Goal: Task Accomplishment & Management: Manage account settings

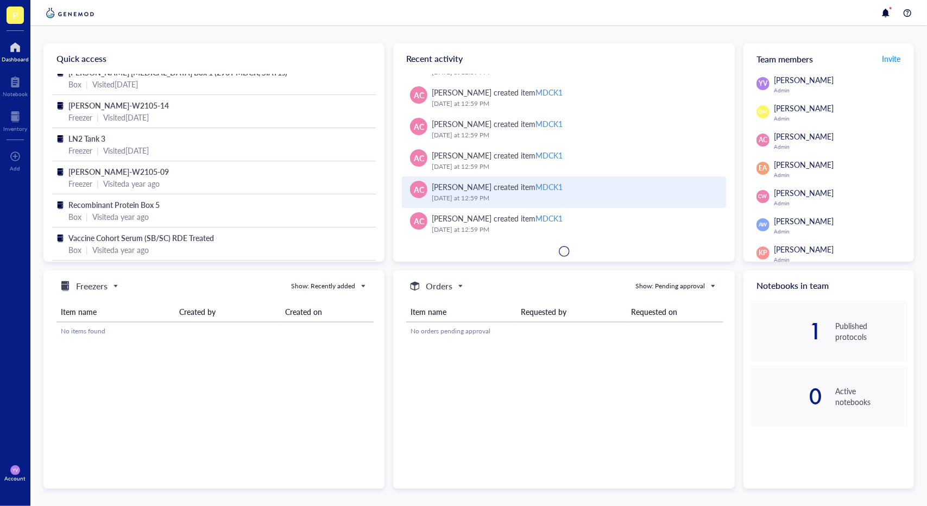
scroll to position [72, 0]
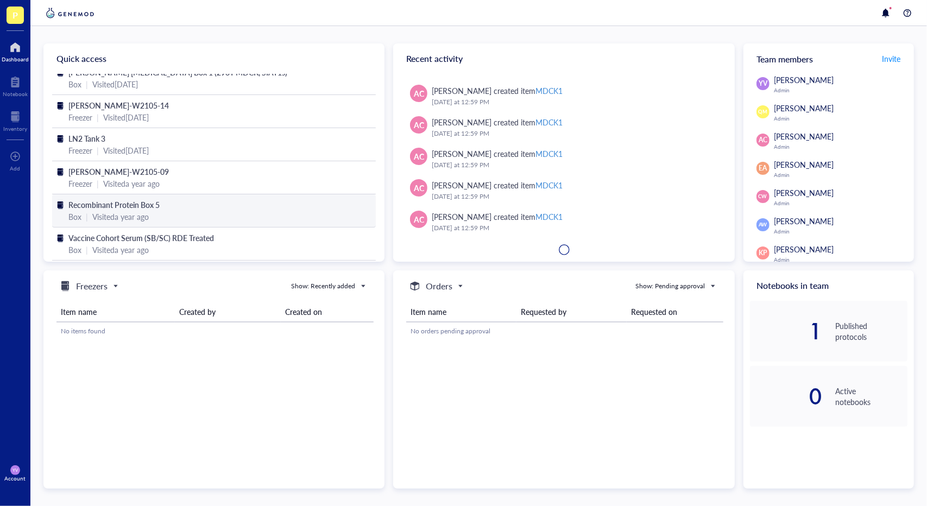
click at [229, 201] on div "Recombinant Protein Box 5" at bounding box center [213, 205] width 291 height 12
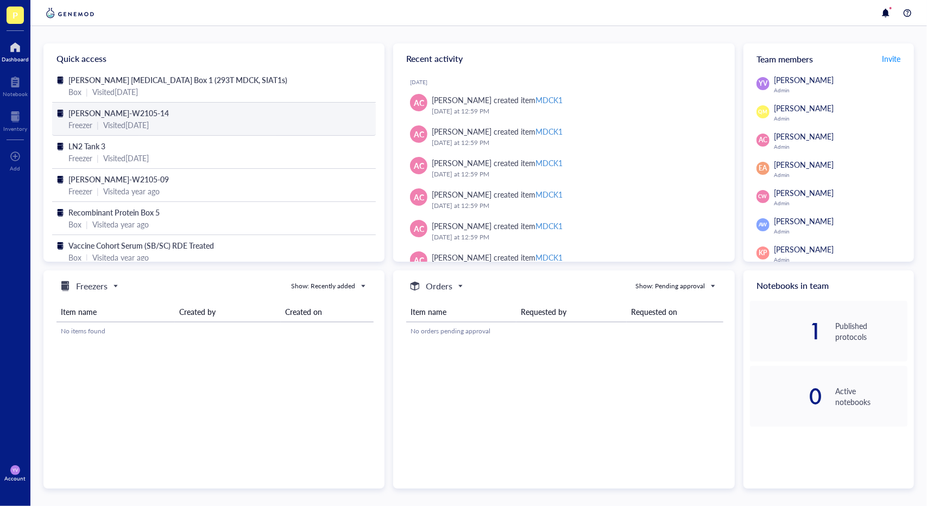
click at [150, 113] on div "Wolfe-W2105-14" at bounding box center [213, 113] width 291 height 12
click at [21, 125] on div "Inventory" at bounding box center [15, 128] width 24 height 7
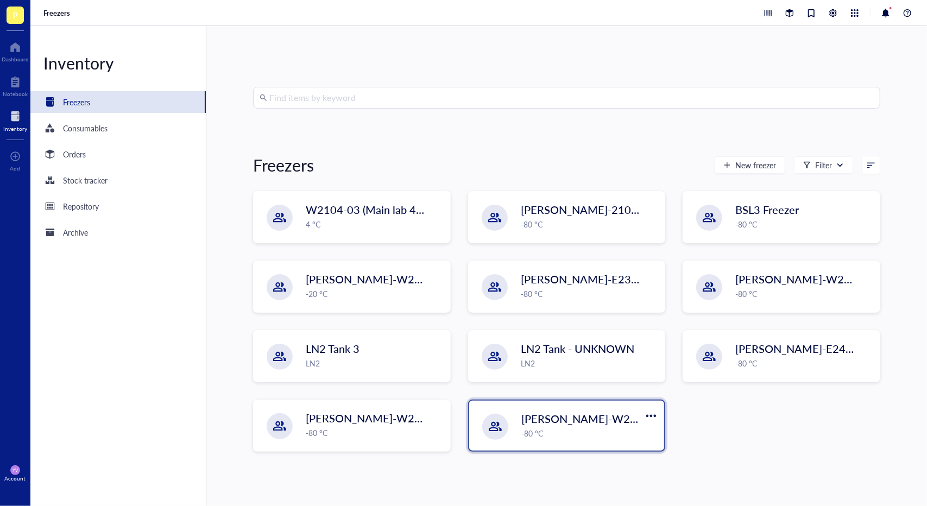
click at [587, 425] on span "[PERSON_NAME]-W2105-13 (Freezer 4)" at bounding box center [620, 418] width 198 height 15
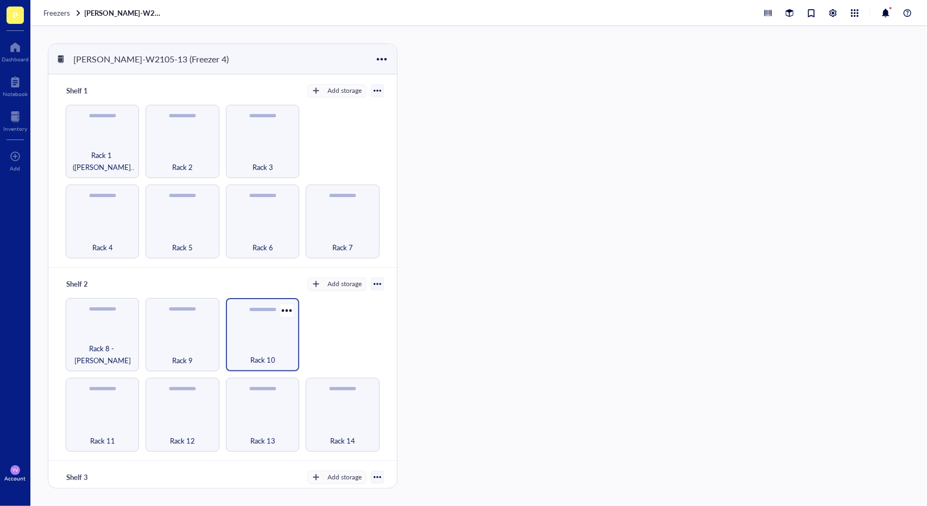
click at [268, 324] on div "Rack 10" at bounding box center [262, 334] width 73 height 73
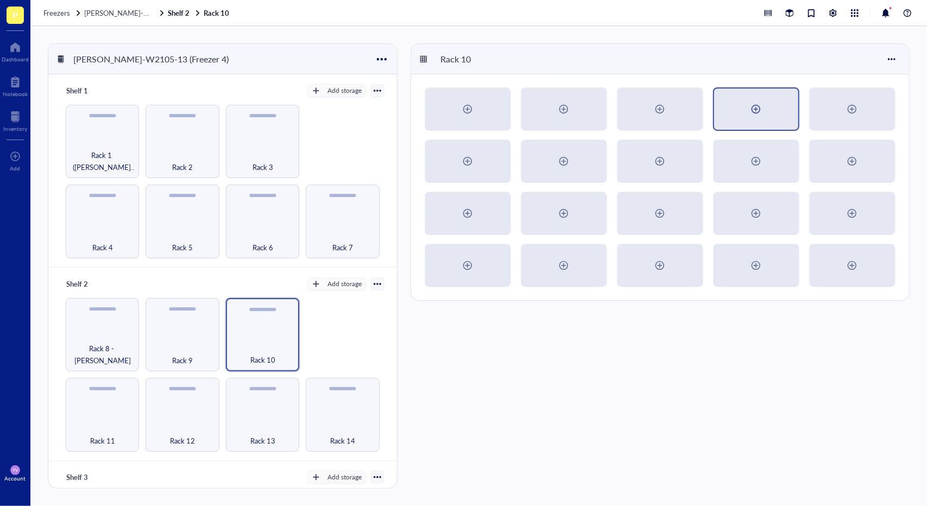
click at [752, 117] on div at bounding box center [755, 108] width 17 height 17
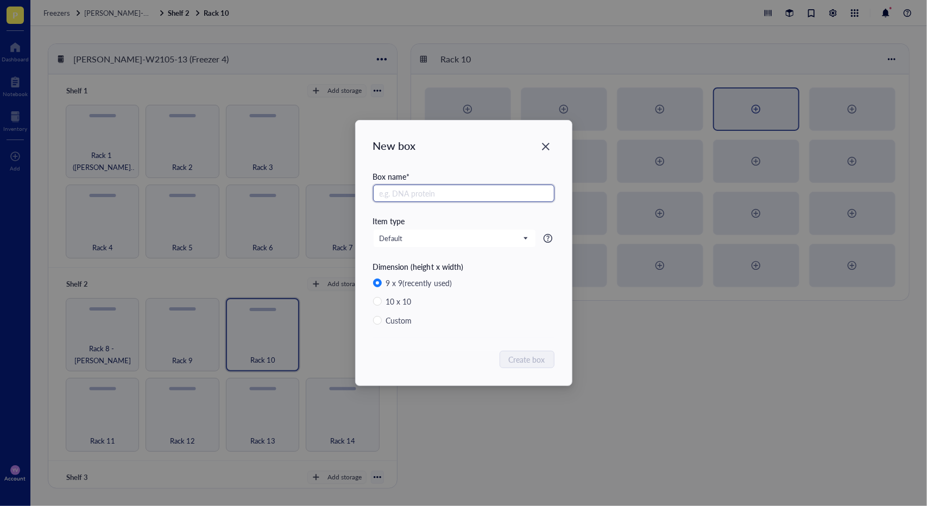
type input "P"
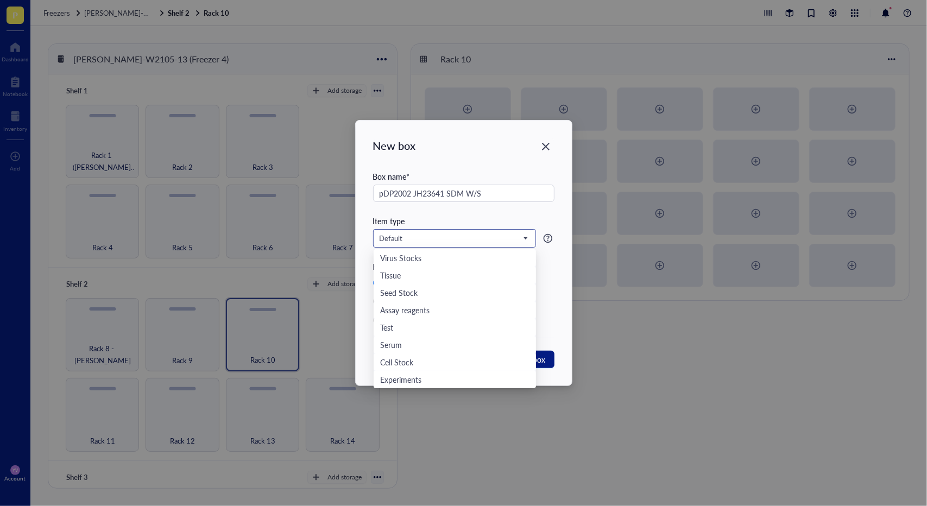
click at [476, 245] on input "search" at bounding box center [449, 238] width 140 height 16
click at [453, 295] on div "working stocks" at bounding box center [454, 290] width 149 height 12
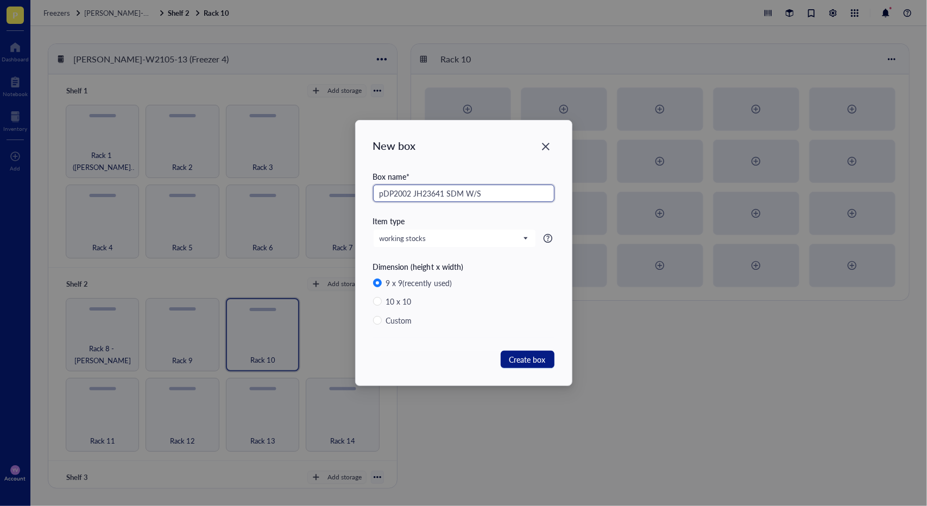
click at [515, 195] on input "pDP2002 JH23641 SDM W/S" at bounding box center [463, 193] width 181 height 17
click at [465, 195] on input "pDP2002 JH23641 SDM W/S" at bounding box center [463, 193] width 181 height 17
drag, startPoint x: 553, startPoint y: 195, endPoint x: 532, endPoint y: 195, distance: 21.2
click at [532, 195] on input "pDP2002 JH23641 Recombinant Virus (SDM) W/S" at bounding box center [463, 193] width 181 height 17
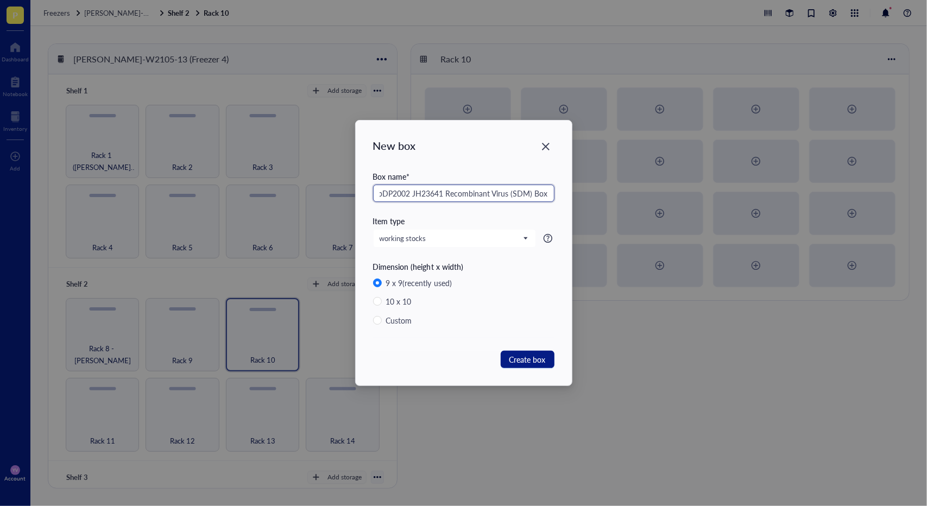
scroll to position [0, 4]
type input "pDP2002 JH23641 Recombinant Virus (SDM) Box 4"
click at [535, 359] on span "Create box" at bounding box center [527, 359] width 36 height 12
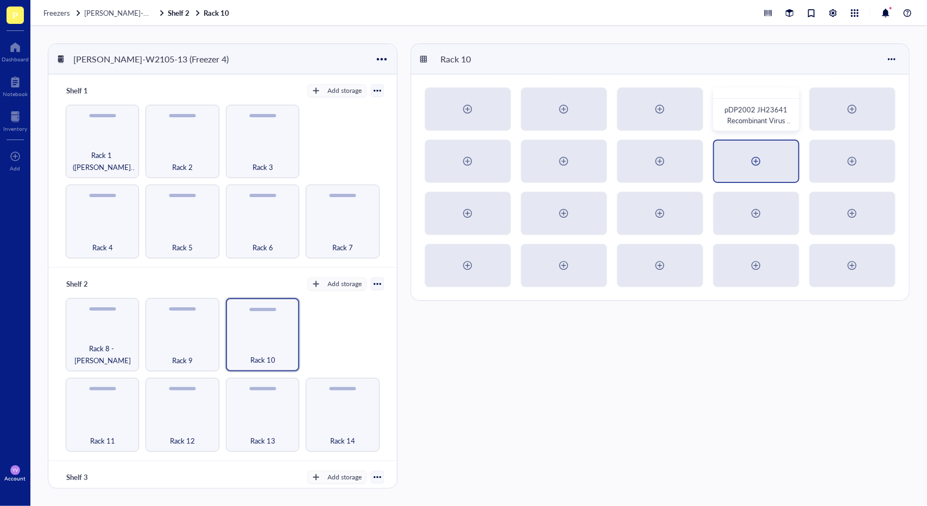
click at [746, 157] on div at bounding box center [756, 161] width 84 height 41
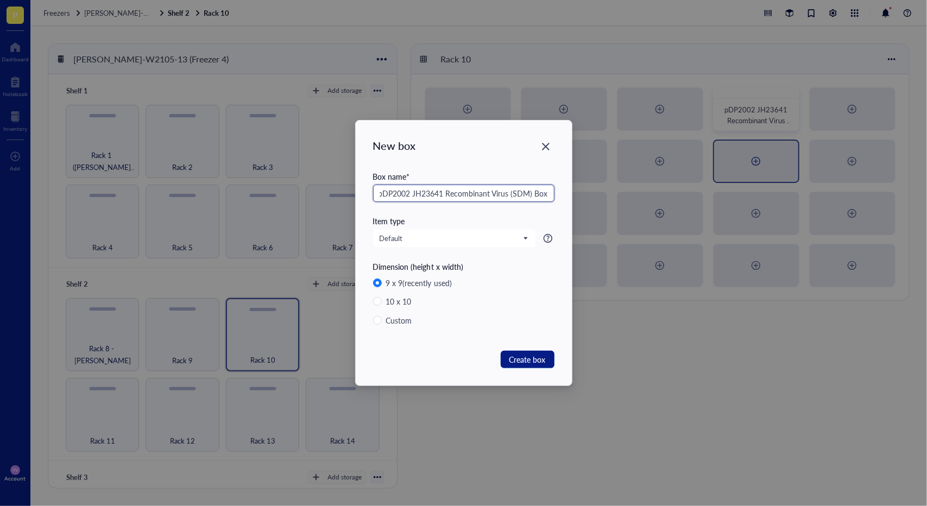
scroll to position [0, 4]
type input "pDP2002 JH23641 Recombinant Virus (SDM) Box 5"
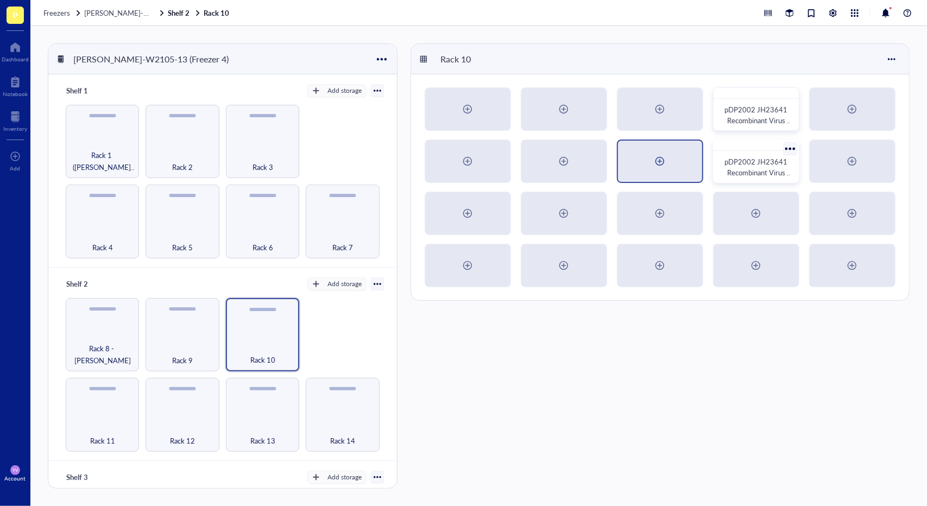
click at [660, 157] on div at bounding box center [659, 161] width 17 height 17
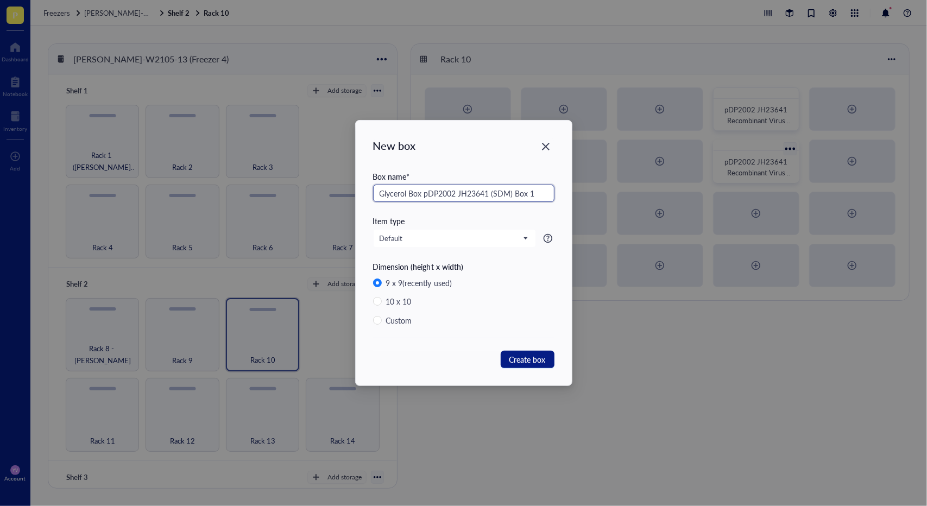
type input "Glycerol Box pDP2002 JH23641 (SDM) Box 1"
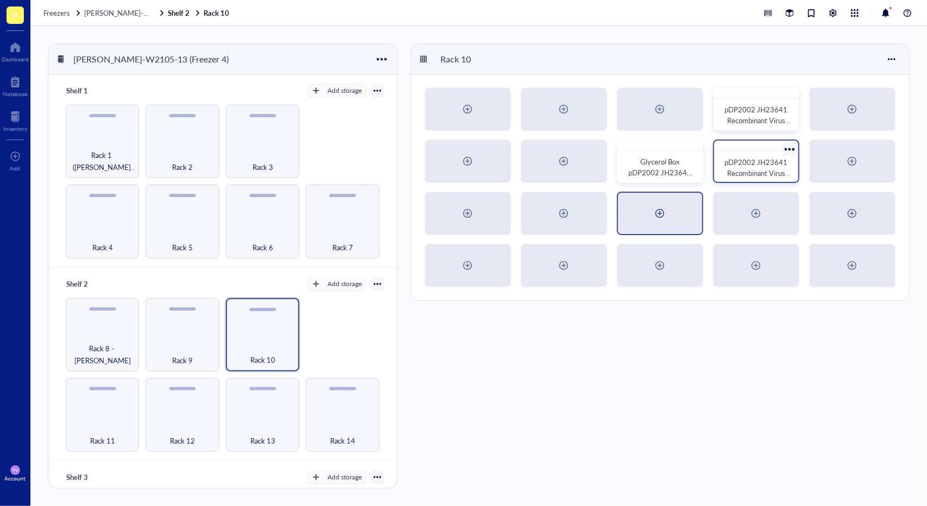
click at [662, 214] on div at bounding box center [659, 213] width 17 height 17
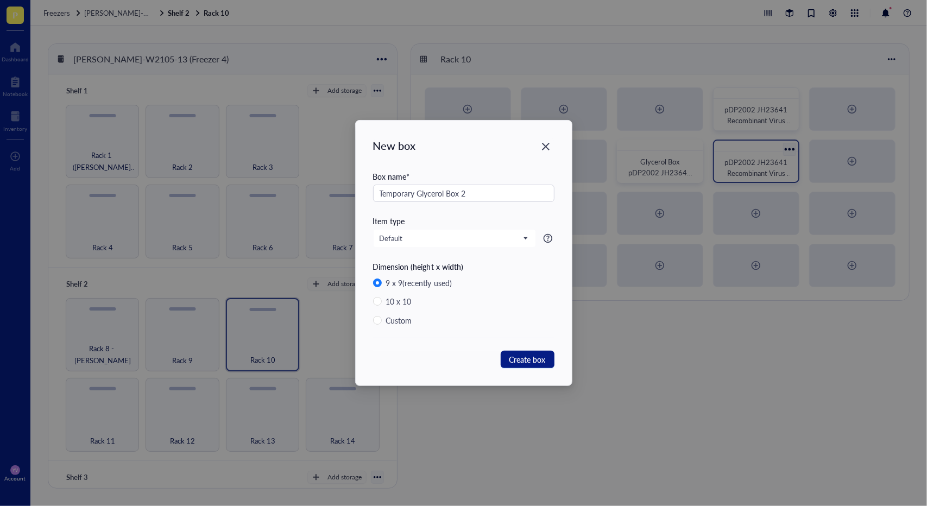
type input "Temporary Glycerol Box 2"
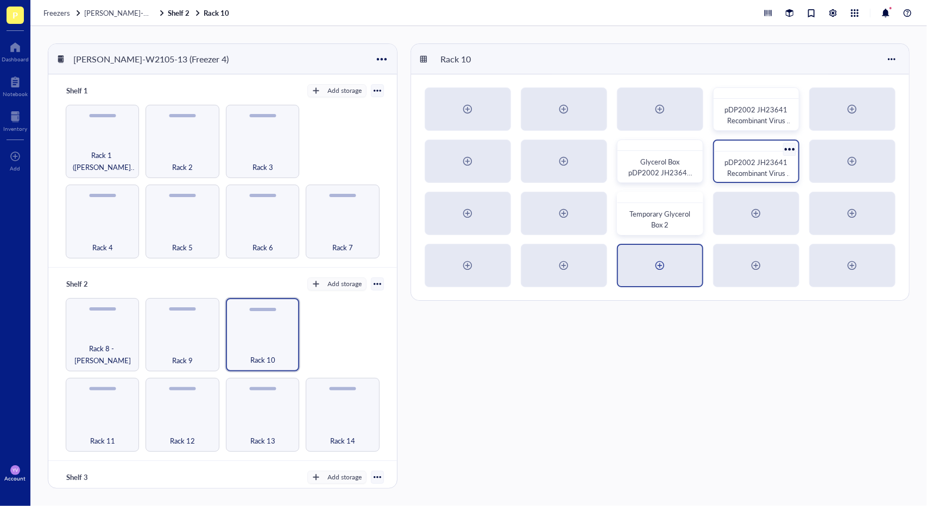
click at [659, 263] on div at bounding box center [659, 265] width 17 height 17
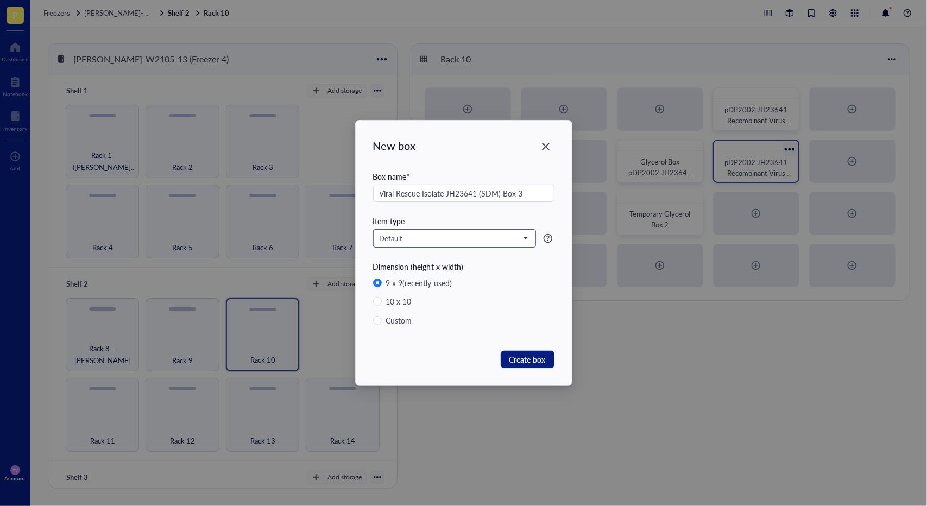
click at [508, 238] on span "Default" at bounding box center [453, 238] width 148 height 10
type input "Viral Rescue Isolate JH23641 (SDM) Box 3"
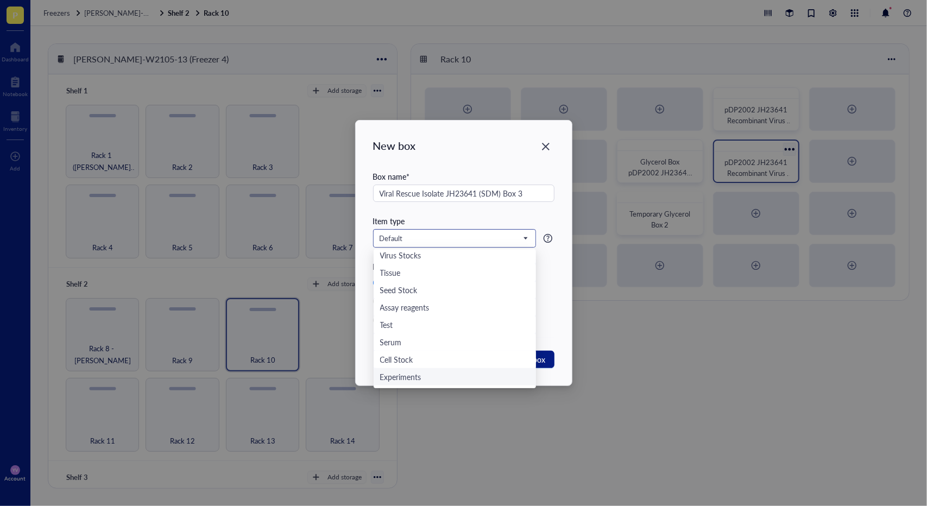
scroll to position [0, 0]
click at [439, 262] on div "Virus Stocks" at bounding box center [454, 258] width 149 height 12
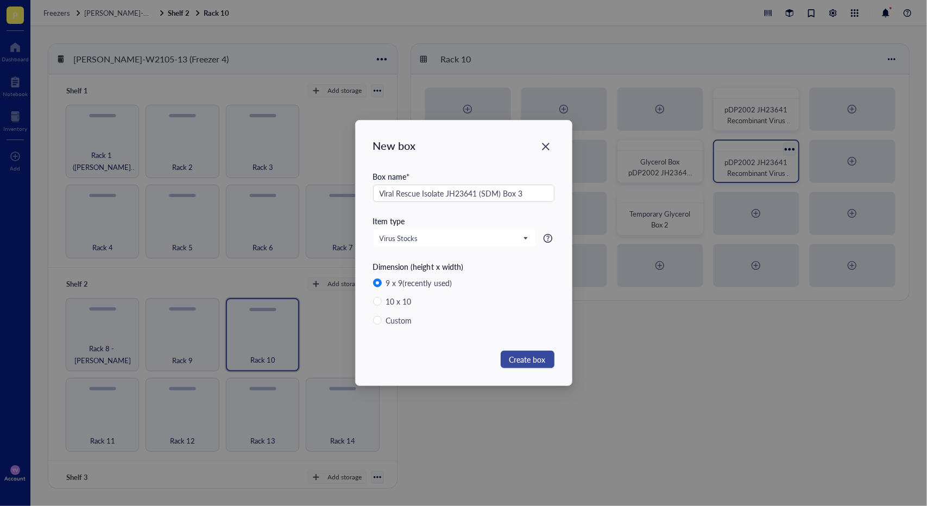
click at [535, 359] on span "Create box" at bounding box center [527, 359] width 36 height 12
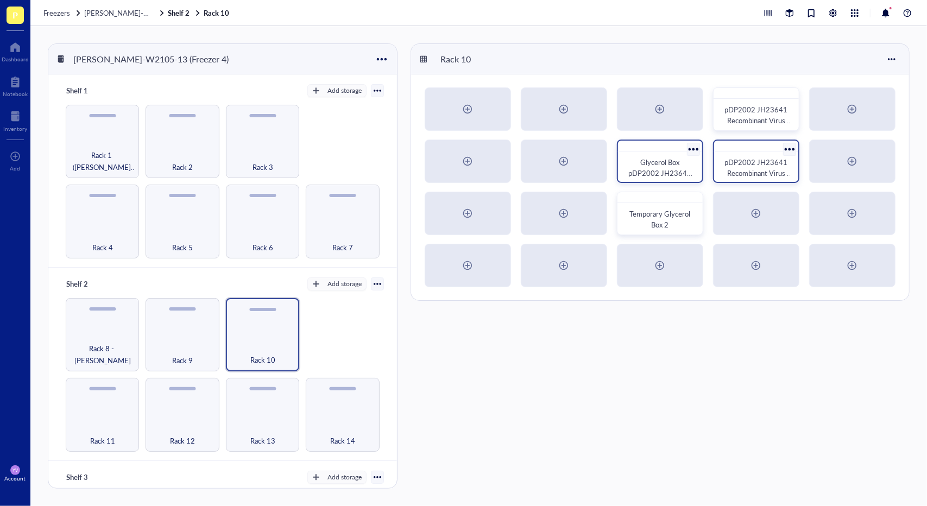
click at [668, 168] on span "Glycerol Box pDP2002 JH23641 (SDM) Box 1" at bounding box center [660, 173] width 65 height 32
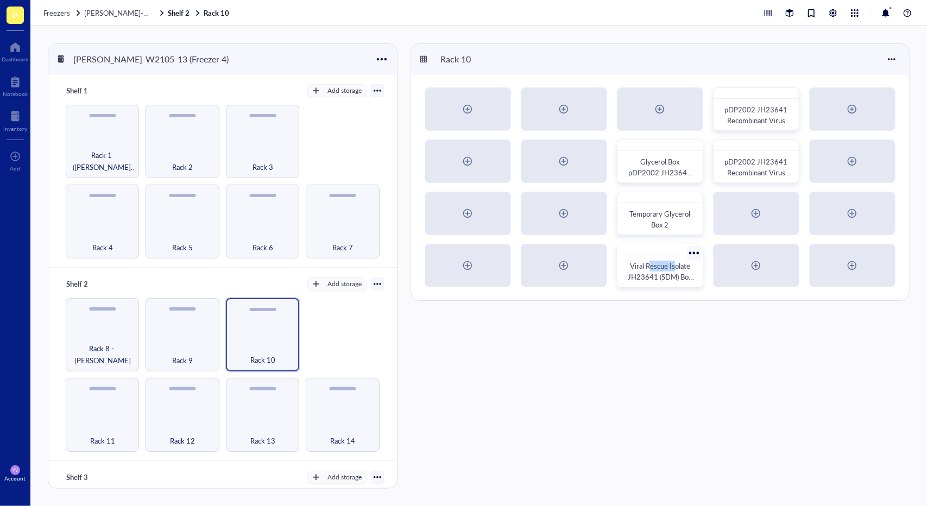
drag, startPoint x: 674, startPoint y: 265, endPoint x: 650, endPoint y: 267, distance: 23.9
click at [650, 267] on span "Viral Rescue Isolate JH23641 (SDM) Box 3" at bounding box center [661, 277] width 66 height 32
click at [691, 254] on div at bounding box center [693, 253] width 16 height 16
click at [732, 333] on div "Rack 10 pDP2002 JH23641 Recombinant Virus (SDM) Box 4 Glycerol Box pDP2002 JH23…" at bounding box center [659, 265] width 499 height 445
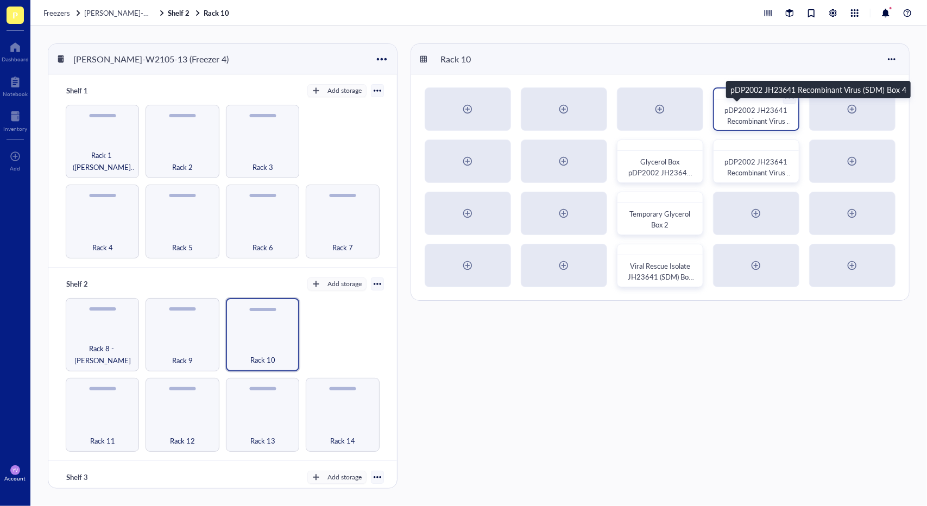
click at [753, 118] on span "pDP2002 JH23641 Recombinant Virus (SDM) Box 4" at bounding box center [758, 121] width 68 height 32
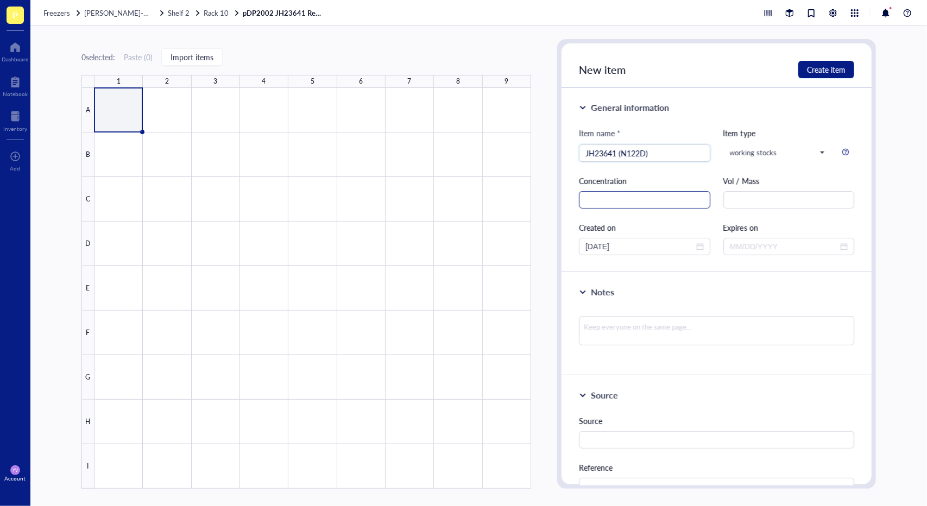
type input "JH23641 (N122D)"
click at [681, 205] on input "text" at bounding box center [644, 199] width 131 height 17
click at [629, 199] on input "text" at bounding box center [644, 199] width 131 height 17
paste input "8.073970004"
type input "8.073970004 Log10 TCID50"
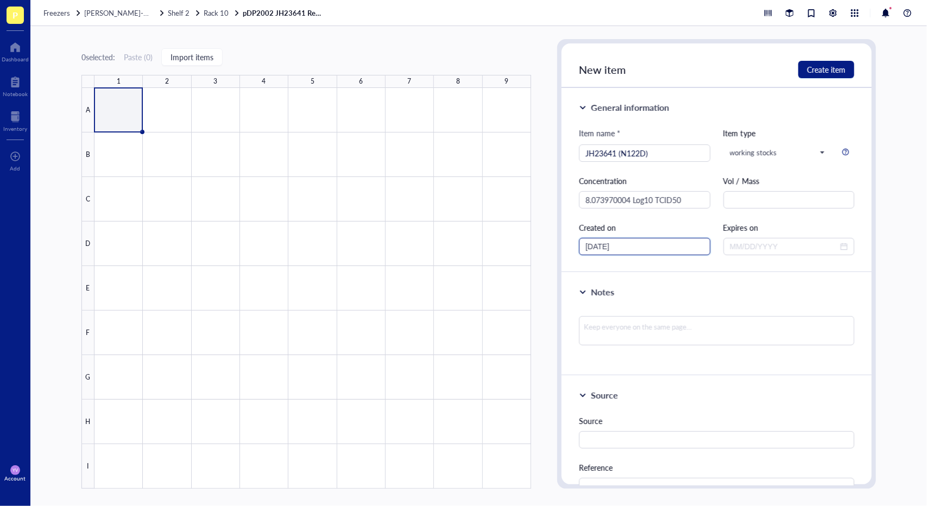
click at [686, 250] on input "[DATE]" at bounding box center [639, 246] width 109 height 12
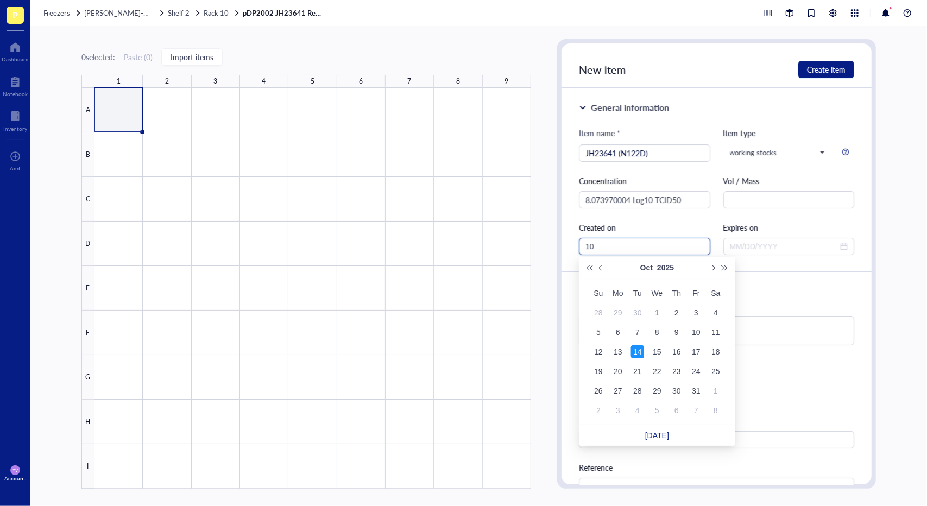
type input "1"
type input "[DATE]"
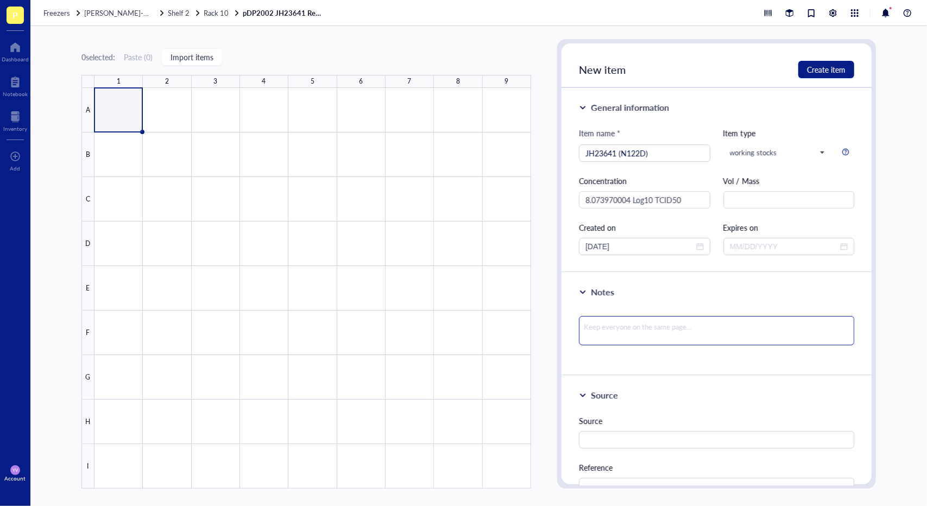
click at [663, 322] on textarea at bounding box center [716, 330] width 275 height 29
type textarea "V"
type textarea "Vi"
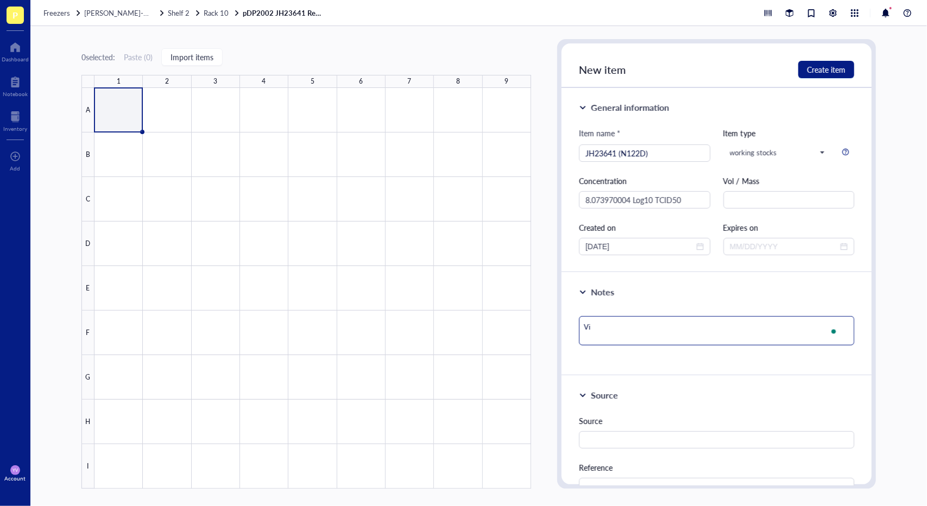
type textarea "Vir"
type textarea "Vira"
type textarea "Vir"
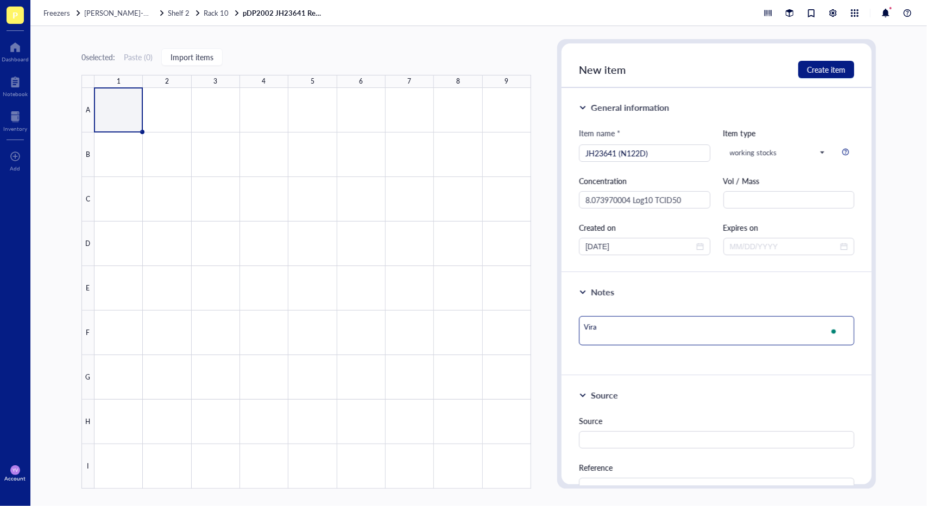
type textarea "Vir"
type textarea "Viru"
type textarea "Virus"
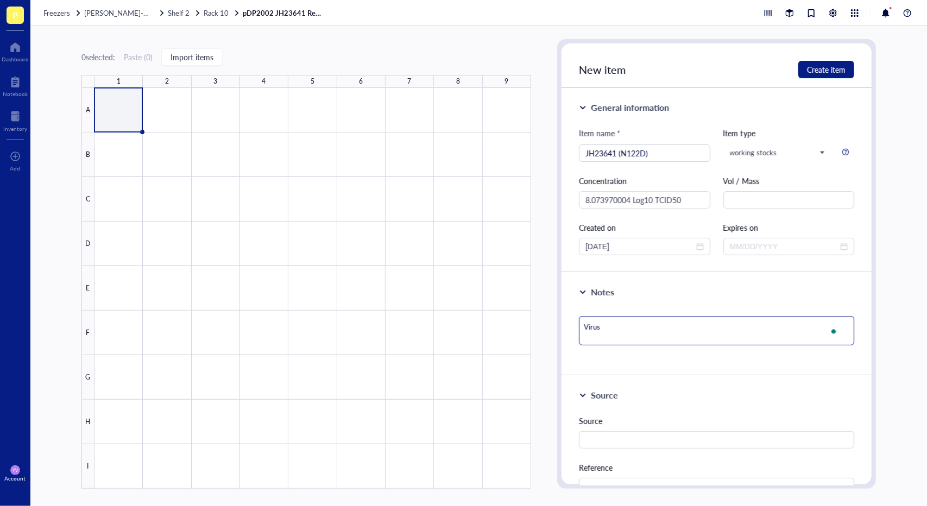
type textarea "Virus"
type textarea "Virus R"
type textarea "Virus Re"
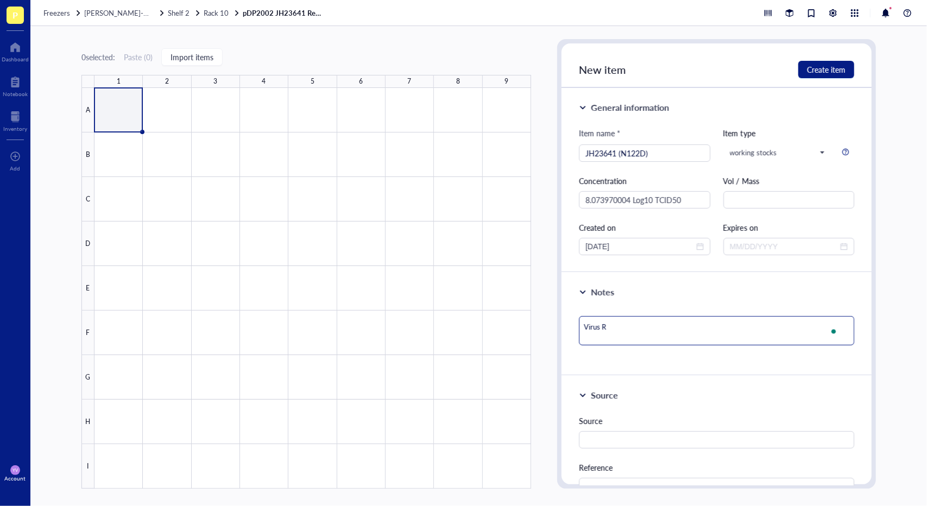
type textarea "Virus Re"
type textarea "Virus Res"
type textarea "Virus Resc"
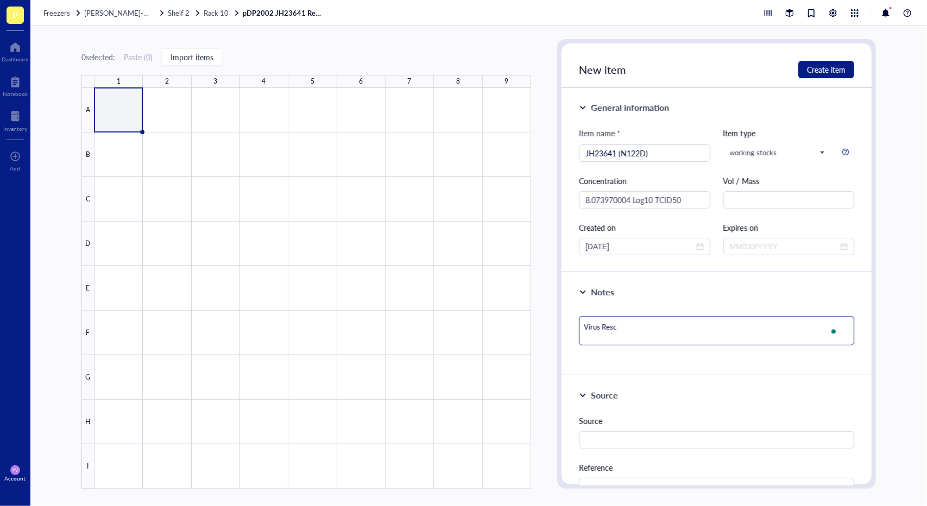
type textarea "Virus Rescu"
type textarea "Virus Rescue"
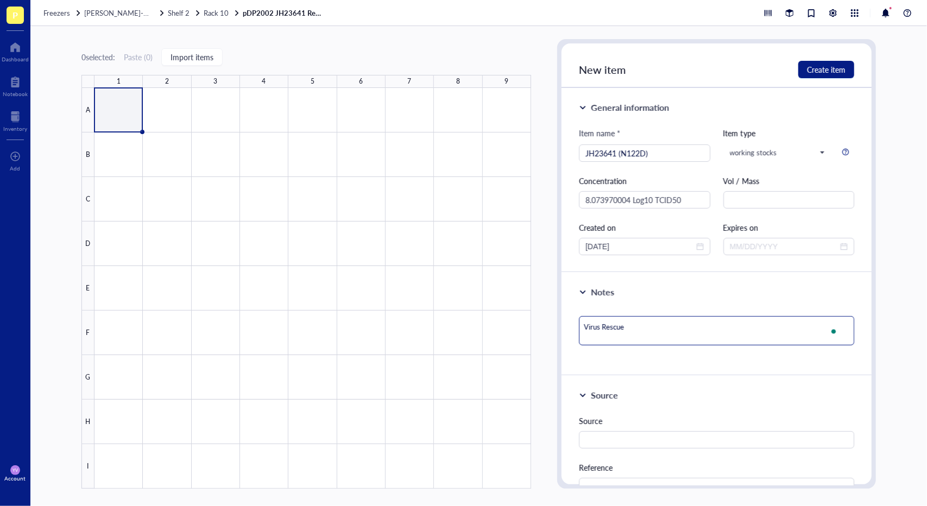
type textarea "Virus Rescue"
type textarea "Virus Rescue o"
type textarea "Virus Rescue of"
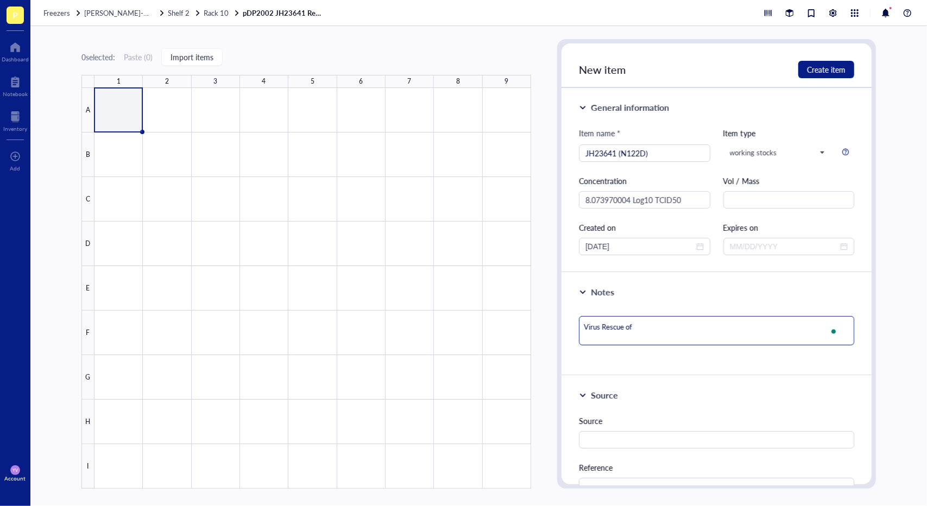
type textarea "Virus Rescue of"
type textarea "Virus Rescue of J"
type textarea "Virus Rescue of JH"
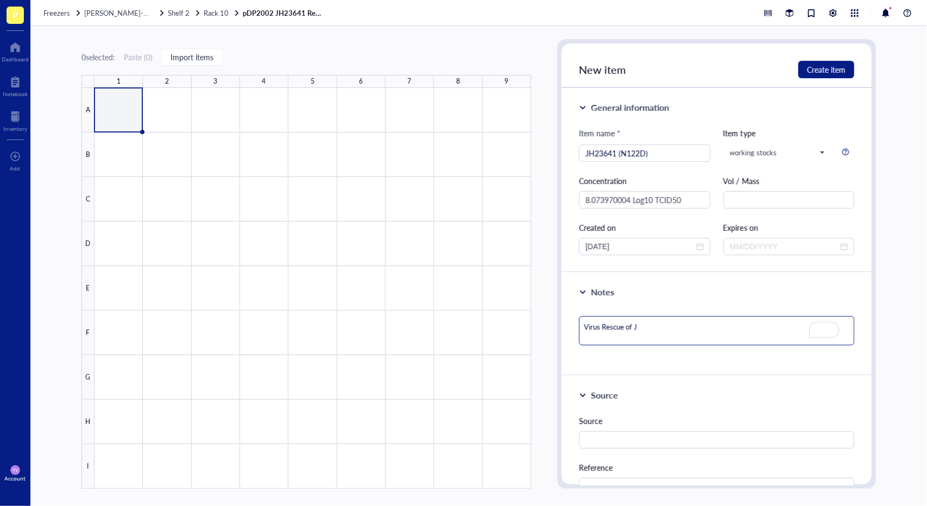
type textarea "Virus Rescue of JH"
type textarea "Virus Rescue of JH2"
type textarea "Virus Rescue of JH23"
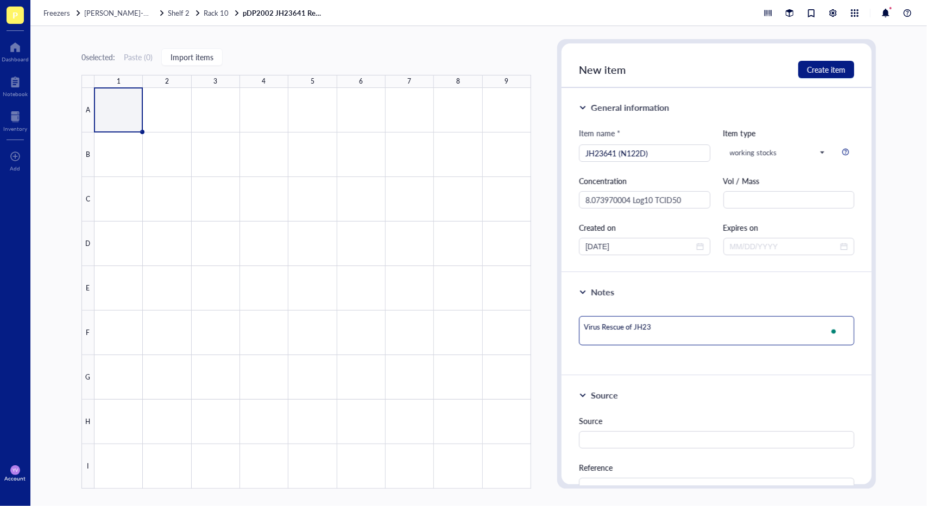
type textarea "Virus Rescue of JH2"
type textarea "Virus Rescue of JH"
type textarea "Virus Rescue of J"
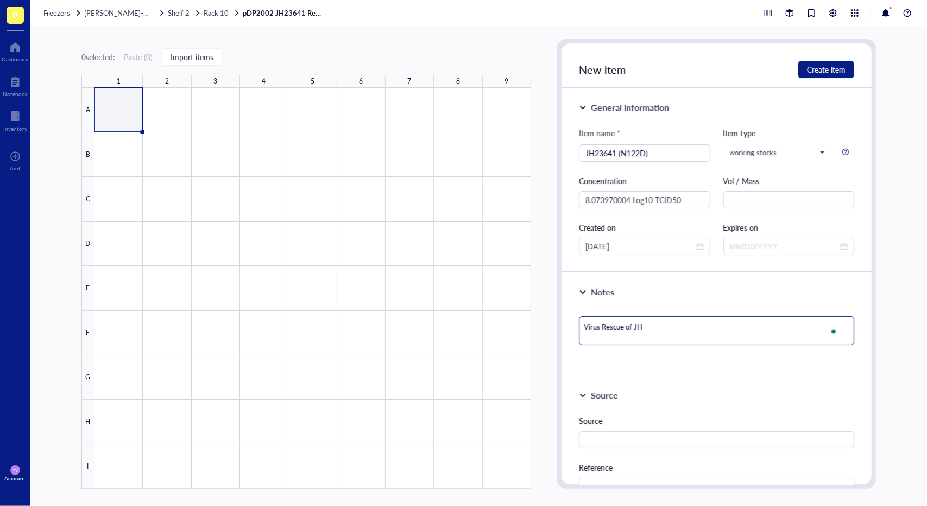
type textarea "Virus Rescue of J"
type textarea "Virus Rescue of"
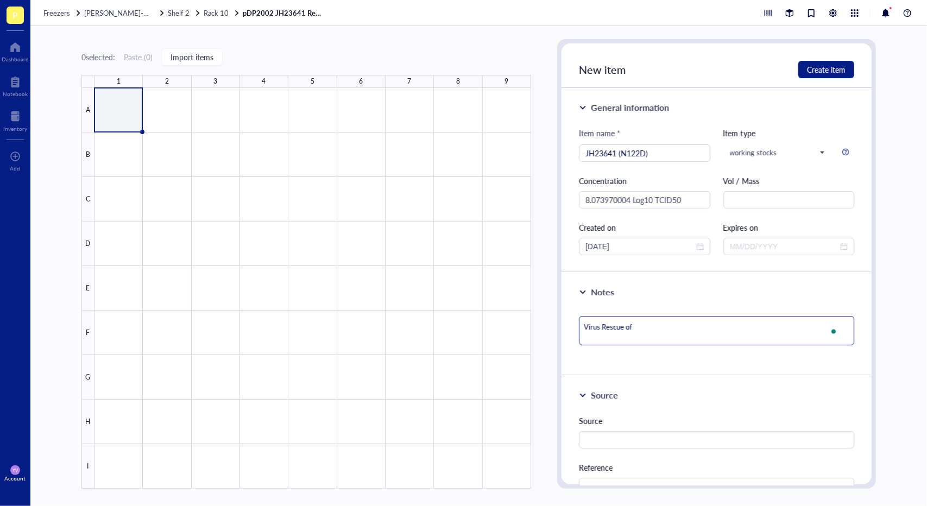
type textarea "Virus Rescue o"
type textarea "Virus Rescue"
type textarea "Virus Rescue o"
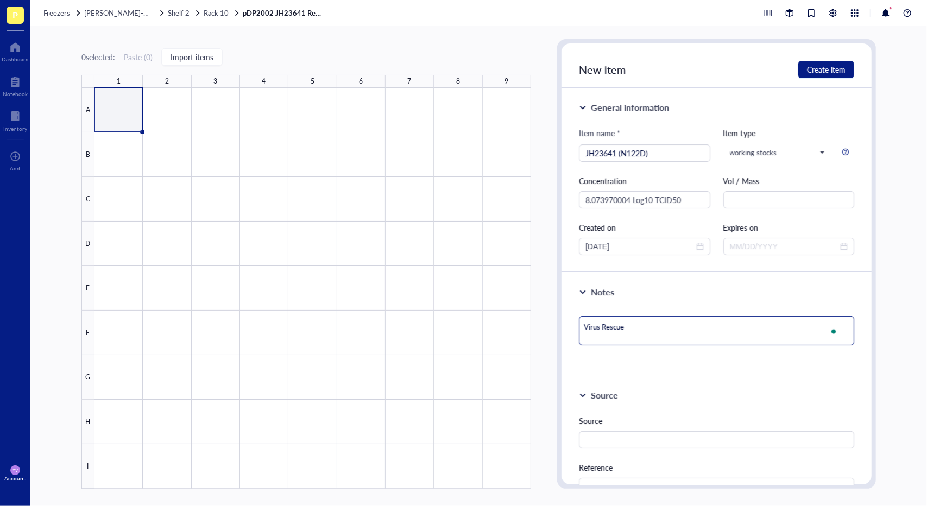
type textarea "Virus Rescue o"
type textarea "Virus Rescue of"
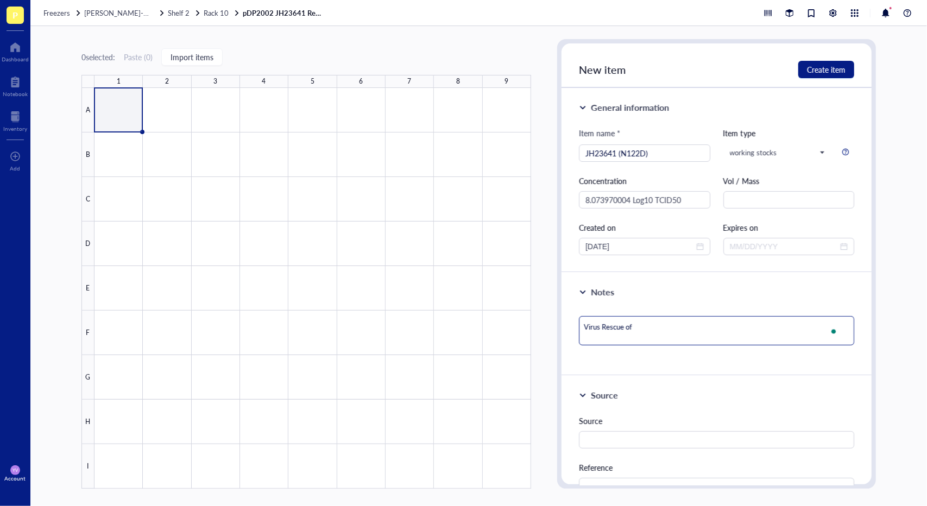
type textarea "Virus Rescue of J"
type textarea "Virus Rescue of JH"
type textarea "Virus Rescue of JH2"
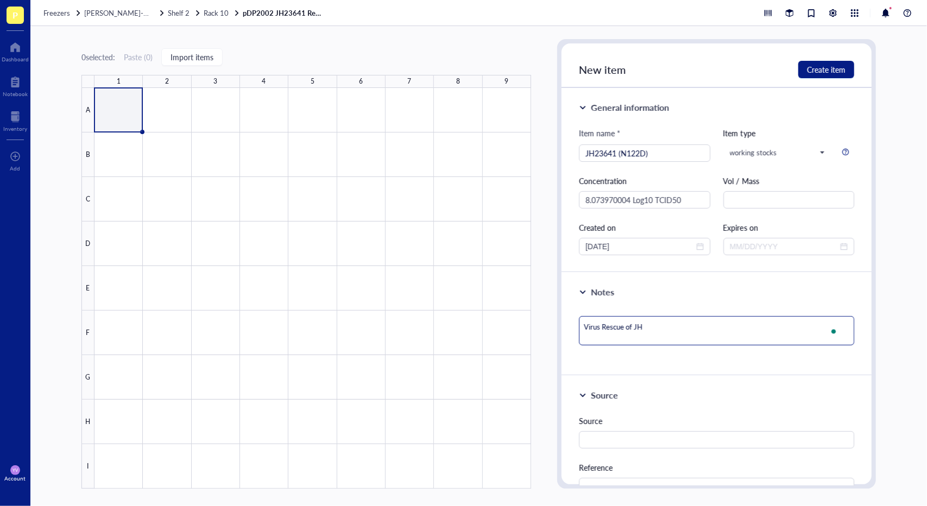
type textarea "Virus Rescue of JH2"
type textarea "Virus Rescue of JH23"
type textarea "Virus Rescue of JH234"
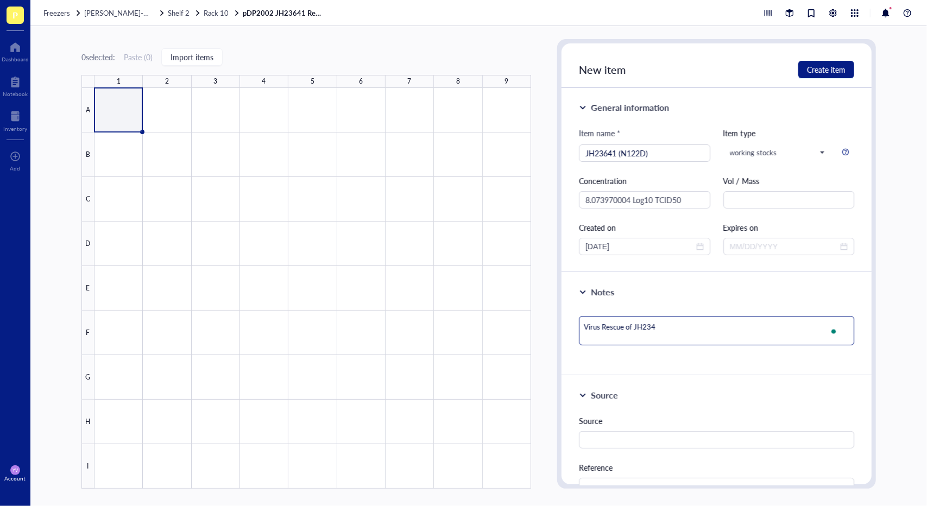
type textarea "Virus Rescue of JH2341"
type textarea "Virus Rescue of JH2341 w"
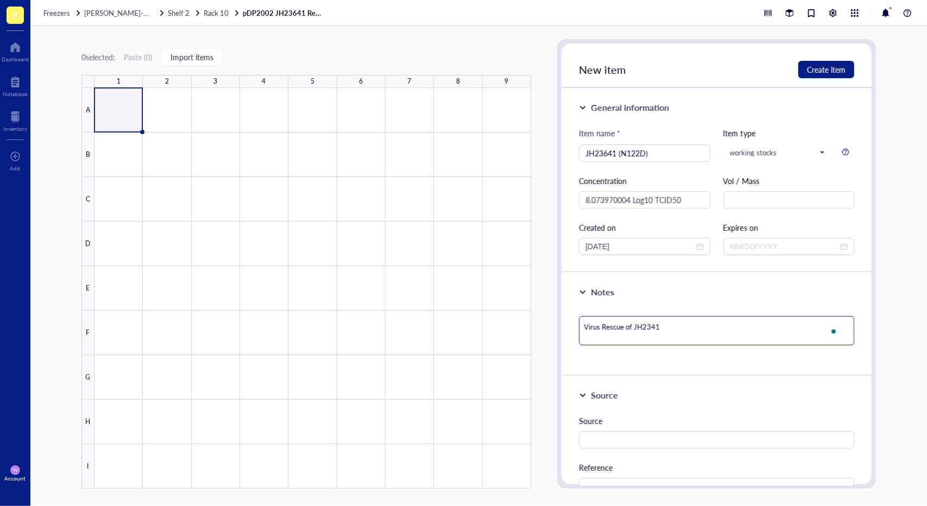
type textarea "Virus Rescue of JH2341 w"
type textarea "Virus Rescue of JH2341 wi"
type textarea "Virus Rescue of JH2341 wit"
type textarea "Virus Rescue of JH2341 with"
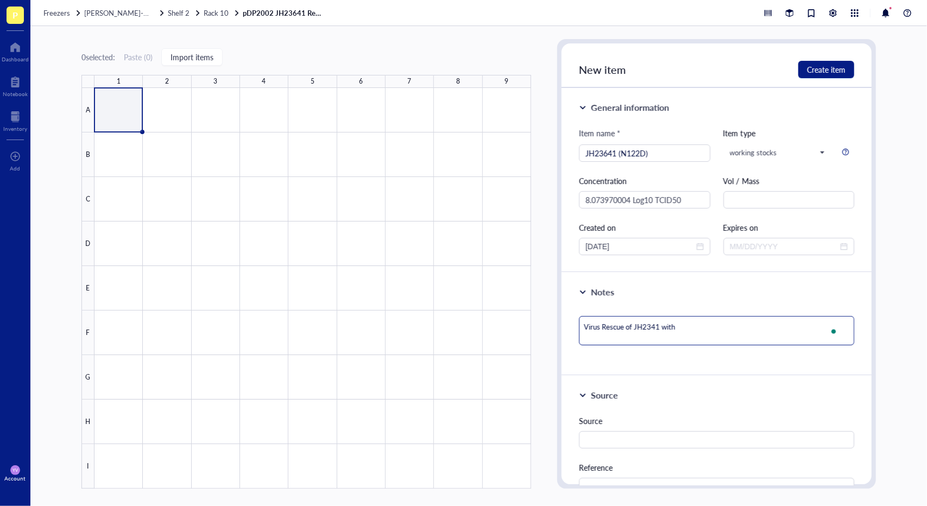
type textarea "Virus Rescue of JH2341 with"
type textarea "Virus Rescue of JH2341 with a"
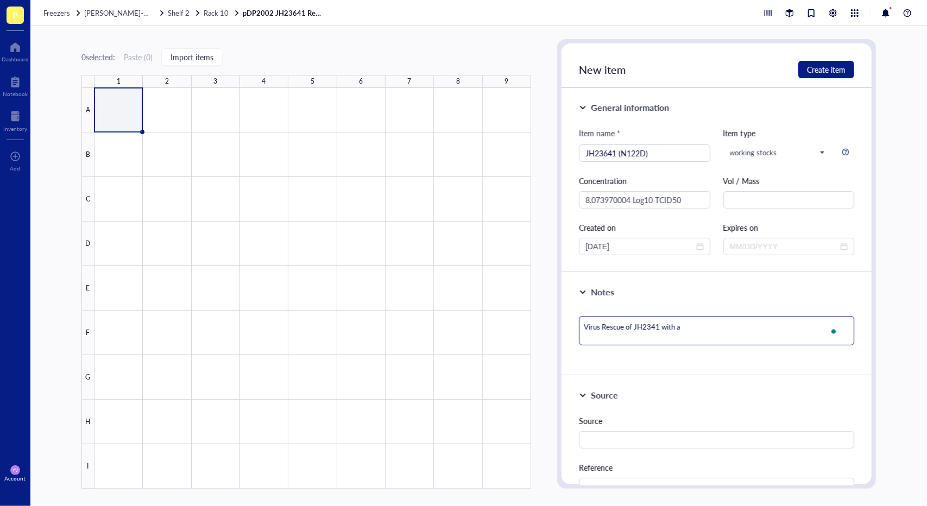
type textarea "Virus Rescue of JH2341 with a"
type textarea "Virus Rescue of JH2341 with a N"
type textarea "Virus Rescue of JH2341 with a N1"
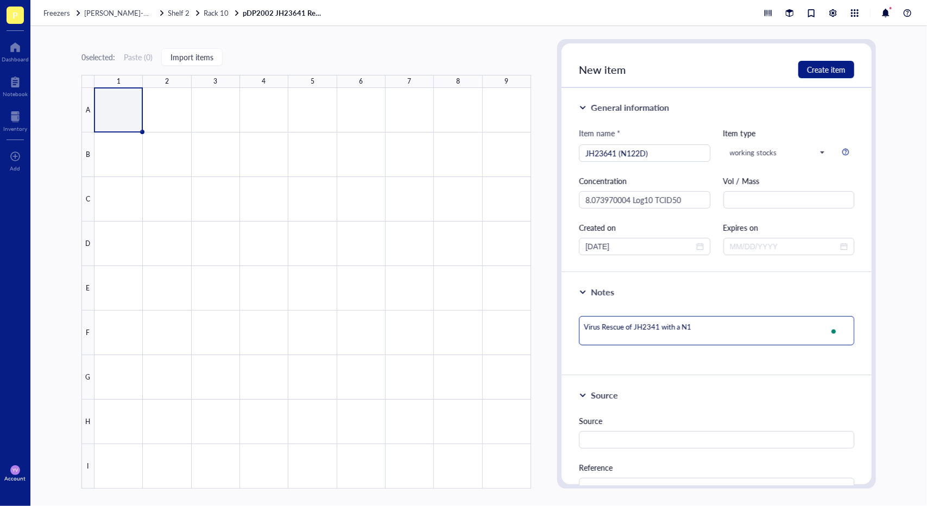
type textarea "Virus Rescue of JH2341 with a N12"
type textarea "Virus Rescue of JH2341 with a N122"
type textarea "Virus Rescue of JH2341 with a N122D"
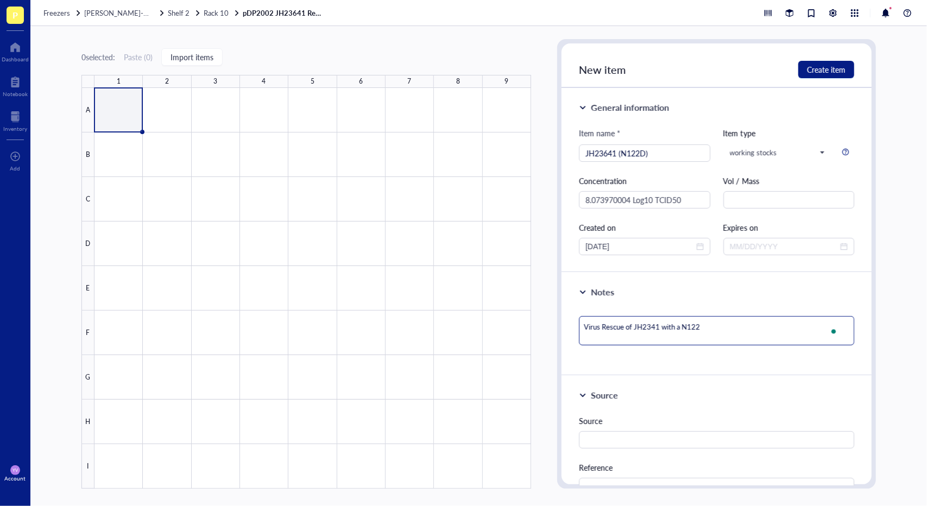
type textarea "Virus Rescue of JH2341 with a N122D"
type textarea "Virus Rescue of JH2341 with a N122D m"
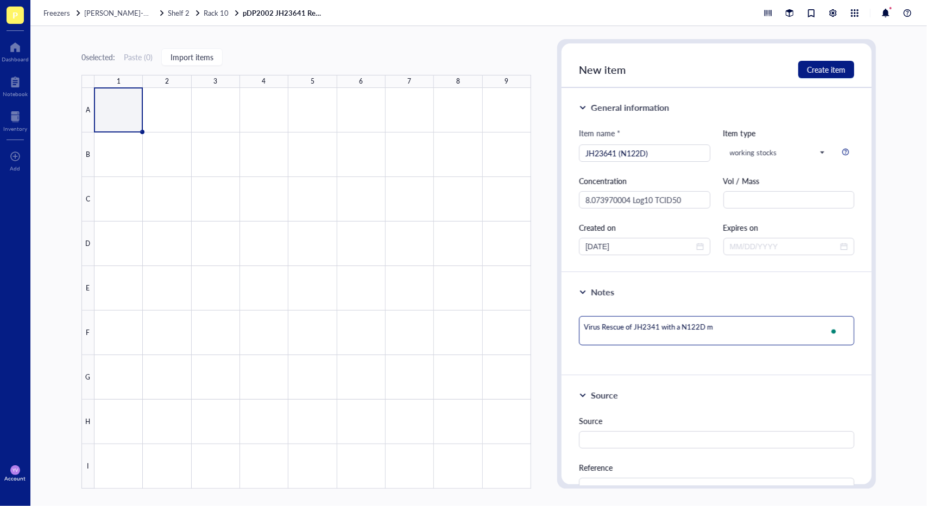
type textarea "Virus Rescue of JH2341 with a N122D mu"
type textarea "Virus Rescue of JH2341 with a N122D mut"
type textarea "Virus Rescue of JH2341 with a N122D muta"
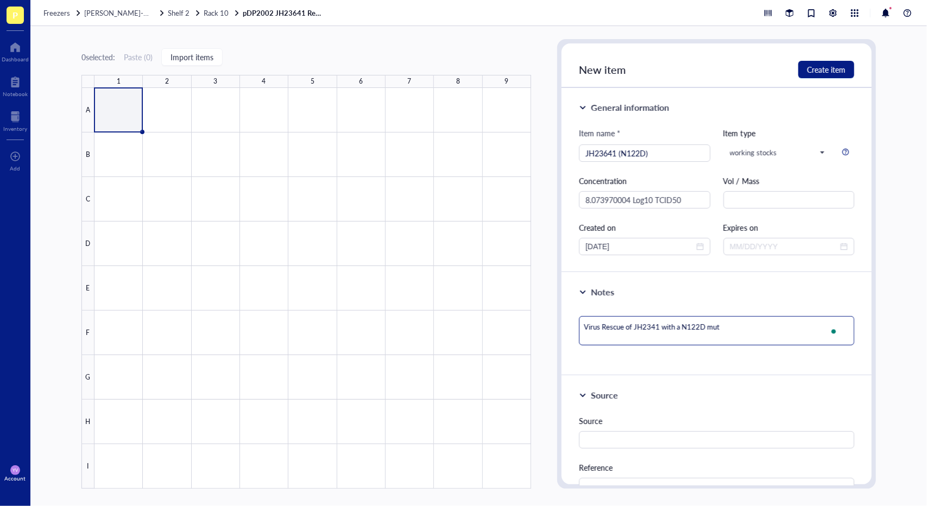
type textarea "Virus Rescue of JH2341 with a N122D muta"
type textarea "Virus Rescue of JH2341 with a N122D mutat"
type textarea "Virus Rescue of JH2341 with a N122D mutati"
type textarea "Virus Rescue of JH2341 with a N122D mutatio"
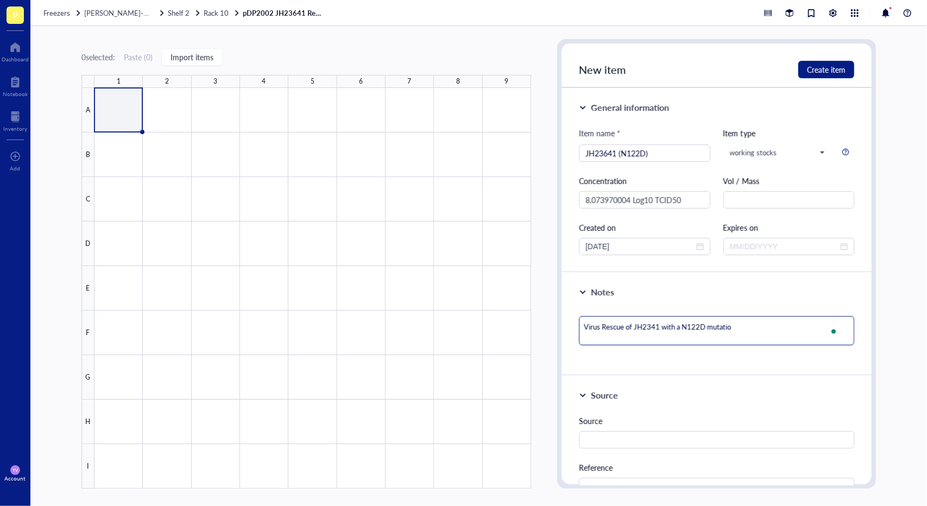
type textarea "Virus Rescue of JH2341 with a N122D mutation"
type textarea "Virus Rescue of JH2341 with a N122D mutation i"
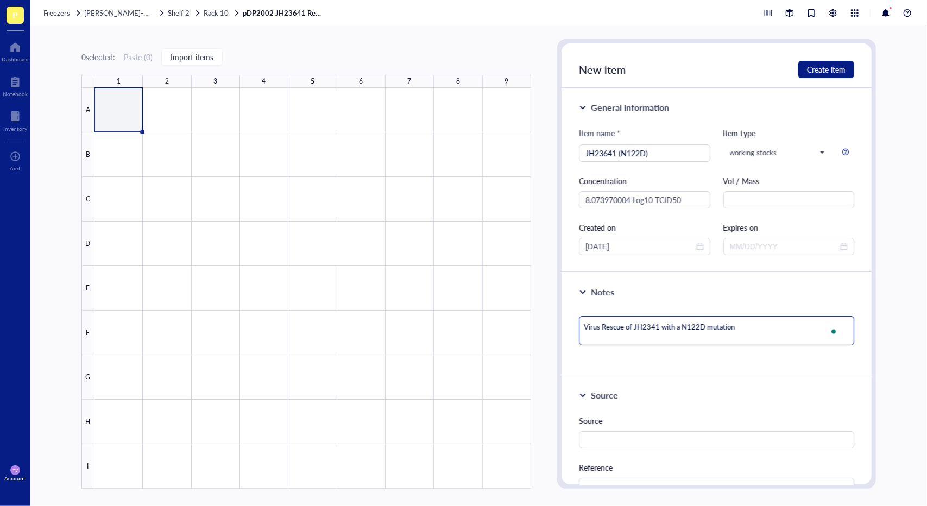
type textarea "Virus Rescue of JH2341 with a N122D mutation i"
type textarea "Virus Rescue of JH2341 with a N122D mutation in"
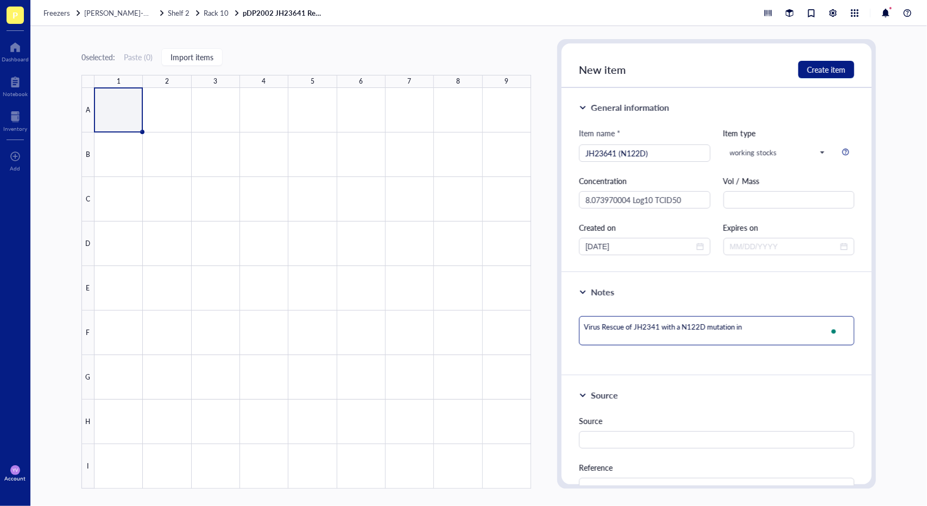
type textarea "Virus Rescue of JH2341 with a N122D mutation in H"
type textarea "Virus Rescue of JH2341 with a N122D mutation in HA"
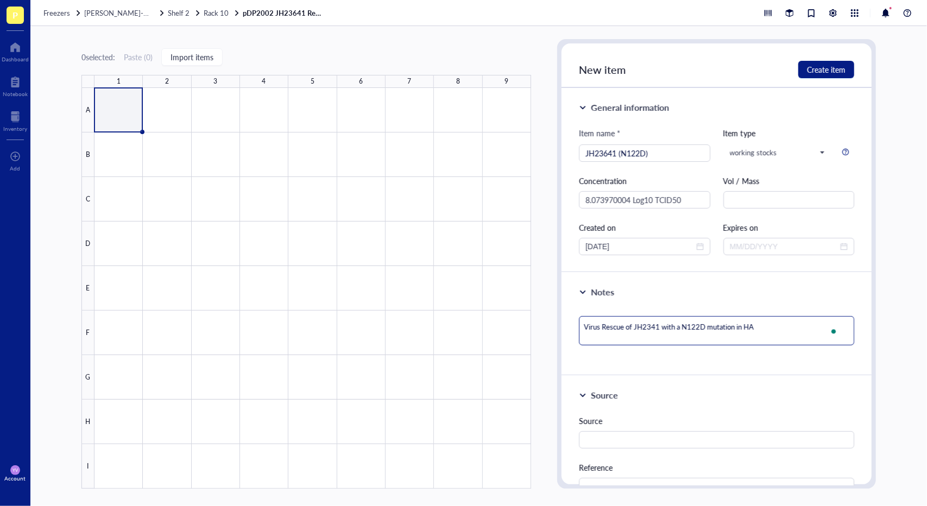
type textarea "Virus Rescue of JH2341 with a N122D mutation in HA"
type textarea "Virus Rescue of JH2341 with a N122D mutation in HA g"
type textarea "Virus Rescue of JH2341 with a N122D mutation in HA ge"
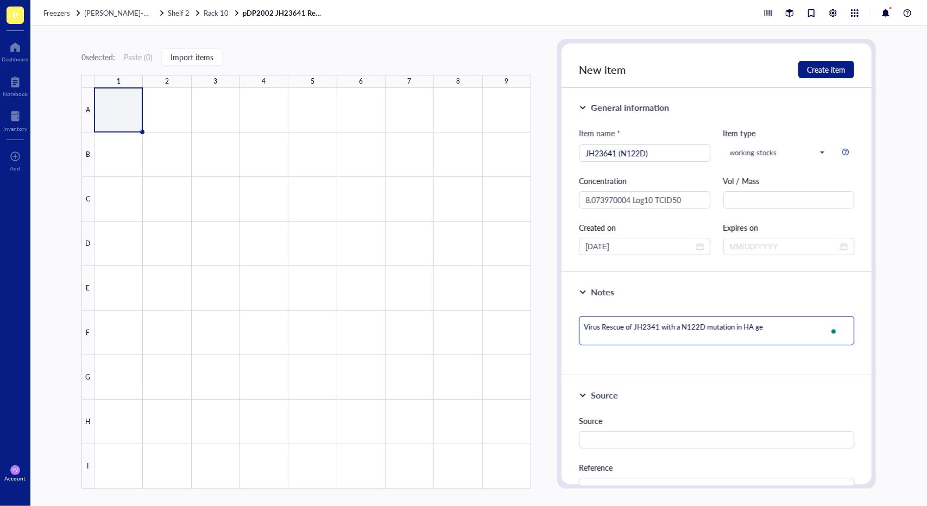
type textarea "Virus Rescue of JH2341 with a N122D mutation in HA gen"
type textarea "Virus Rescue of JH2341 with a N122D mutation in HA gene"
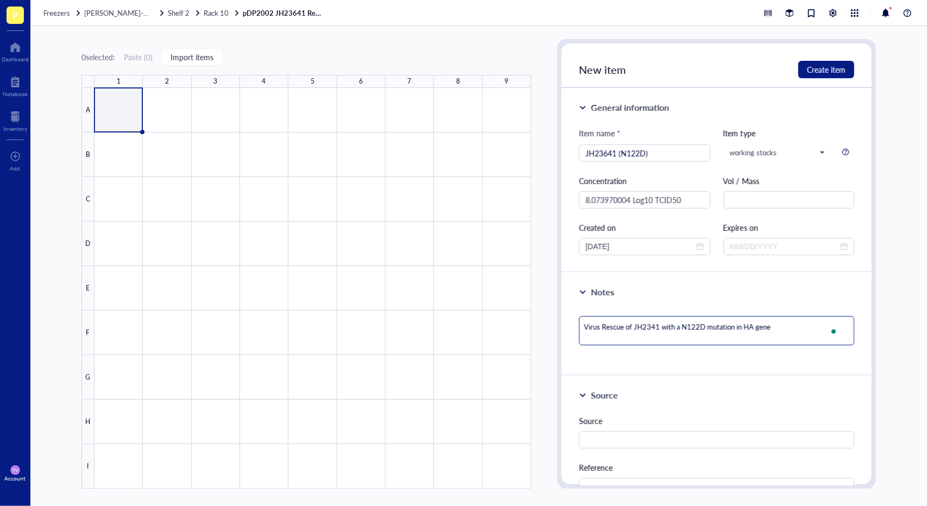
type textarea "Virus Rescue of JH2341 with a N122D mutation in HA gene"
type textarea "Virus Rescue of JH2341 with a N122D mutation in HA gene s"
type textarea "Virus Rescue of JH2341 with a N122D mutation in HA gene se"
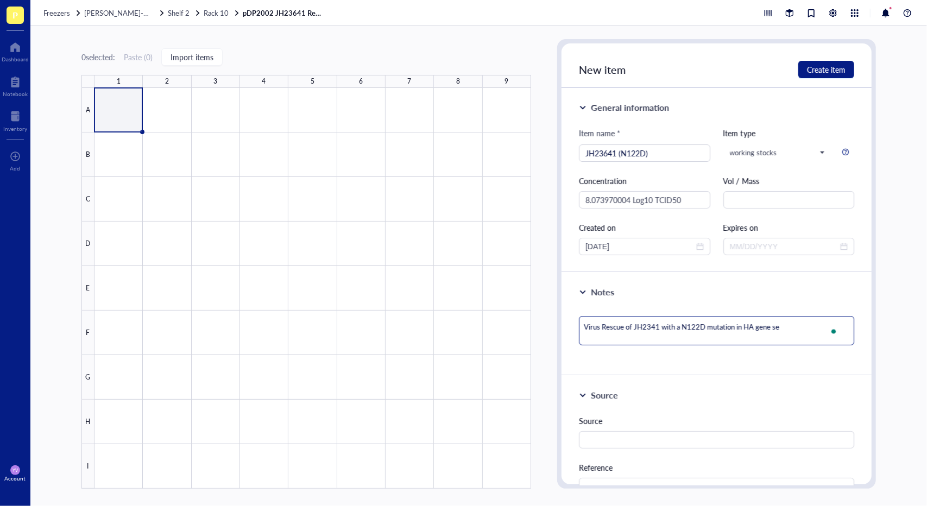
type textarea "Virus Rescue of JH2341 with a N122D mutation in HA gene seg"
type textarea "Virus Rescue of JH2341 with a N122D mutation in HA gene segm"
type textarea "Virus Rescue of JH2341 with a N122D mutation in HA gene segme"
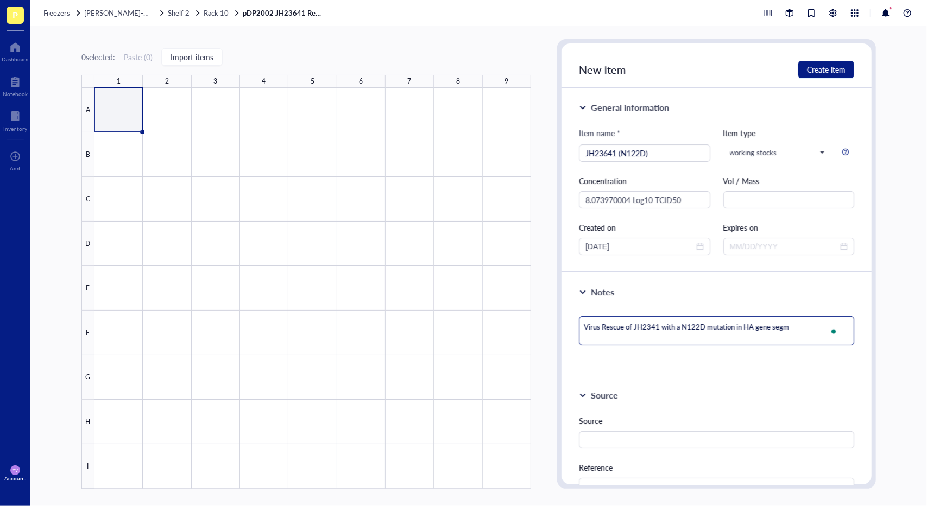
type textarea "Virus Rescue of JH2341 with a N122D mutation in HA gene segme"
type textarea "Virus Rescue of JH2341 with a N122D mutation in HA gene segmen"
type textarea "Virus Rescue of JH2341 with a N122D mutation in HA gene segment"
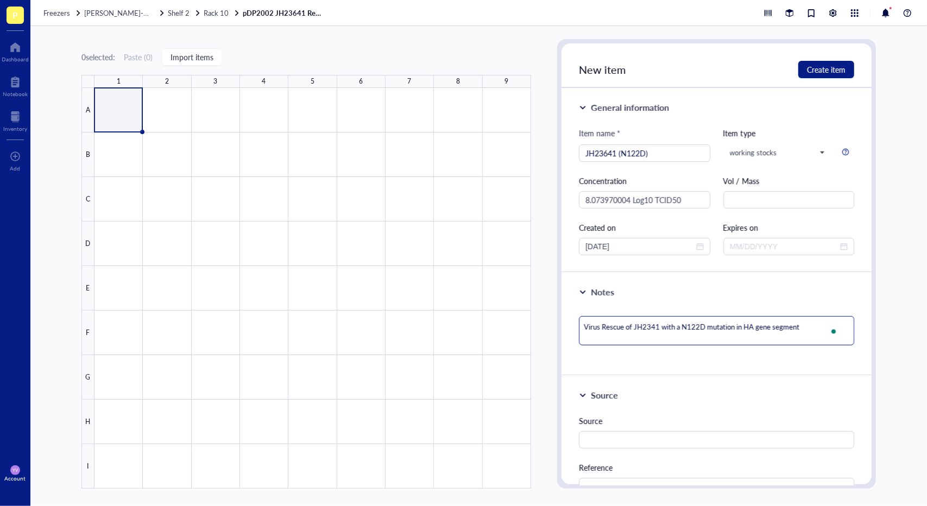
type textarea "Virus Rescue of JH2341 with a N122D mutation in HA gene segment."
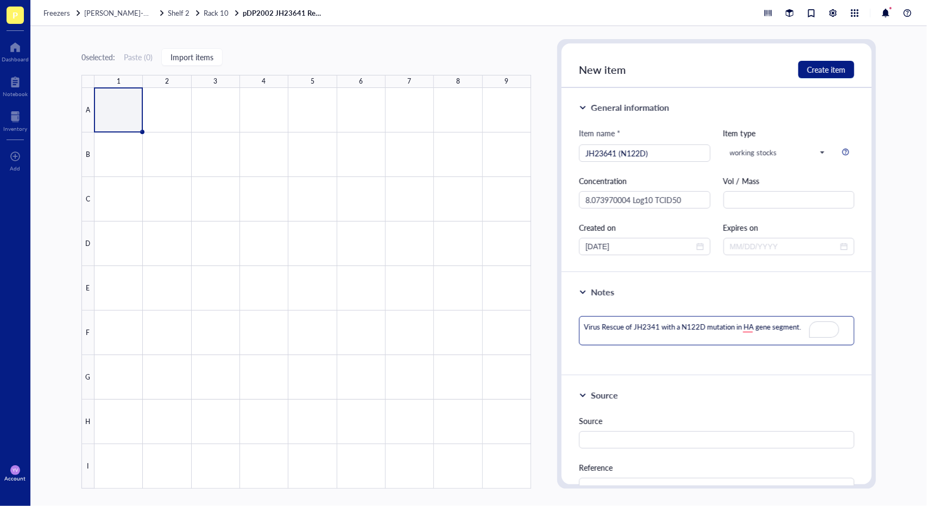
type textarea "Virus Rescue of JH2341 with a N122D mutation in HA gene segment."
type textarea "Virus Rescue of JH2341 with a N122D mutation in HA gene segment. E"
type textarea "Virus Rescue of JH2341 with a N122D mutation in HA gene segment. Ex"
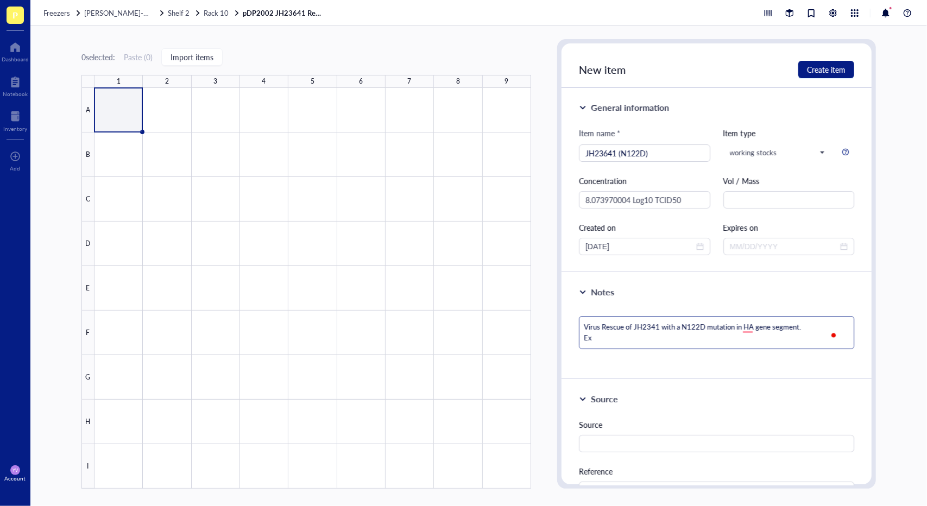
type textarea "Virus Rescue of JH2341 with a N122D mutation in HA gene segment. Exp"
type textarea "Virus Rescue of JH2341 with a N122D mutation in HA gene segment. Expe"
type textarea "Virus Rescue of JH2341 with a N122D mutation in HA gene segment. Exper"
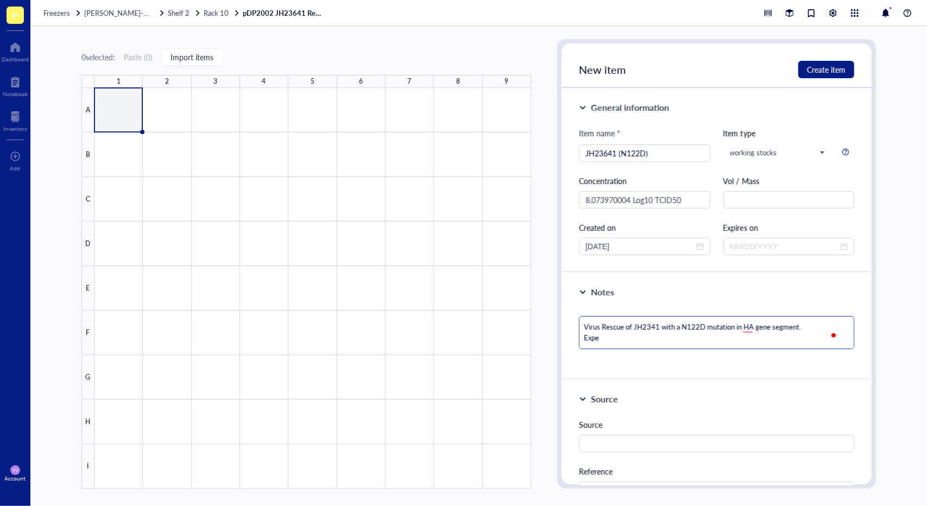
type textarea "Virus Rescue of JH2341 with a N122D mutation in HA gene segment. Exper"
type textarea "Virus Rescue of JH2341 with a N122D mutation in HA gene segment. Experi"
type textarea "Virus Rescue of JH2341 with a N122D mutation in HA gene segment. Experim"
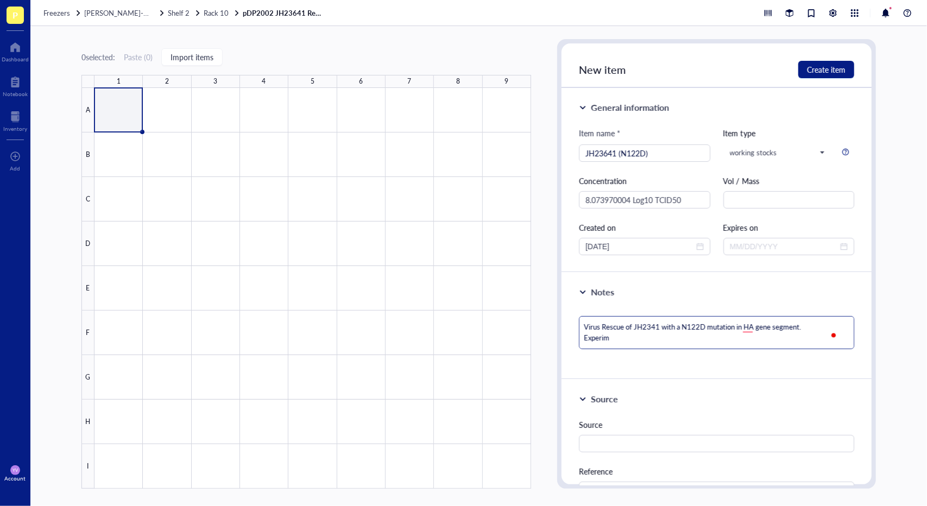
type textarea "Virus Rescue of JH2341 with a N122D mutation in HA gene segment. Experime"
type textarea "Virus Rescue of JH2341 with a N122D mutation in HA gene segment. Experimen"
type textarea "Virus Rescue of JH2341 with a N122D mutation in HA gene segment. Experiment"
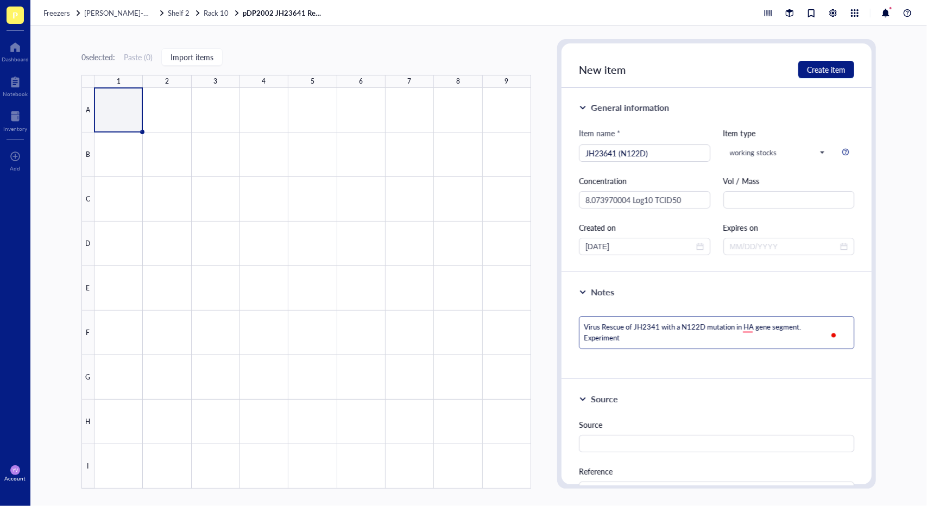
type textarea "Virus Rescue of JH2341 with a N122D mutation in HA gene segment. Experiment"
type textarea "Virus Rescue of JH2341 with a N122D mutation in HA gene segment. Experiment 7"
type textarea "Virus Rescue of JH2341 with a N122D mutation in HA gene segment. Experiment 79"
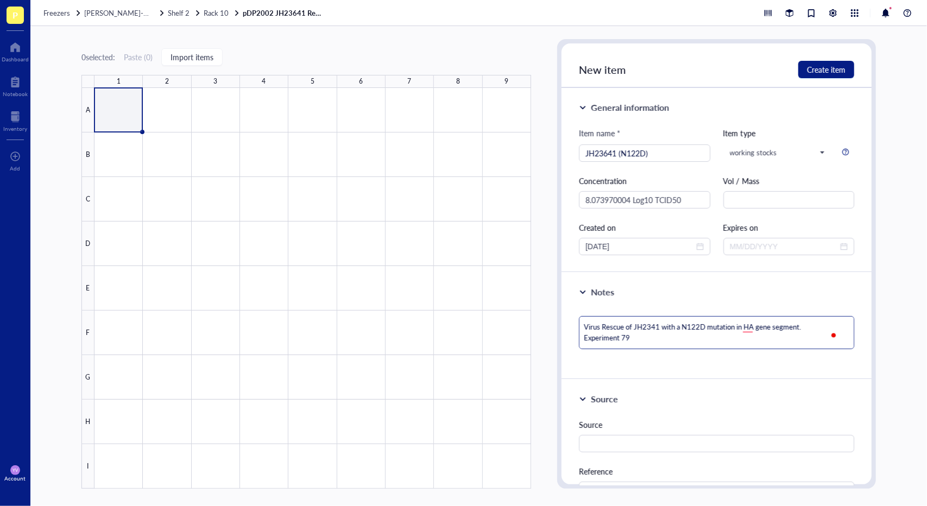
type textarea "Virus Rescue of JH2341 with a N122D mutation in HA gene segment. Experiment 79"
type textarea "Virus Rescue of JH2341 with a N122D mutation in HA gene segment. Experiment 79 i"
type textarea "Virus Rescue of JH2341 with a N122D mutation in HA gene segment. Experiment 79 …"
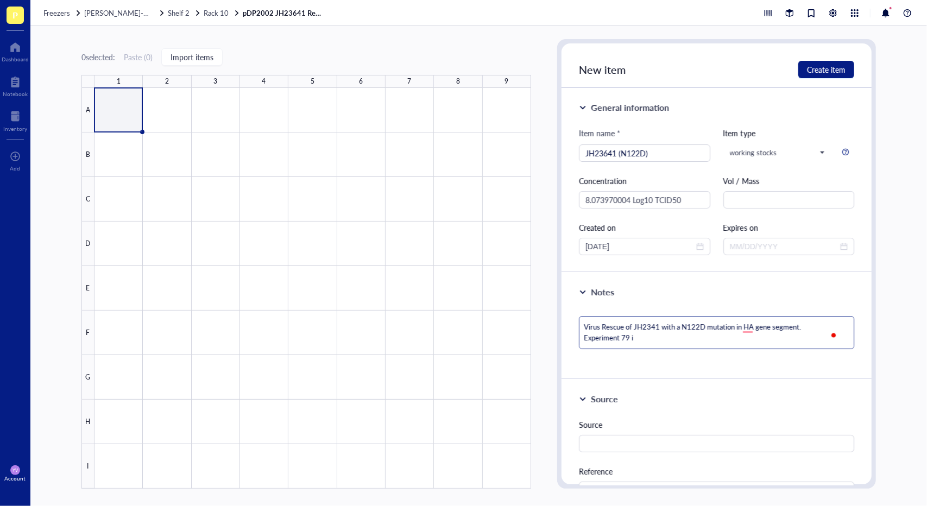
type textarea "Virus Rescue of JH2341 with a N122D mutation in HA gene segment. Experiment 79 …"
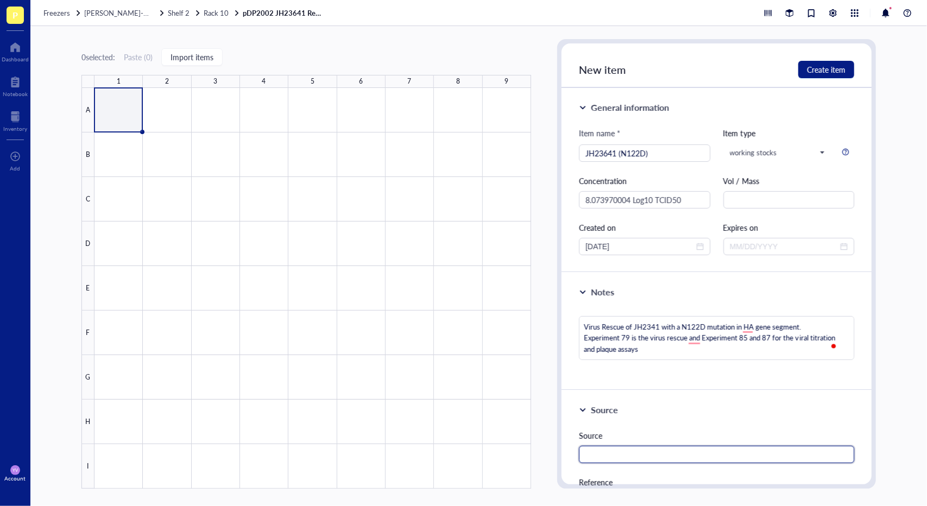
click at [656, 447] on input "text" at bounding box center [716, 454] width 275 height 17
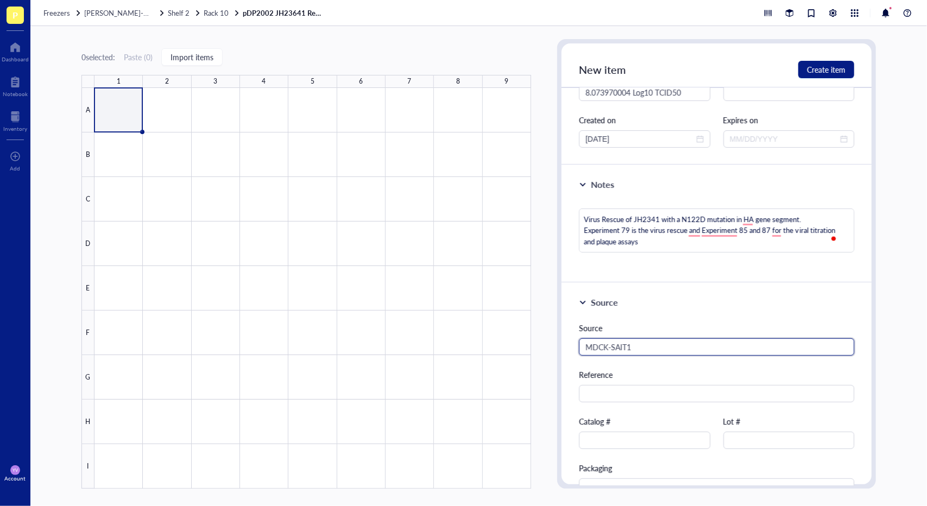
scroll to position [109, 0]
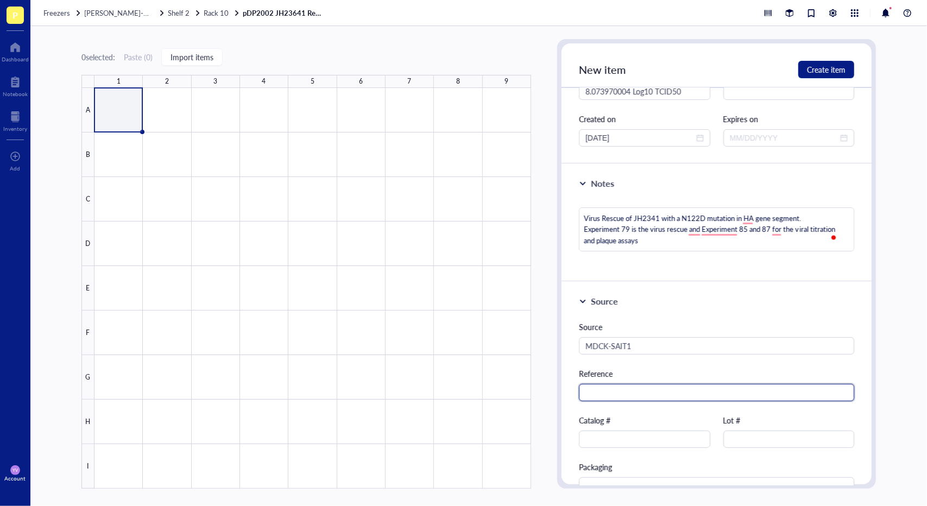
click at [689, 390] on input "text" at bounding box center [716, 392] width 275 height 17
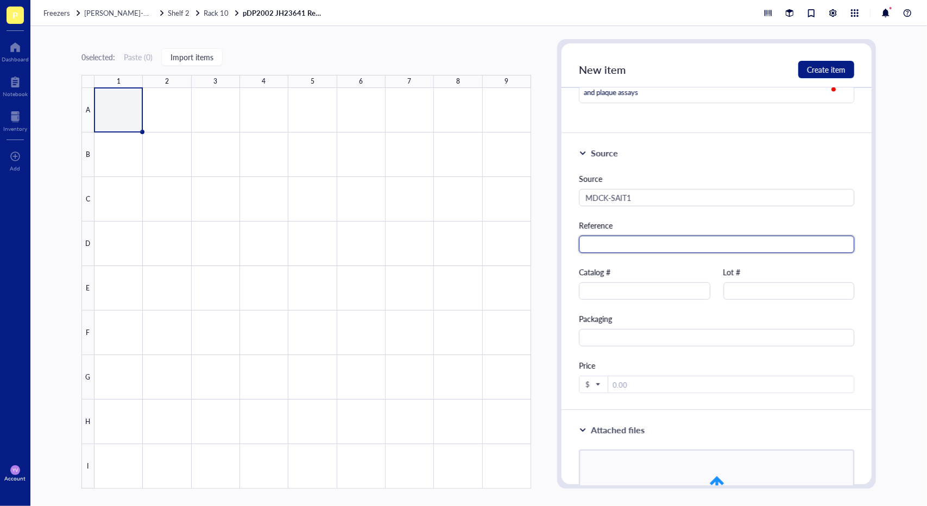
scroll to position [0, 0]
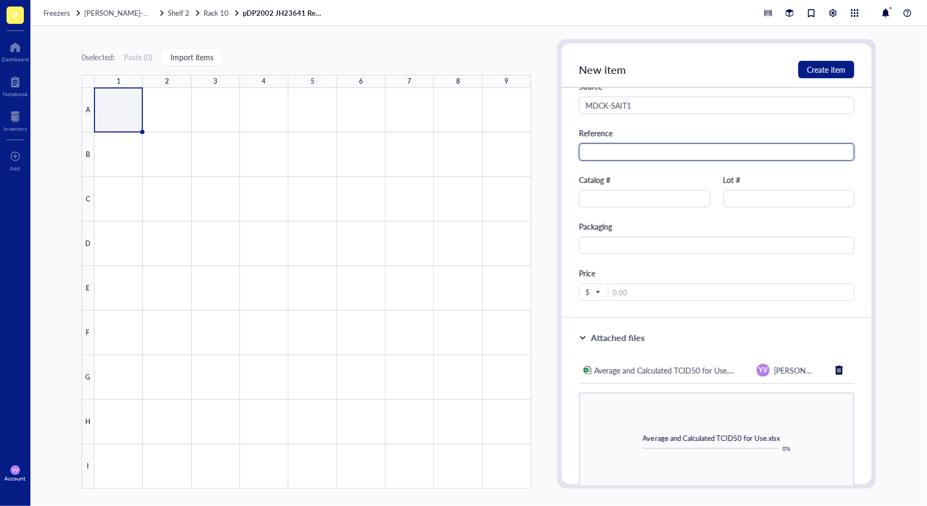
click at [654, 153] on input "text" at bounding box center [716, 151] width 275 height 17
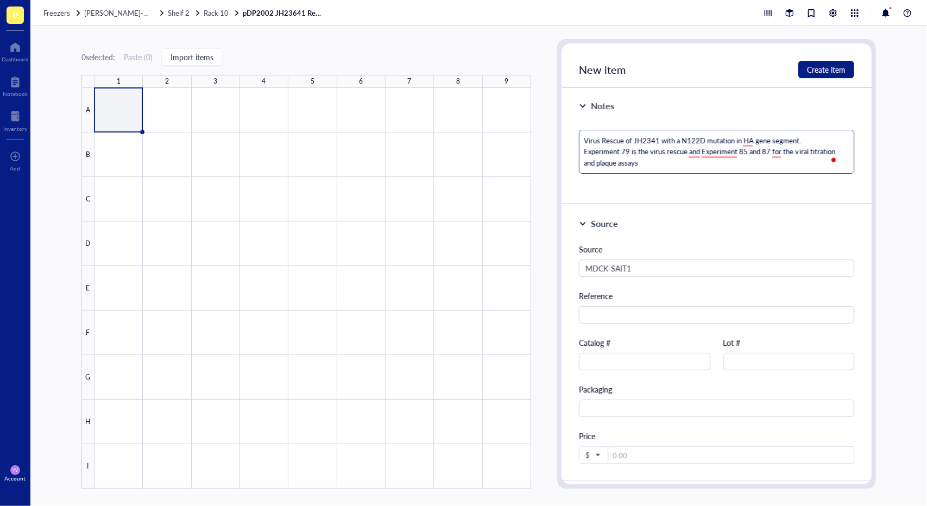
click at [717, 154] on textarea "Virus Rescue of JH2341 with a N122D mutation in HA gene segment. Experiment 79 …" at bounding box center [716, 152] width 275 height 44
click at [721, 151] on textarea "Virus Rescue of JH2341 with a N122D mutation in HA gene segment. Experiment 79 …" at bounding box center [716, 152] width 275 height 44
click at [780, 152] on textarea "Virus Rescue of JH2341 with a N122D mutation in HA gene segment. Experiment 79 …" at bounding box center [716, 152] width 275 height 44
click at [683, 165] on textarea "Virus Rescue of JH2341 with a N122D mutation in HA gene segment. Experiment 79 …" at bounding box center [716, 152] width 275 height 44
click at [748, 140] on textarea "Virus Rescue of JH2341 with a N122D mutation in HA gene segment. Experiment 79 …" at bounding box center [716, 152] width 275 height 44
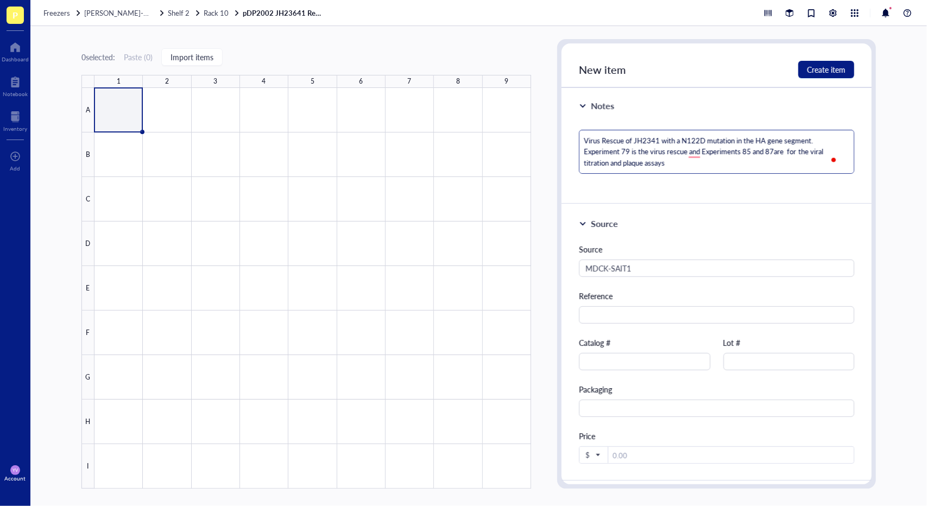
click at [699, 150] on textarea "Virus Rescue of JH2341 with a N122D mutation in the HA gene segment. Experiment…" at bounding box center [716, 152] width 275 height 44
click at [696, 150] on textarea "Virus Rescue of JH2341 with a N122D mutation in the HA gene segment. Experiment…" at bounding box center [716, 152] width 275 height 44
click at [697, 161] on textarea "Virus Rescue of JH2341 with a N122D mutation in the HA gene segment. Experiment…" at bounding box center [716, 152] width 275 height 44
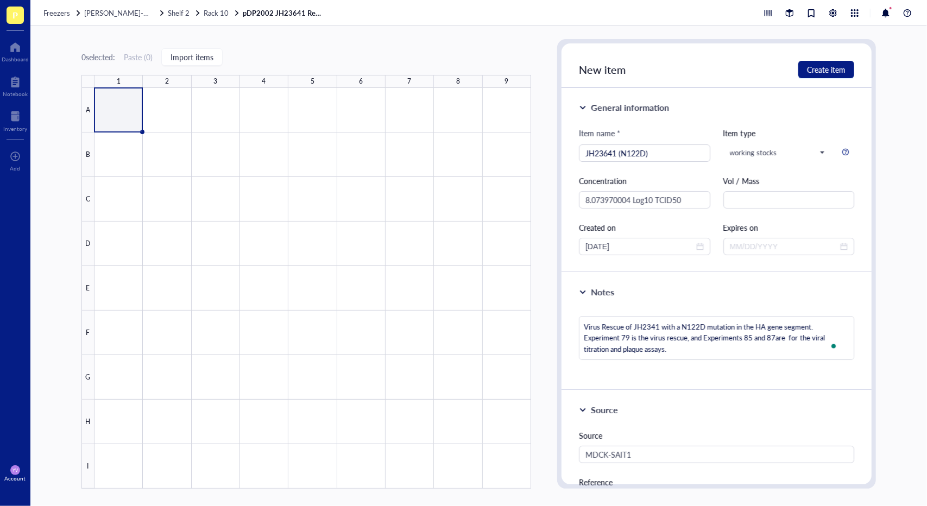
click at [798, 289] on div "Notes" at bounding box center [716, 292] width 275 height 13
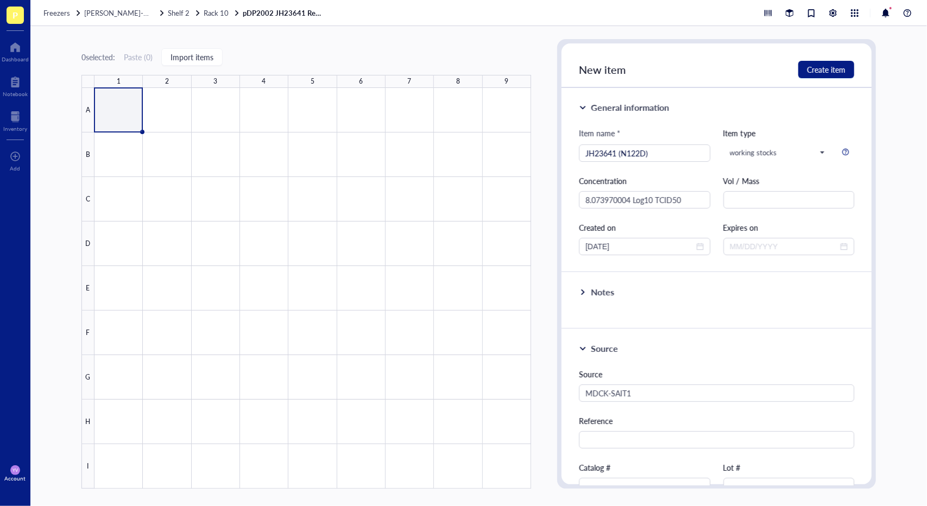
click at [605, 288] on div "Notes" at bounding box center [602, 292] width 23 height 13
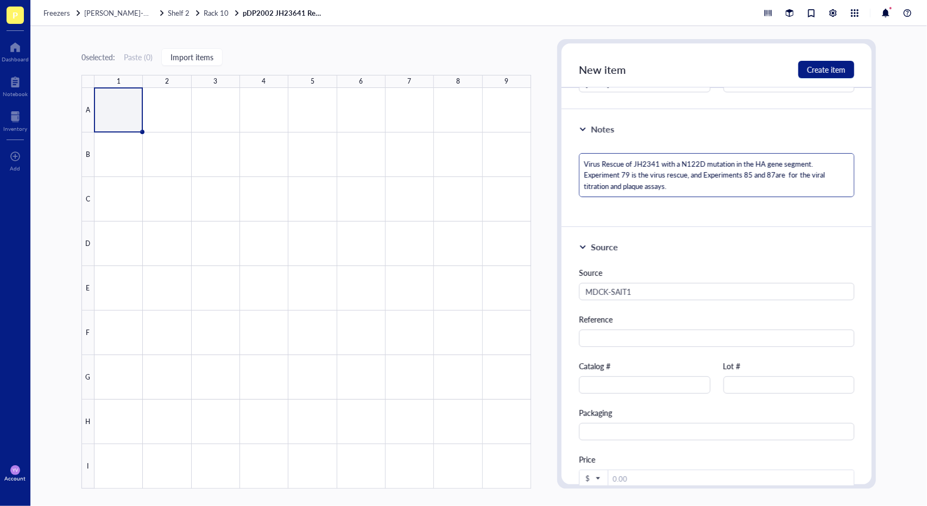
drag, startPoint x: 687, startPoint y: 197, endPoint x: 687, endPoint y: 190, distance: 6.5
click at [687, 194] on div "Virus Rescue of JH2341 with a N122D mutation in the HA gene segment. Experiment…" at bounding box center [716, 179] width 275 height 61
click at [687, 187] on textarea "Virus Rescue of JH2341 with a N122D mutation in the HA gene segment. Experiment…" at bounding box center [716, 175] width 275 height 44
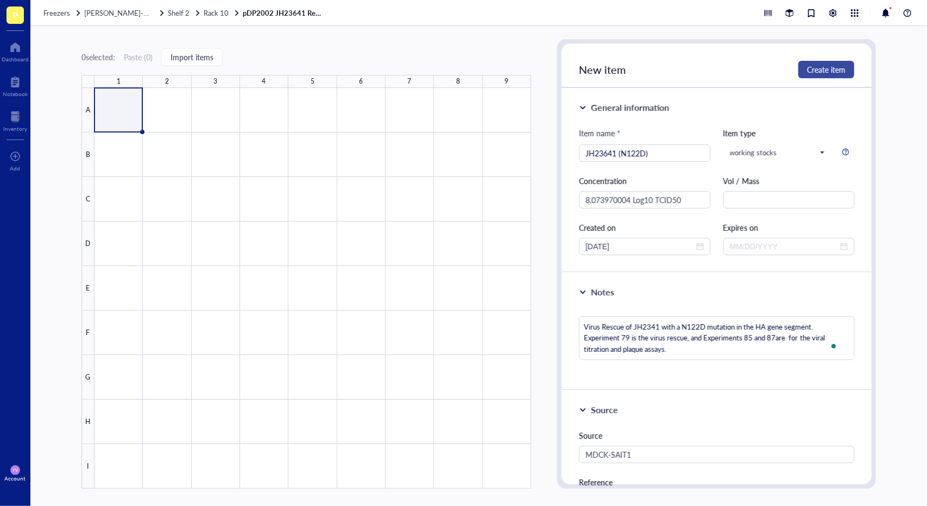
click at [821, 71] on span "Create item" at bounding box center [826, 69] width 39 height 9
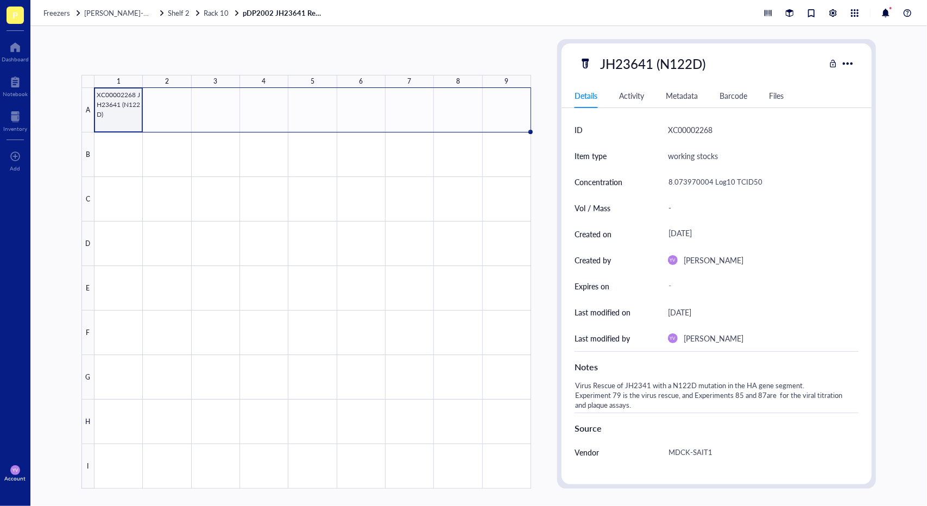
drag, startPoint x: 142, startPoint y: 130, endPoint x: 514, endPoint y: 130, distance: 371.3
click at [0, 0] on div "XC00002268 JH23641 (N122D)" at bounding box center [0, 0] width 0 height 0
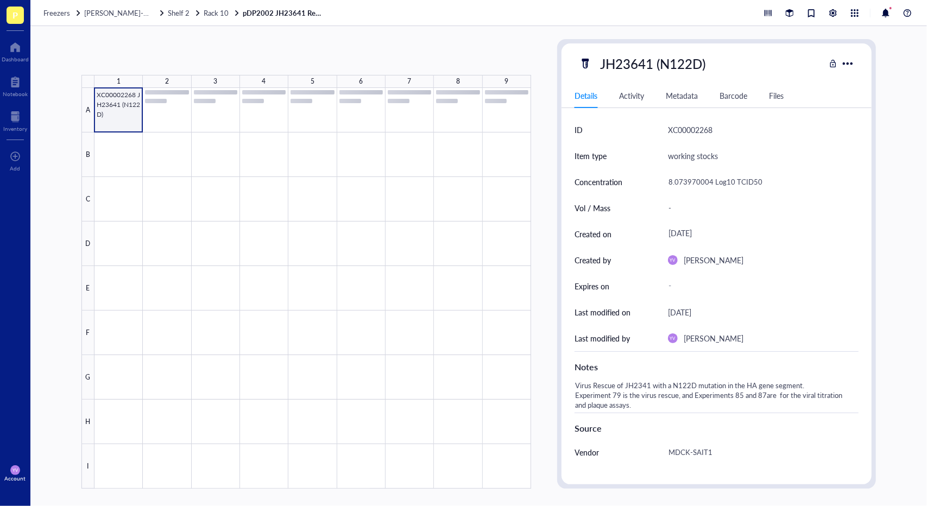
click at [140, 124] on div at bounding box center [312, 288] width 436 height 401
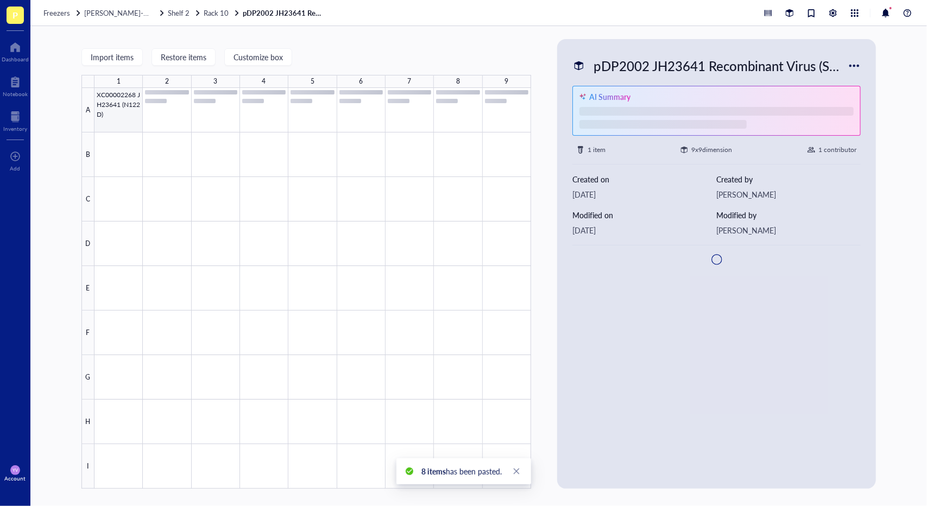
click at [135, 123] on div at bounding box center [312, 288] width 436 height 401
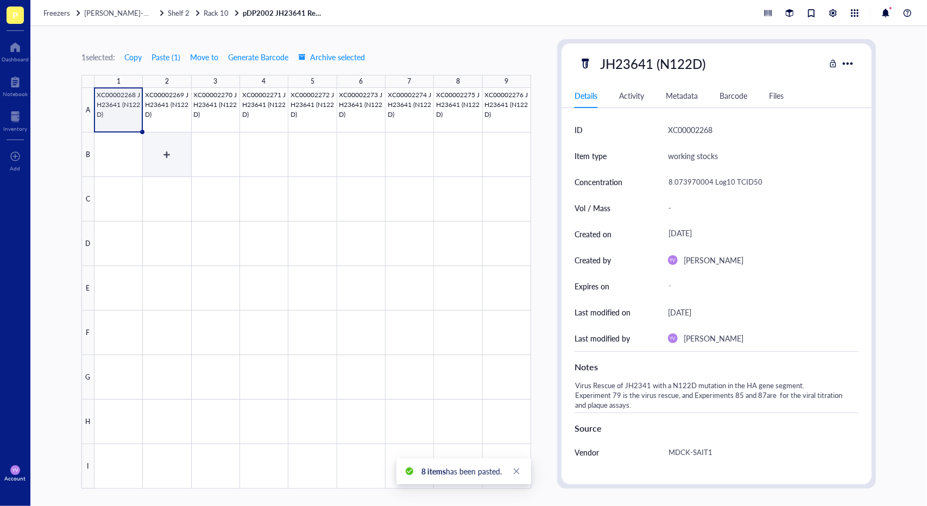
click at [123, 160] on div at bounding box center [312, 288] width 436 height 401
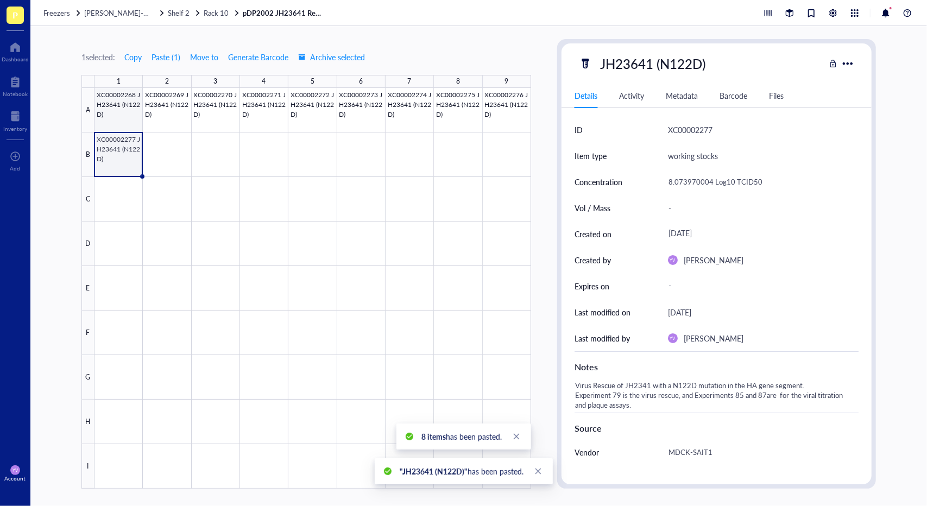
click at [126, 121] on div at bounding box center [312, 288] width 436 height 401
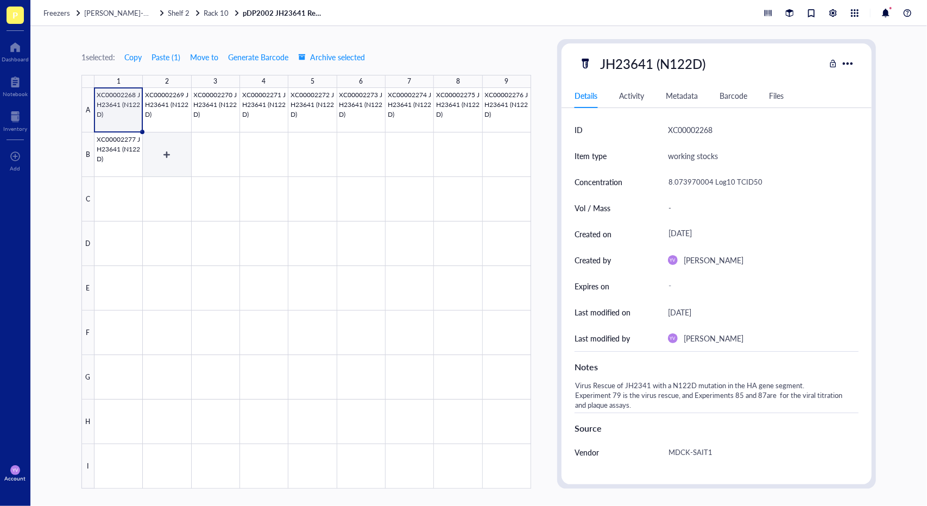
click at [169, 156] on div at bounding box center [312, 288] width 436 height 401
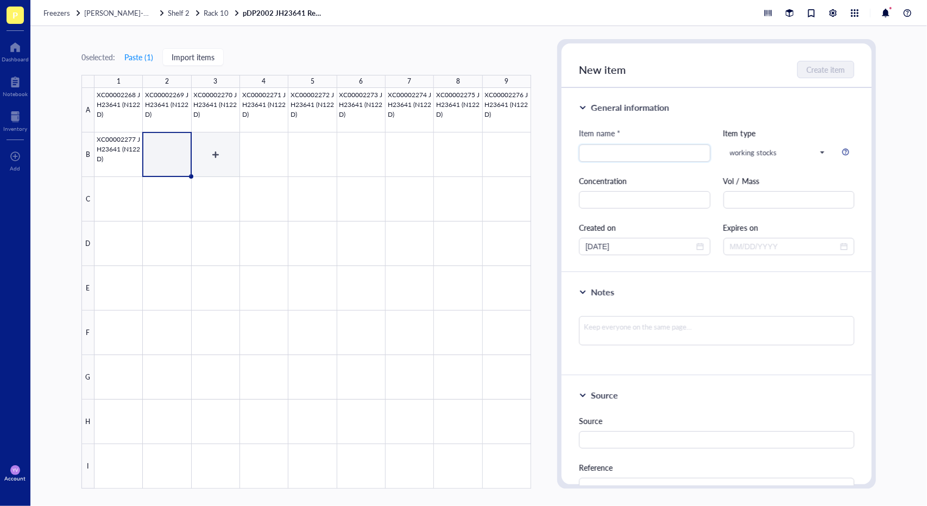
click at [236, 159] on div at bounding box center [312, 288] width 436 height 401
click at [277, 158] on div at bounding box center [312, 288] width 436 height 401
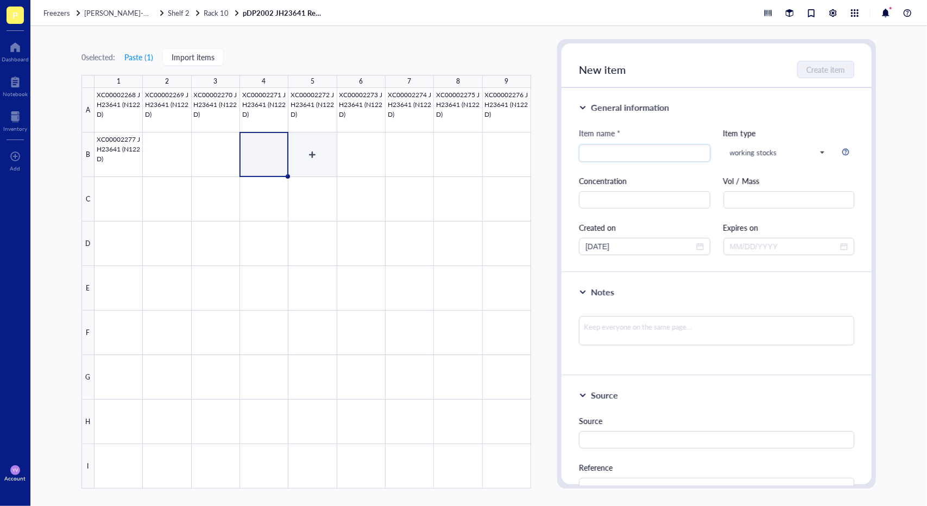
click at [327, 158] on div at bounding box center [312, 288] width 436 height 401
click at [123, 106] on div at bounding box center [312, 288] width 436 height 401
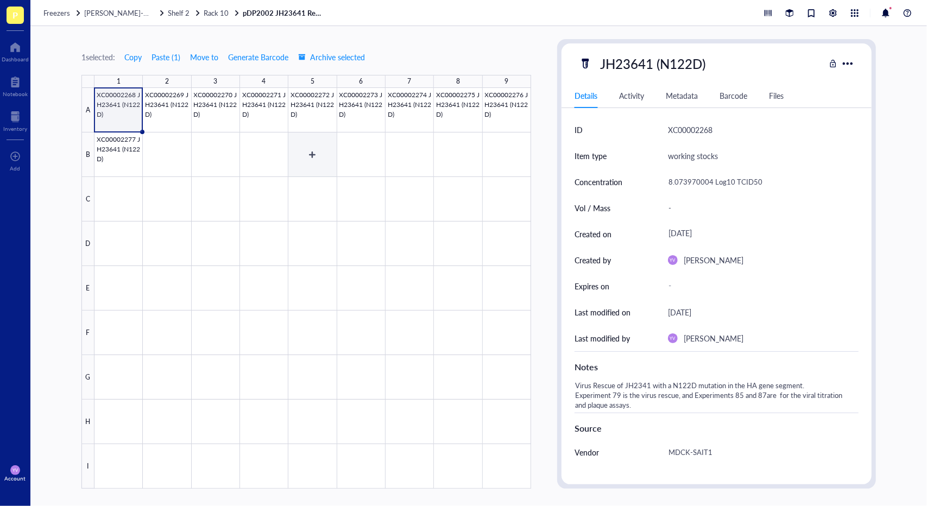
click at [309, 149] on div at bounding box center [312, 288] width 436 height 401
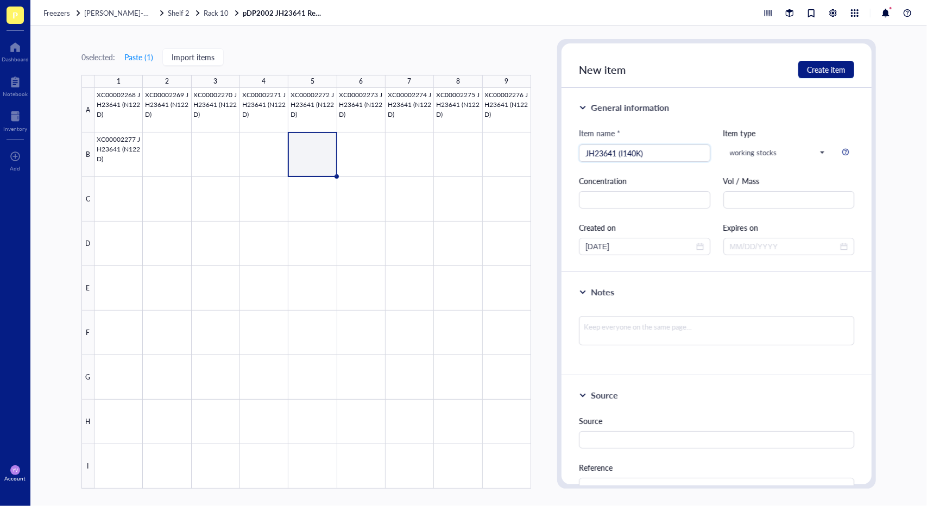
click at [690, 100] on div "General information Item name * JH23641 (I140K) JH23641 (I140K) Item type worki…" at bounding box center [716, 180] width 310 height 185
click at [649, 197] on input "text" at bounding box center [644, 199] width 131 height 17
click at [636, 199] on input "text" at bounding box center [644, 199] width 131 height 17
click at [668, 195] on input "text" at bounding box center [644, 199] width 131 height 17
paste input "8.407303338"
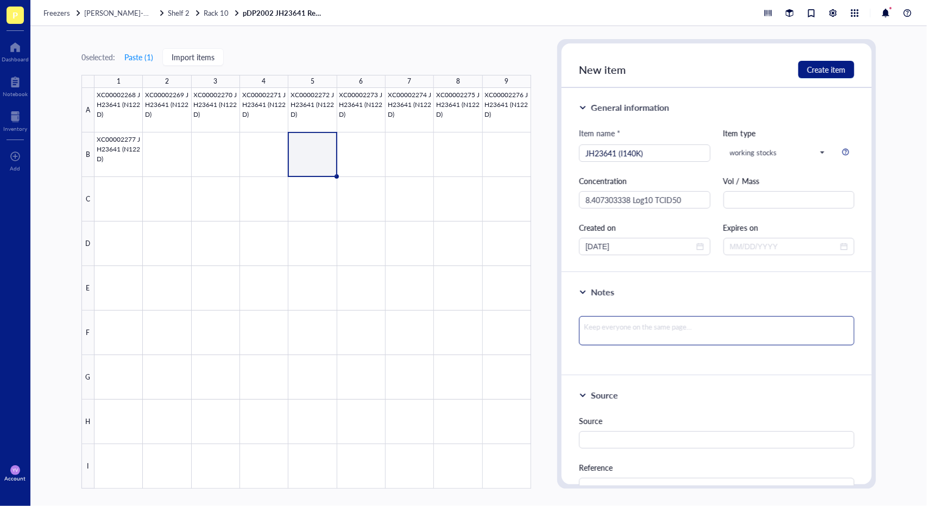
click at [633, 328] on textarea at bounding box center [716, 330] width 275 height 29
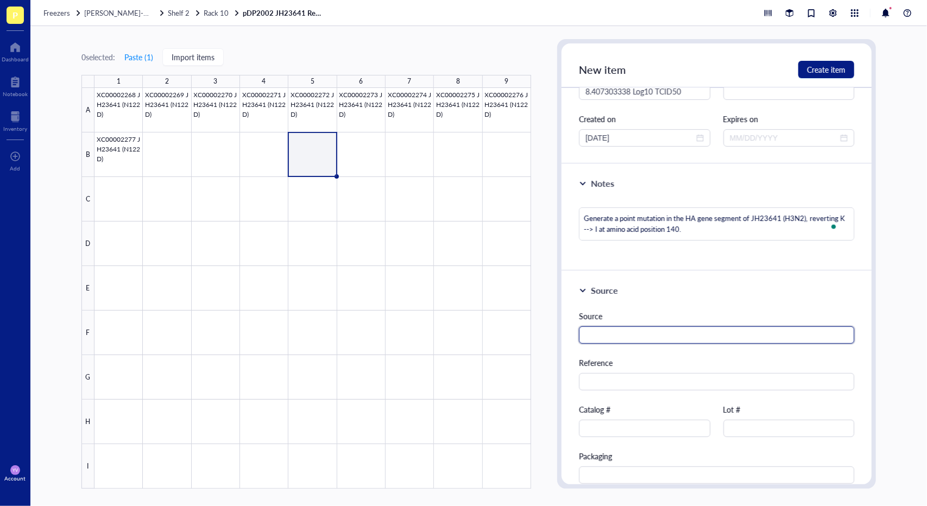
click at [667, 338] on input "text" at bounding box center [716, 334] width 275 height 17
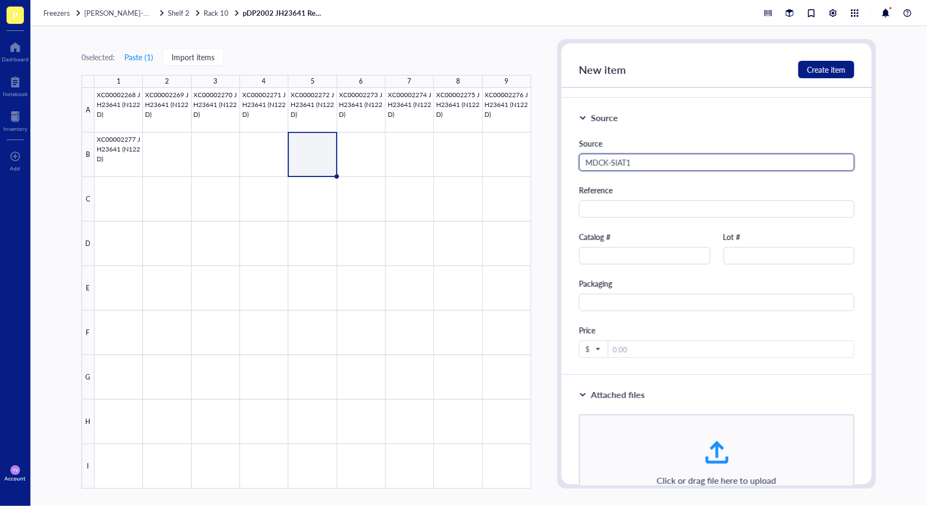
scroll to position [163, 0]
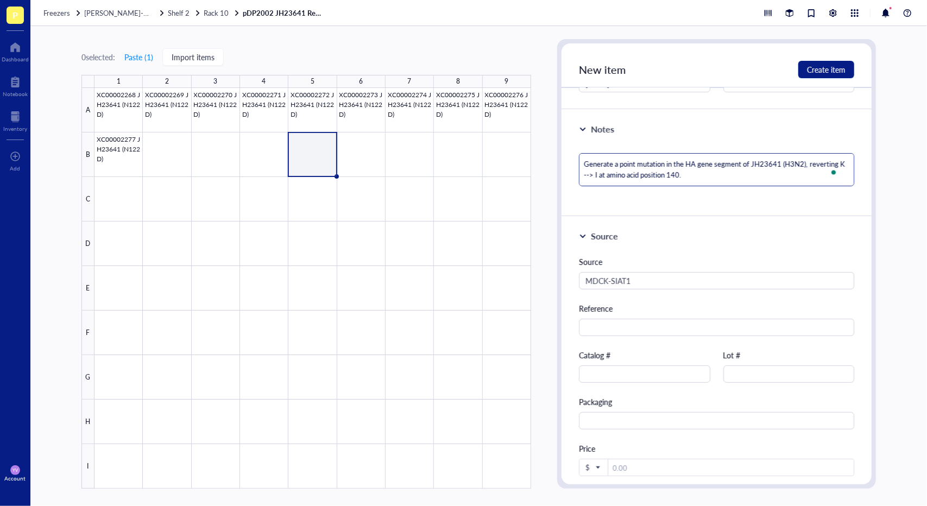
click at [714, 169] on textarea "Generate a point mutation in the HA gene segment of JH23641 (H3N2), reverting K…" at bounding box center [716, 169] width 275 height 33
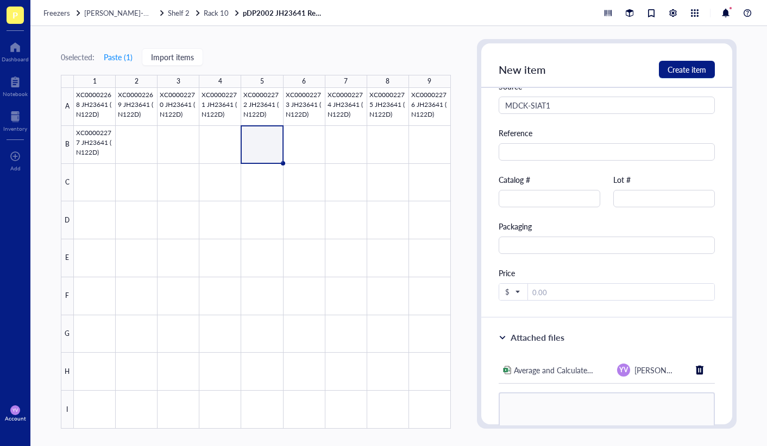
scroll to position [390, 0]
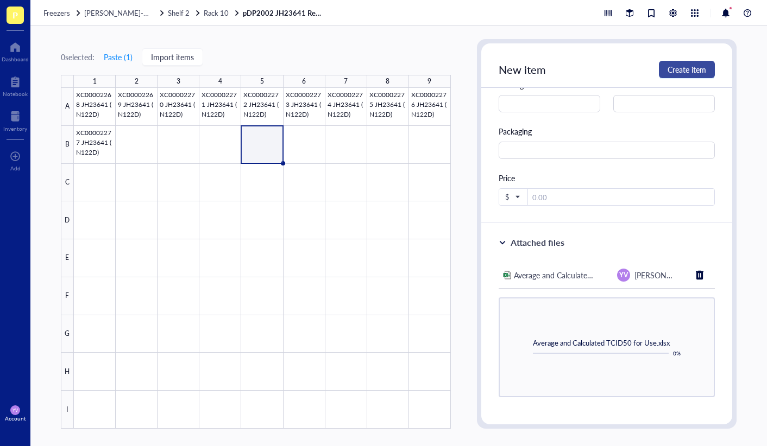
click at [691, 75] on button "Create item" at bounding box center [687, 69] width 56 height 17
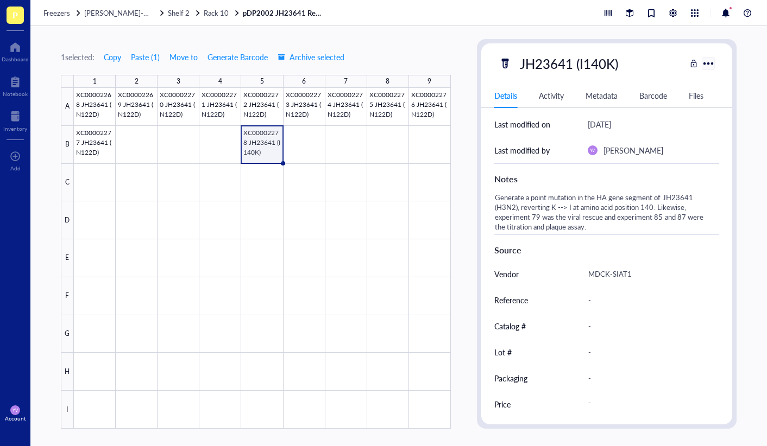
click at [708, 65] on div at bounding box center [708, 63] width 16 height 16
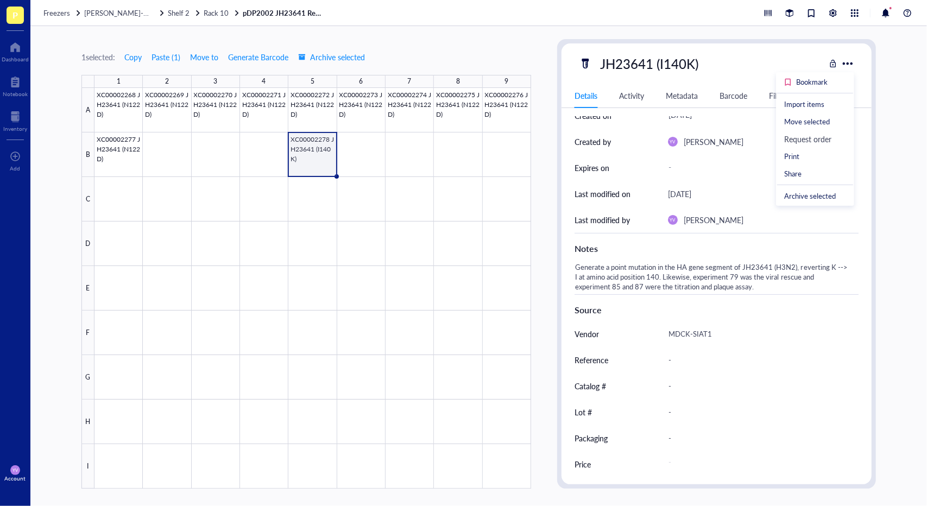
click at [641, 408] on div "Lot #" at bounding box center [614, 412] width 80 height 26
click at [899, 298] on div "1 selected: Copy Paste ( 1 ) Move to Generate Barcode Archive selected 1 2 3 4 …" at bounding box center [478, 266] width 896 height 480
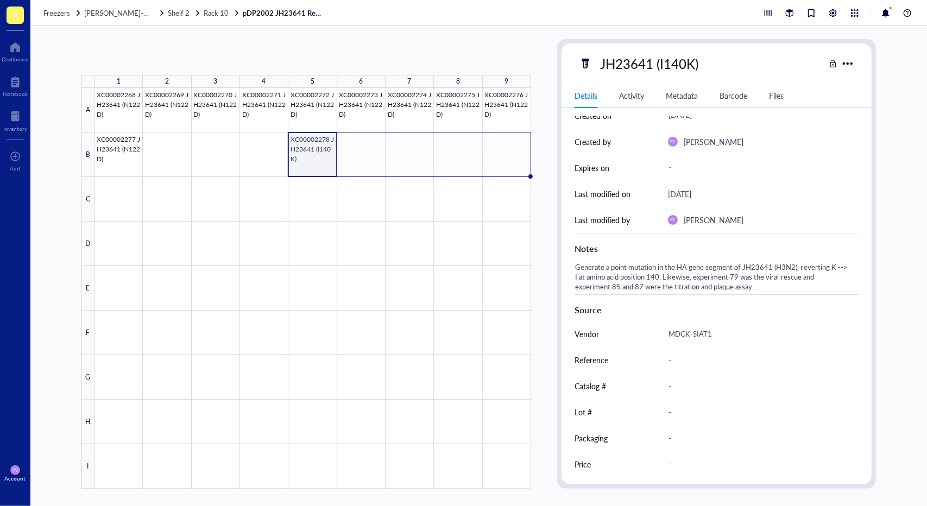
drag, startPoint x: 337, startPoint y: 175, endPoint x: 501, endPoint y: 169, distance: 164.1
click at [0, 0] on div "XC00002268 JH23641 (N122D) XC00002269 JH23641 (N122D) XC00002270 JH23641 (N122D…" at bounding box center [0, 0] width 0 height 0
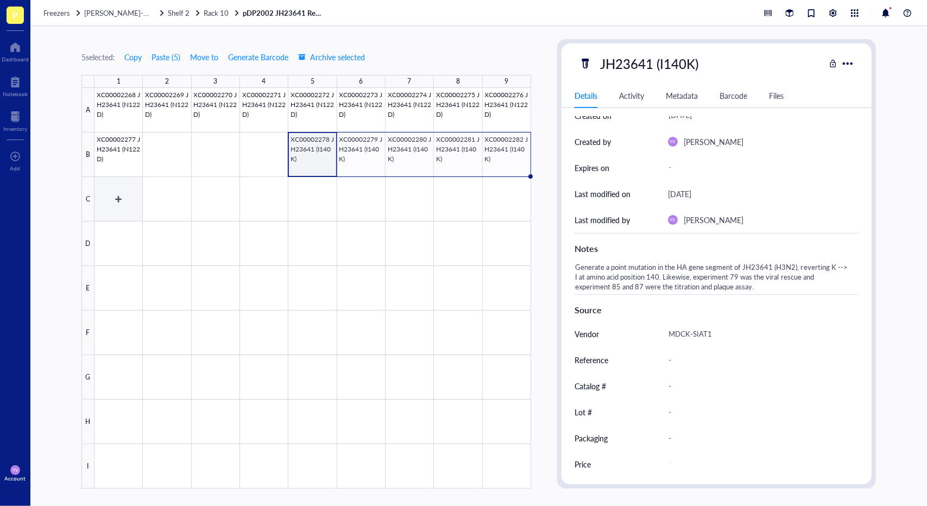
click at [103, 199] on div at bounding box center [312, 288] width 436 height 401
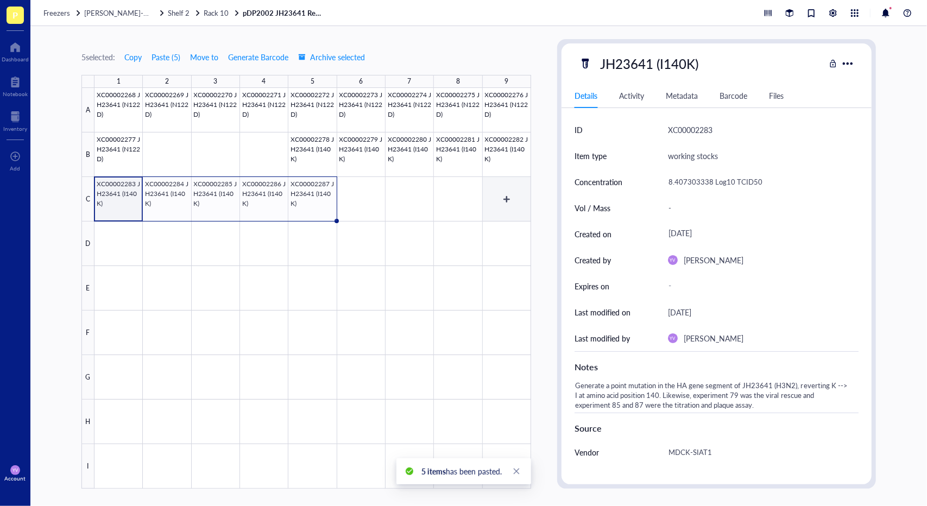
click at [516, 196] on div at bounding box center [312, 288] width 436 height 401
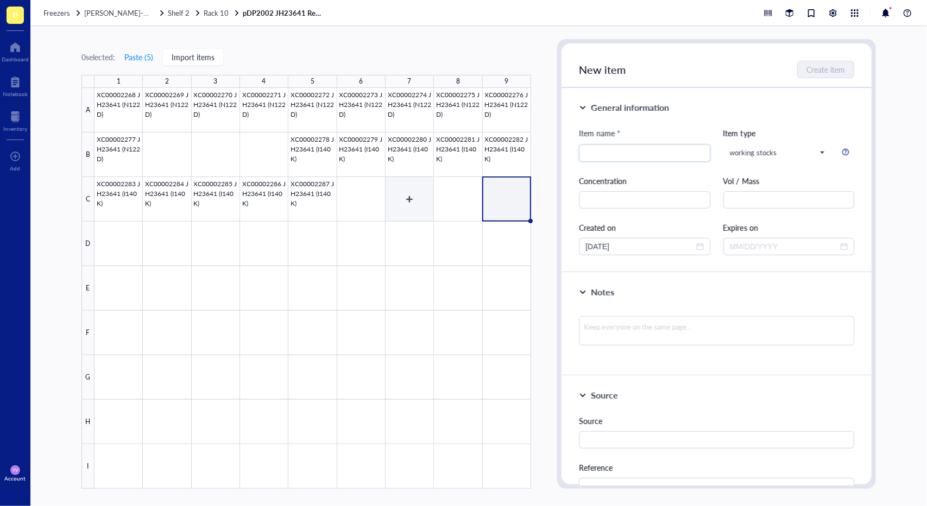
drag, startPoint x: 397, startPoint y: 205, endPoint x: 409, endPoint y: 203, distance: 12.1
click at [398, 206] on div at bounding box center [312, 288] width 436 height 401
click at [418, 199] on div at bounding box center [312, 288] width 436 height 401
click at [515, 200] on div at bounding box center [312, 288] width 436 height 401
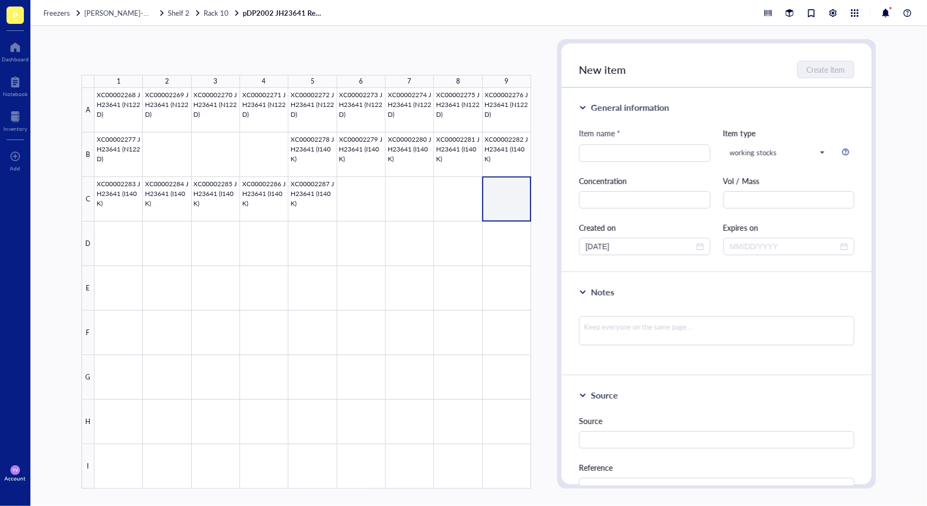
click at [515, 200] on div at bounding box center [312, 288] width 436 height 401
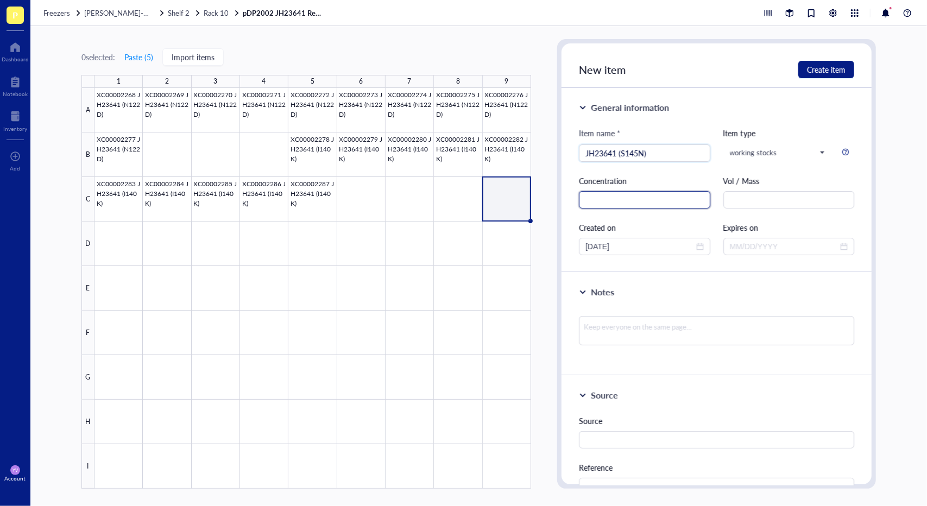
click at [650, 207] on input "text" at bounding box center [644, 199] width 131 height 17
click at [665, 200] on input "text" at bounding box center [644, 199] width 131 height 17
paste input "7.990636671"
click at [643, 249] on input "[DATE]" at bounding box center [639, 246] width 109 height 12
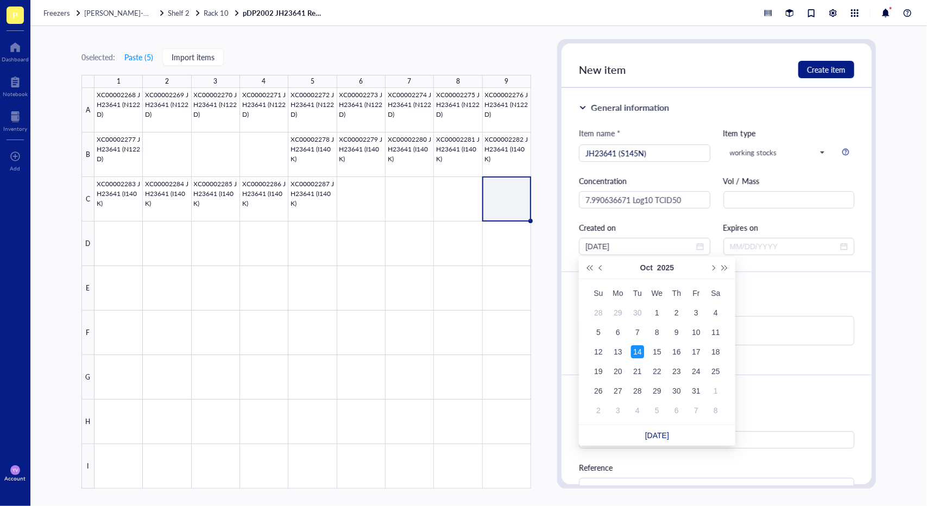
click at [127, 104] on div at bounding box center [312, 288] width 436 height 401
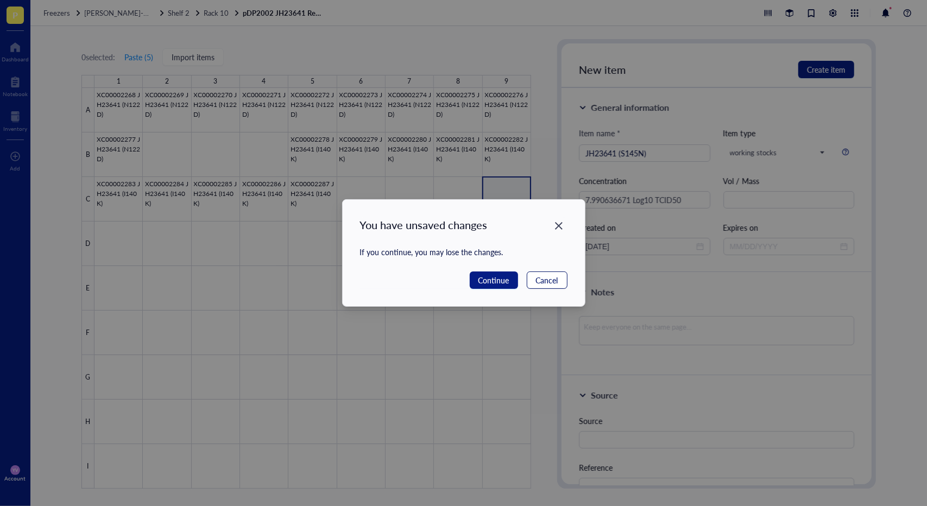
click at [543, 278] on span "Cancel" at bounding box center [547, 280] width 22 height 12
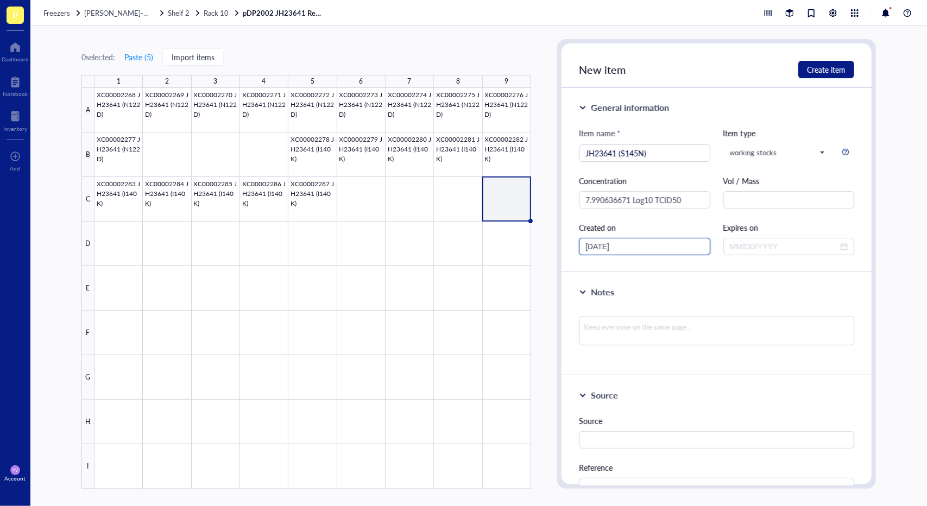
click at [637, 249] on input "[DATE]" at bounding box center [639, 246] width 109 height 12
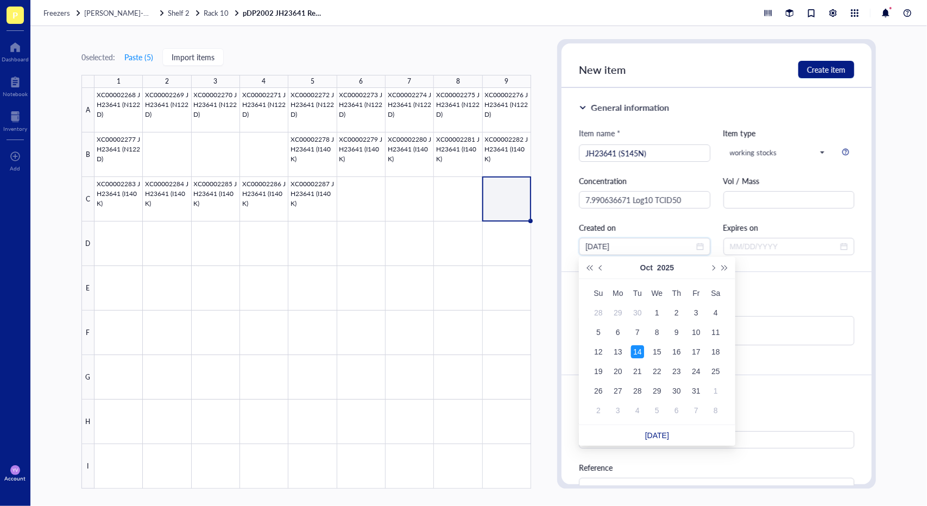
drag, startPoint x: 637, startPoint y: 249, endPoint x: 463, endPoint y: 238, distance: 174.6
click at [463, 238] on div "0 selected: Paste ( 5 ) Import items 1 2 3 4 5 6 7 8 9 A B C D E F G H I XC0000…" at bounding box center [478, 266] width 896 height 480
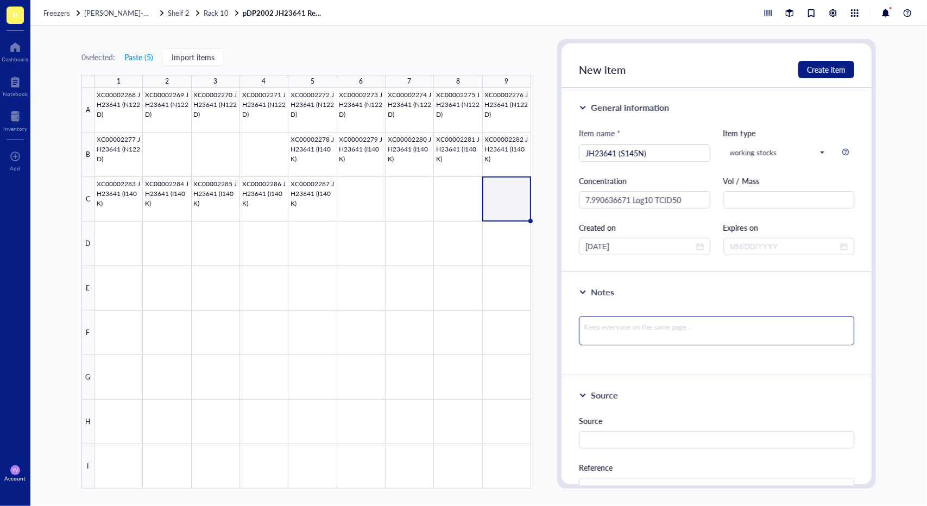
click at [692, 320] on textarea at bounding box center [716, 330] width 275 height 29
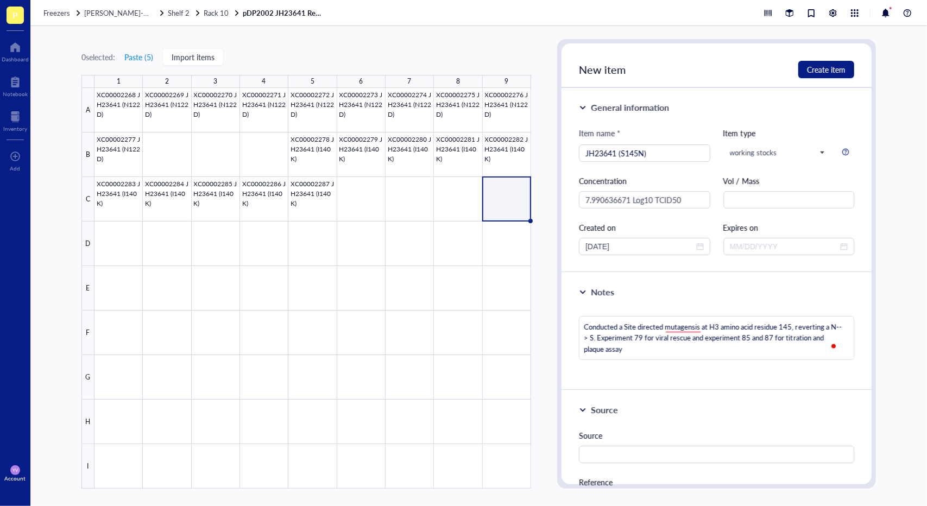
click at [782, 376] on div "Notes Conducted a Site directed mutagensis at H3 amino acid residue 145, revert…" at bounding box center [716, 332] width 310 height 118
click at [692, 330] on textarea "Conducted a Site directed mutagensis at H3 amino acid residue 145, reverting a …" at bounding box center [716, 338] width 275 height 44
click at [647, 325] on textarea "Conducted a Site directed mutagenesis at H3 amino acid residue 145, reverting a…" at bounding box center [716, 338] width 275 height 44
click at [713, 334] on textarea "Conducted a site-directed mutagenesis at H3 amino acid residue 145, reverting a…" at bounding box center [716, 338] width 275 height 44
click at [705, 338] on textarea "Conducted a site-directed mutagenesis at H3 amino acid residue 145, reverting a…" at bounding box center [716, 338] width 275 height 44
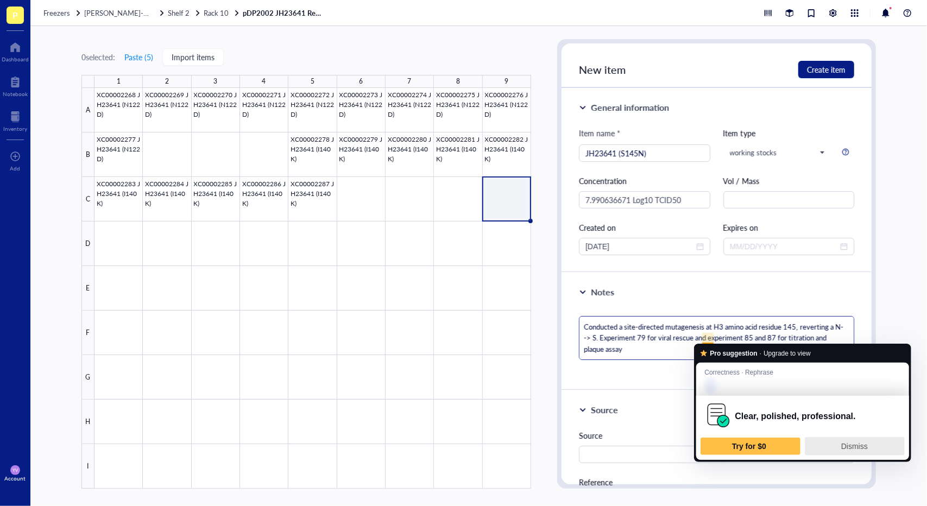
click at [852, 444] on span "Dismiss" at bounding box center [854, 446] width 27 height 9
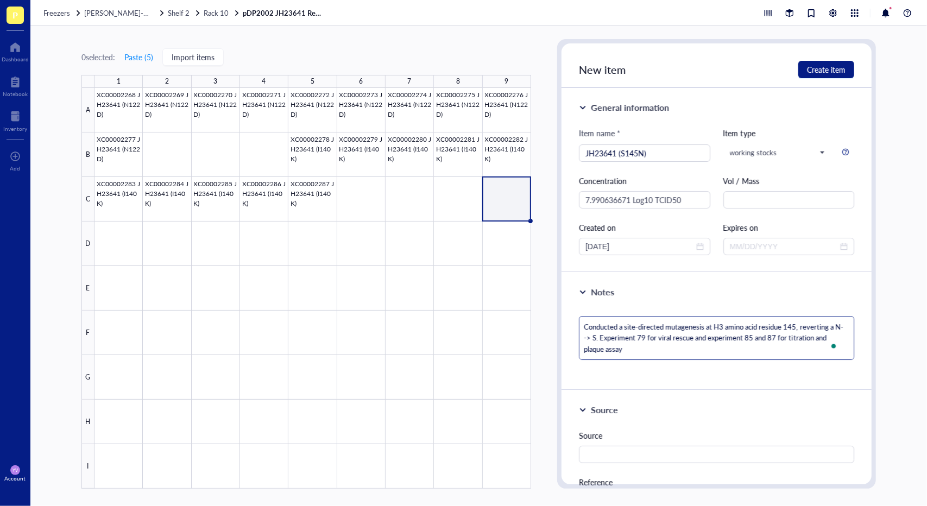
click at [683, 348] on textarea "Conducted a site-directed mutagenesis at H3 amino acid residue 145, reverting a…" at bounding box center [716, 338] width 275 height 44
click at [706, 379] on div "Notes Conducted a site-directed mutagenesis at H3 amino acid residue 145, rever…" at bounding box center [716, 332] width 310 height 118
click at [739, 337] on textarea "Conducted a site-directed mutagenesis at H3 amino acid residue 145, reverting a…" at bounding box center [716, 338] width 275 height 44
click at [700, 347] on textarea "Conducted a site-directed mutagenesis at H3 amino acid residue 145, reverting a…" at bounding box center [716, 338] width 275 height 44
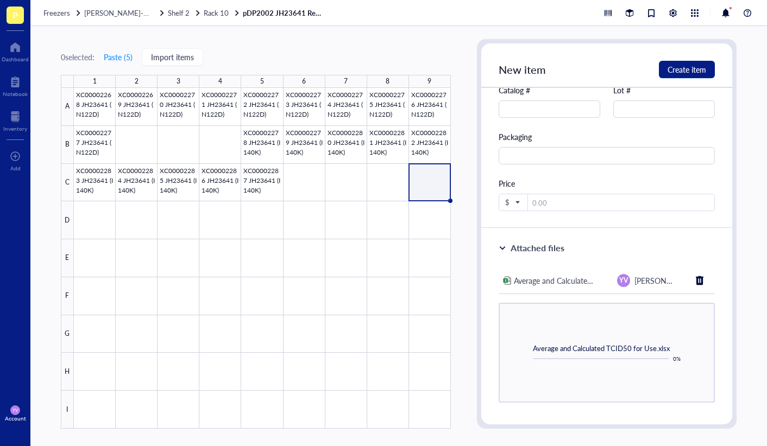
scroll to position [444, 0]
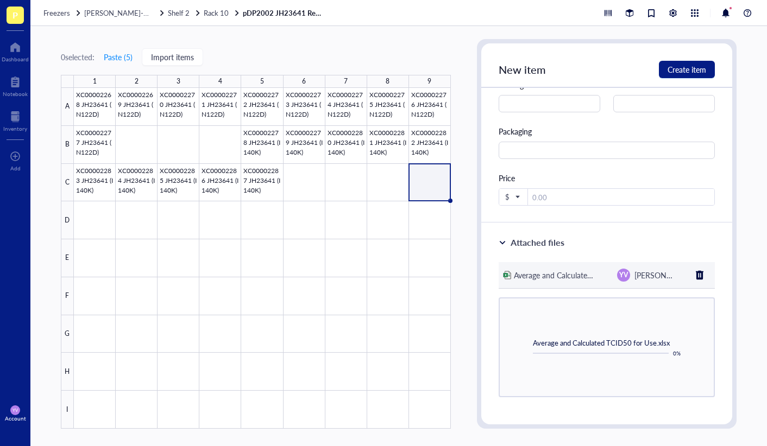
click at [694, 273] on div at bounding box center [699, 275] width 17 height 17
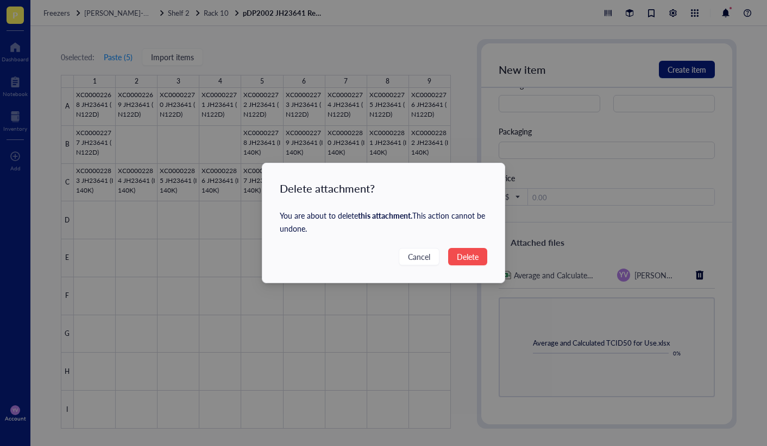
click at [452, 259] on button "Delete" at bounding box center [467, 256] width 39 height 17
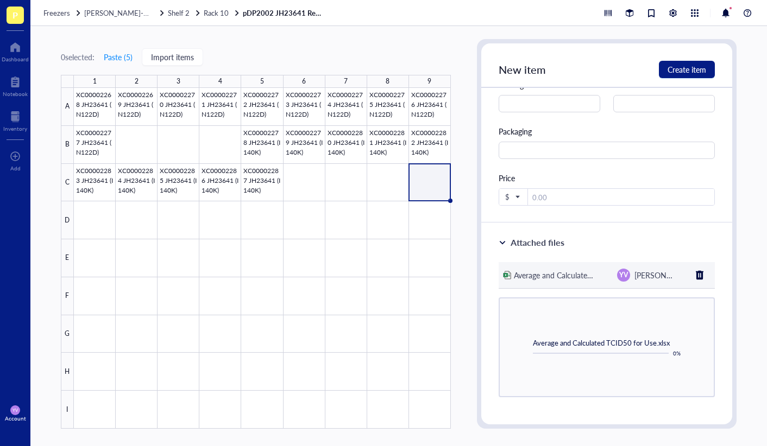
click at [693, 272] on div at bounding box center [699, 275] width 17 height 17
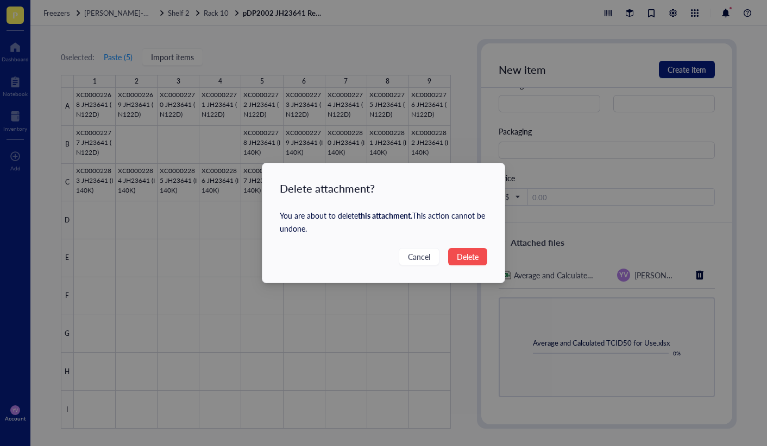
click at [458, 258] on span "Delete" at bounding box center [468, 257] width 22 height 12
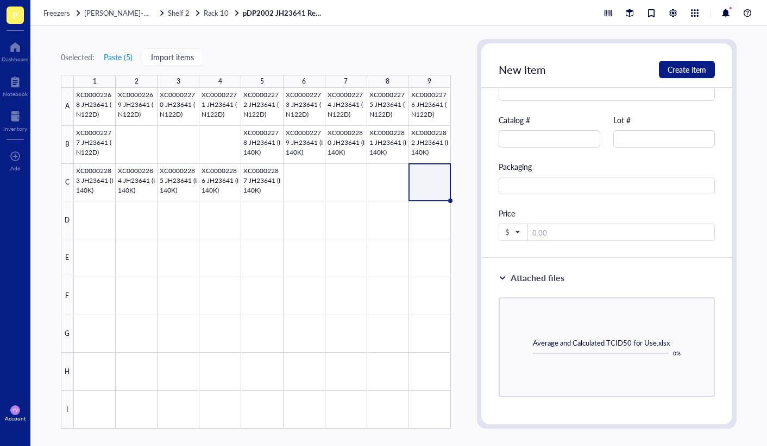
click at [641, 338] on span "Average and Calculated TCID50 for Use.xlsx" at bounding box center [601, 343] width 137 height 10
click at [505, 274] on div at bounding box center [502, 278] width 8 height 8
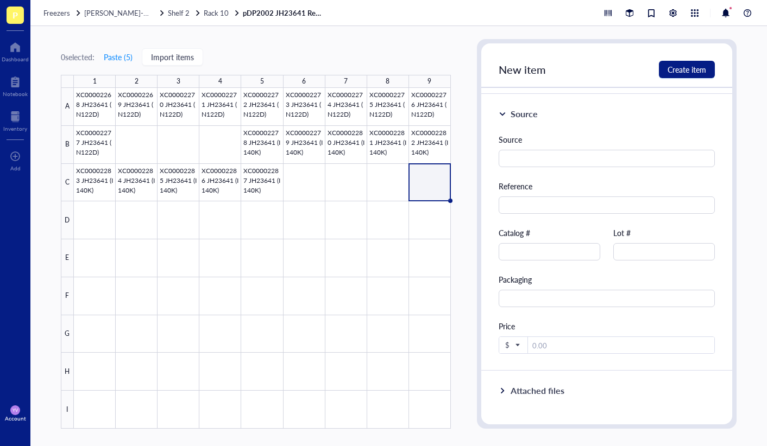
click at [539, 393] on div "Attached files" at bounding box center [537, 390] width 54 height 13
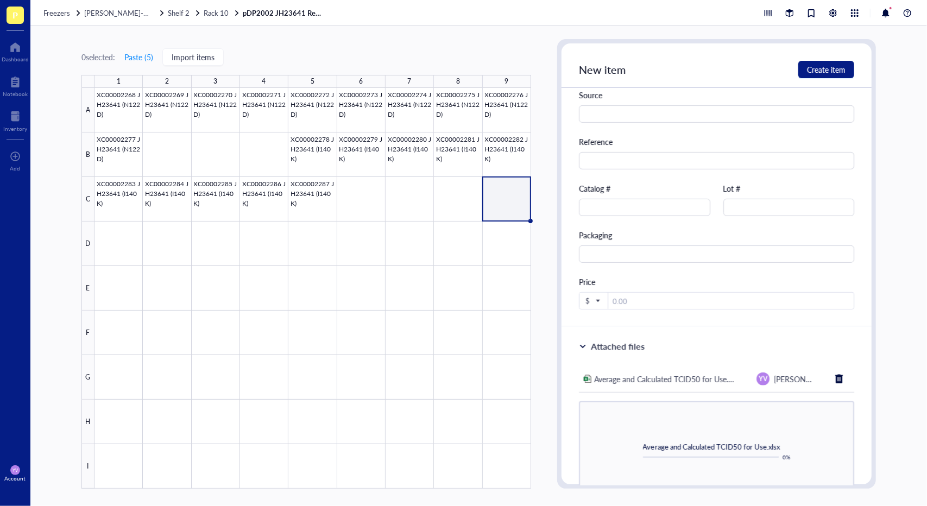
scroll to position [221, 0]
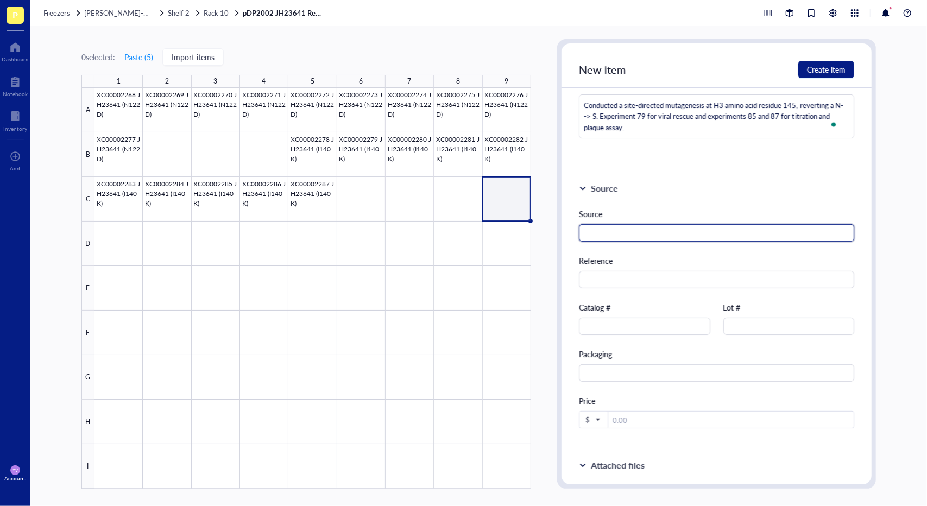
click at [716, 235] on input "text" at bounding box center [716, 232] width 275 height 17
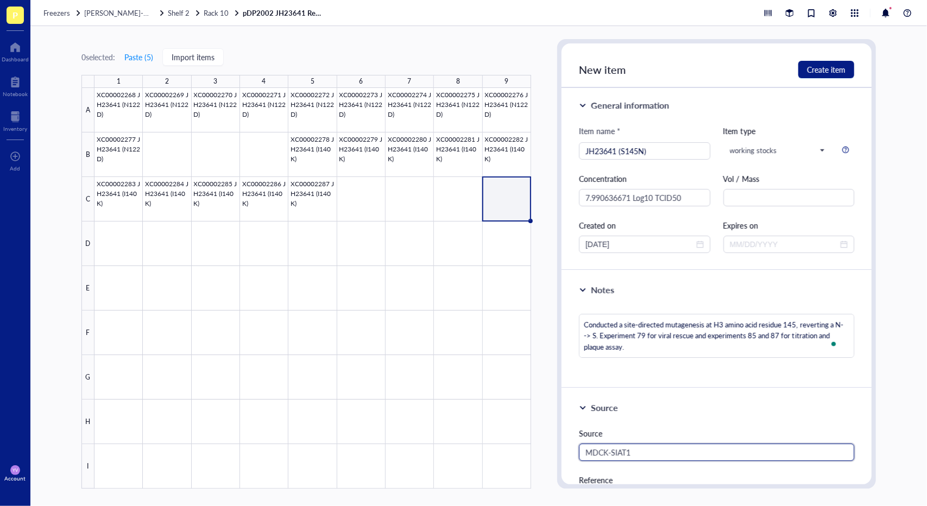
scroll to position [0, 0]
type input "MDCK-SIAT1"
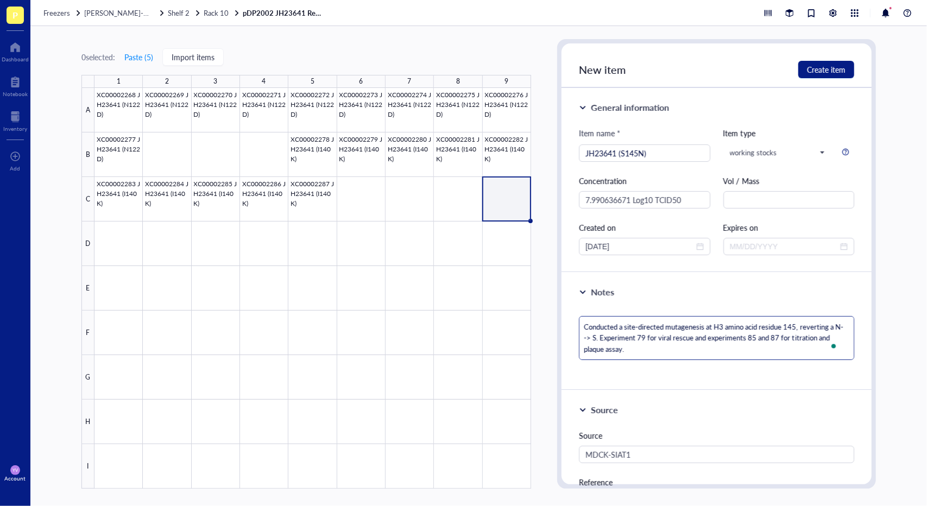
click at [691, 349] on textarea "Conducted a site-directed mutagenesis at H3 amino acid residue 145, reverting a…" at bounding box center [716, 338] width 275 height 44
type textarea "Conducted a site-directed mutagenesis at H3 amino acid residue 145, reverting a…"
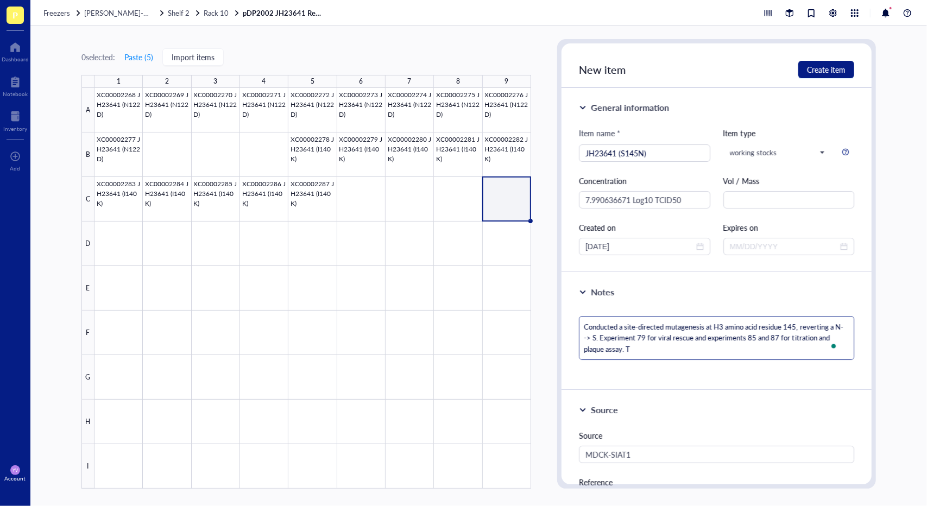
type textarea "Conducted a site-directed mutagenesis at H3 amino acid residue 145, reverting a…"
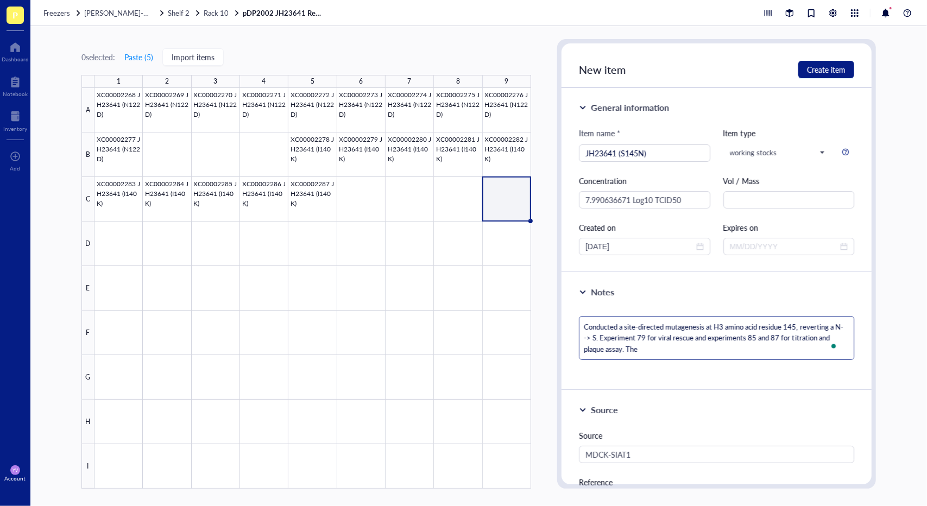
type textarea "Conducted a site-directed mutagenesis at H3 amino acid residue 145, reverting a…"
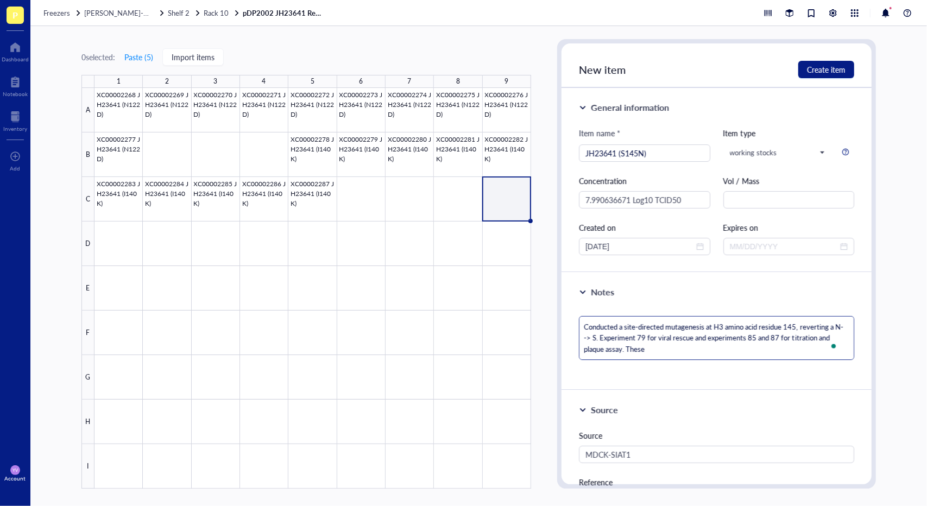
type textarea "Conducted a site-directed mutagenesis at H3 amino acid residue 145, reverting a…"
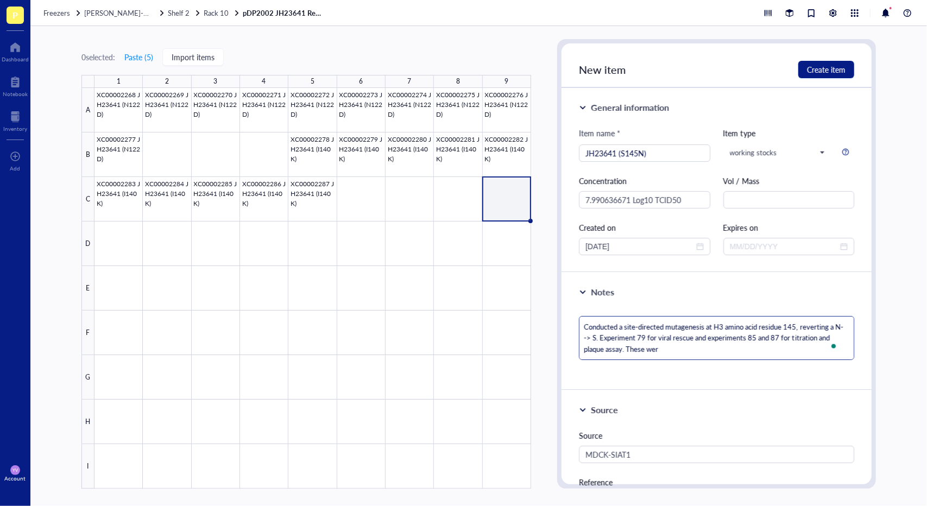
type textarea "Conducted a site-directed mutagenesis at H3 amino acid residue 145, reverting a…"
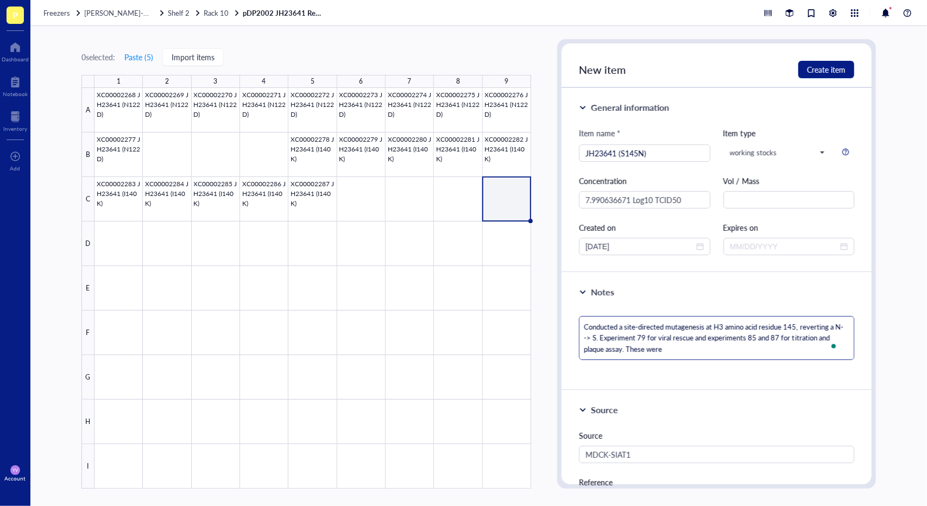
type textarea "Conducted a site-directed mutagenesis at H3 amino acid residue 145, reverting a…"
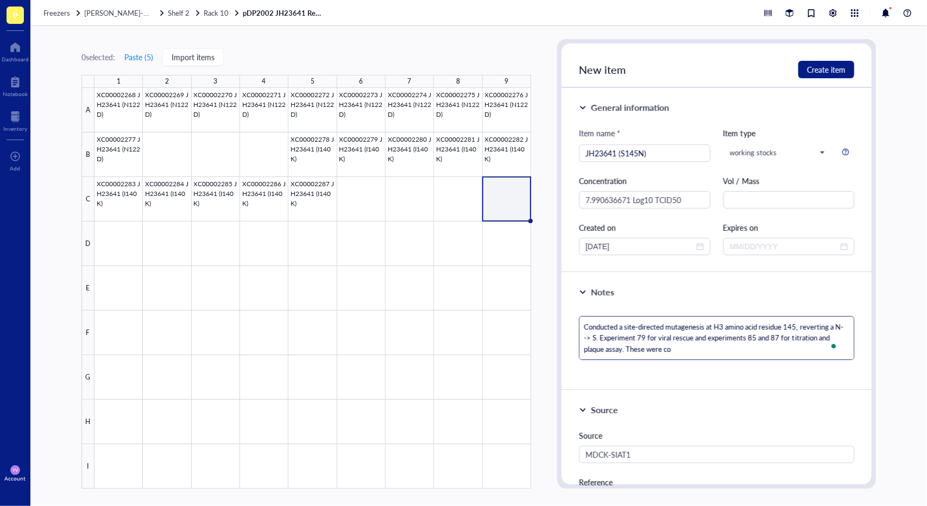
type textarea "Conducted a site-directed mutagenesis at H3 amino acid residue 145, reverting a…"
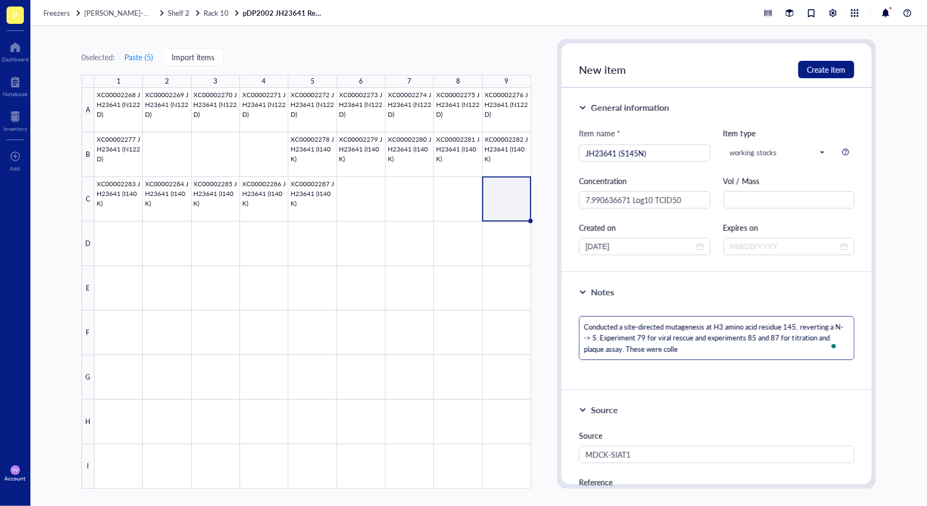
type textarea "Conducted a site-directed mutagenesis at H3 amino acid residue 145, reverting a…"
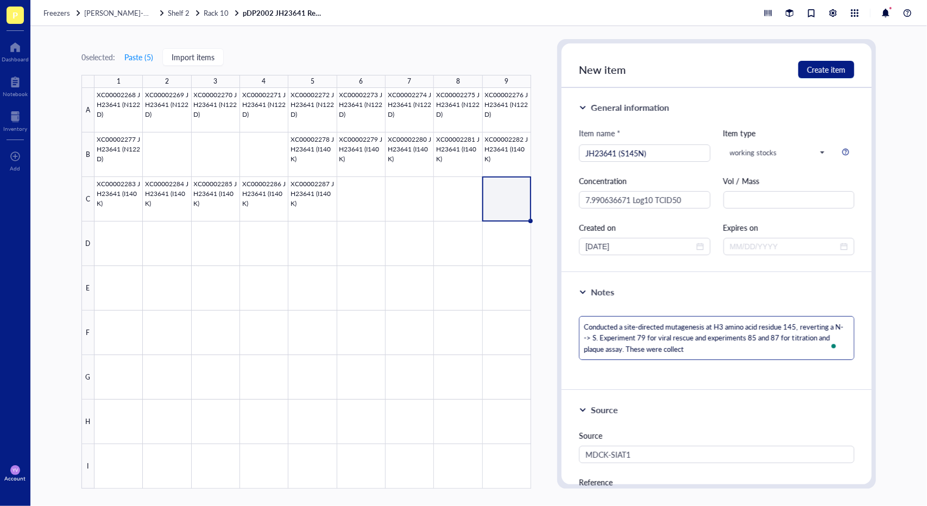
type textarea "Conducted a site-directed mutagenesis at H3 amino acid residue 145, reverting a…"
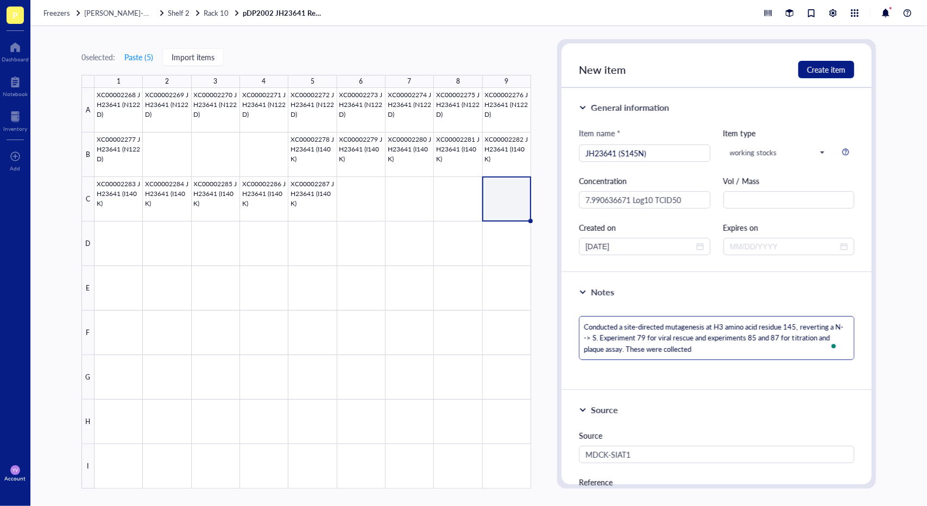
type textarea "Conducted a site-directed mutagenesis at H3 amino acid residue 145, reverting a…"
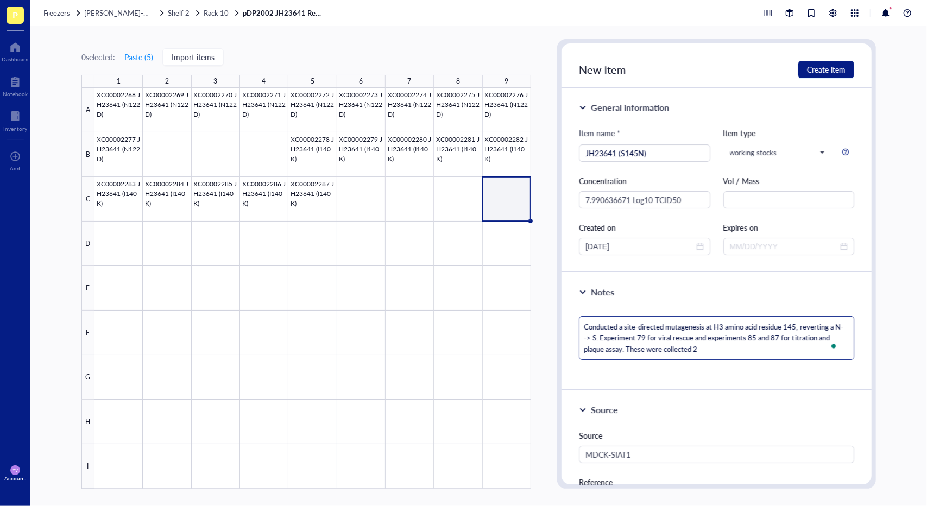
type textarea "Conducted a site-directed mutagenesis at H3 amino acid residue 145, reverting a…"
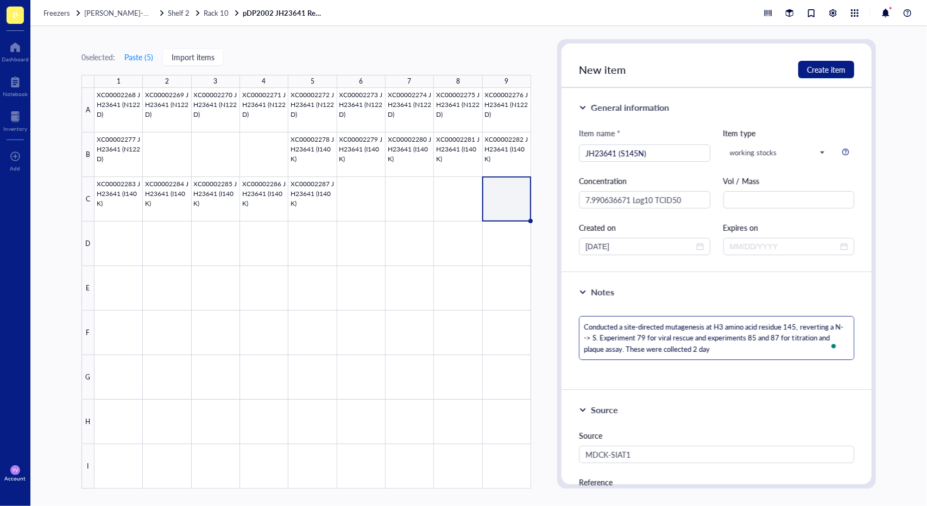
type textarea "Conducted a site-directed mutagenesis at H3 amino acid residue 145, reverting a…"
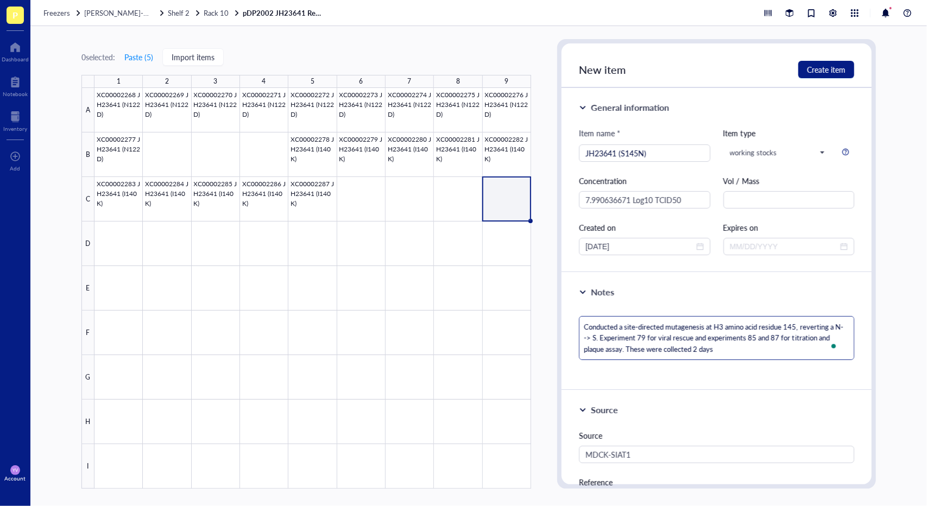
type textarea "Conducted a site-directed mutagenesis at H3 amino acid residue 145, reverting a…"
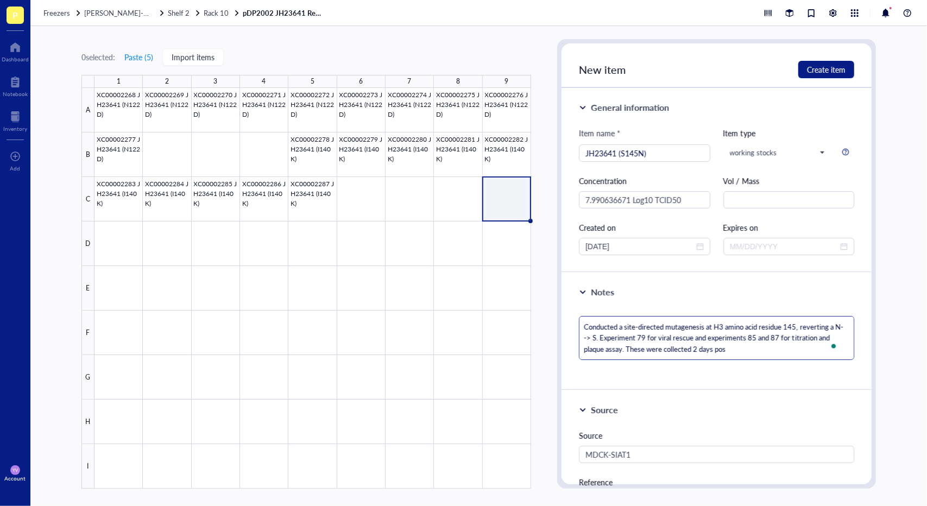
type textarea "Conducted a site-directed mutagenesis at H3 amino acid residue 145, reverting a…"
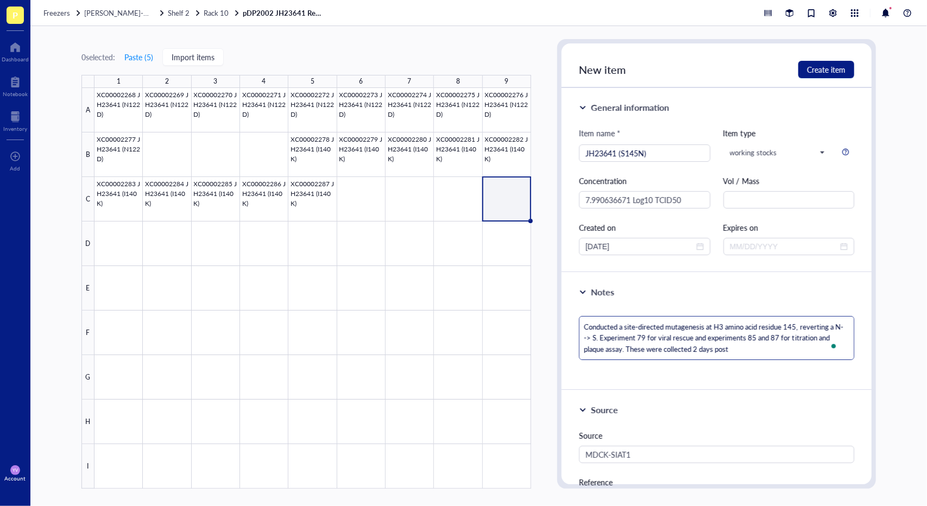
type textarea "Conducted a site-directed mutagenesis at H3 amino acid residue 145, reverting a…"
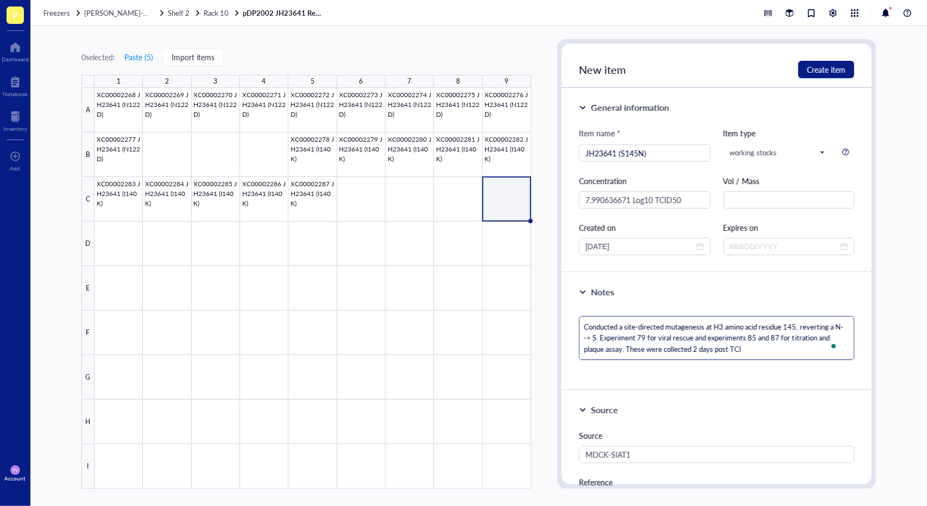
type textarea "Conducted a site-directed mutagenesis at H3 amino acid residue 145, reverting a…"
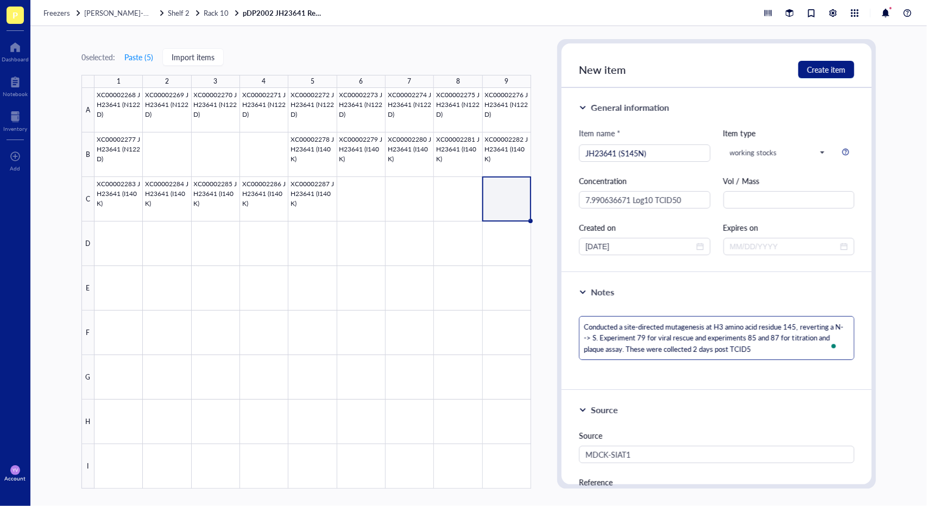
type textarea "Conducted a site-directed mutagenesis at H3 amino acid residue 145, reverting a…"
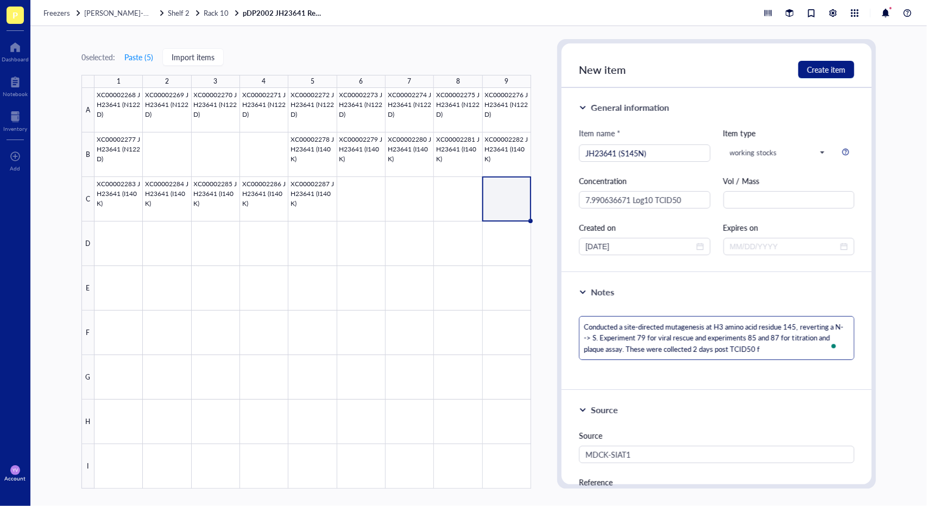
type textarea "Conducted a site-directed mutagenesis at H3 amino acid residue 145, reverting a…"
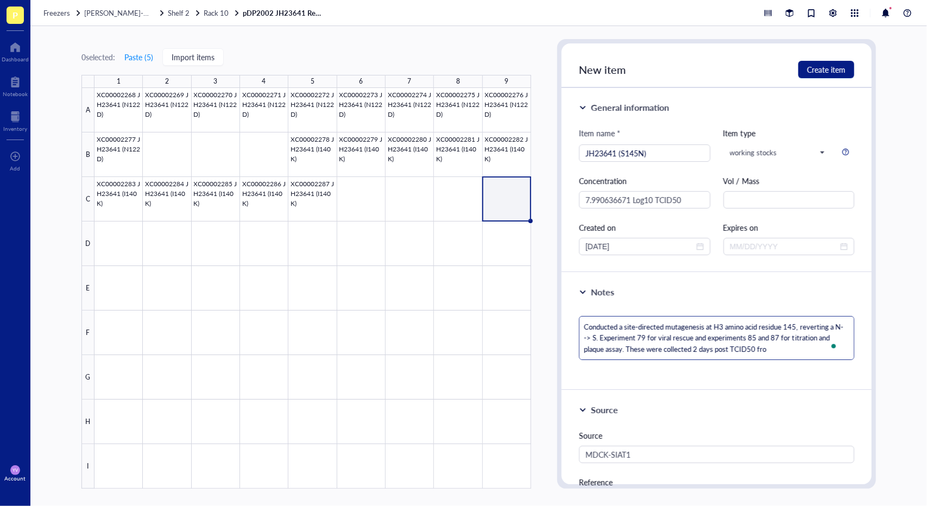
type textarea "Conducted a site-directed mutagenesis at H3 amino acid residue 145, reverting a…"
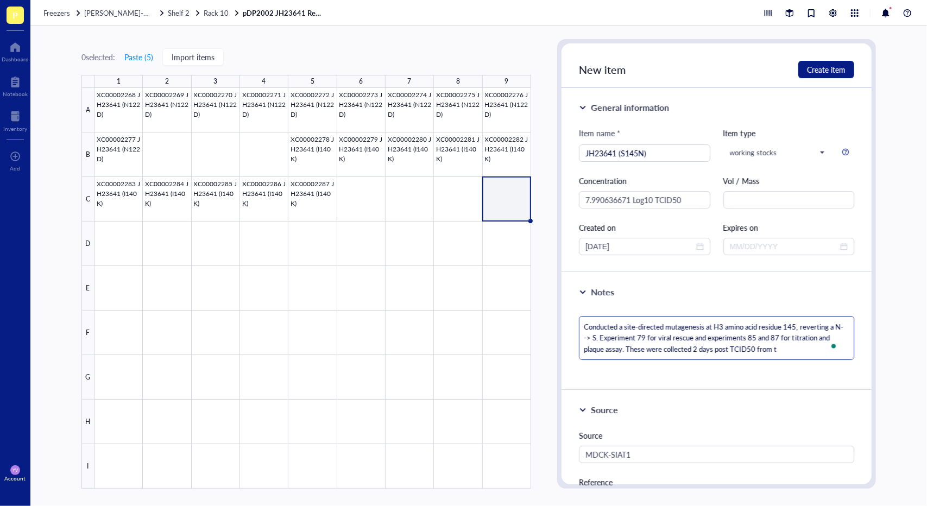
type textarea "Conducted a site-directed mutagenesis at H3 amino acid residue 145, reverting a…"
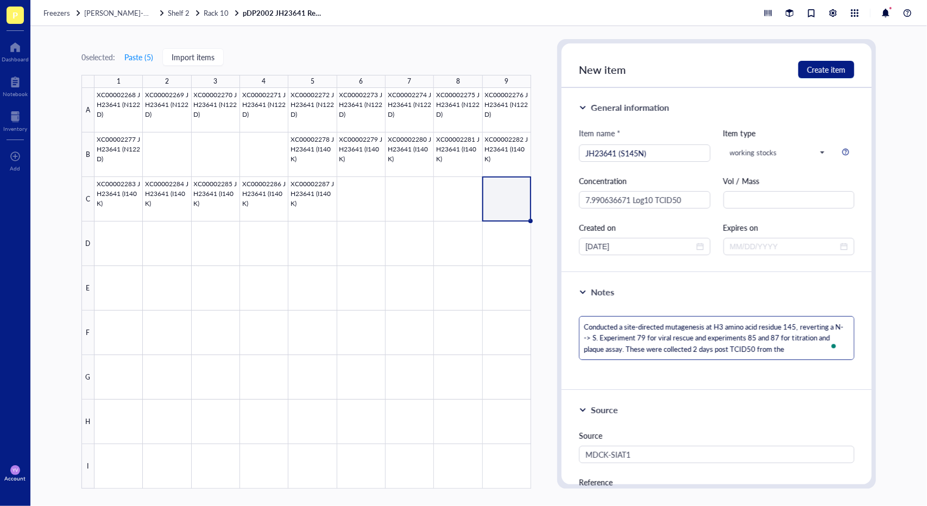
type textarea "Conducted a site-directed mutagenesis at H3 amino acid residue 145, reverting a…"
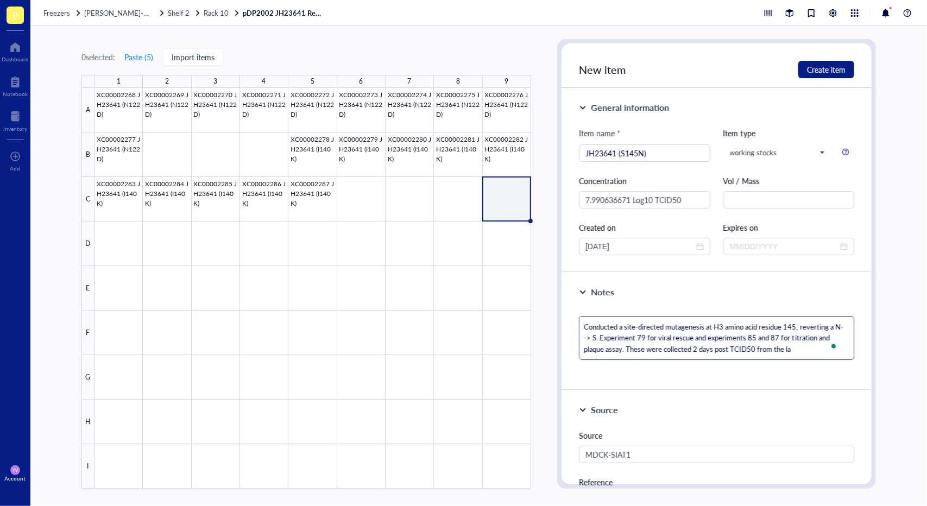
type textarea "Conducted a site-directed mutagenesis at H3 amino acid residue 145, reverting a…"
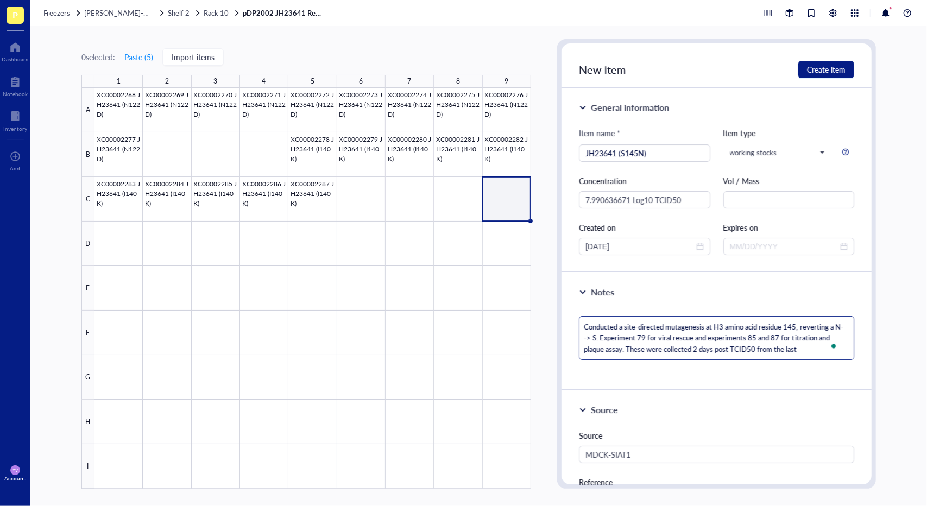
type textarea "Conducted a site-directed mutagenesis at H3 amino acid residue 145, reverting a…"
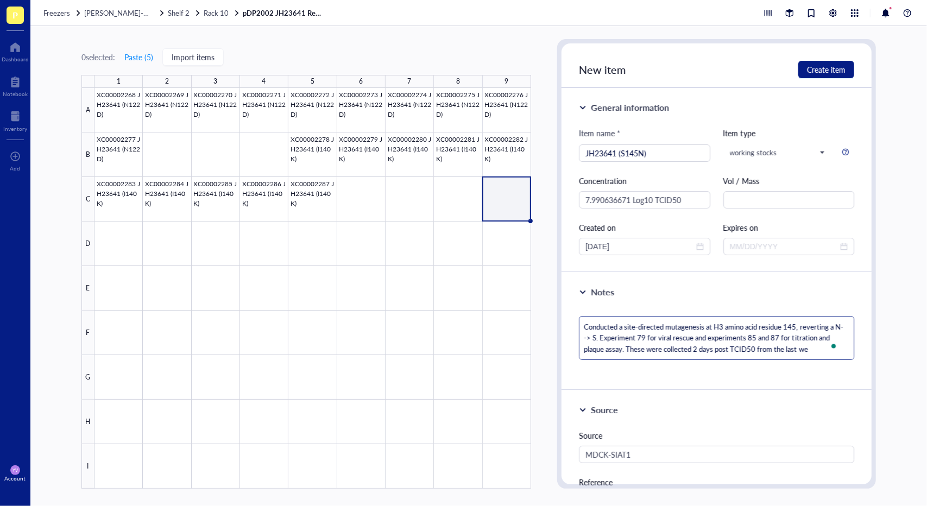
type textarea "Conducted a site-directed mutagenesis at H3 amino acid residue 145, reverting a…"
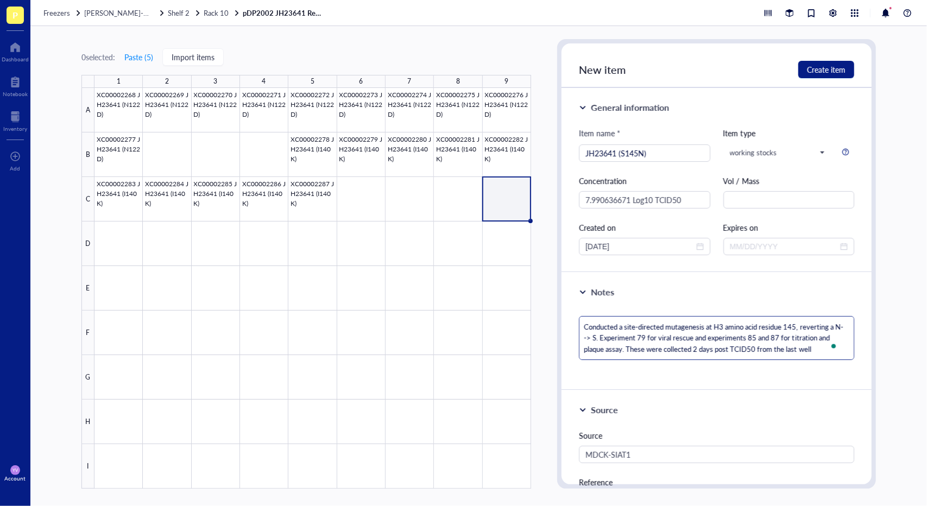
type textarea "Conducted a site-directed mutagenesis at H3 amino acid residue 145, reverting a…"
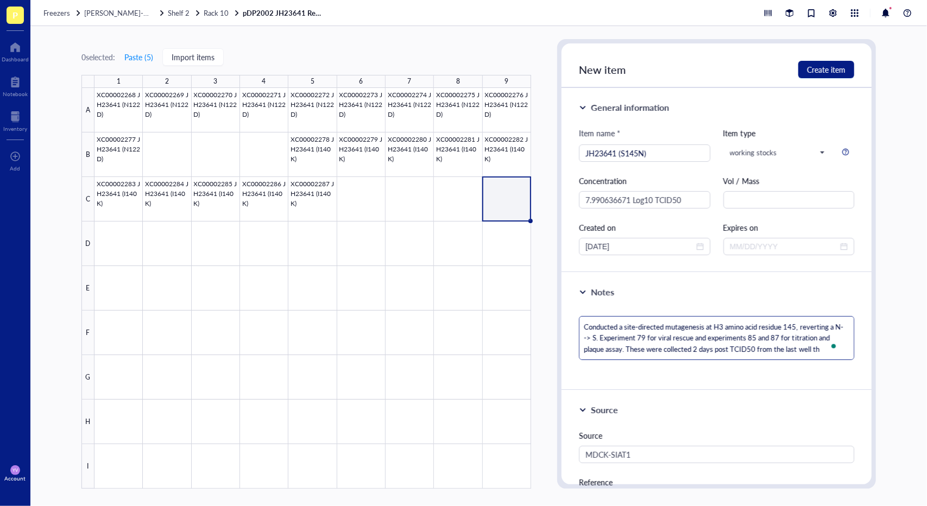
type textarea "Conducted a site-directed mutagenesis at H3 amino acid residue 145, reverting a…"
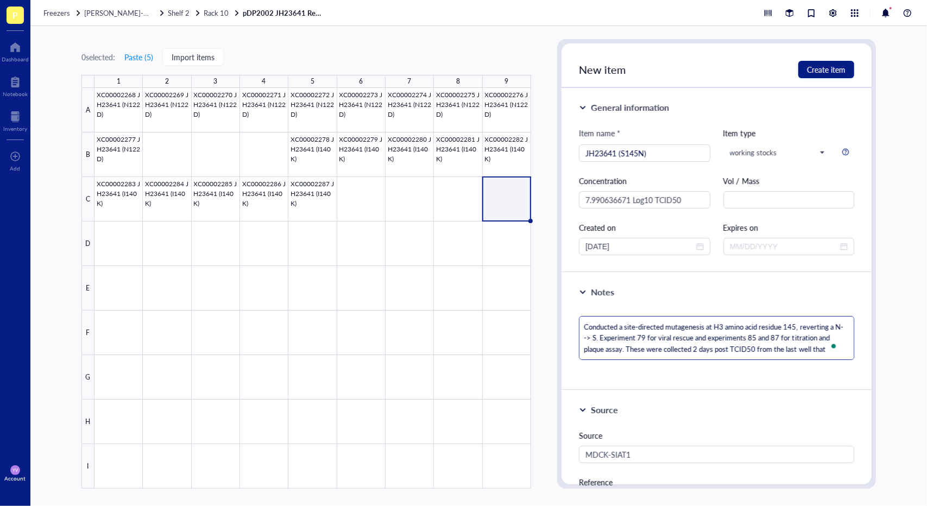
type textarea "Conducted a site-directed mutagenesis at H3 amino acid residue 145, reverting a…"
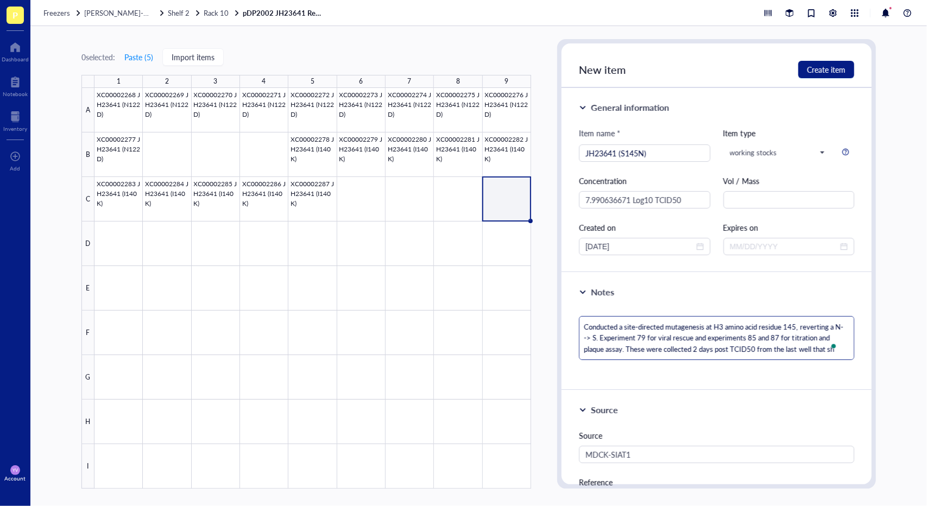
type textarea "Conducted a site-directed mutagenesis at H3 amino acid residue 145, reverting a…"
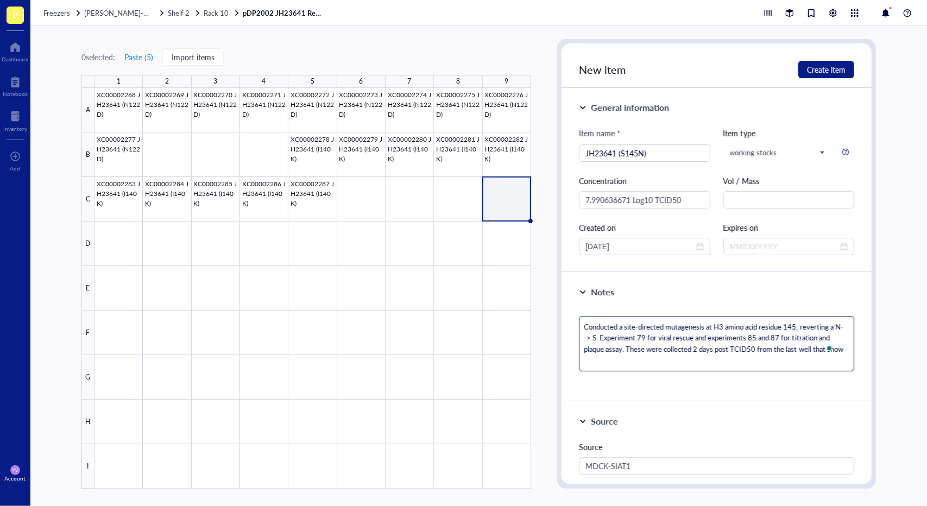
scroll to position [1, 0]
type textarea "Conducted a site-directed mutagenesis at H3 amino acid residue 145, reverting a…"
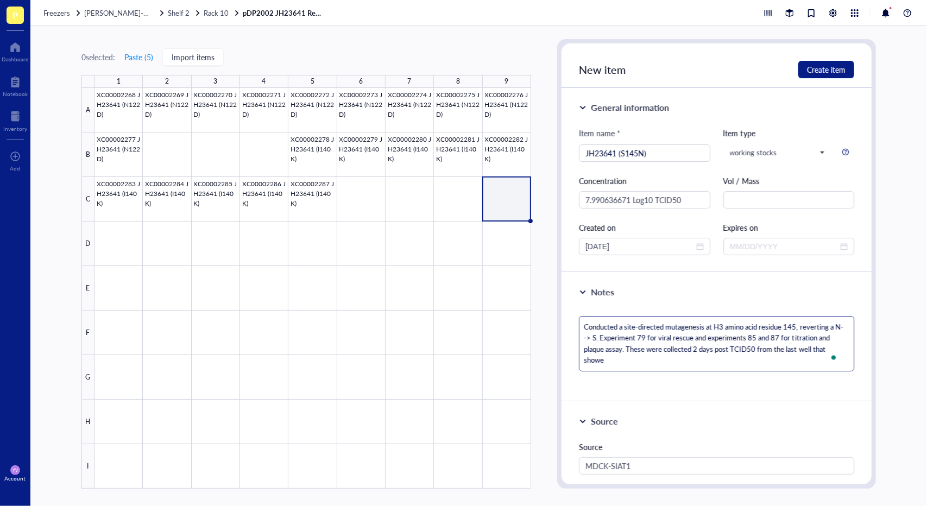
type textarea "Conducted a site-directed mutagenesis at H3 amino acid residue 145, reverting a…"
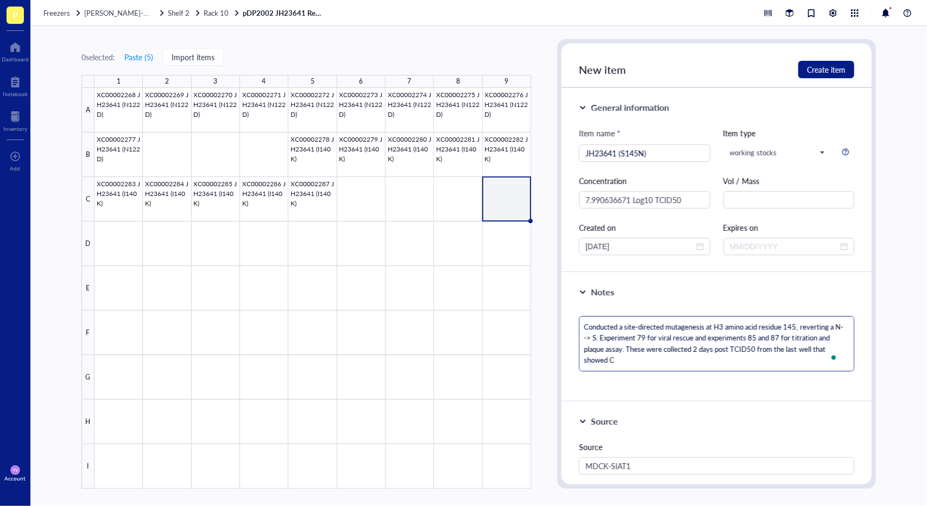
type textarea "Conducted a site-directed mutagenesis at H3 amino acid residue 145, reverting a…"
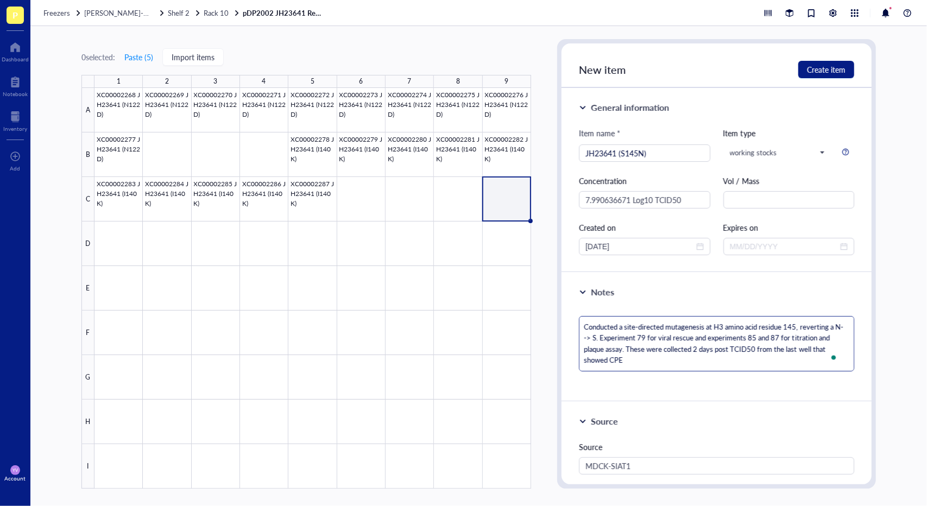
type textarea "Conducted a site-directed mutagenesis at H3 amino acid residue 145, reverting a…"
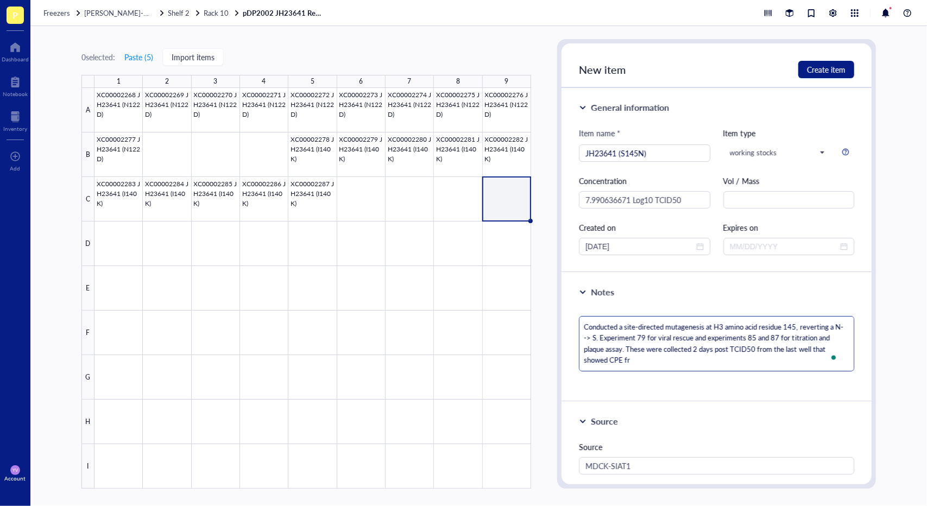
type textarea "Conducted a site-directed mutagenesis at H3 amino acid residue 145, reverting a…"
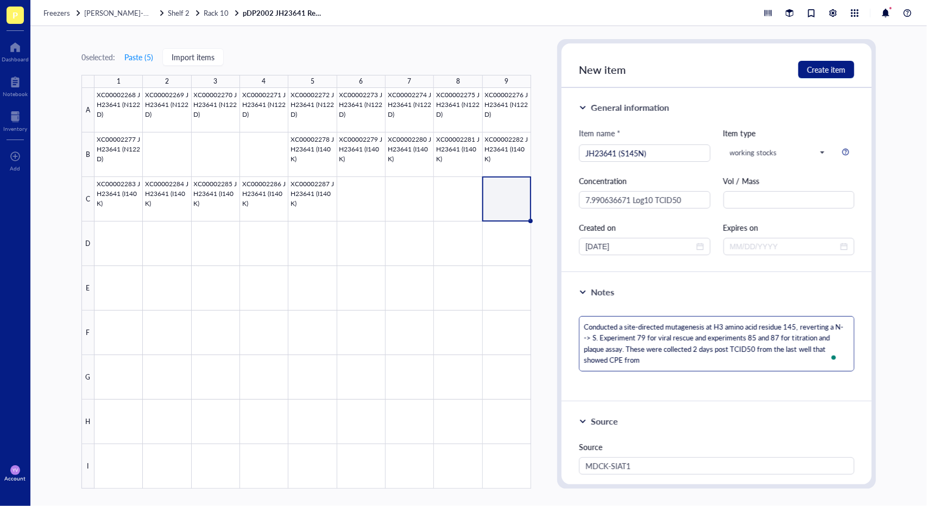
type textarea "Conducted a site-directed mutagenesis at H3 amino acid residue 145, reverting a…"
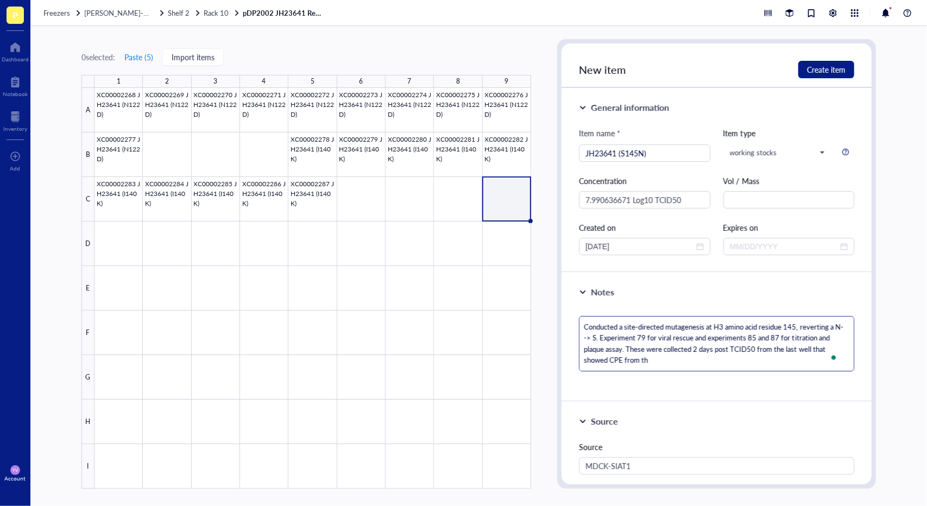
type textarea "Conducted a site-directed mutagenesis at H3 amino acid residue 145, reverting a…"
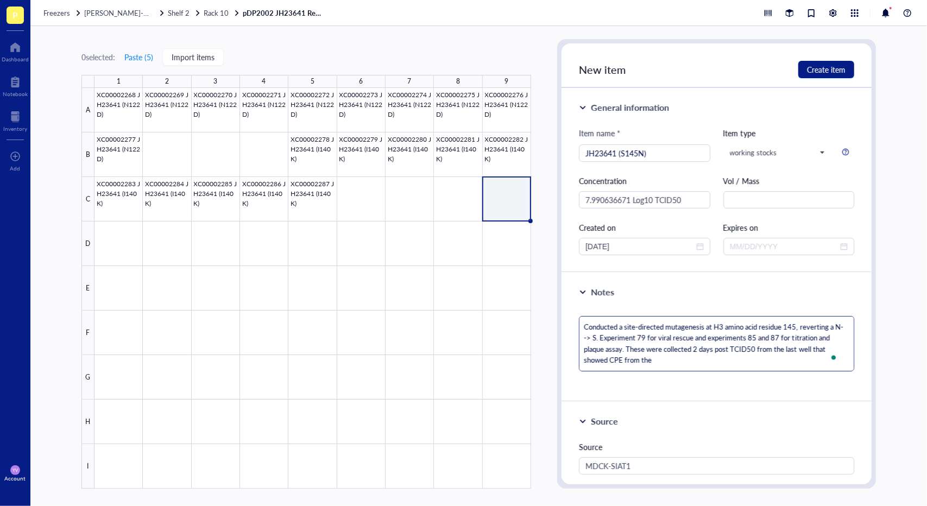
type textarea "Conducted a site-directed mutagenesis at H3 amino acid residue 145, reverting a…"
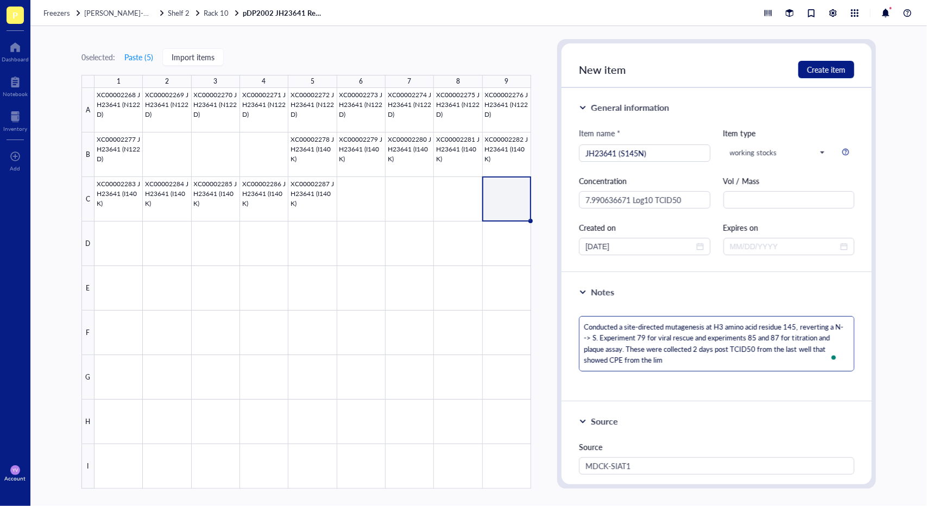
type textarea "Conducted a site-directed mutagenesis at H3 amino acid residue 145, reverting a…"
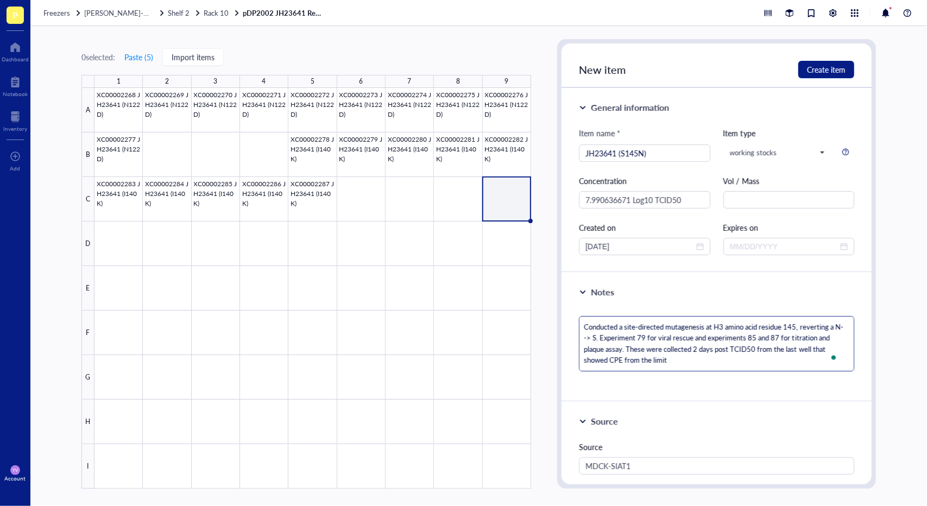
type textarea "Conducted a site-directed mutagenesis at H3 amino acid residue 145, reverting a…"
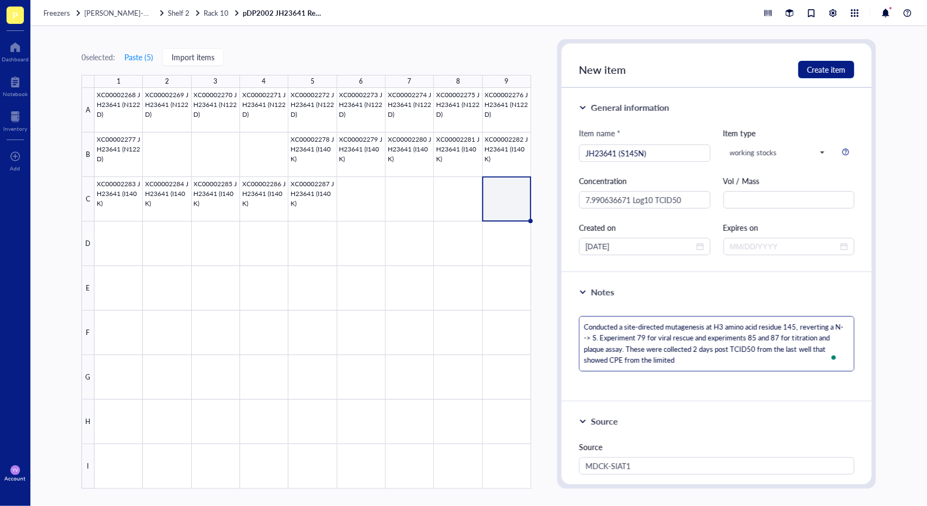
type textarea "Conducted a site-directed mutagenesis at H3 amino acid residue 145, reverting a…"
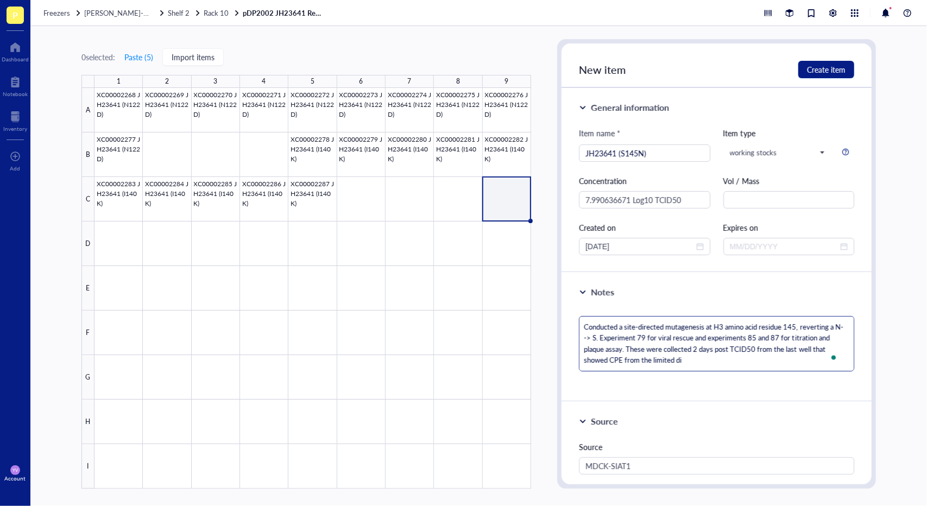
type textarea "Conducted a site-directed mutagenesis at H3 amino acid residue 145, reverting a…"
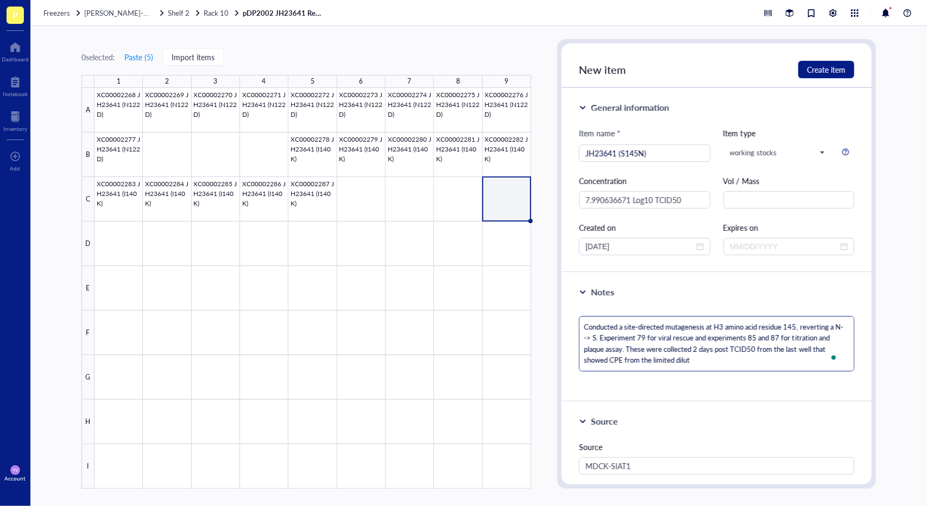
type textarea "Conducted a site-directed mutagenesis at H3 amino acid residue 145, reverting a…"
click at [696, 349] on textarea "Conducted a site-directed mutagenesis at H3 amino acid residue 145, reverting a…" at bounding box center [716, 343] width 275 height 55
drag, startPoint x: 730, startPoint y: 357, endPoint x: 625, endPoint y: 346, distance: 105.3
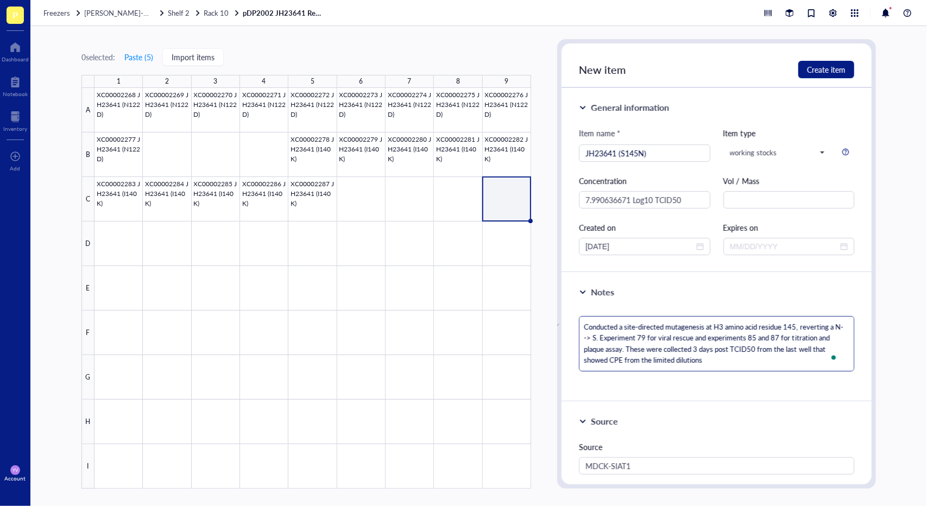
click at [625, 346] on textarea "Conducted a site-directed mutagenesis at H3 amino acid residue 145, reverting a…" at bounding box center [716, 343] width 275 height 55
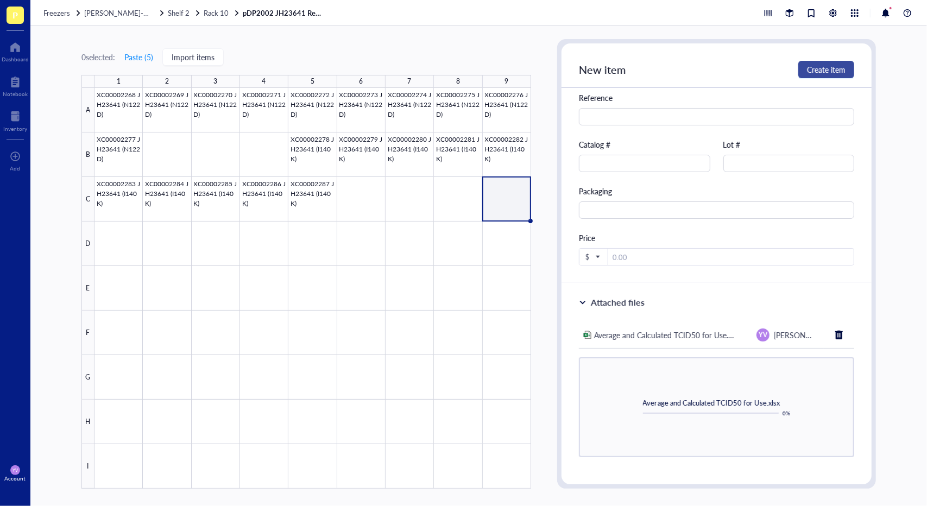
click at [766, 67] on span "Create item" at bounding box center [826, 69] width 39 height 9
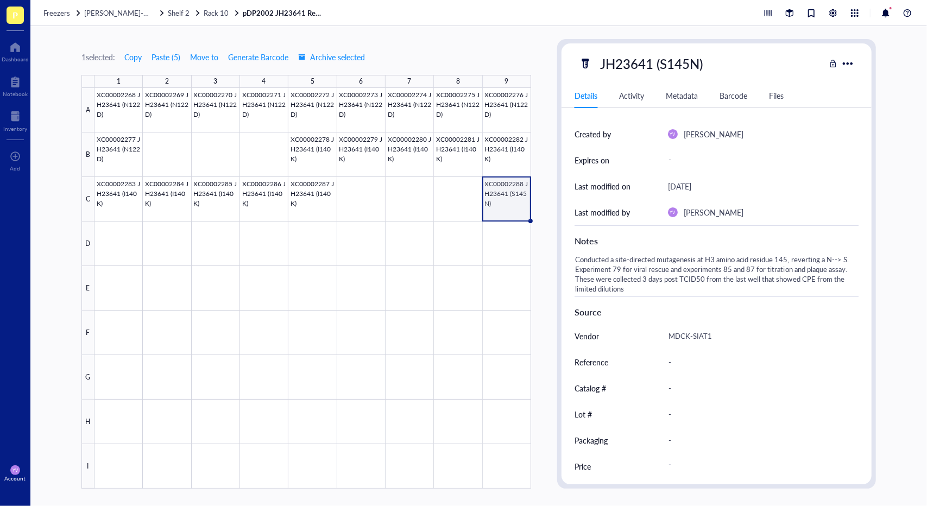
scroll to position [128, 0]
click at [126, 111] on div at bounding box center [312, 288] width 436 height 401
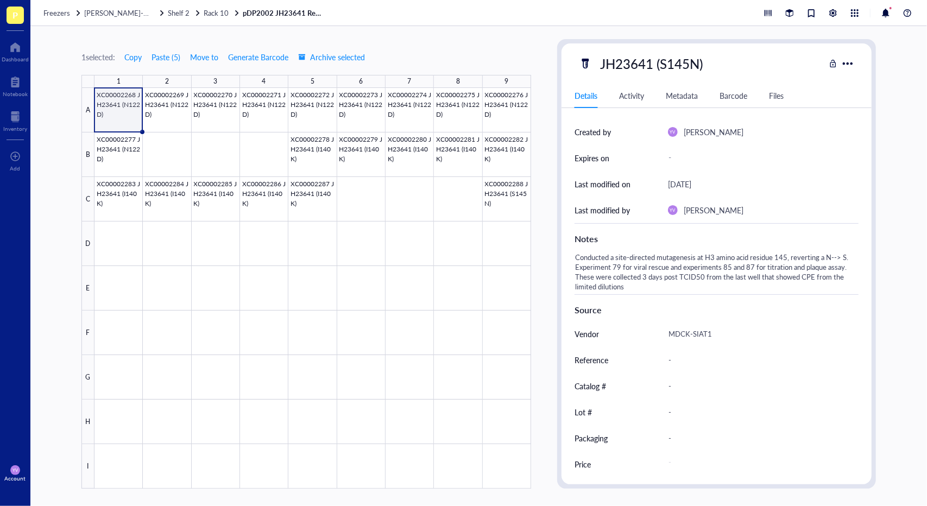
scroll to position [118, 0]
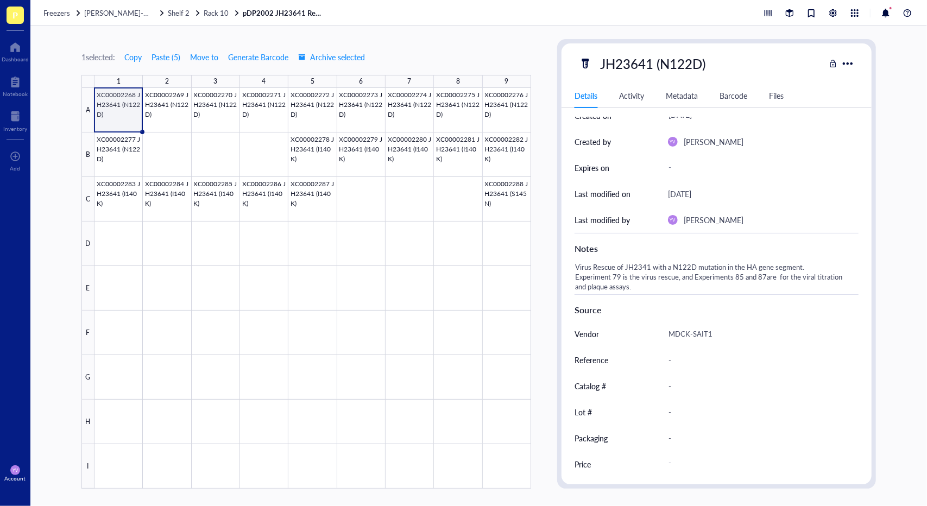
click at [721, 284] on div "Virus Rescue of JH2341 with a N122D mutation in the HA gene segment. Experiment…" at bounding box center [712, 277] width 284 height 35
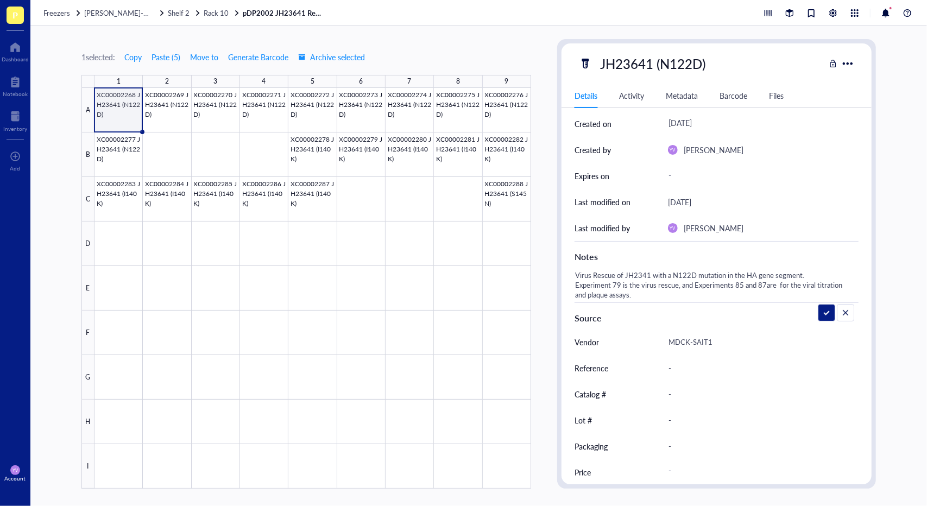
click at [721, 284] on textarea "Virus Rescue of JH2341 with a N122D mutation in the HA gene segment. Experiment…" at bounding box center [712, 285] width 283 height 34
click at [692, 293] on textarea "Virus Rescue of JH2341 with a N122D mutation in the HA gene segment. Experiment…" at bounding box center [712, 285] width 283 height 34
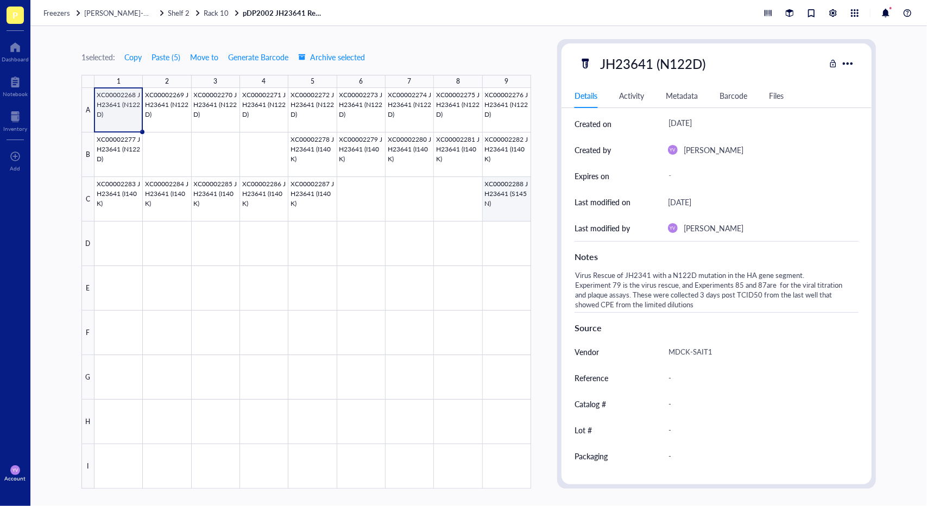
click at [507, 197] on div at bounding box center [312, 288] width 436 height 401
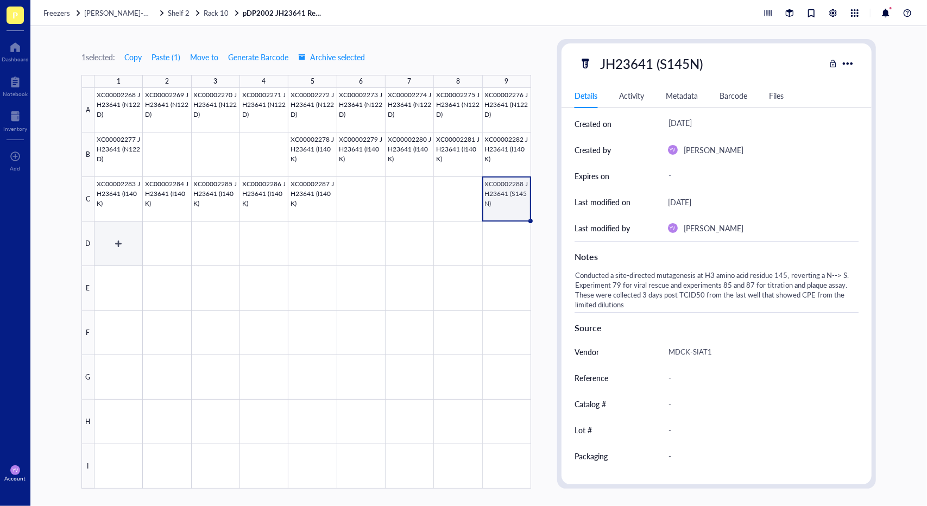
click at [122, 238] on div at bounding box center [312, 288] width 436 height 401
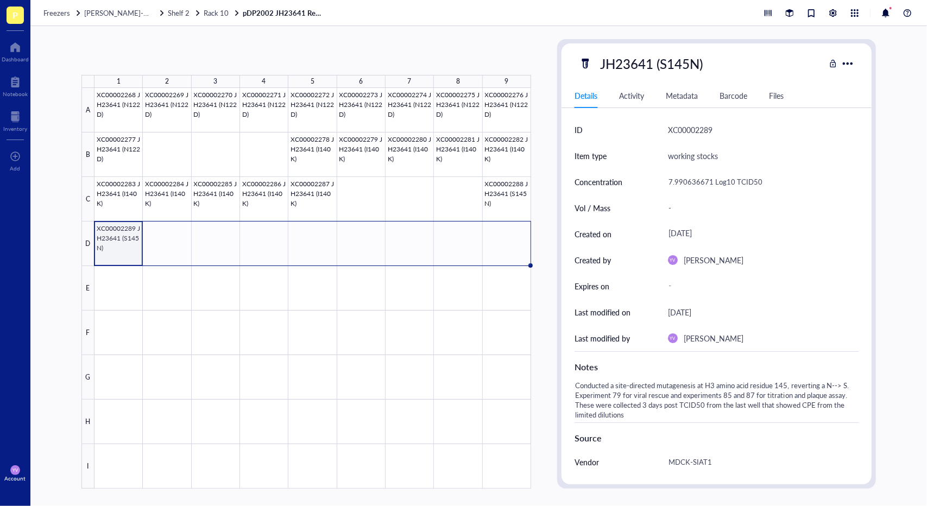
drag, startPoint x: 142, startPoint y: 263, endPoint x: 514, endPoint y: 254, distance: 371.4
click at [0, 0] on div "XC00002268 JH23641 (N122D) XC00002269 JH23641 (N122D) XC00002270 JH23641 (N122D…" at bounding box center [0, 0] width 0 height 0
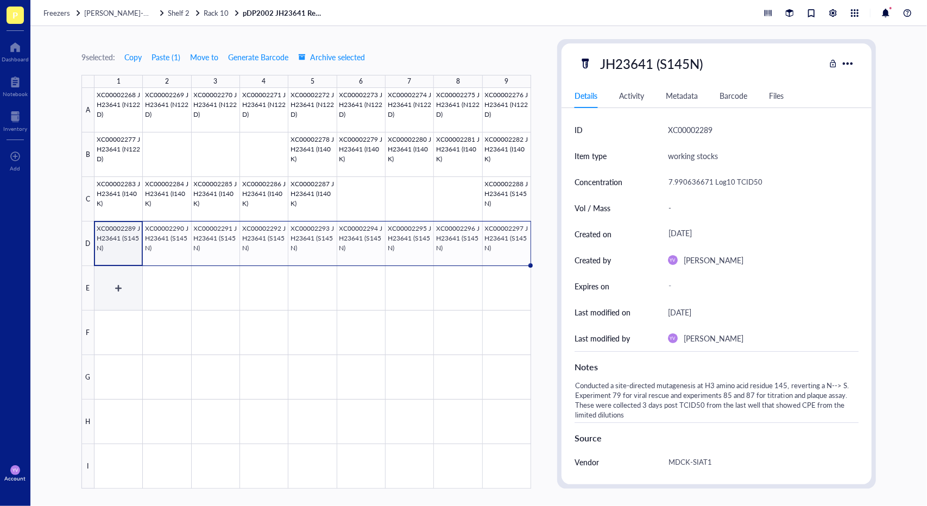
drag, startPoint x: 139, startPoint y: 295, endPoint x: 145, endPoint y: 298, distance: 6.8
click at [139, 294] on div at bounding box center [312, 288] width 436 height 401
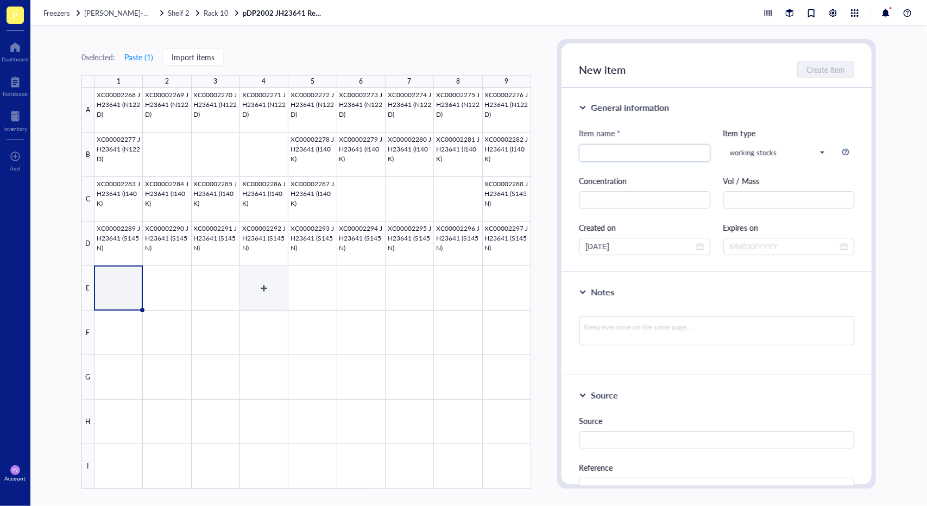
click at [263, 298] on div at bounding box center [312, 288] width 436 height 401
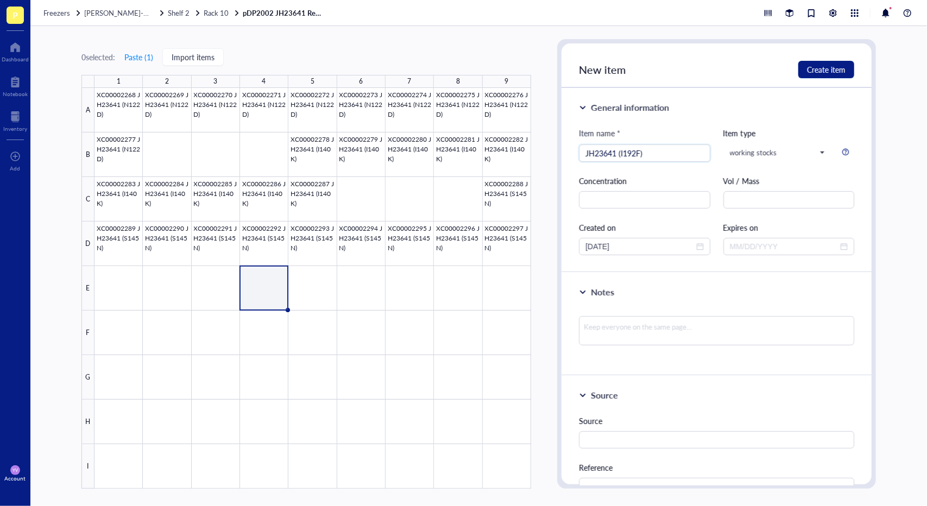
click at [653, 188] on div "Concentration" at bounding box center [644, 192] width 131 height 34
click at [652, 198] on input "text" at bounding box center [644, 199] width 131 height 17
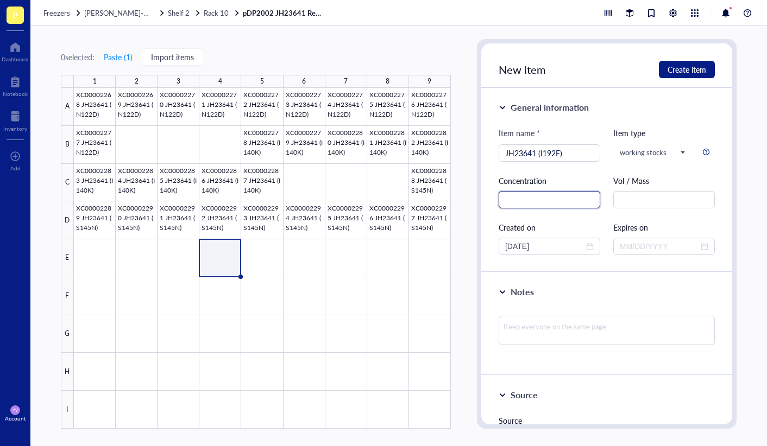
click at [554, 199] on input "text" at bounding box center [549, 199] width 102 height 17
paste input "8.615636671"
click at [565, 235] on div "Created on [DATE]" at bounding box center [549, 238] width 102 height 34
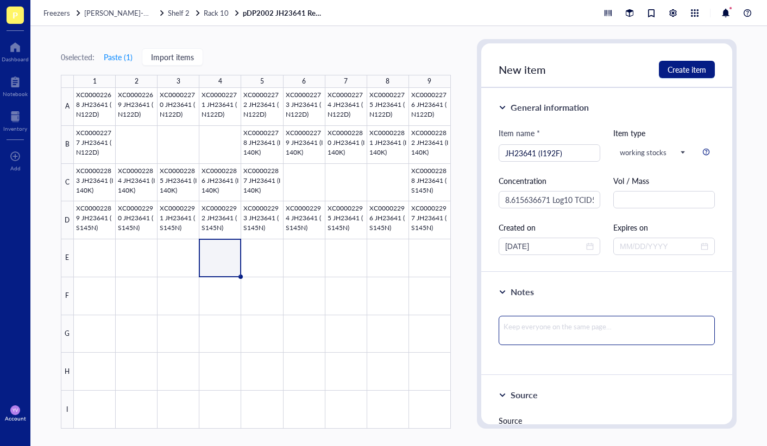
click at [594, 323] on textarea at bounding box center [606, 330] width 216 height 29
paste textarea "8.615636671"
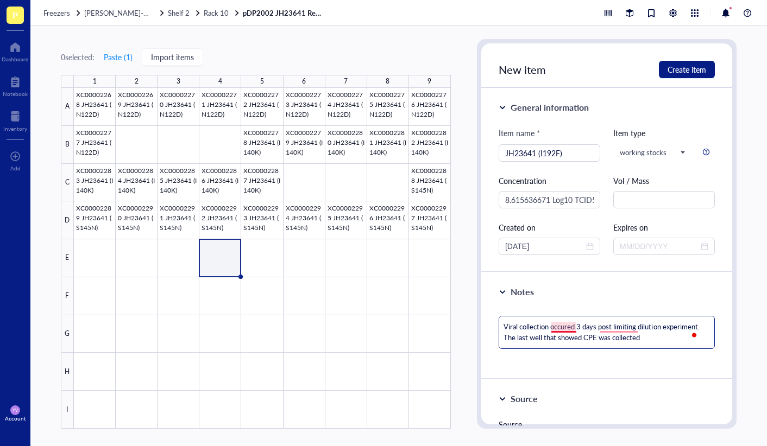
click at [562, 326] on textarea "Viral collection occured 3 days post limiting dilution experiment. The last wel…" at bounding box center [606, 332] width 216 height 33
click at [625, 324] on textarea "Viral collection occurred 3 days post limiting dilution experiment. The last we…" at bounding box center [606, 332] width 216 height 33
click at [633, 329] on textarea "Viral collection occurred 3 days post limiting dilution experiment. The last we…" at bounding box center [606, 332] width 216 height 33
click at [684, 338] on textarea "Viral collection occurred 3 days post-limiting dilution experiment. The last we…" at bounding box center [606, 332] width 216 height 33
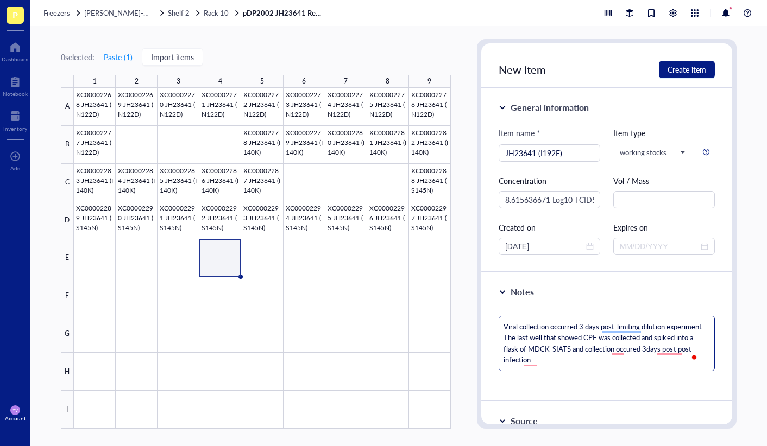
click at [598, 357] on textarea "Viral collection occurred 3 days post-limiting dilution experiment. The last we…" at bounding box center [606, 343] width 216 height 55
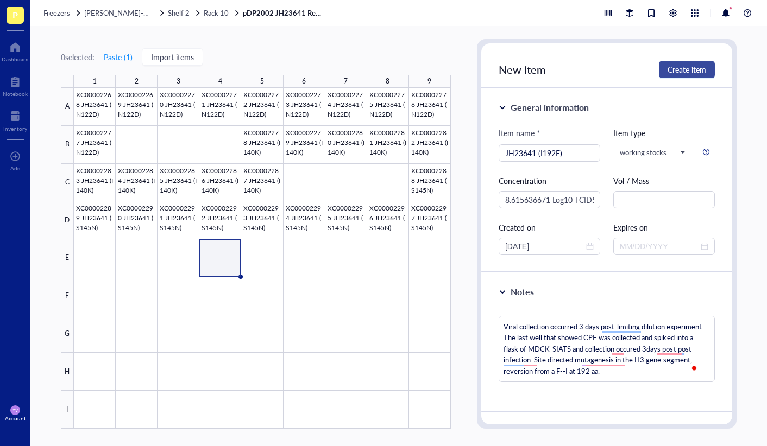
click at [687, 71] on span "Create item" at bounding box center [686, 69] width 39 height 9
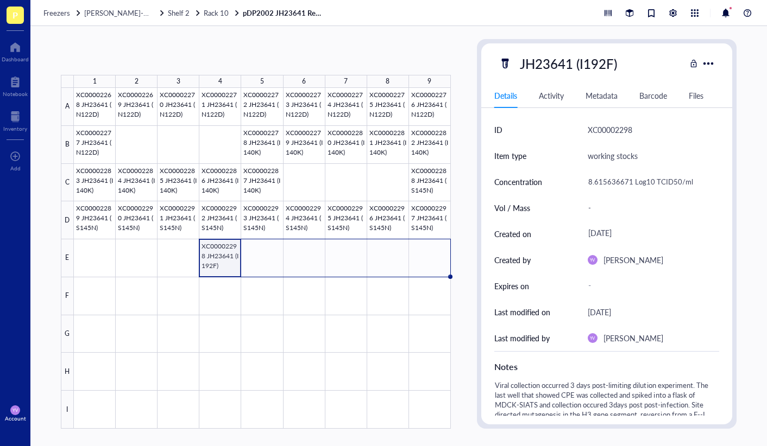
drag, startPoint x: 242, startPoint y: 277, endPoint x: 441, endPoint y: 270, distance: 198.8
click at [0, 0] on div "XC00002268 JH23641 (N122D) XC00002269 JH23641 (N122D) XC00002270 JH23641 (N122D…" at bounding box center [0, 0] width 0 height 0
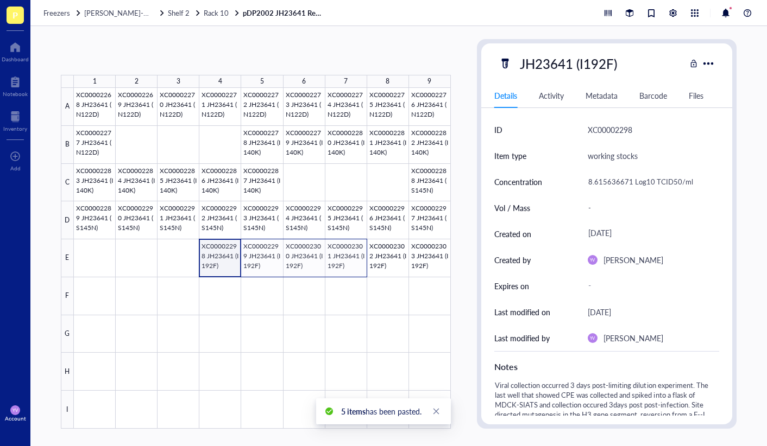
drag, startPoint x: 232, startPoint y: 263, endPoint x: 337, endPoint y: 262, distance: 104.2
click at [337, 262] on div at bounding box center [262, 258] width 377 height 341
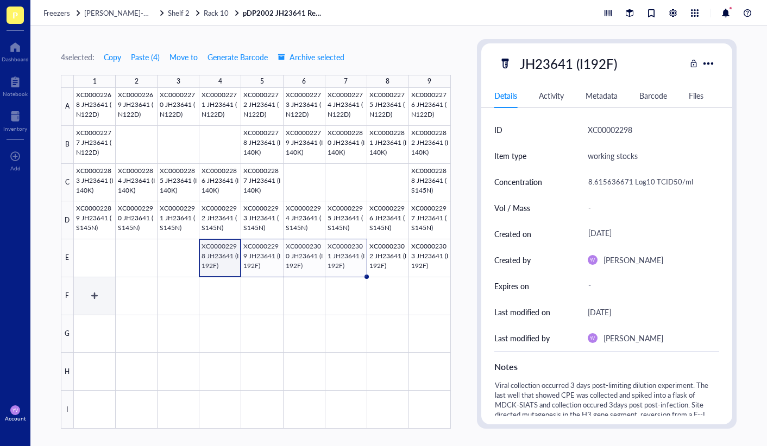
click at [108, 296] on div at bounding box center [262, 258] width 377 height 341
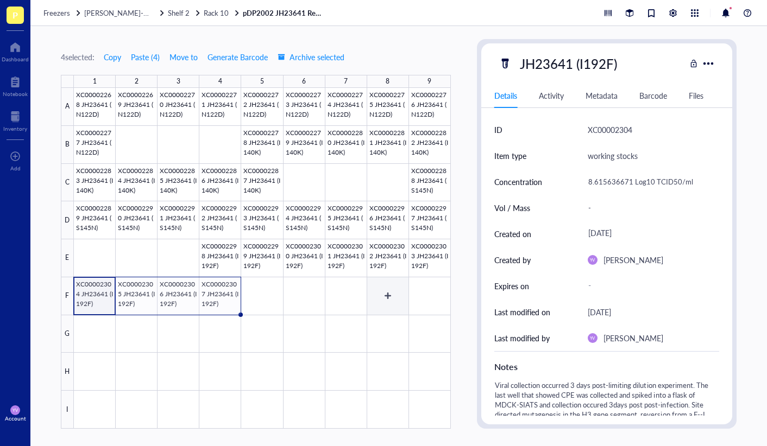
click at [382, 303] on div at bounding box center [262, 258] width 377 height 341
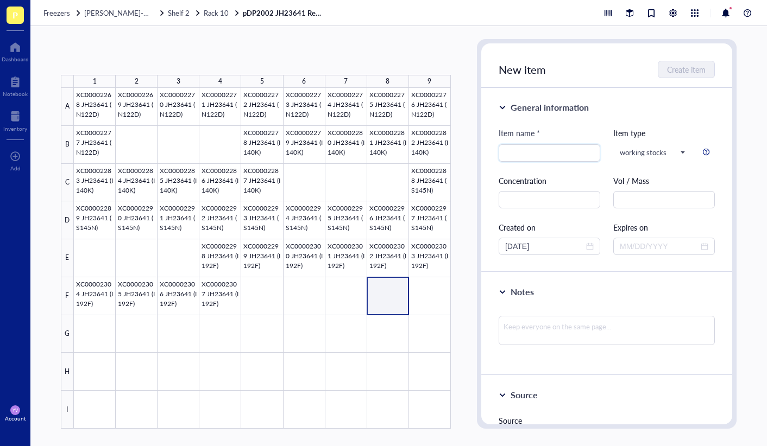
click at [382, 303] on div at bounding box center [262, 258] width 377 height 341
click at [552, 154] on input "search" at bounding box center [549, 153] width 88 height 16
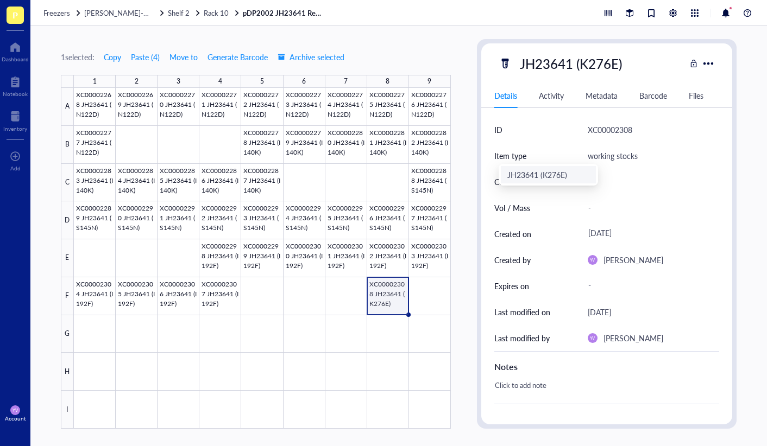
click at [624, 159] on div "working stocks" at bounding box center [612, 155] width 50 height 13
click at [628, 152] on div "working stocks" at bounding box center [612, 155] width 50 height 13
click at [586, 179] on div "-" at bounding box center [648, 181] width 131 height 23
click at [606, 180] on input "text" at bounding box center [649, 182] width 130 height 22
click at [622, 183] on input "text" at bounding box center [649, 182] width 130 height 22
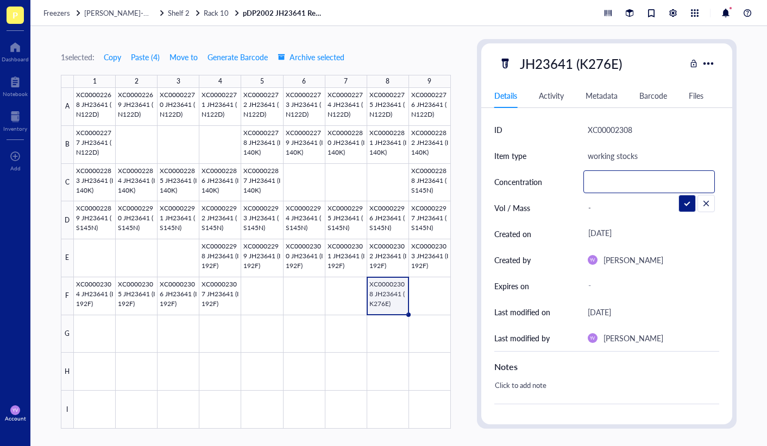
paste input "8.073970004"
click at [635, 233] on div "[DATE]" at bounding box center [648, 234] width 131 height 20
click at [635, 233] on input "[DATE]" at bounding box center [639, 234] width 109 height 12
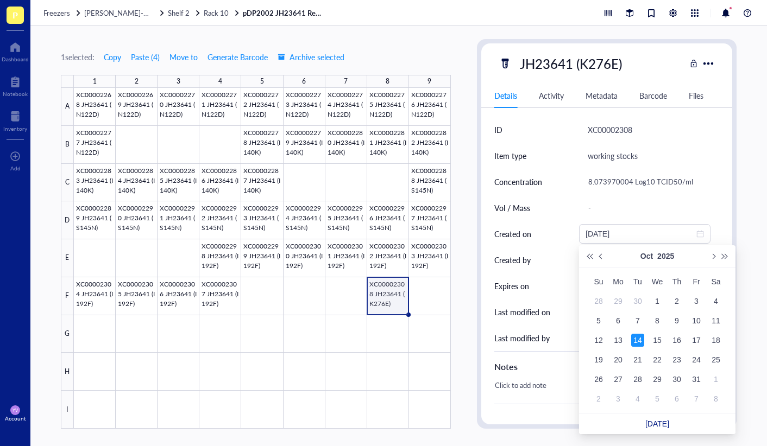
click at [694, 210] on div "-" at bounding box center [648, 208] width 131 height 23
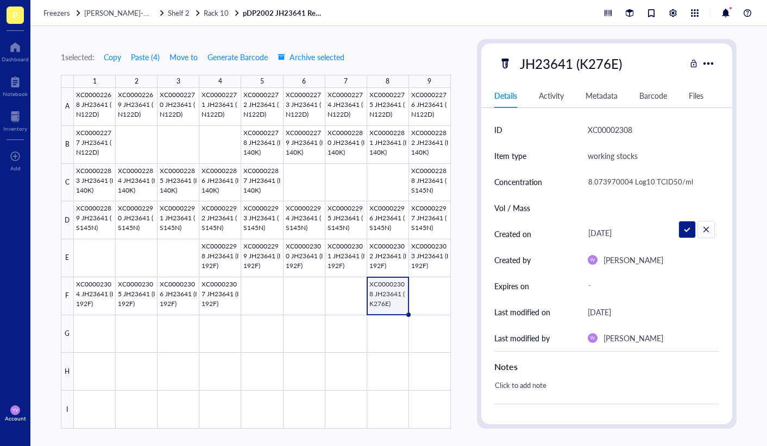
click at [635, 233] on div "[DATE]" at bounding box center [648, 234] width 131 height 20
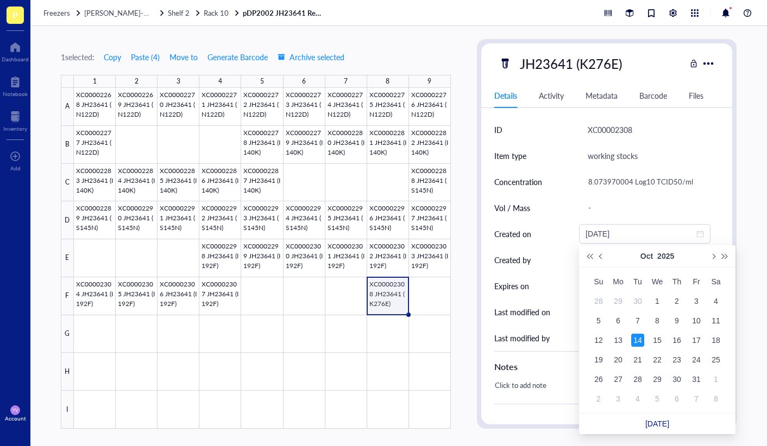
drag, startPoint x: 514, startPoint y: 231, endPoint x: 465, endPoint y: 230, distance: 48.9
click at [465, 230] on div "1 selected: Copy Paste ( 4 ) Move to Generate Barcode Archive selected 1 2 3 4 …" at bounding box center [398, 236] width 736 height 420
click at [690, 226] on div "[DATE]" at bounding box center [644, 234] width 131 height 20
click at [648, 236] on input "[DATE]" at bounding box center [639, 234] width 109 height 12
click at [628, 237] on input "[DATE]" at bounding box center [639, 234] width 109 height 12
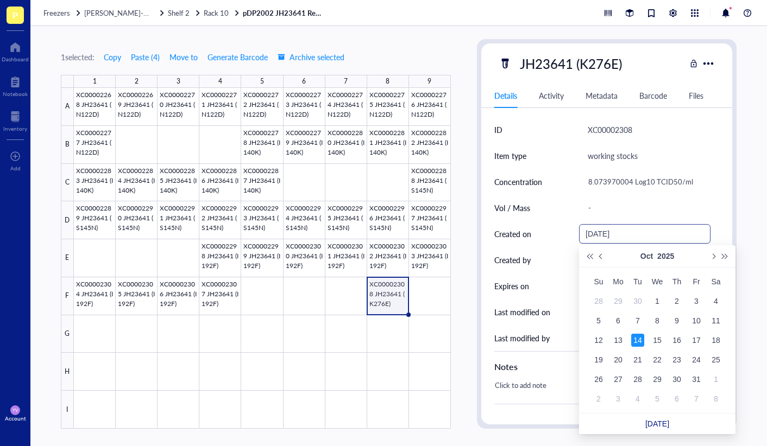
click at [634, 236] on input "[DATE]" at bounding box center [639, 234] width 109 height 12
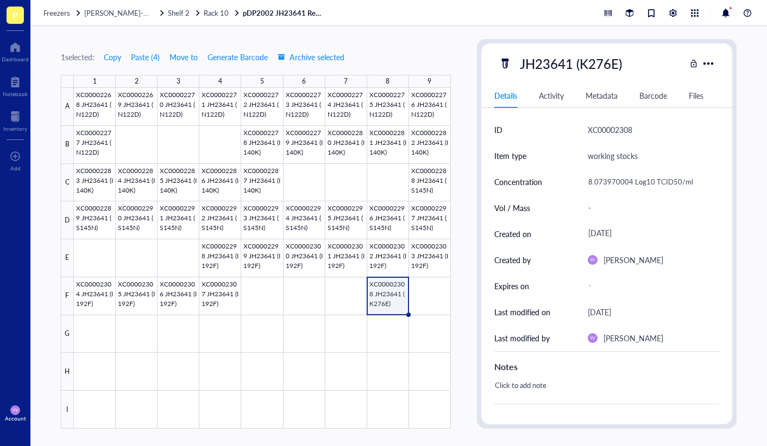
click at [692, 222] on div "[DATE]" at bounding box center [652, 234] width 131 height 26
click at [661, 231] on div "[DATE]" at bounding box center [648, 234] width 131 height 20
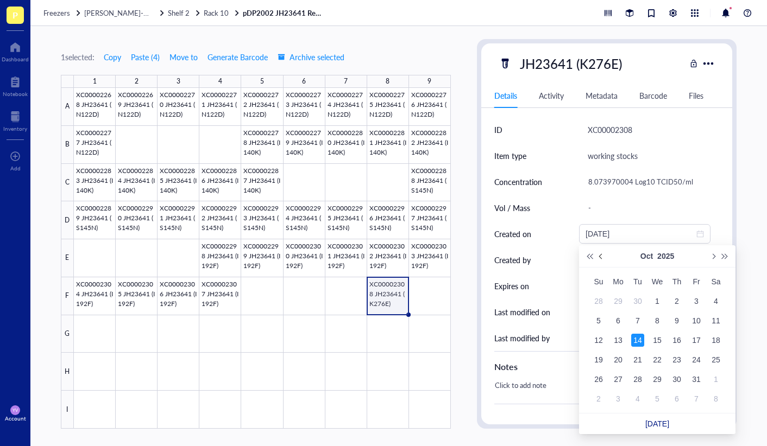
click at [604, 258] on button "Previous month (PageUp)" at bounding box center [601, 256] width 12 height 22
click at [603, 364] on div "17" at bounding box center [598, 359] width 13 height 13
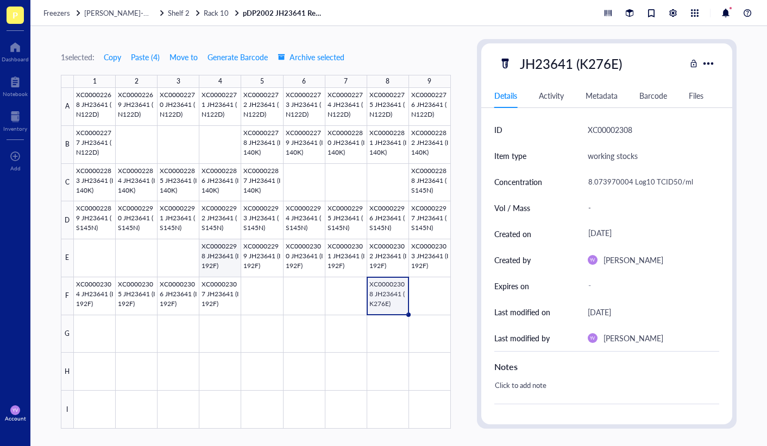
click at [224, 264] on div at bounding box center [262, 258] width 377 height 341
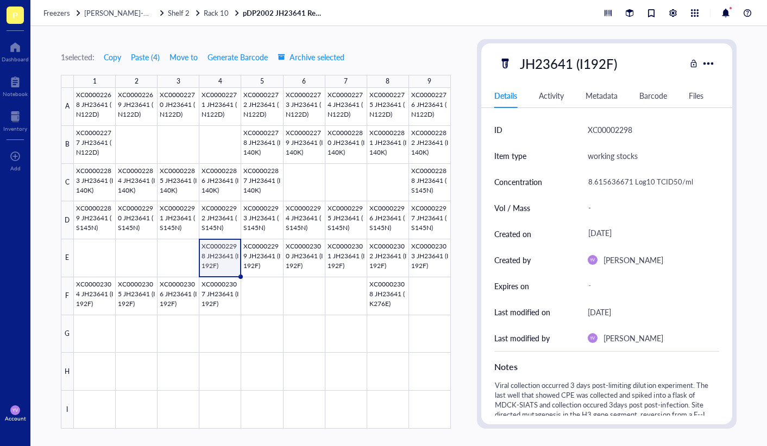
click at [622, 229] on div "[DATE]" at bounding box center [648, 234] width 131 height 20
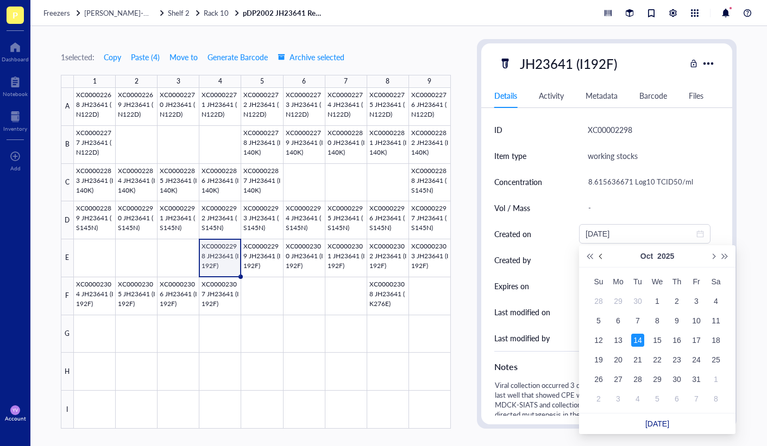
click at [605, 258] on button "Previous month (PageUp)" at bounding box center [601, 256] width 12 height 22
click at [594, 355] on div "17" at bounding box center [598, 359] width 13 height 13
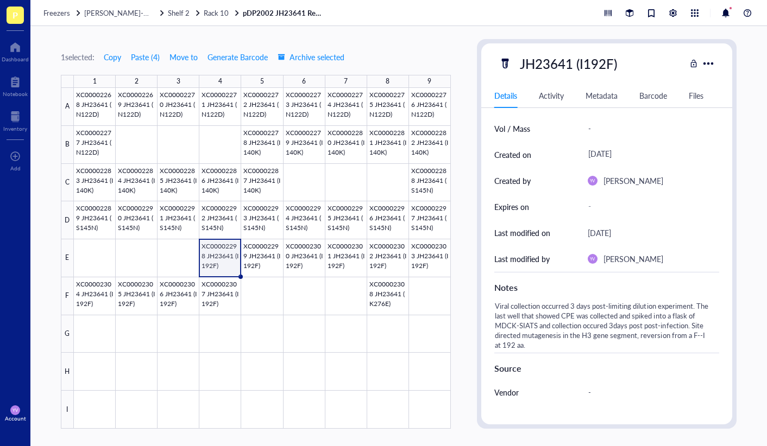
scroll to position [109, 0]
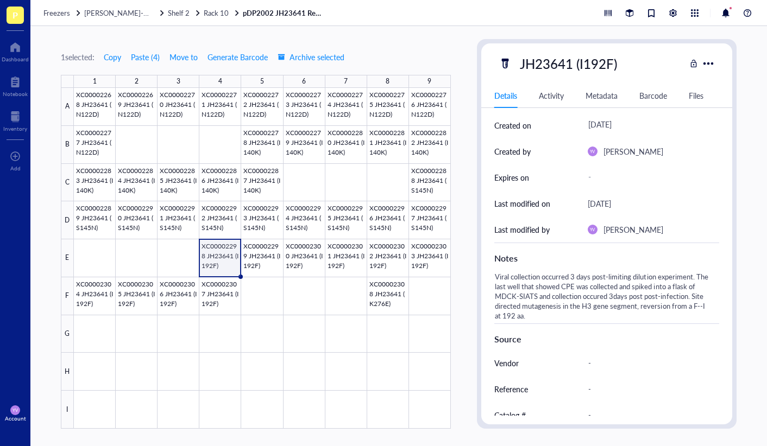
click at [560, 315] on div "Viral collection occurred 3 days post-limiting dilution experiment. The last we…" at bounding box center [602, 296] width 225 height 54
drag, startPoint x: 546, startPoint y: 318, endPoint x: 476, endPoint y: 275, distance: 81.4
click at [477, 275] on div "JH23641 (I192F) Details Activity Metadata Barcode Files ID XC00002298 Item type…" at bounding box center [607, 234] width 260 height 390
click at [373, 286] on div at bounding box center [262, 258] width 377 height 341
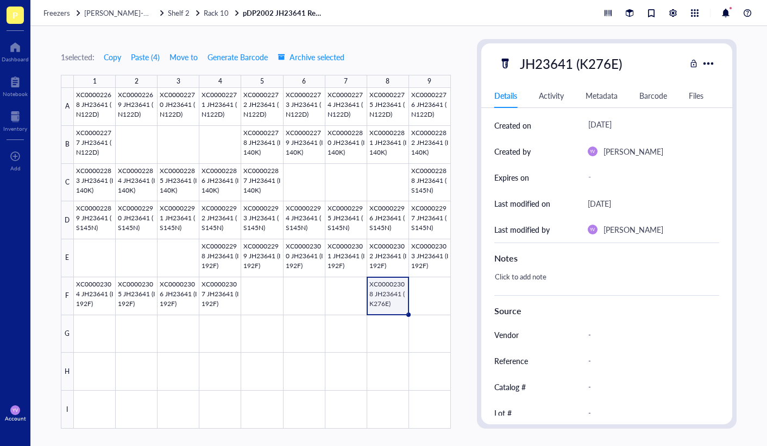
click at [554, 282] on div "Click to add note" at bounding box center [602, 282] width 225 height 26
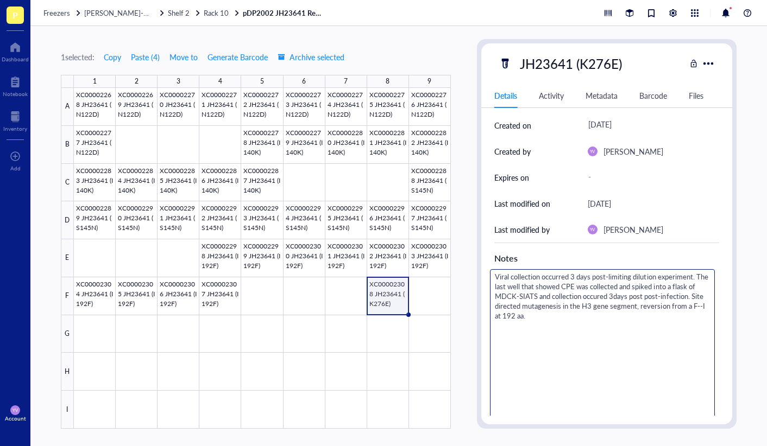
click at [526, 317] on textarea "Viral collection occurred 3 days post-limiting dilution experiment. The last we…" at bounding box center [602, 384] width 224 height 229
drag, startPoint x: 658, startPoint y: 318, endPoint x: 663, endPoint y: 326, distance: 9.5
click at [660, 321] on textarea "Viral collection occurred 3 days post-limiting dilution experiment. The last we…" at bounding box center [602, 384] width 224 height 229
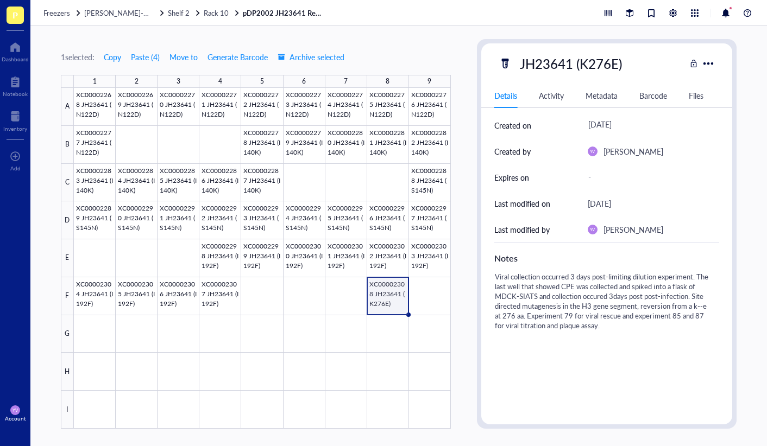
click at [473, 105] on div "1 selected: Copy Paste ( 4 ) Move to Generate Barcode Archive selected 1 2 3 4 …" at bounding box center [398, 236] width 736 height 420
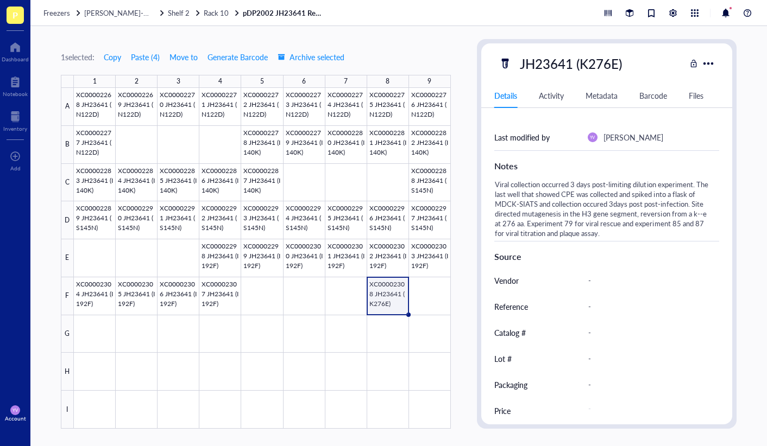
scroll to position [207, 0]
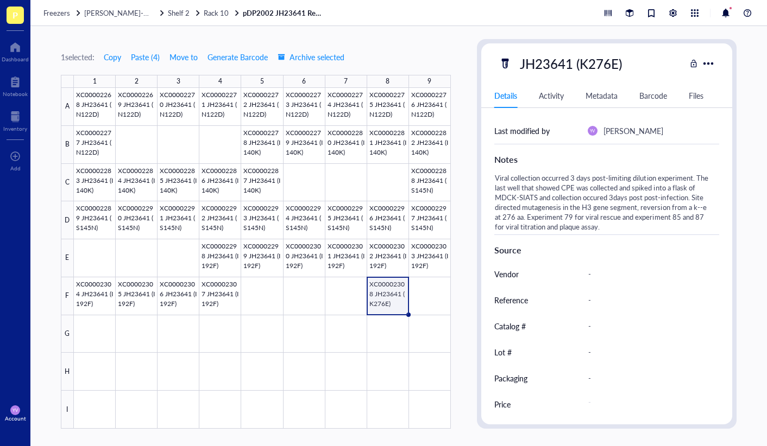
click at [509, 407] on div "Price" at bounding box center [502, 404] width 16 height 12
click at [696, 91] on div "Files" at bounding box center [695, 96] width 15 height 12
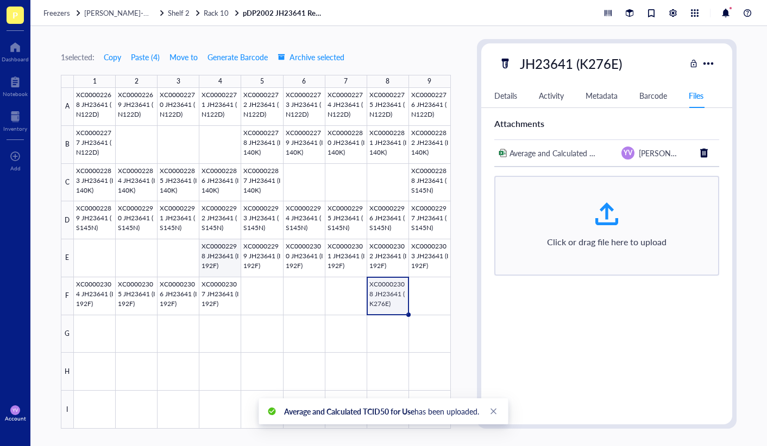
click at [212, 254] on div at bounding box center [262, 258] width 377 height 341
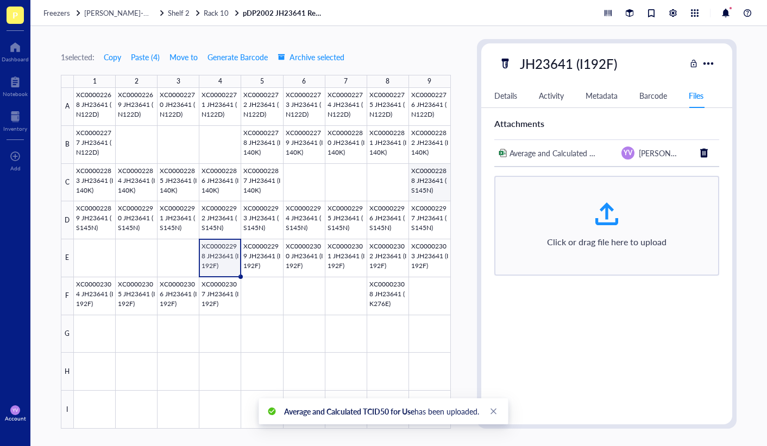
click at [419, 182] on div at bounding box center [262, 258] width 377 height 341
click at [225, 259] on div at bounding box center [262, 258] width 377 height 341
click at [389, 288] on div at bounding box center [262, 258] width 377 height 341
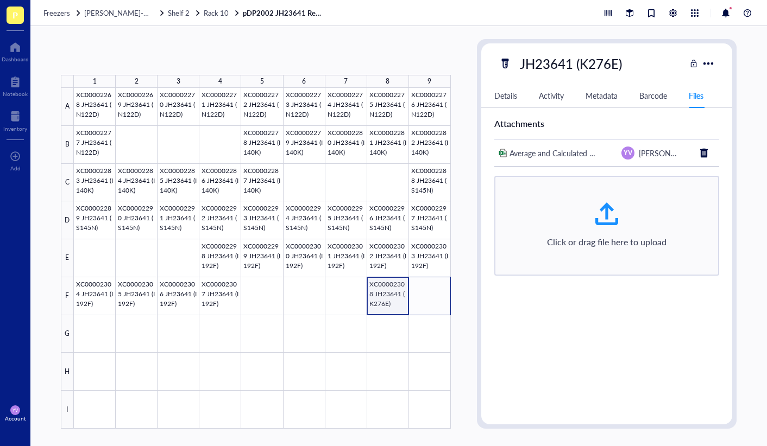
drag, startPoint x: 407, startPoint y: 311, endPoint x: 436, endPoint y: 313, distance: 28.9
click at [436, 313] on div at bounding box center [262, 258] width 377 height 341
click at [398, 310] on div at bounding box center [262, 258] width 377 height 341
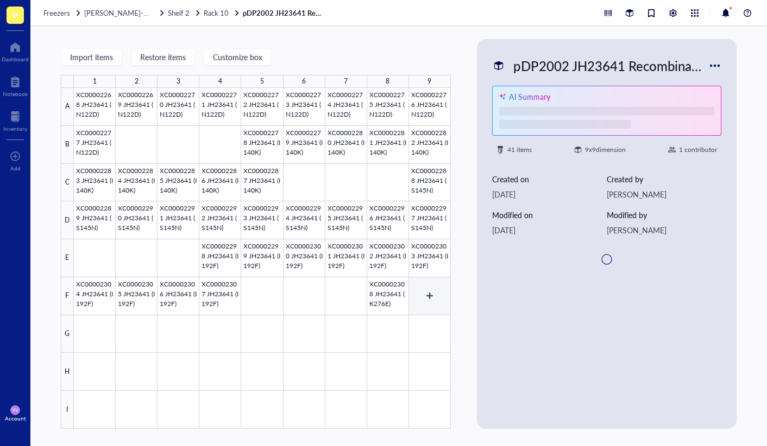
click at [401, 309] on div at bounding box center [262, 258] width 377 height 341
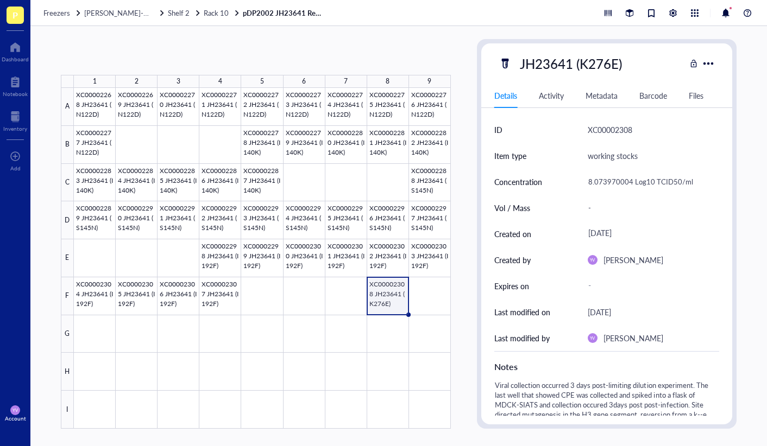
drag, startPoint x: 409, startPoint y: 314, endPoint x: 450, endPoint y: 313, distance: 40.2
click at [0, 0] on div "XC00002268 JH23641 (N122D) XC00002269 JH23641 (N122D) XC00002270 JH23641 (N122D…" at bounding box center [0, 0] width 0 height 0
drag, startPoint x: 409, startPoint y: 313, endPoint x: 439, endPoint y: 313, distance: 30.4
click at [0, 0] on div "XC00002268 JH23641 (N122D) XC00002269 JH23641 (N122D) XC00002270 JH23641 (N122D…" at bounding box center [0, 0] width 0 height 0
click at [400, 306] on div at bounding box center [262, 258] width 377 height 341
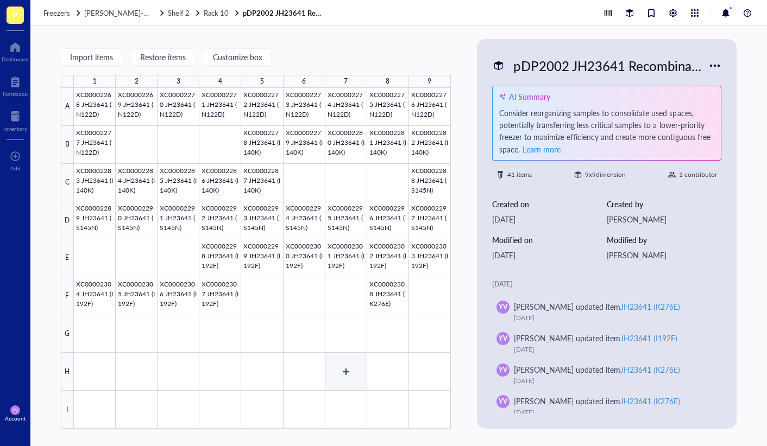
click at [341, 359] on div at bounding box center [262, 258] width 377 height 341
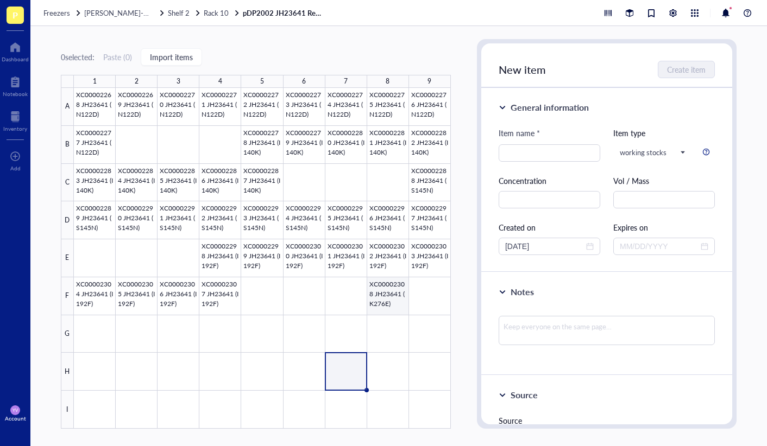
click at [385, 298] on div at bounding box center [262, 258] width 377 height 341
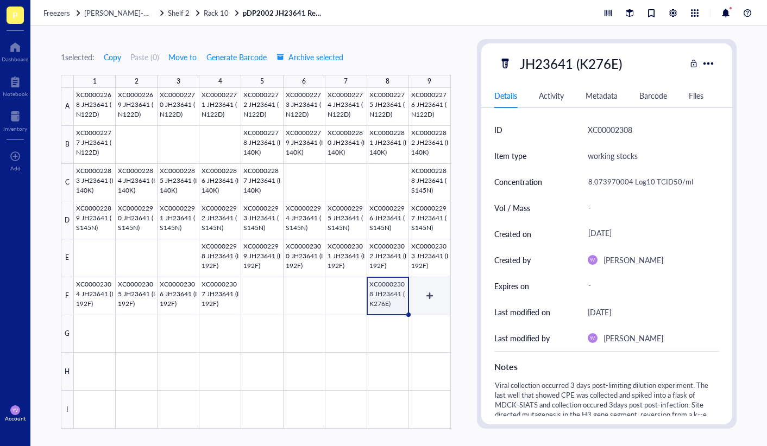
click at [433, 294] on div at bounding box center [262, 258] width 377 height 341
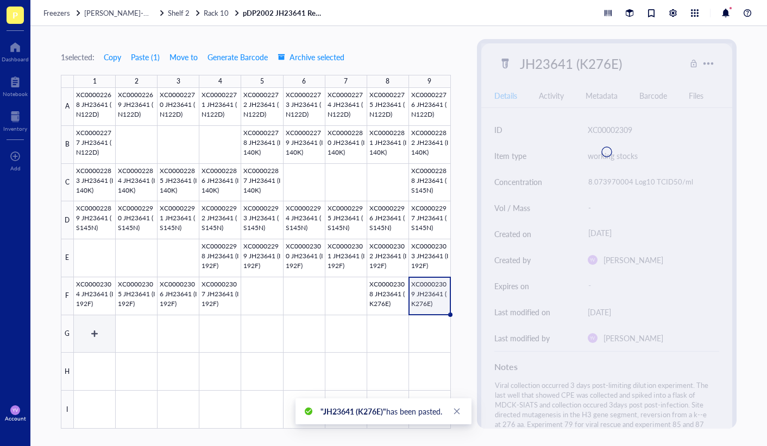
click at [94, 338] on div at bounding box center [262, 258] width 377 height 341
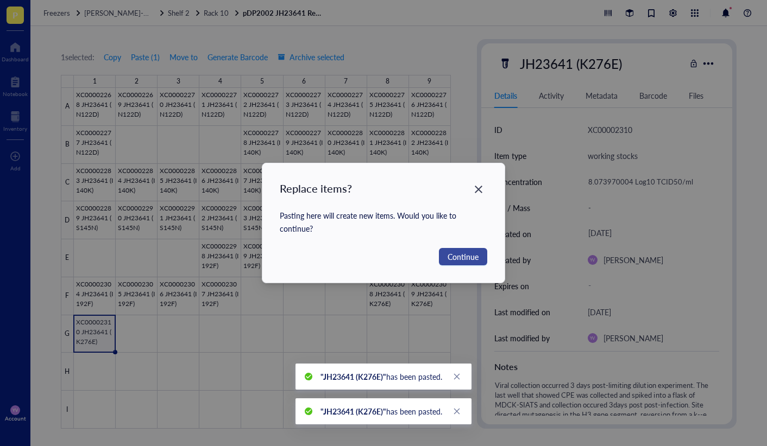
click at [466, 263] on button "Continue" at bounding box center [463, 256] width 48 height 17
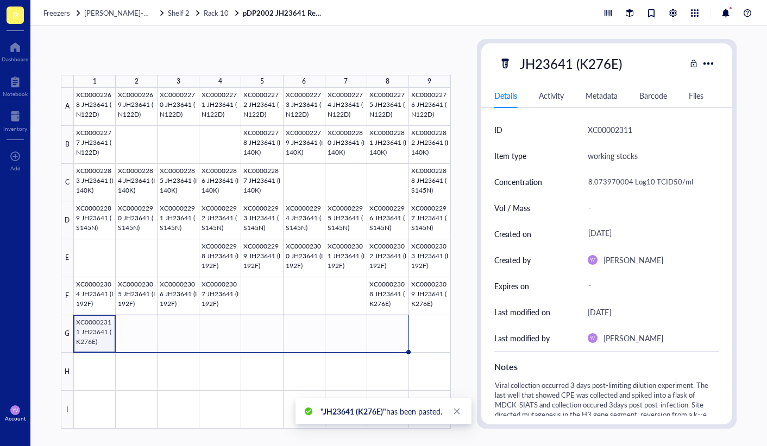
drag, startPoint x: 116, startPoint y: 352, endPoint x: 397, endPoint y: 335, distance: 282.3
click at [0, 0] on div "XC00002268 JH23641 (N122D) XC00002269 JH23641 (N122D) XC00002270 JH23641 (N122D…" at bounding box center [0, 0] width 0 height 0
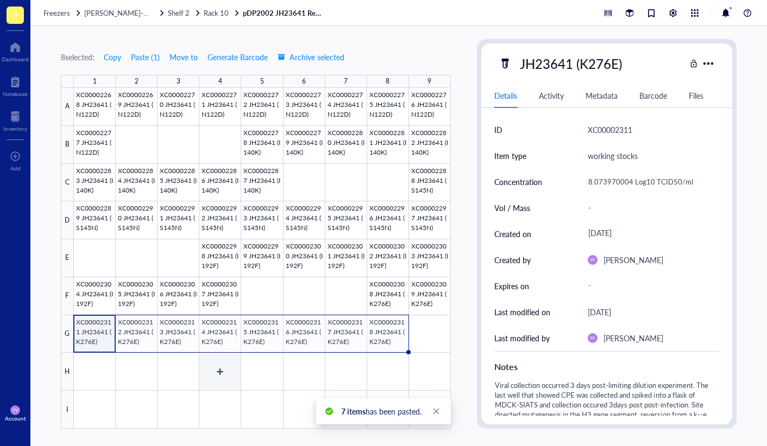
click at [181, 375] on div at bounding box center [262, 258] width 377 height 341
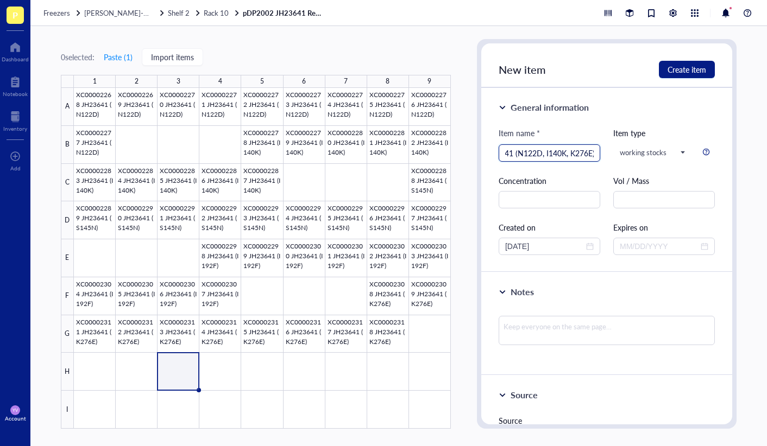
scroll to position [0, 25]
click at [574, 198] on input "text" at bounding box center [549, 199] width 102 height 17
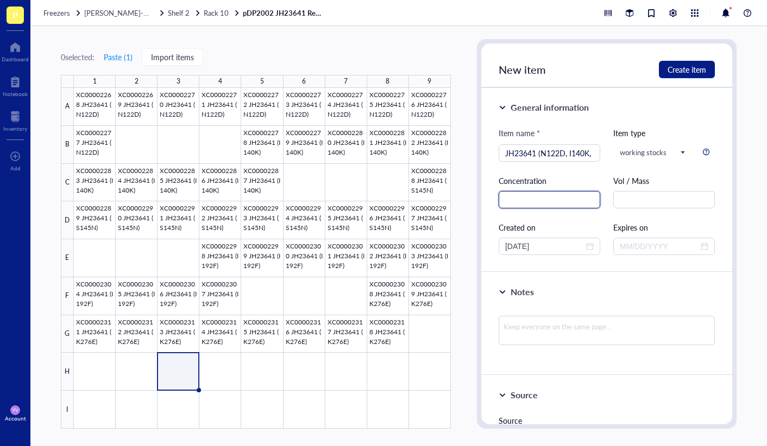
click at [556, 202] on input "text" at bounding box center [549, 199] width 102 height 17
paste input "7.823970004"
click at [550, 249] on input "[DATE]" at bounding box center [544, 246] width 79 height 12
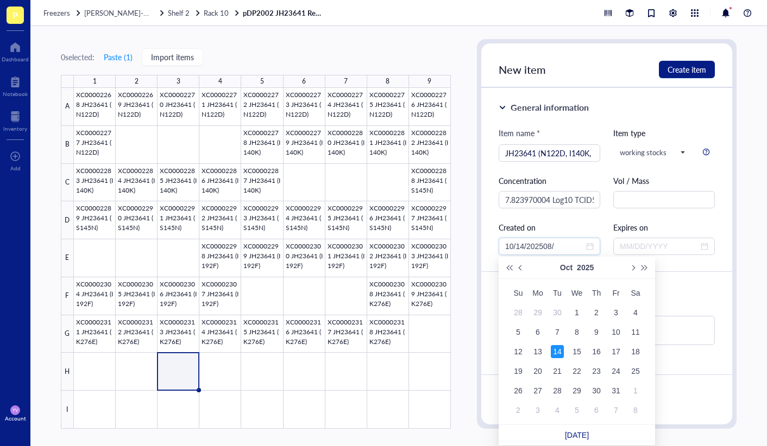
drag, startPoint x: 573, startPoint y: 249, endPoint x: 380, endPoint y: 251, distance: 193.3
click at [380, 251] on div "0 selected: Paste ( 1 ) Import items 1 2 3 4 5 6 7 8 9 A B C D E F G H I XC0000…" at bounding box center [398, 236] width 736 height 420
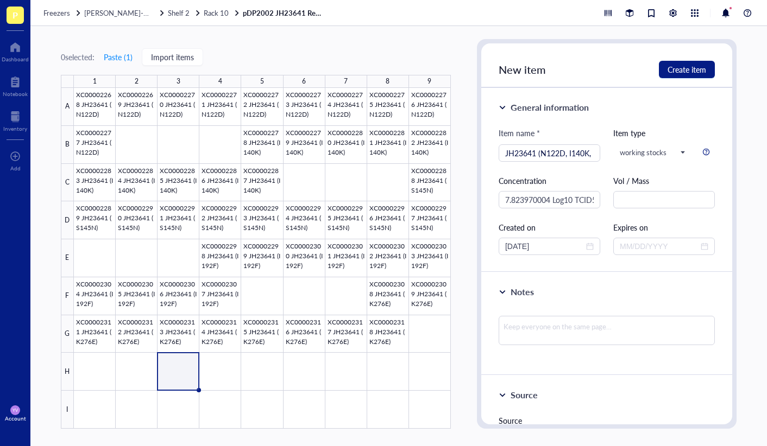
click at [619, 308] on div "Notes" at bounding box center [606, 324] width 251 height 103
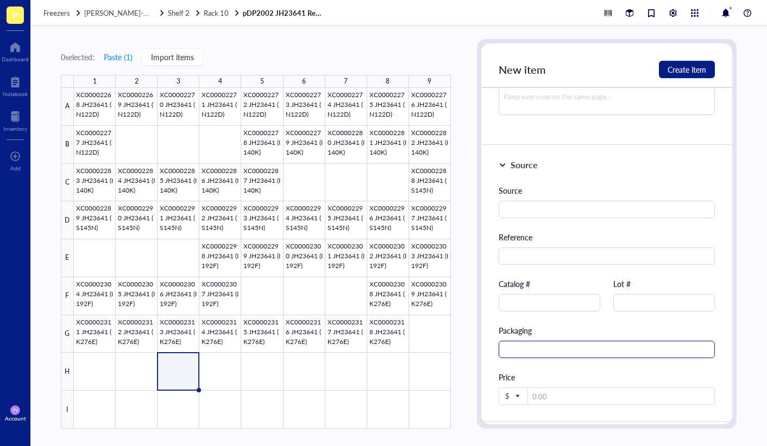
scroll to position [177, 0]
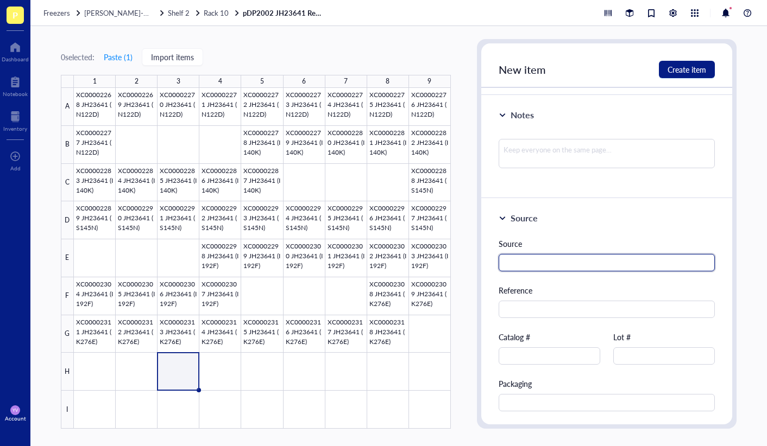
click at [584, 261] on input "text" at bounding box center [606, 262] width 216 height 17
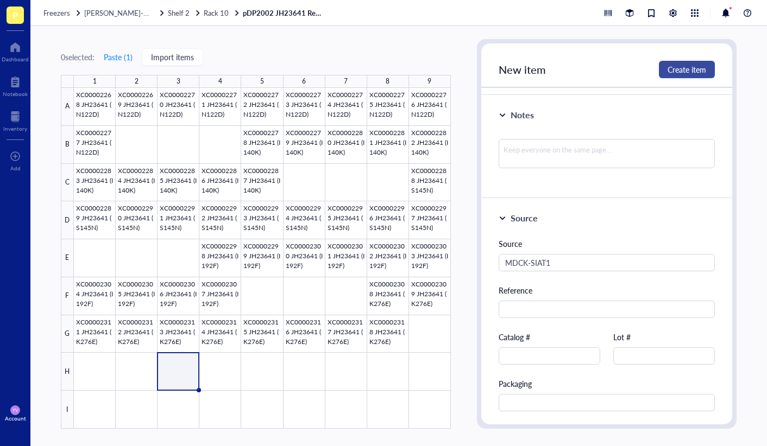
click at [687, 67] on span "Create item" at bounding box center [686, 69] width 39 height 9
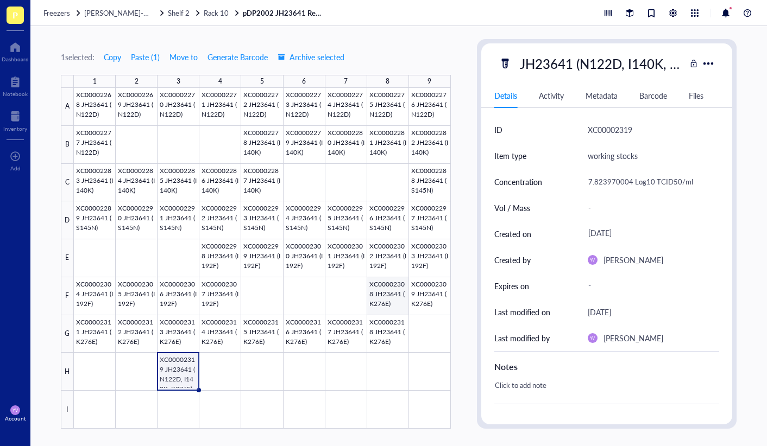
click at [383, 289] on div at bounding box center [262, 258] width 377 height 341
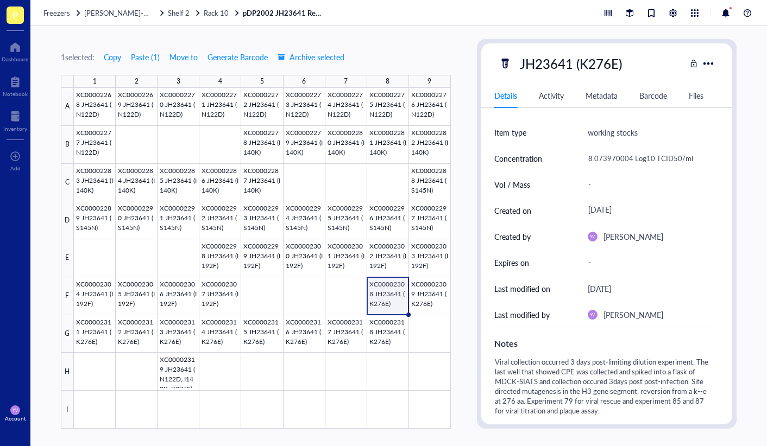
scroll to position [109, 0]
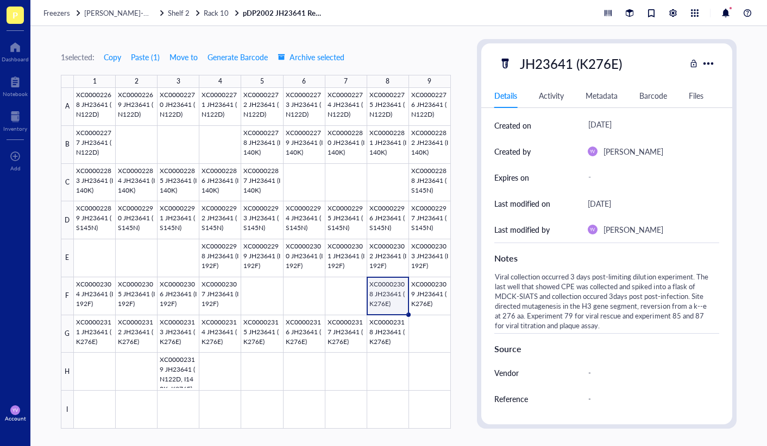
click at [629, 324] on div "Viral collection occurred 3 days post-limiting dilution experiment. The last we…" at bounding box center [602, 301] width 225 height 64
drag, startPoint x: 627, startPoint y: 324, endPoint x: 459, endPoint y: 267, distance: 177.2
click at [459, 267] on div "1 selected: Copy Paste ( 1 ) Move to Generate Barcode Archive selected 1 2 3 4 …" at bounding box center [398, 236] width 736 height 420
click at [188, 377] on div at bounding box center [262, 258] width 377 height 341
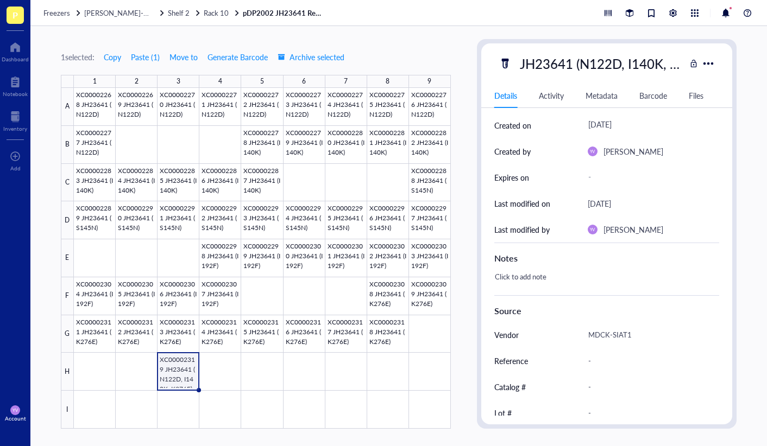
click at [574, 280] on div "Click to add note" at bounding box center [602, 282] width 225 height 26
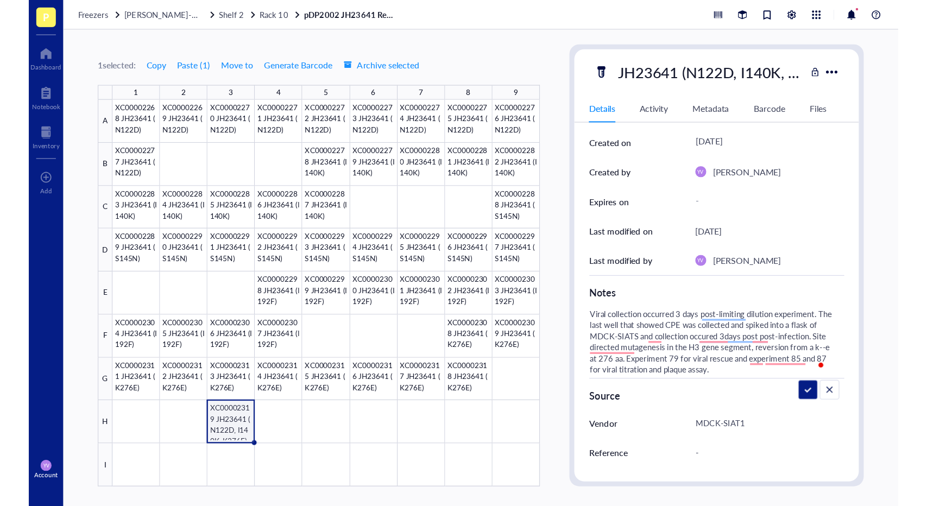
scroll to position [109, 0]
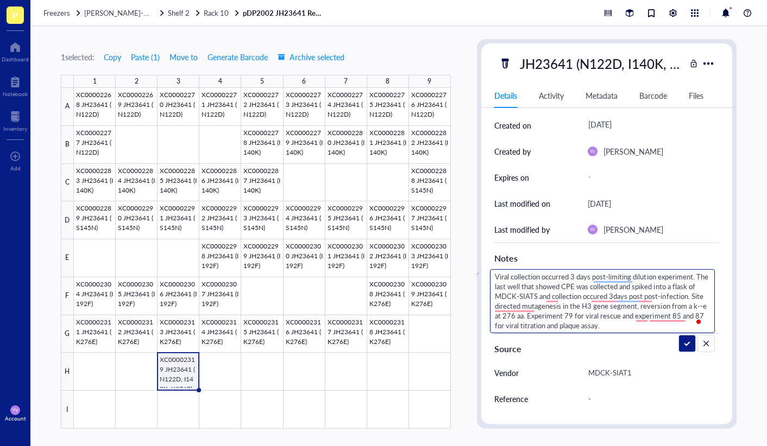
drag, startPoint x: 537, startPoint y: 314, endPoint x: 491, endPoint y: 312, distance: 46.7
click at [491, 312] on textarea "Viral collection occurred 3 days post-limiting dilution experiment. The last we…" at bounding box center [602, 301] width 224 height 63
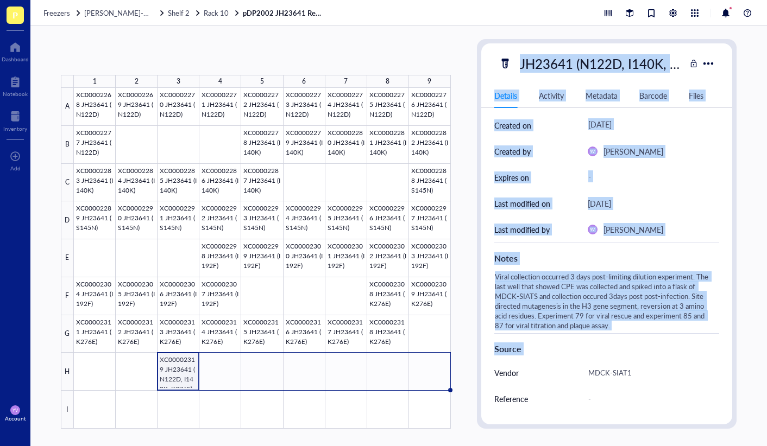
drag, startPoint x: 199, startPoint y: 388, endPoint x: 476, endPoint y: 373, distance: 277.3
click at [476, 373] on div "1 2 3 4 5 6 7 8 9 A B C D E F G H I XC00002268 JH23641 (N122D) XC00002269 JH236…" at bounding box center [398, 236] width 736 height 420
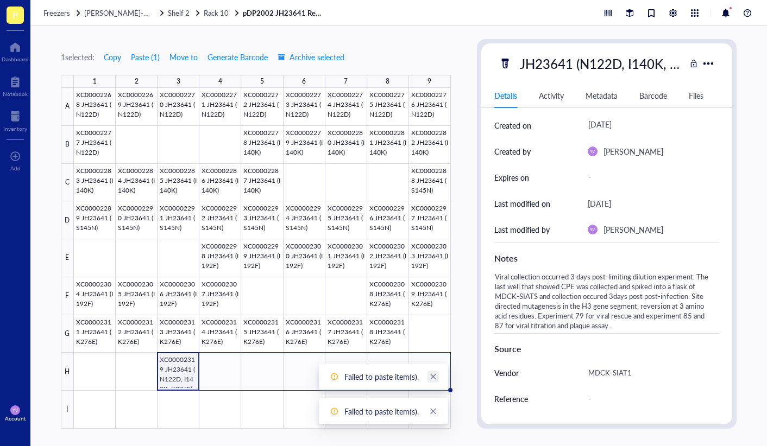
click at [432, 379] on icon "close" at bounding box center [433, 377] width 8 height 8
click at [434, 413] on icon "close" at bounding box center [433, 412] width 6 height 6
click at [180, 379] on div at bounding box center [262, 258] width 377 height 341
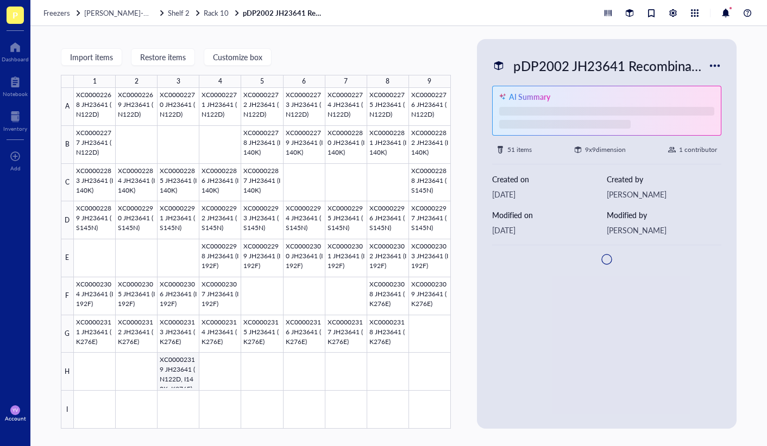
click at [187, 376] on div at bounding box center [262, 258] width 377 height 341
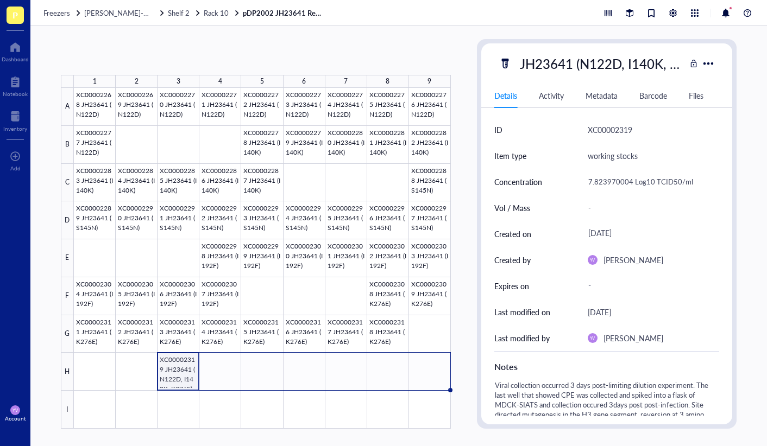
drag, startPoint x: 198, startPoint y: 388, endPoint x: 422, endPoint y: 382, distance: 223.7
click at [0, 0] on div "XC00002268 JH23641 (N122D) XC00002269 JH23641 (N122D) XC00002270 JH23641 (N122D…" at bounding box center [0, 0] width 0 height 0
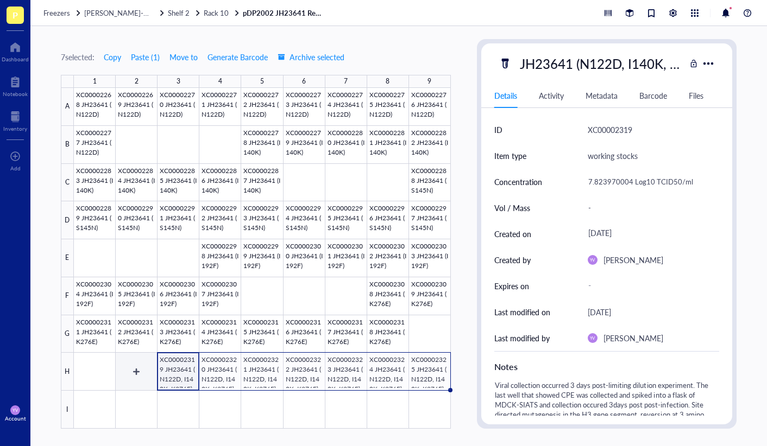
click at [118, 368] on div at bounding box center [262, 258] width 377 height 341
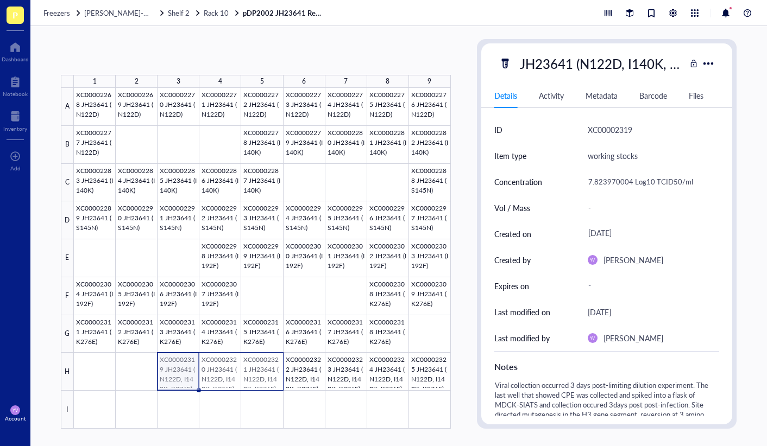
drag, startPoint x: 177, startPoint y: 374, endPoint x: 251, endPoint y: 372, distance: 74.4
click at [252, 372] on div at bounding box center [262, 258] width 377 height 341
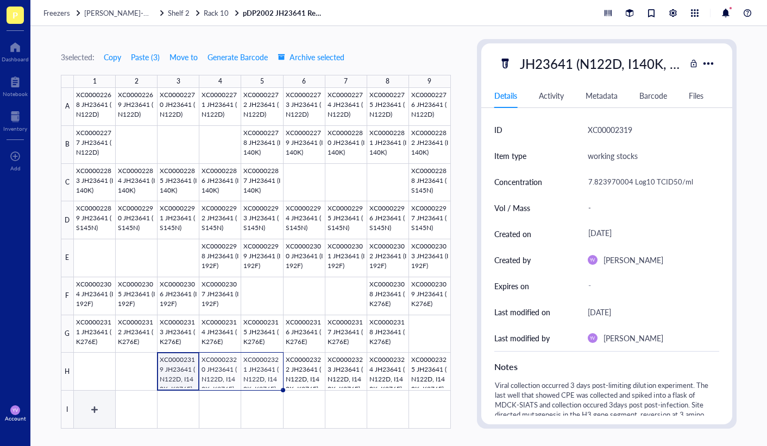
click at [89, 402] on div at bounding box center [262, 258] width 377 height 341
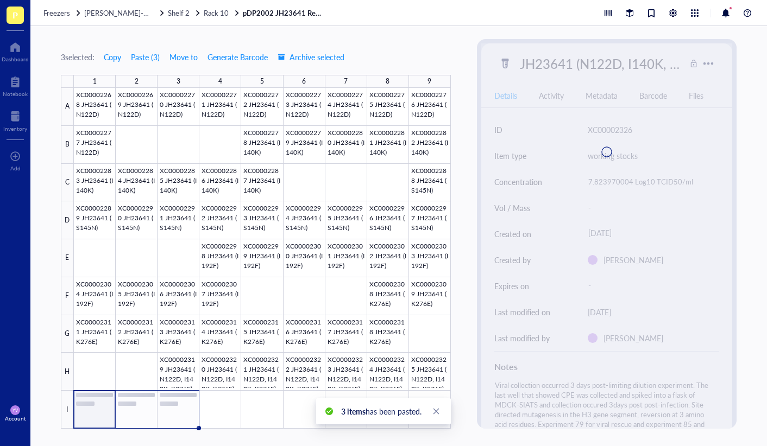
click at [465, 347] on div "3 selected: Copy Paste ( 3 ) Move to Generate Barcode Archive selected 1 2 3 4 …" at bounding box center [398, 236] width 736 height 420
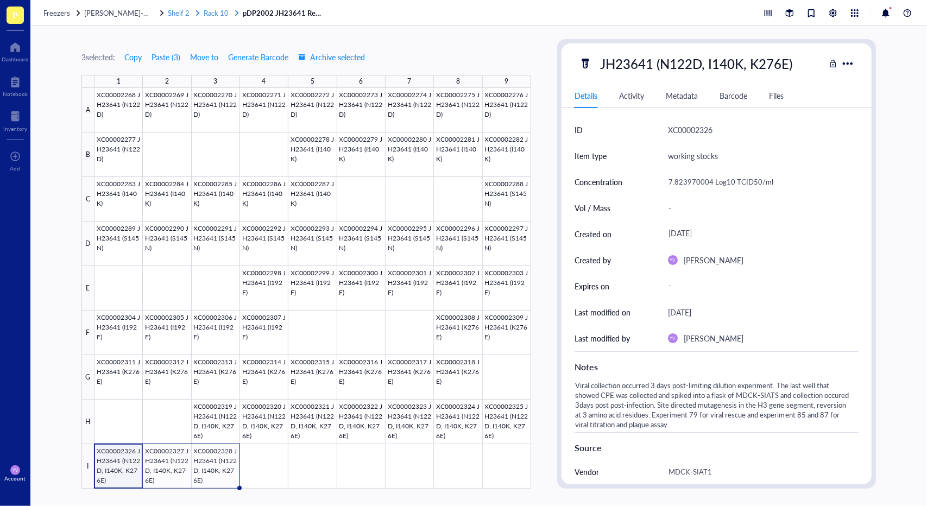
click at [214, 14] on span "Rack 10" at bounding box center [216, 13] width 25 height 10
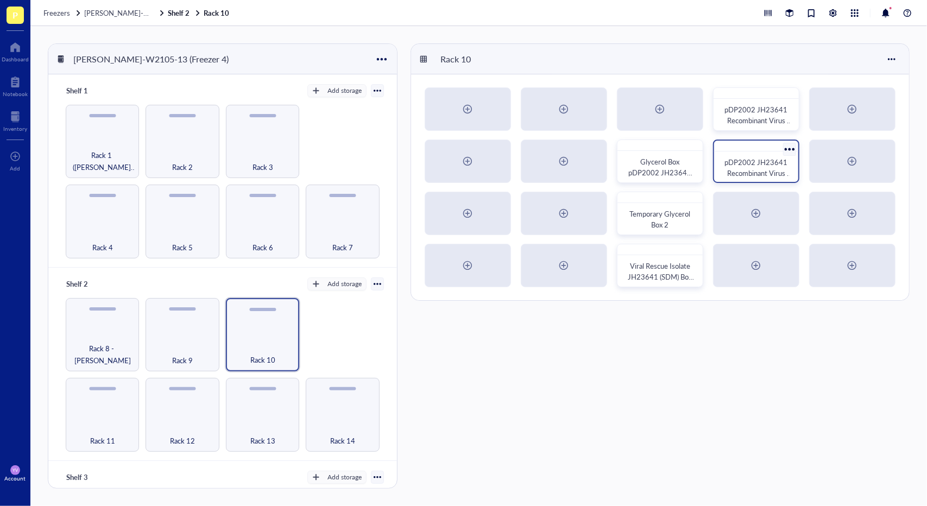
click at [760, 166] on span "pDP2002 JH23641 Recombinant Virus (SDM) Box 5" at bounding box center [758, 173] width 68 height 32
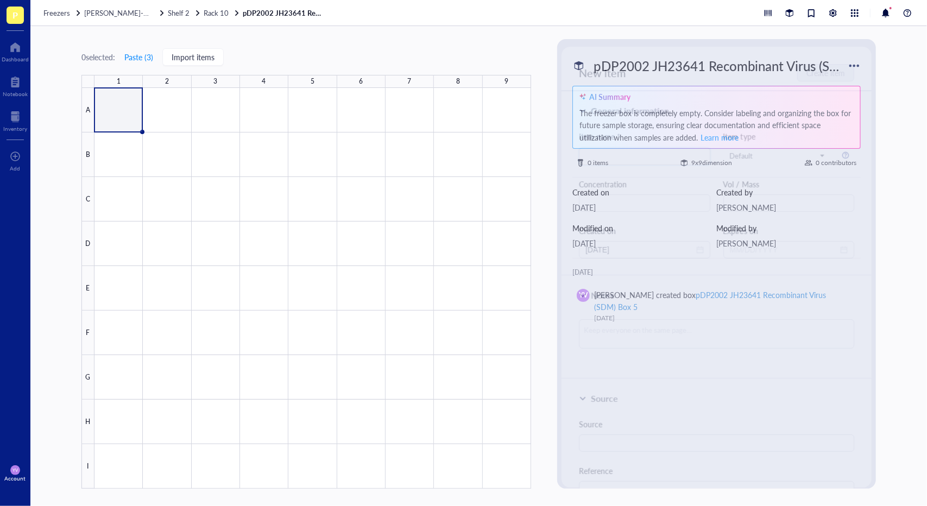
click at [107, 118] on div at bounding box center [312, 288] width 436 height 401
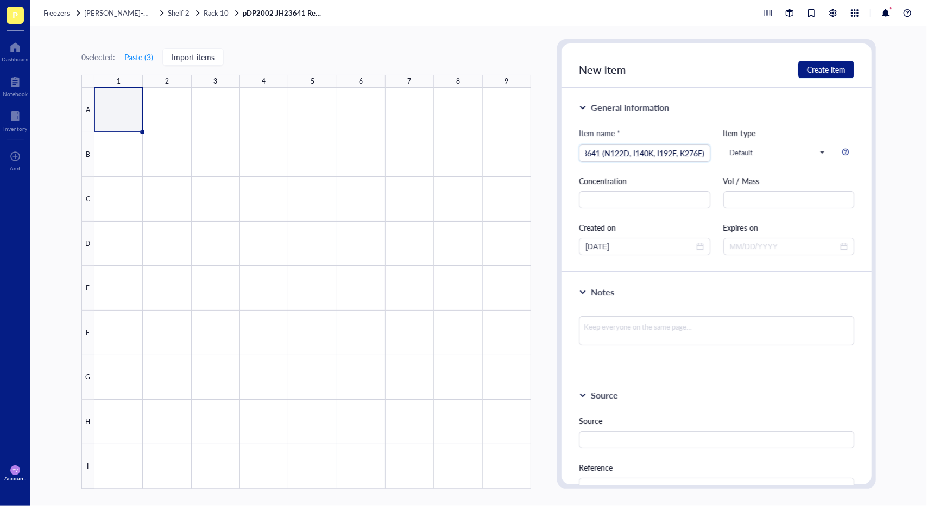
scroll to position [0, 18]
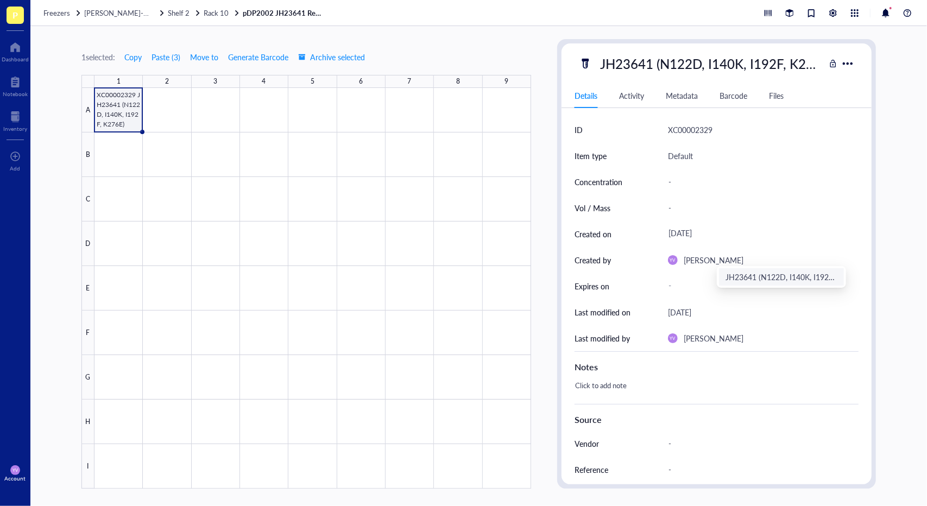
click at [635, 383] on div "Click to add note" at bounding box center [712, 391] width 284 height 26
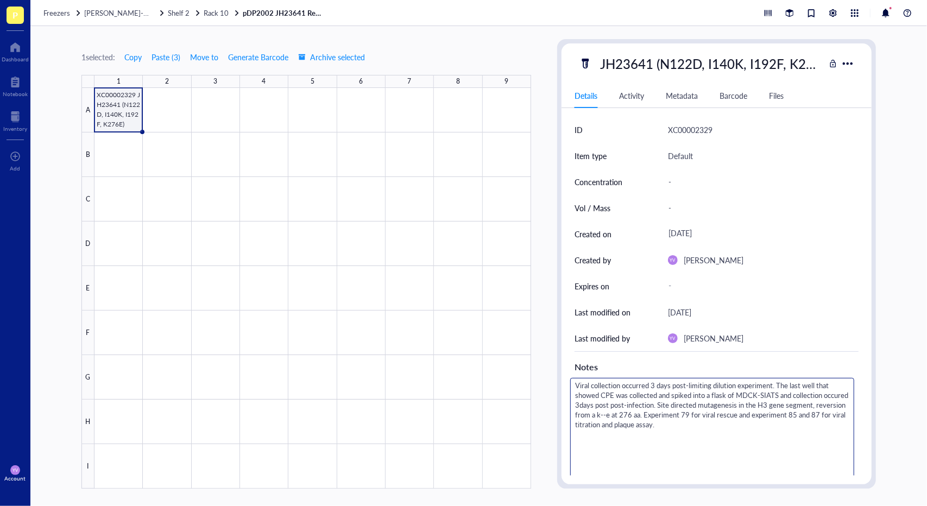
drag, startPoint x: 647, startPoint y: 414, endPoint x: 602, endPoint y: 419, distance: 45.3
click at [708, 184] on div "-" at bounding box center [758, 181] width 191 height 23
click at [679, 283] on div "-" at bounding box center [758, 286] width 191 height 20
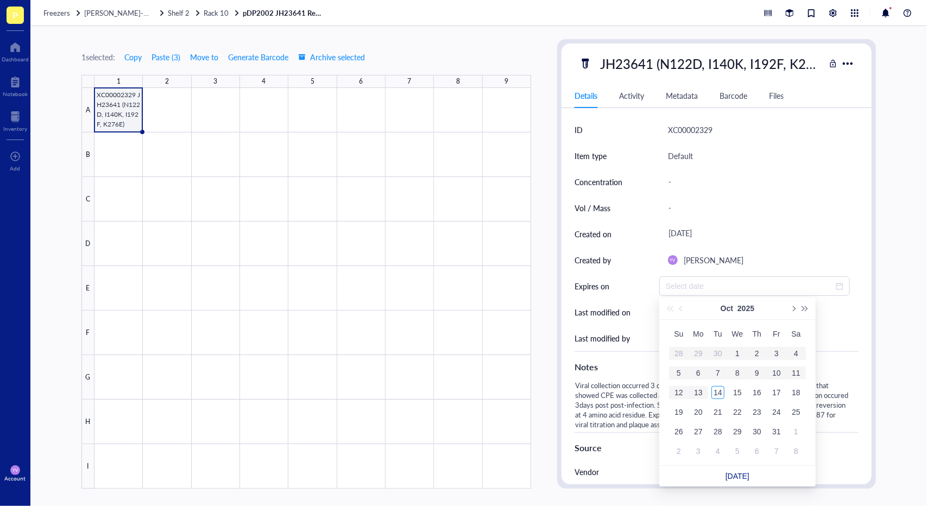
click at [690, 173] on div "-" at bounding box center [758, 181] width 191 height 23
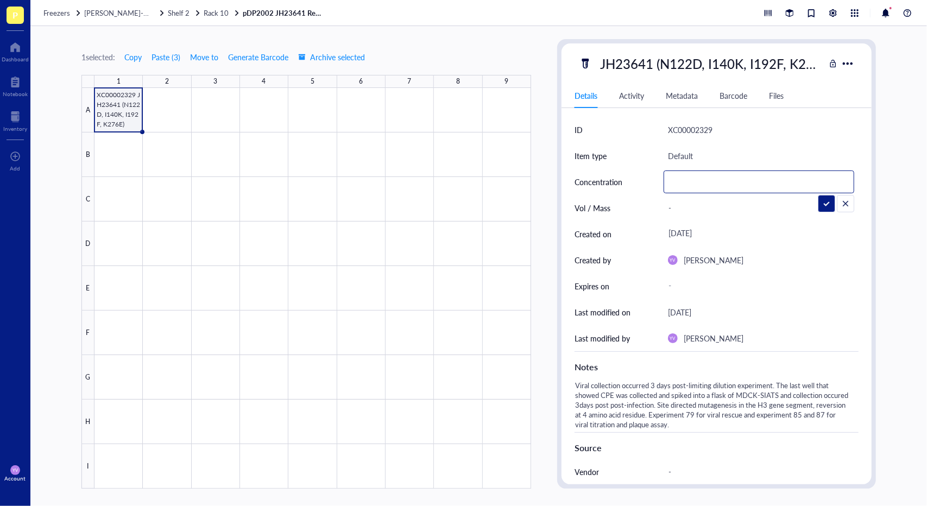
click at [696, 179] on input "text" at bounding box center [758, 182] width 189 height 22
click at [725, 222] on div "[DATE]" at bounding box center [763, 234] width 191 height 26
click at [727, 231] on div "[DATE]" at bounding box center [758, 234] width 191 height 20
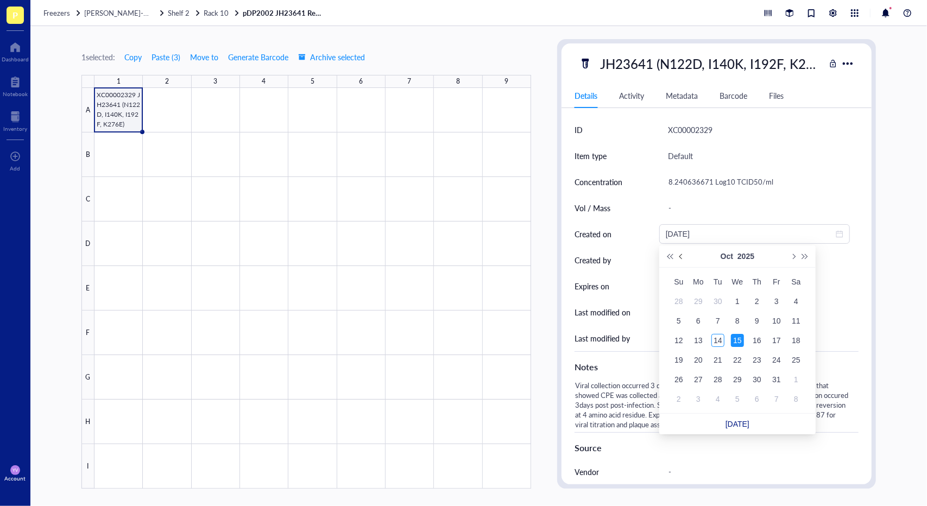
click at [680, 260] on button "Previous month (PageUp)" at bounding box center [681, 256] width 12 height 22
click at [679, 350] on td "17" at bounding box center [679, 360] width 20 height 20
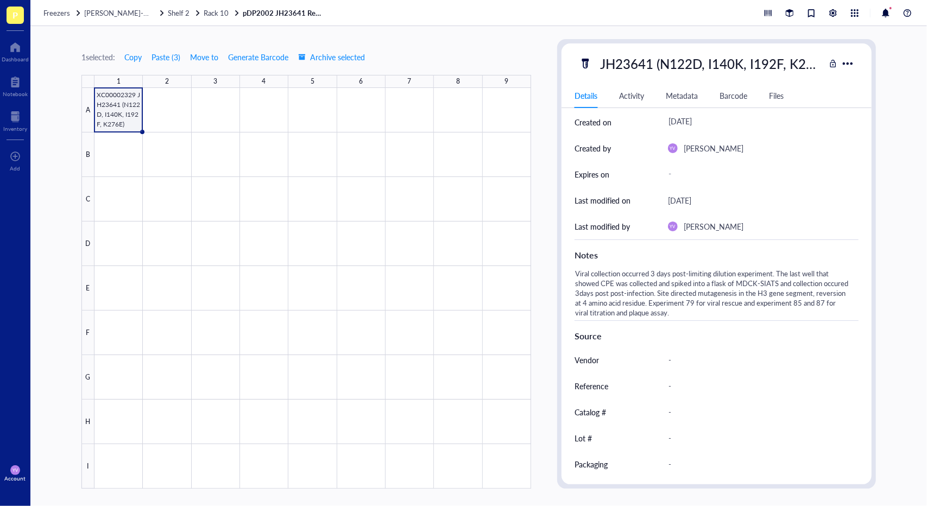
scroll to position [138, 0]
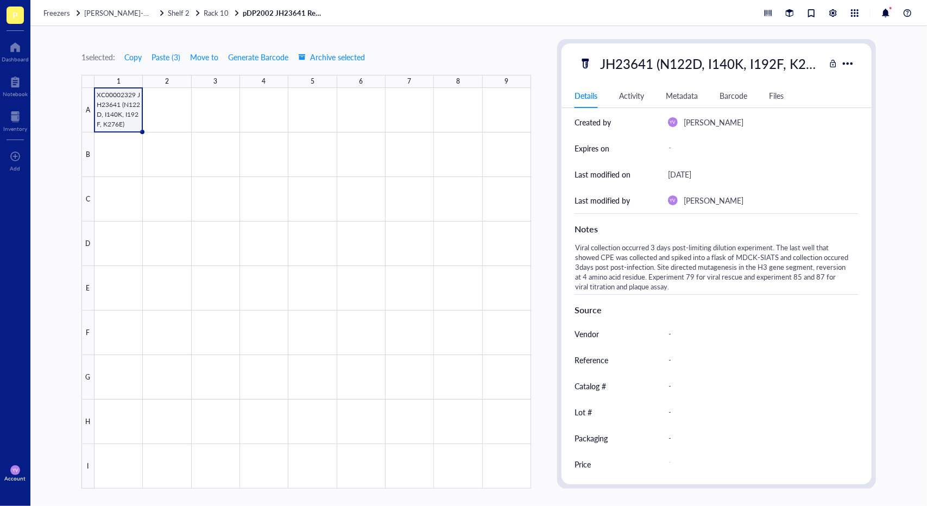
click at [766, 94] on div "Files" at bounding box center [776, 96] width 15 height 12
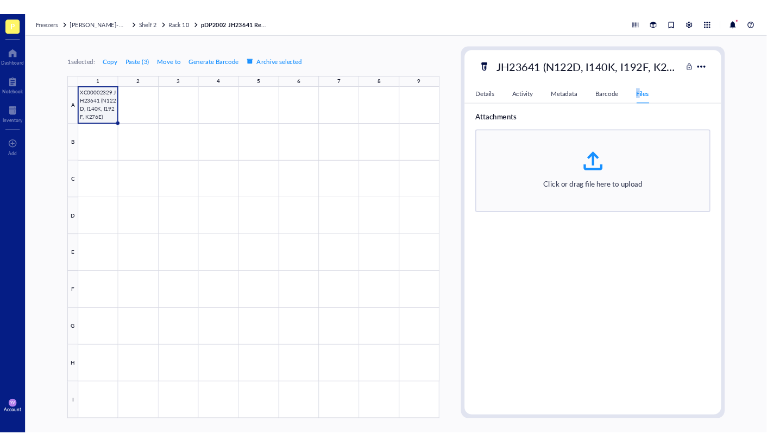
scroll to position [0, 0]
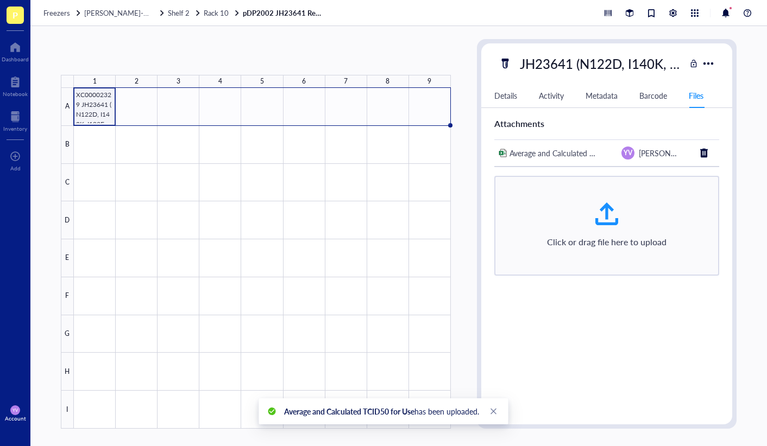
drag, startPoint x: 113, startPoint y: 123, endPoint x: 436, endPoint y: 118, distance: 322.5
click at [0, 0] on div "XC00002329 JH23641 (N122D, I140K, I192F, K276E)" at bounding box center [0, 0] width 0 height 0
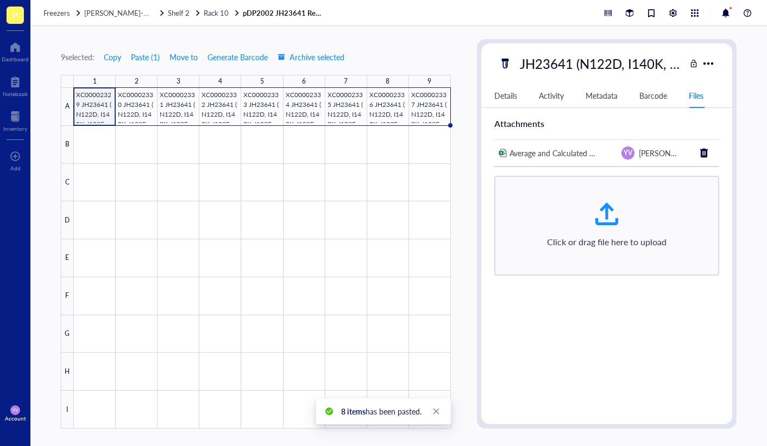
click at [109, 119] on div at bounding box center [262, 258] width 377 height 341
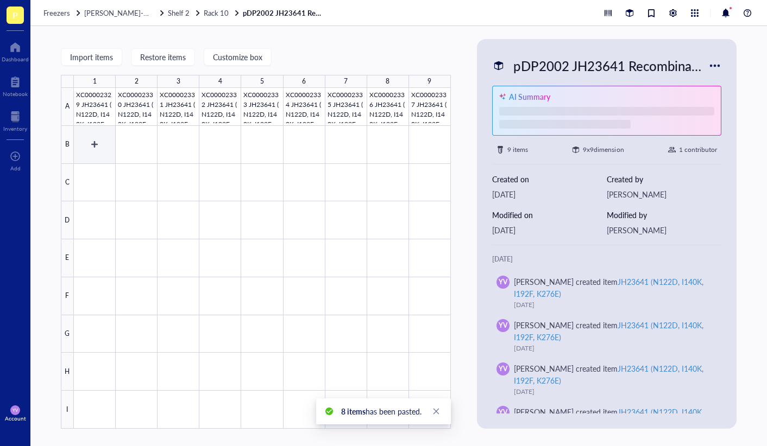
click at [86, 155] on div at bounding box center [262, 258] width 377 height 341
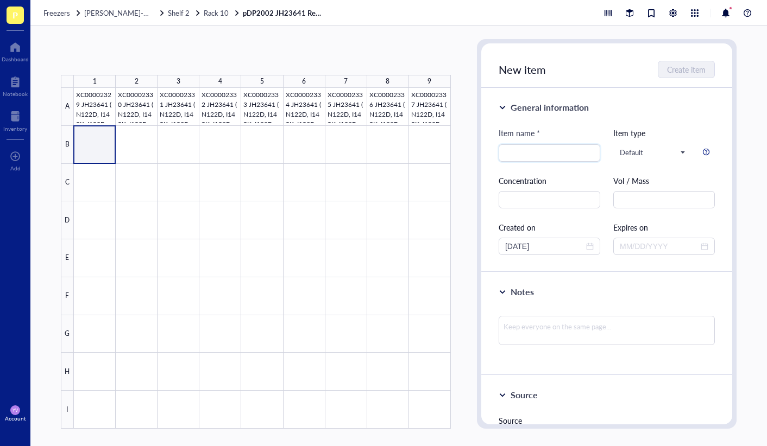
click at [100, 145] on div at bounding box center [262, 258] width 377 height 341
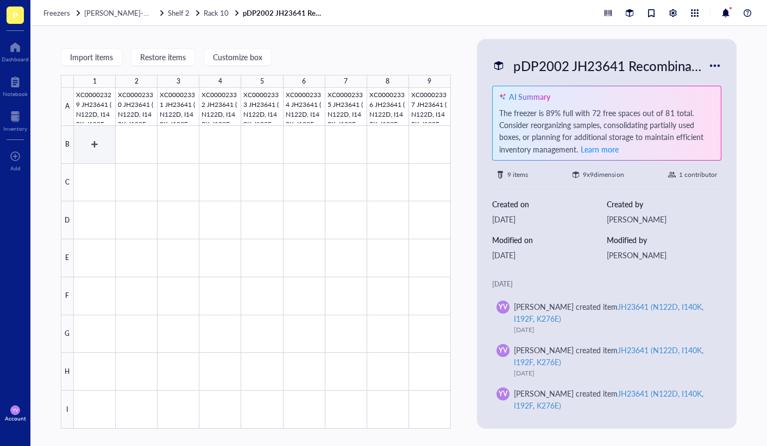
click at [102, 136] on div at bounding box center [262, 258] width 377 height 341
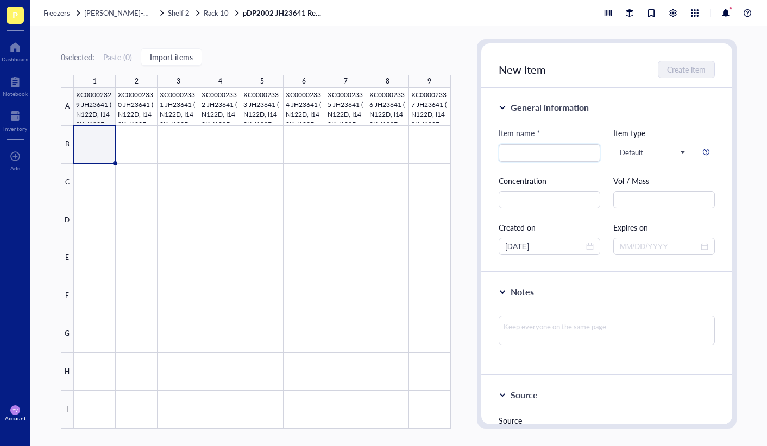
click at [94, 103] on div at bounding box center [262, 258] width 377 height 341
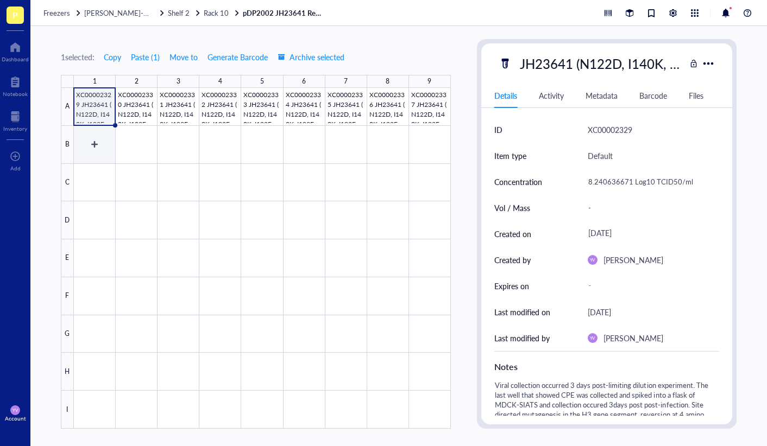
click at [90, 144] on div at bounding box center [262, 258] width 377 height 341
click at [82, 196] on div at bounding box center [262, 258] width 377 height 341
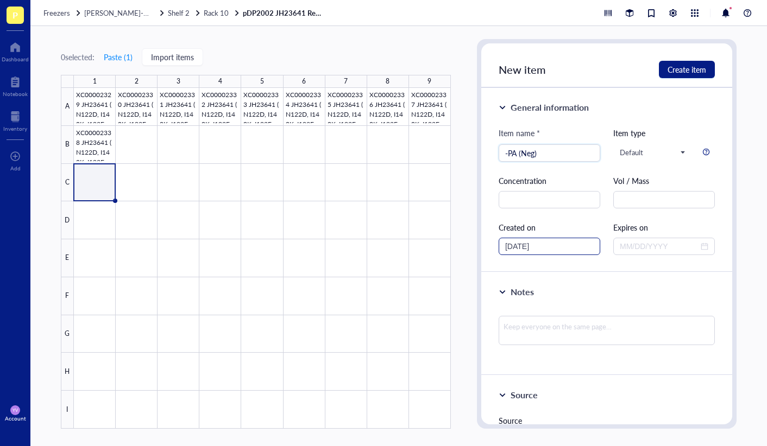
type input "-PA (Neg)"
click at [572, 248] on input "[DATE]" at bounding box center [544, 246] width 79 height 12
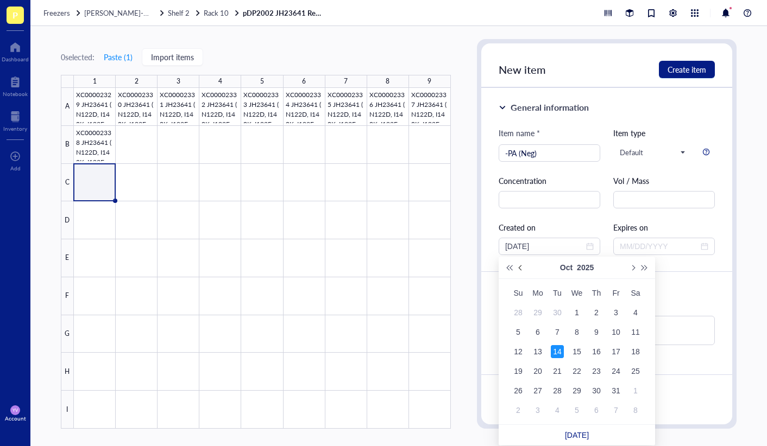
click at [521, 269] on span "Previous month (PageUp)" at bounding box center [520, 267] width 5 height 5
type input "[DATE]"
click at [518, 367] on div "17" at bounding box center [517, 371] width 13 height 13
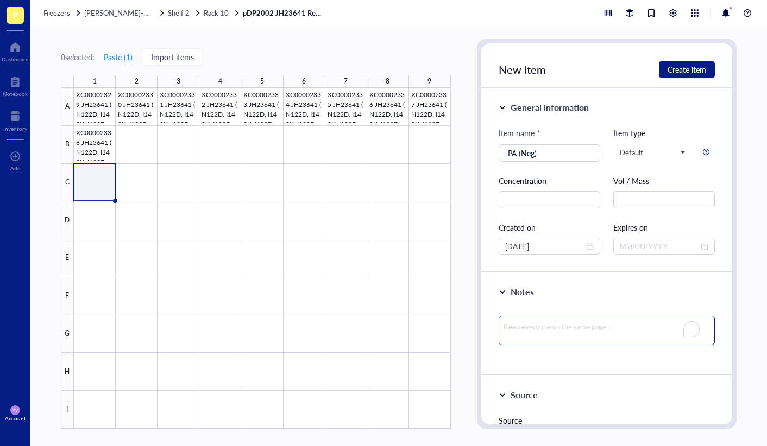
click at [562, 324] on textarea "To enrich screen reader interactions, please activate Accessibility in Grammarl…" at bounding box center [606, 330] width 216 height 29
type textarea "T"
type textarea "Th"
type textarea "Thi"
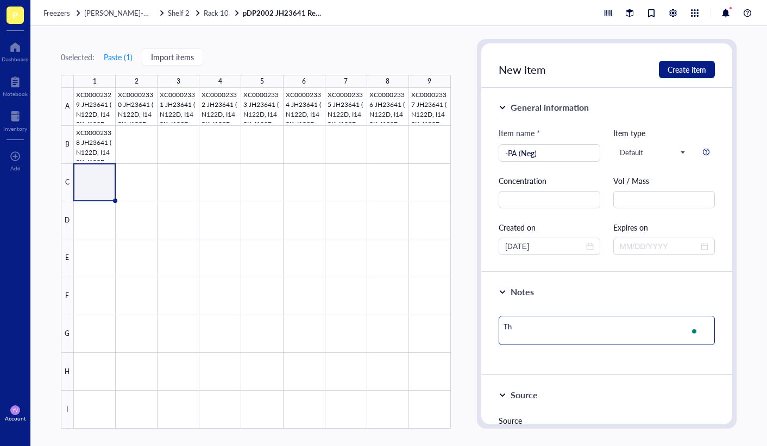
type textarea "Thi"
type textarea "This"
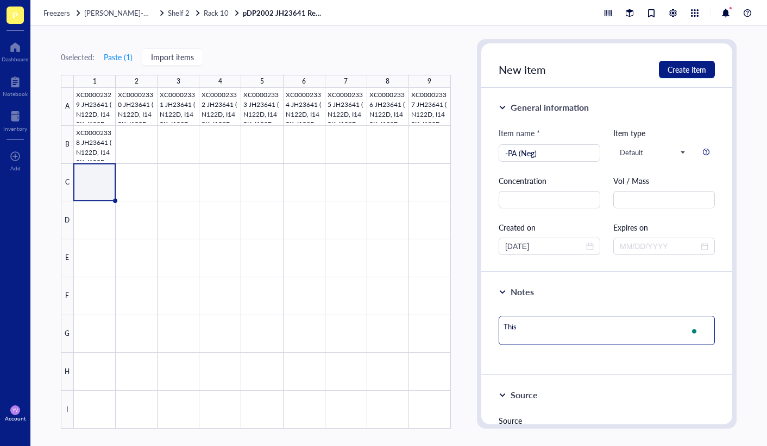
type textarea "This i"
type textarea "This is"
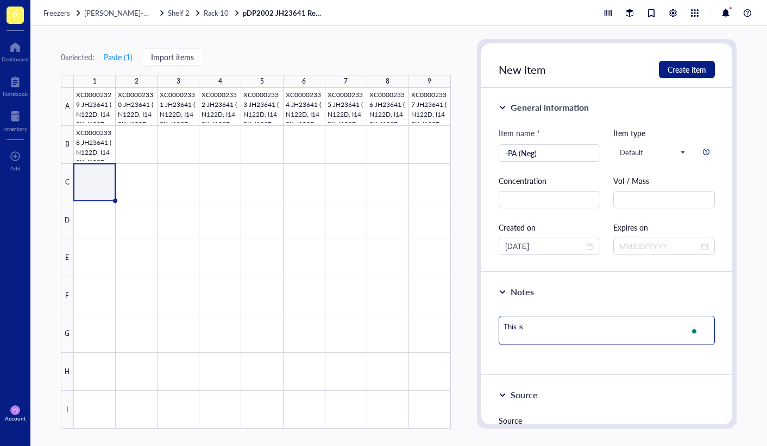
type textarea "This is"
type textarea "This is t"
type textarea "This is th"
type textarea "This is the"
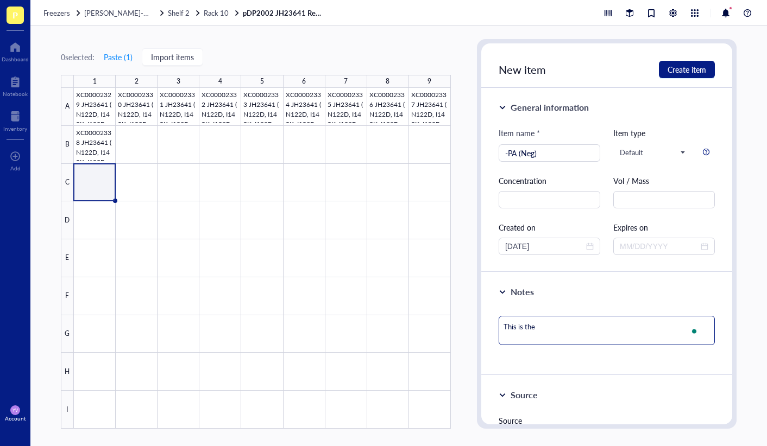
type textarea "This is the"
type textarea "This is the n"
type textarea "This is the ne"
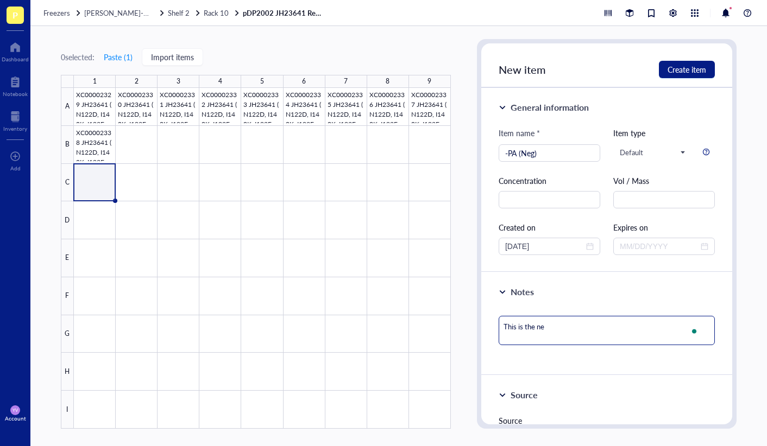
type textarea "This is the neg"
type textarea "This is the nega"
type textarea "This is the negat"
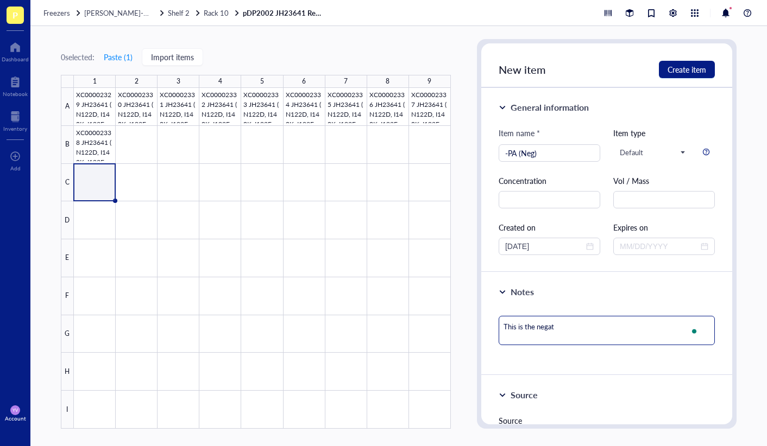
type textarea "This is the negati"
type textarea "This is the negativ"
type textarea "This is the negative"
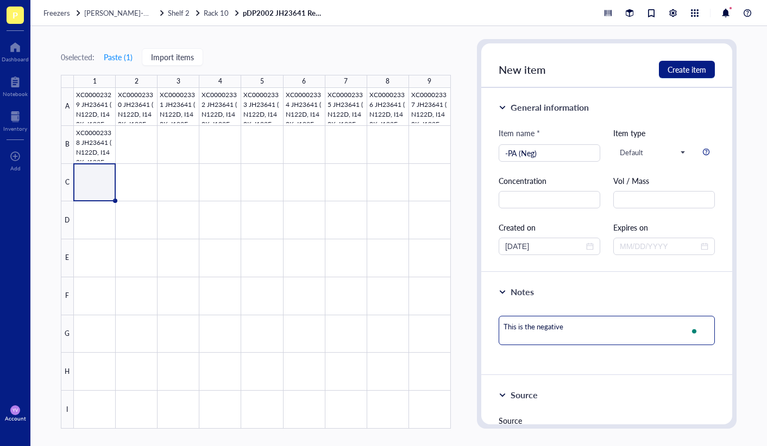
type textarea "This is the negative"
type textarea "This is the negative c"
type textarea "This is the negative co"
type textarea "This is the negative con"
type textarea "This is the negative cont"
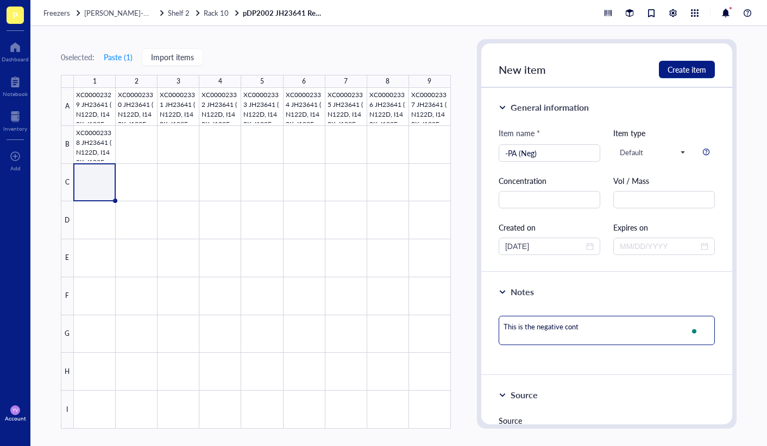
type textarea "This is the negative contr"
type textarea "This is the negative contro"
type textarea "This is the negative control"
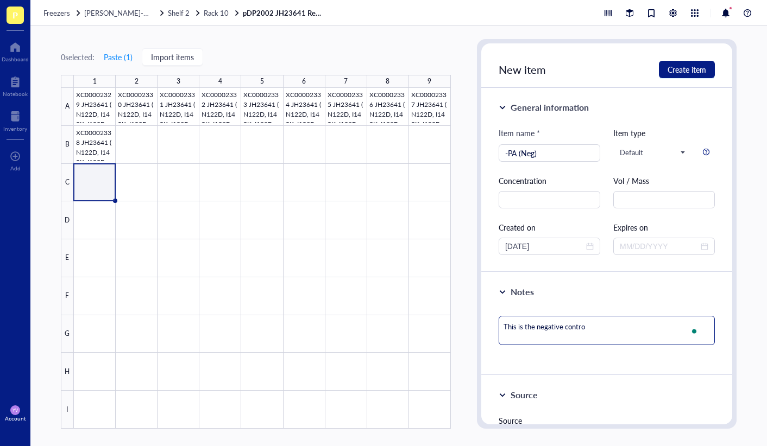
type textarea "This is the negative control"
type textarea "This is the negative control f"
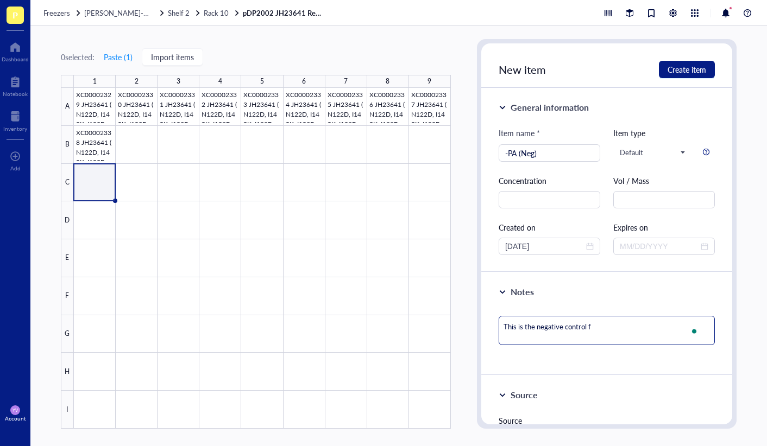
type textarea "This is the negative control fo"
type textarea "This is the negative control for"
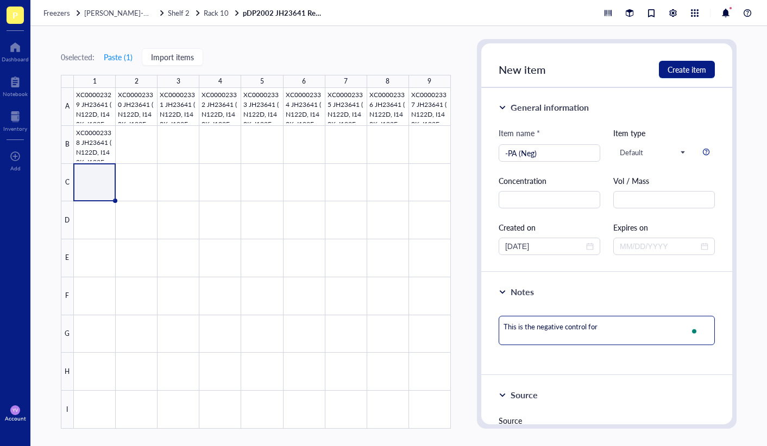
type textarea "This is the negative control for"
type textarea "This is the negative control for t"
type textarea "This is the negative control for th"
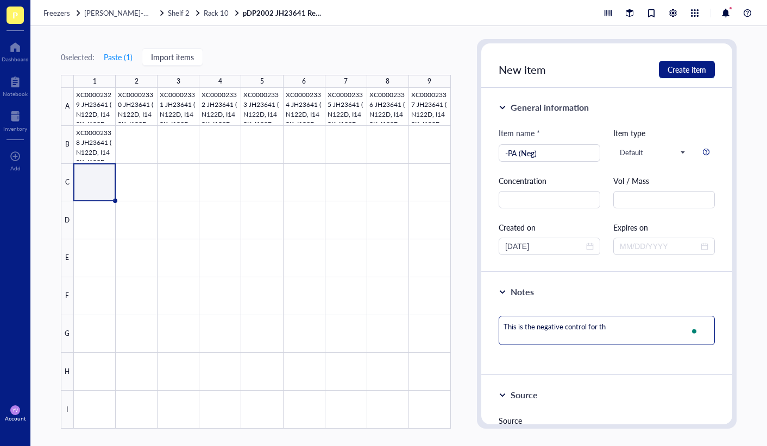
type textarea "This is the negative control for the"
type textarea "This is the negative control for the v"
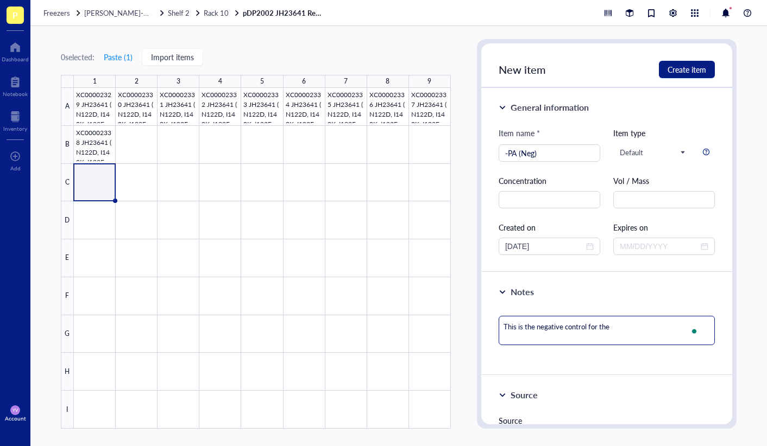
type textarea "This is the negative control for the v"
type textarea "This is the negative control for the vi"
type textarea "This is the negative control for the vir"
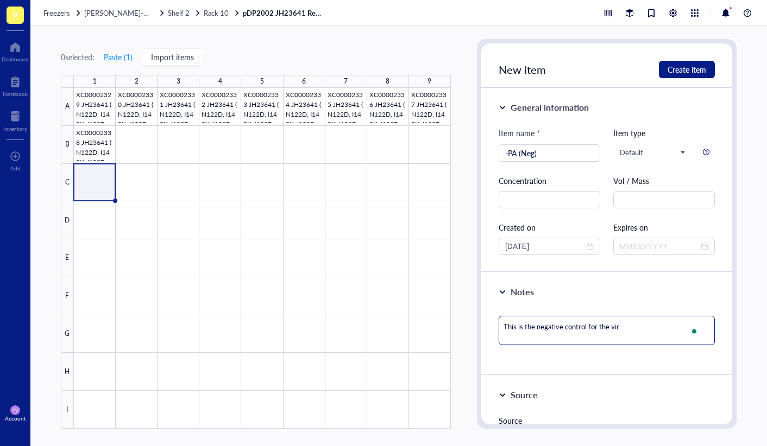
type textarea "This is the negative control for the vira"
type textarea "This is the negative control for the viral"
type textarea "This is the negative control for the vira"
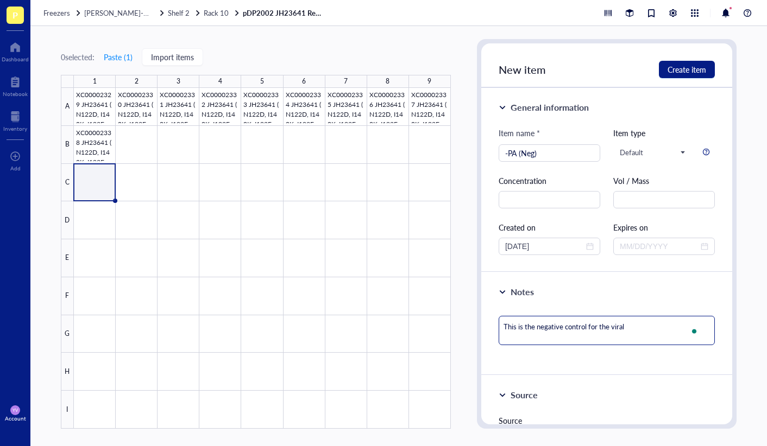
type textarea "This is the negative control for the vira"
type textarea "This is the negative control for the vir"
type textarea "This is the negative control for the viru"
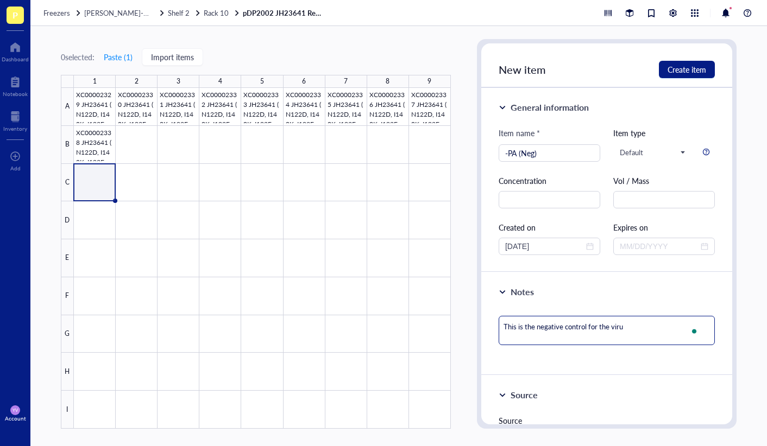
type textarea "This is the negative control for the virus"
type textarea "This is the negative control for the virus r"
type textarea "This is the negative control for the virus re"
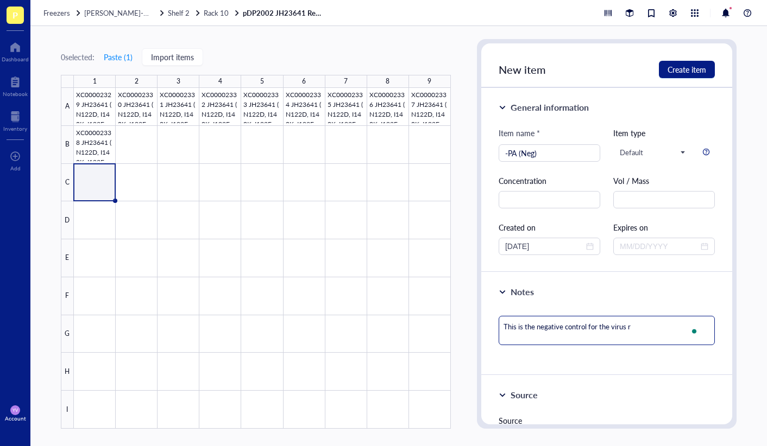
type textarea "This is the negative control for the virus re"
type textarea "This is the negative control for the virus res"
type textarea "This is the negative control for the virus resc"
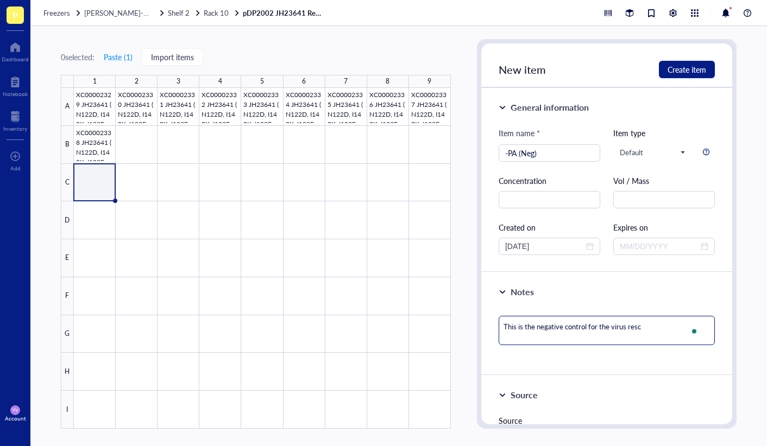
type textarea "This is the negative control for the virus rescu"
type textarea "This is the negative control for the virus rescue"
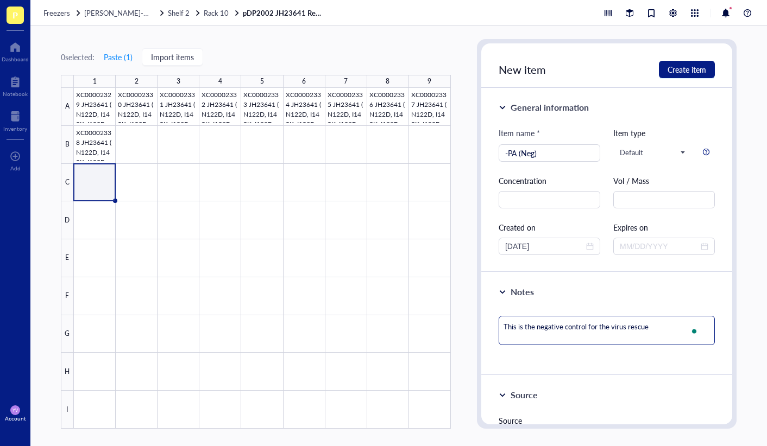
type textarea "This is the negative control for the virus rescue"
type textarea "This is the negative control for the virus rescue f"
type textarea "This is the negative control for the virus rescue fr"
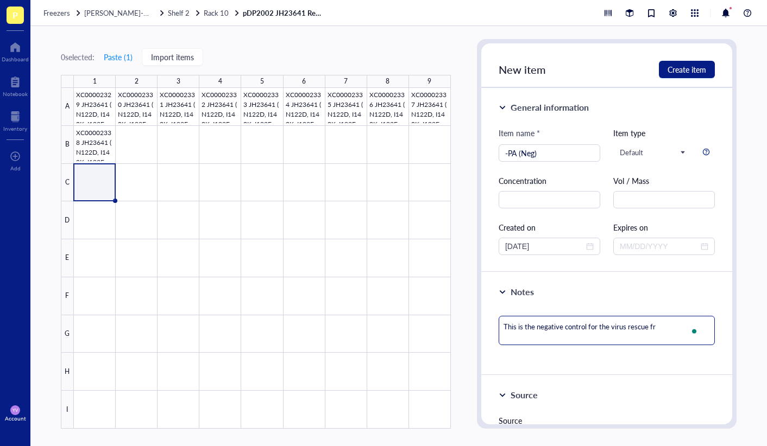
type textarea "This is the negative control for the virus rescue fro"
type textarea "This is the negative control for the virus rescue from"
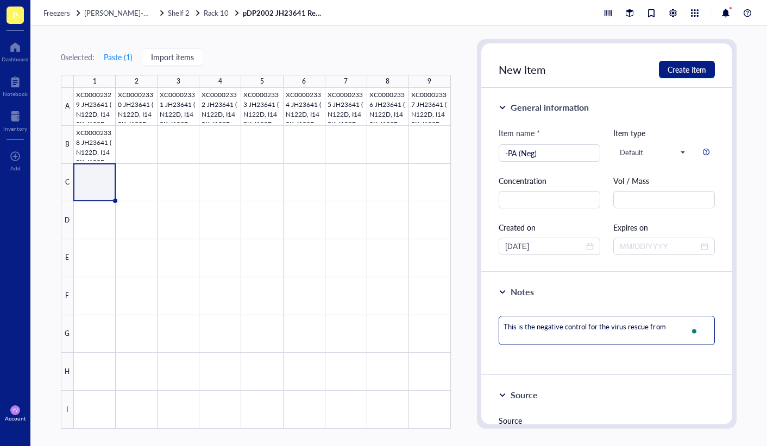
type textarea "This is the negative control for the virus rescue from"
type textarea "This is the negative control for the virus rescue from e"
type textarea "This is the negative control for the virus rescue from ex"
type textarea "This is the negative control for the virus rescue from exp"
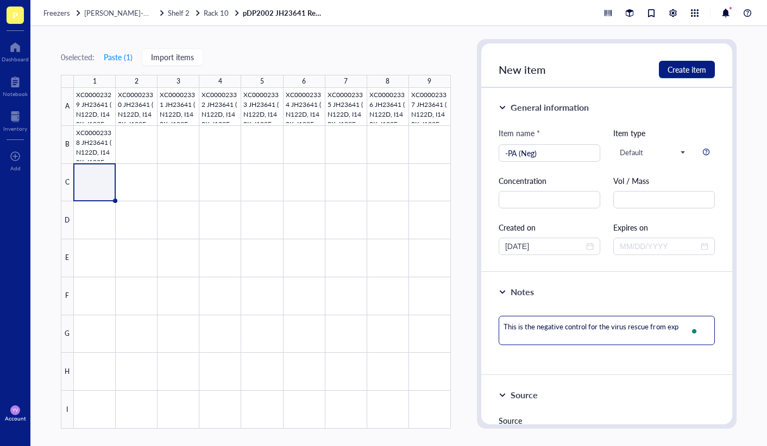
type textarea "This is the negative control for the virus rescue from expe"
type textarea "This is the negative control for the virus rescue from exper"
type textarea "This is the negative control for the virus rescue from experi"
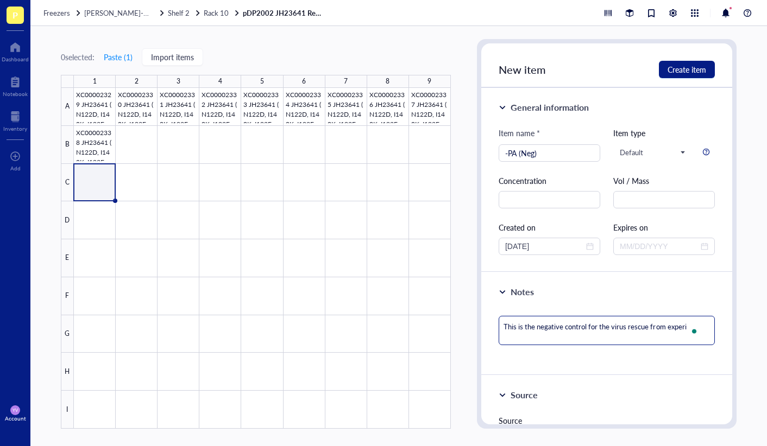
type textarea "This is the negative control for the virus rescue from experie"
type textarea "This is the negative control for the virus rescue from experiem"
type textarea "This is the negative control for the virus rescue from experiemn"
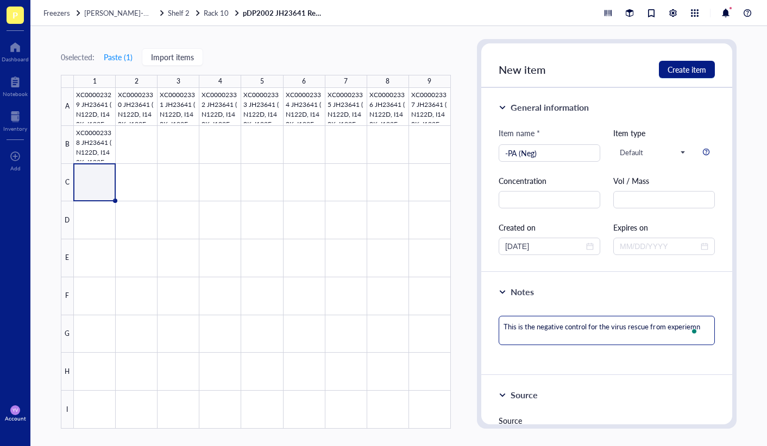
type textarea "This is the negative control for the virus rescue from experiem"
type textarea "This is the negative control for the virus rescue from experieme"
type textarea "This is the negative control for the virus rescue from experiemen"
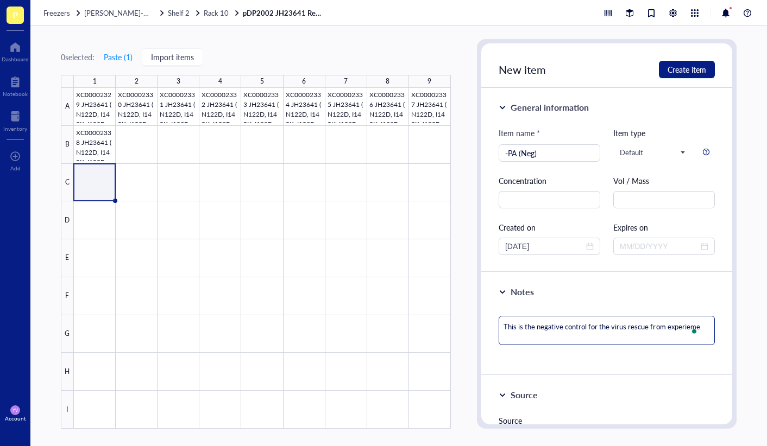
type textarea "This is the negative control for the virus rescue from experiemen"
type textarea "This is the negative control for the virus rescue from experiement"
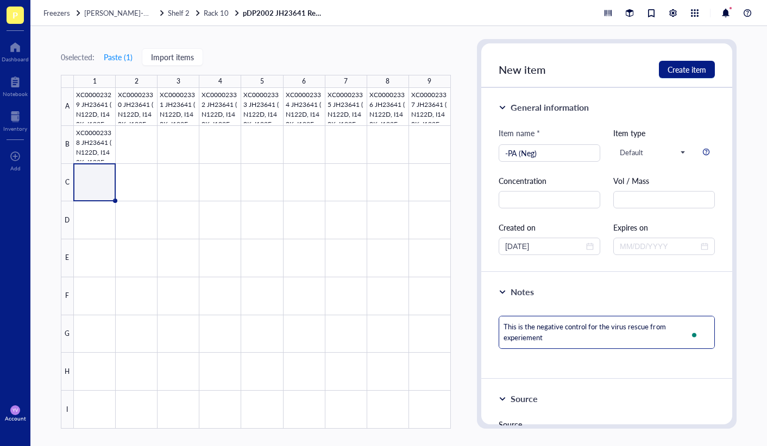
type textarea "This is the negative control for the virus rescue from experiement 7"
type textarea "This is the negative control for the virus rescue from experiement 79"
type textarea "This is the negative control for the virus rescue from experiement 79."
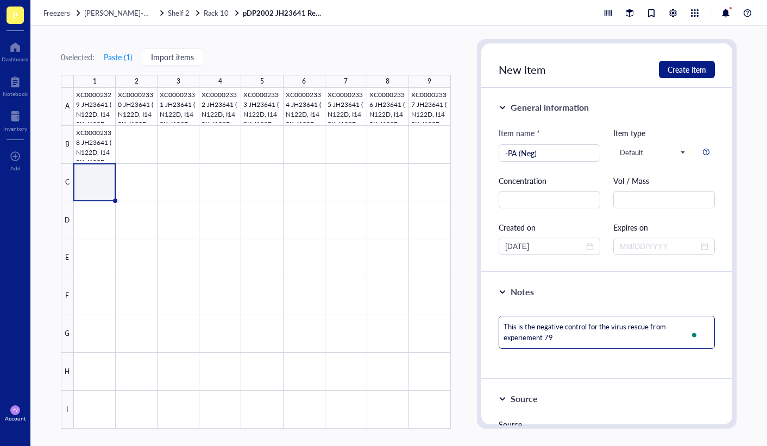
type textarea "This is the negative control for the virus rescue from experiement 79."
type textarea "This is the negative control for the virus rescue from experiement 79. I"
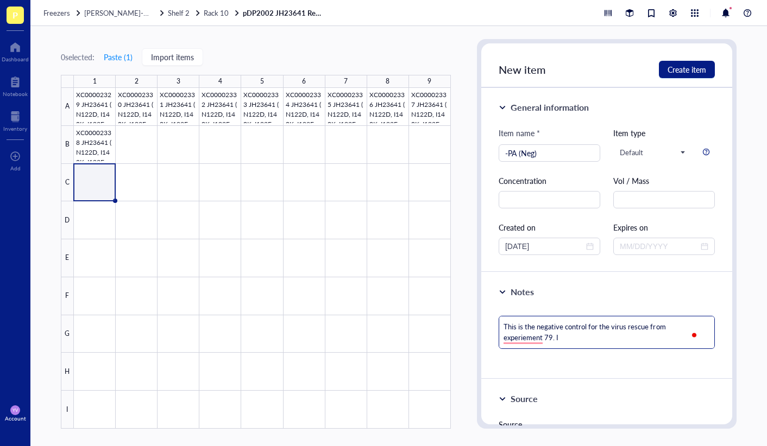
type textarea "This is the negative control for the virus rescue from experiement 79. I"
type textarea "This is the negative control for the virus rescue from experiement 79. I a"
type textarea "This is the negative control for the virus rescue from experiement 79. I al"
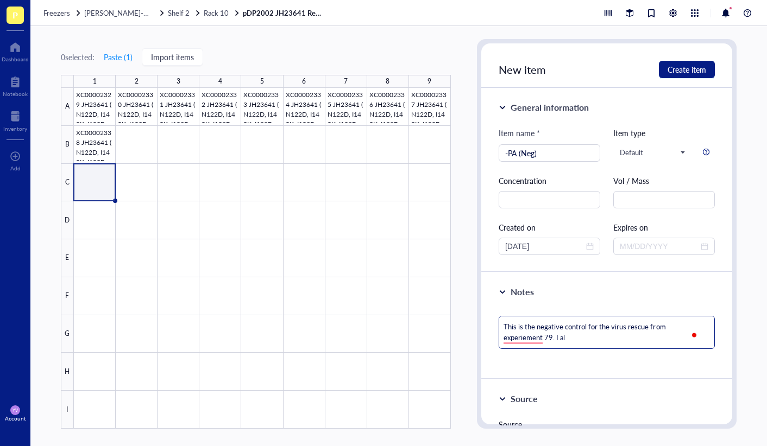
type textarea "This is the negative control for the virus rescue from experiement 79. I als"
type textarea "This is the negative control for the virus rescue from experiement 79. I also"
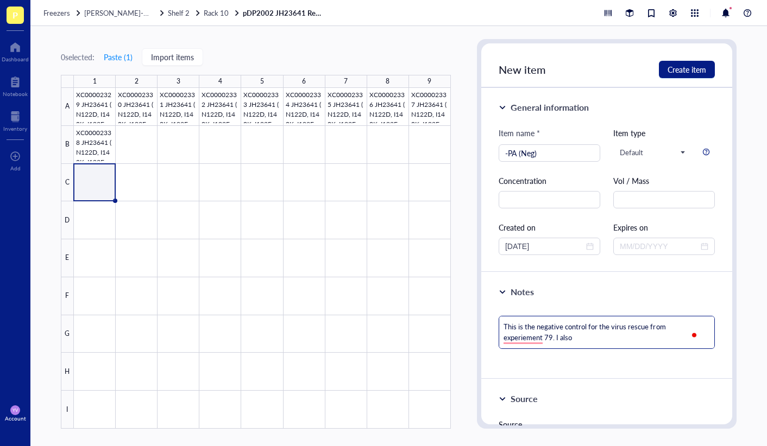
type textarea "This is the negative control for the virus rescue from experiement 79. I also c"
type textarea "This is the negative control for the virus rescue from experiement 79. I also co"
type textarea "This is the negative control for the virus rescue from experiement 79. I also c…"
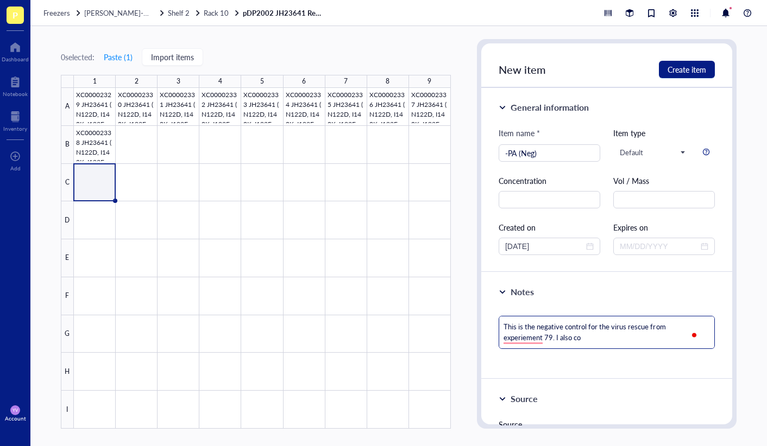
type textarea "This is the negative control for the virus rescue from experiement 79. I also c…"
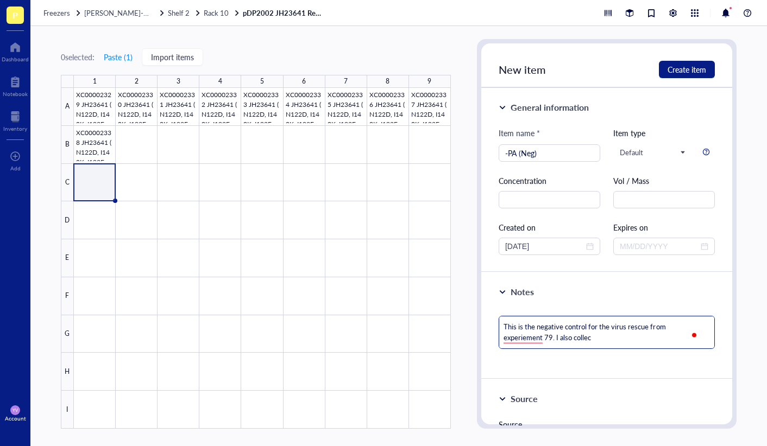
type textarea "This is the negative control for the virus rescue from experiement 79. I also c…"
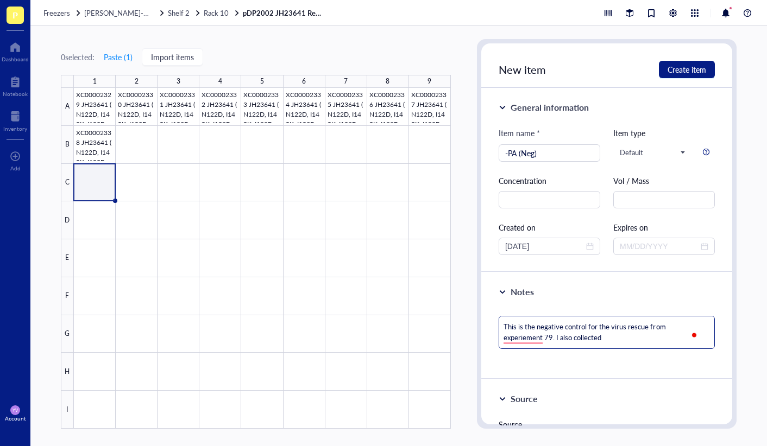
type textarea "This is the negative control for the virus rescue from experiement 79. I also c…"
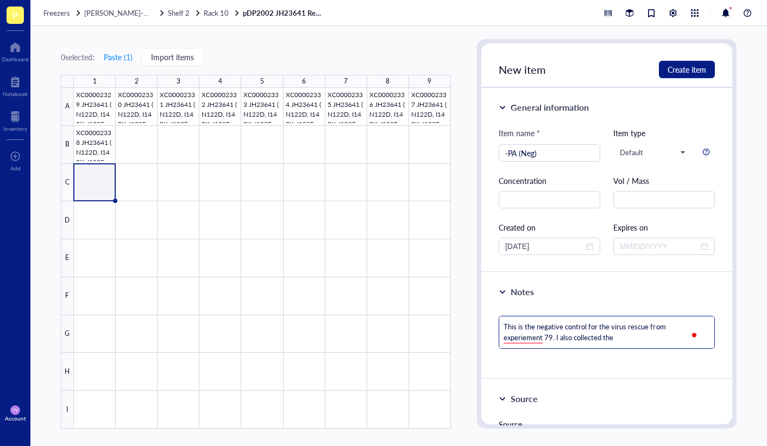
type textarea "This is the negative control for the virus rescue from experiement 79. I also c…"
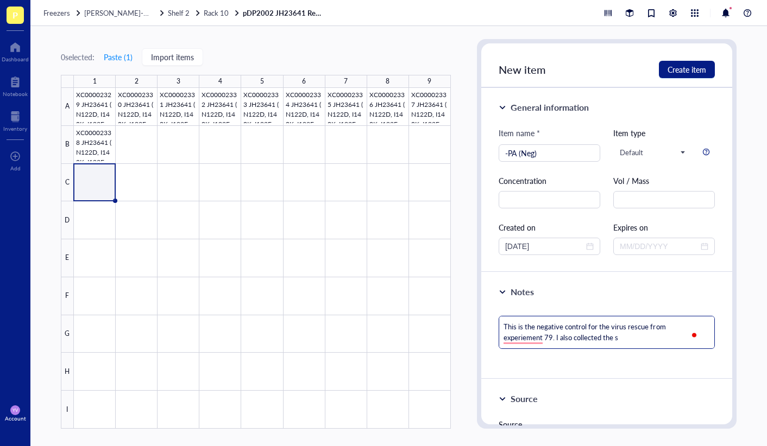
type textarea "This is the negative control for the virus rescue from experiement 79. I also c…"
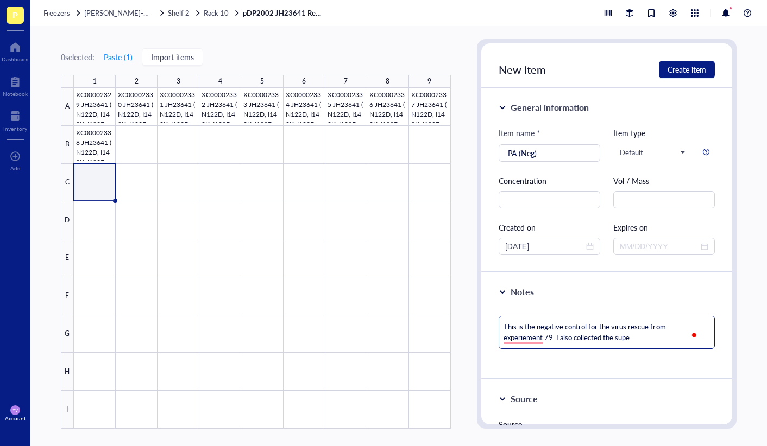
type textarea "This is the negative control for the virus rescue from experiement 79. I also c…"
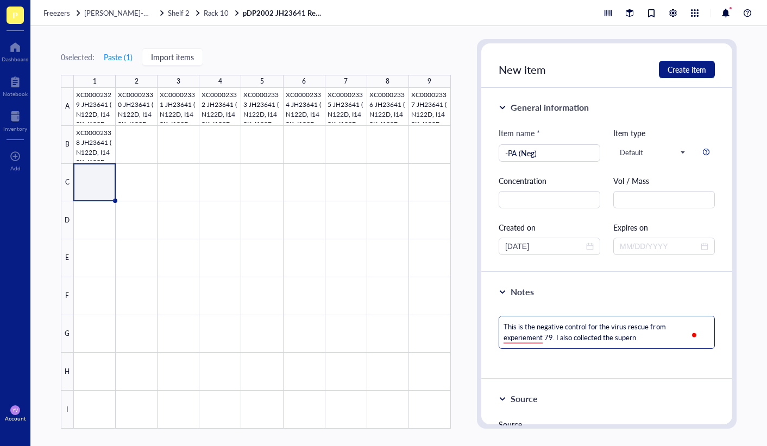
type textarea "This is the negative control for the virus rescue from experiement 79. I also c…"
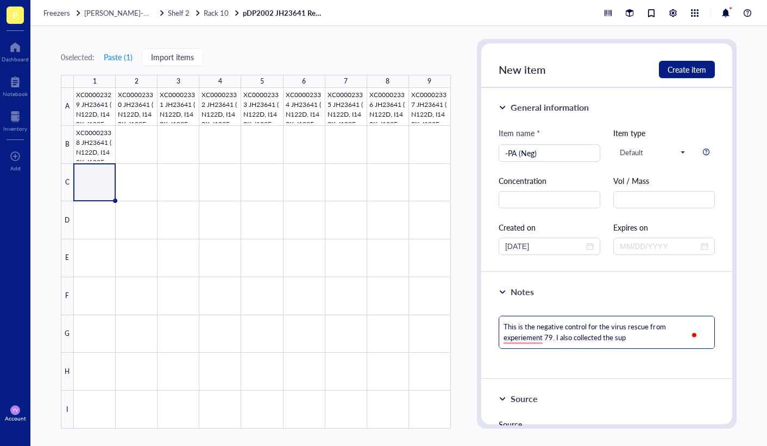
type textarea "This is the negative control for the virus rescue from experiement 79. I also c…"
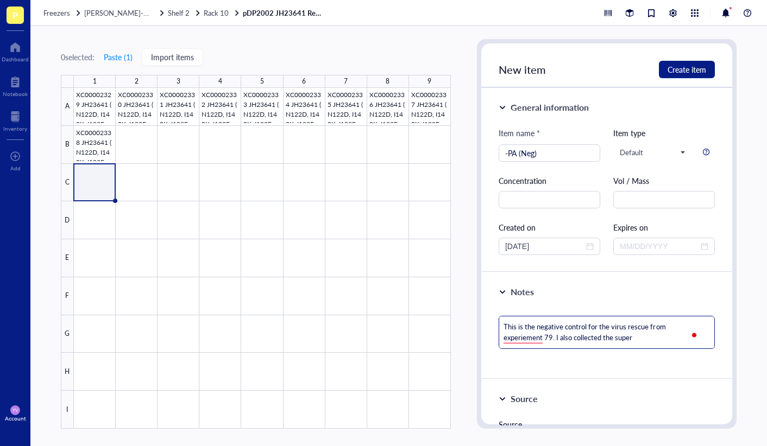
type textarea "This is the negative control for the virus rescue from experiement 79. I also c…"
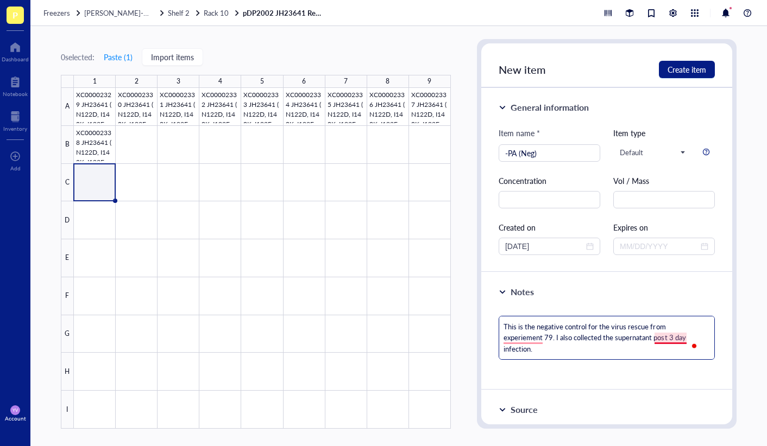
click at [669, 339] on textarea "This is the negative control for the virus rescue from experiement 79. I also c…" at bounding box center [606, 338] width 216 height 44
click at [525, 336] on textarea "This is the negative control for the virus rescue from experiement 79. I also c…" at bounding box center [606, 338] width 216 height 44
click at [542, 347] on textarea "This is the negative control for the virus rescue from experiment 79. I also co…" at bounding box center [606, 338] width 216 height 44
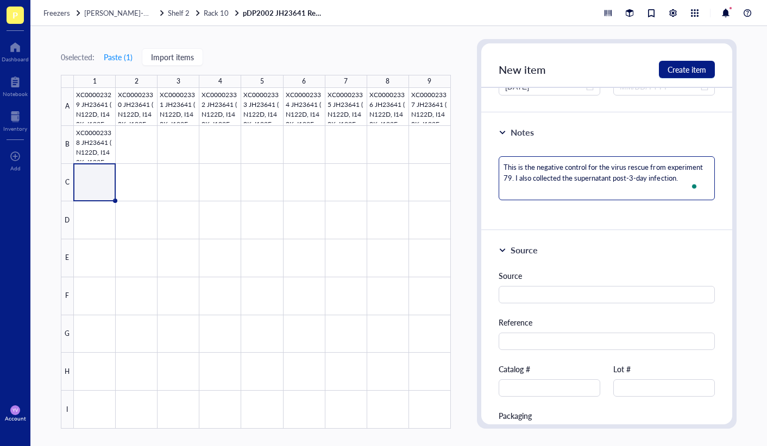
scroll to position [163, 0]
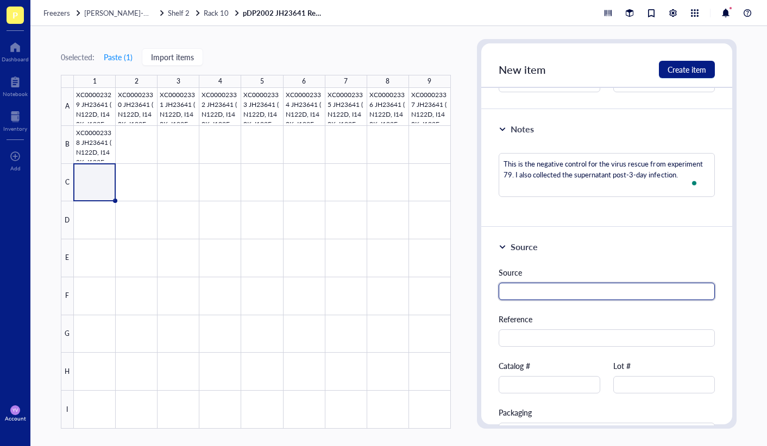
click at [571, 288] on input "text" at bounding box center [606, 291] width 216 height 17
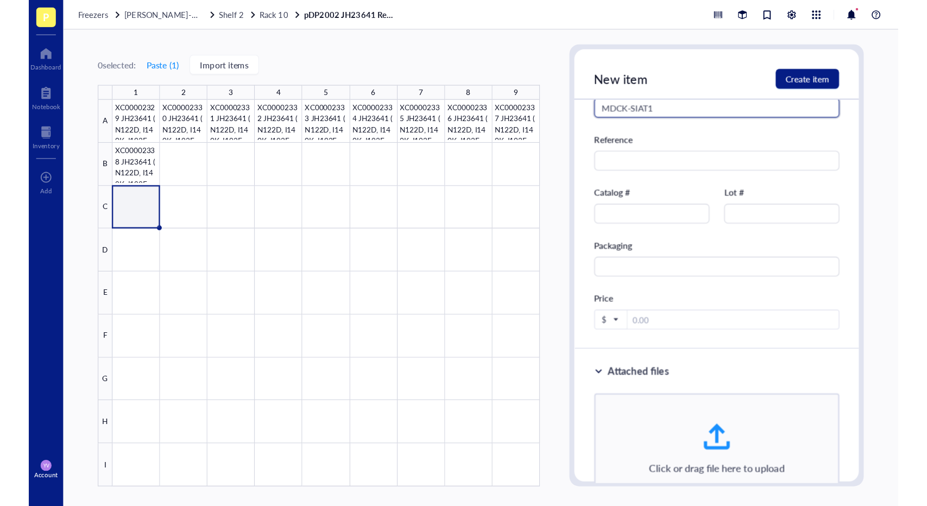
scroll to position [192, 0]
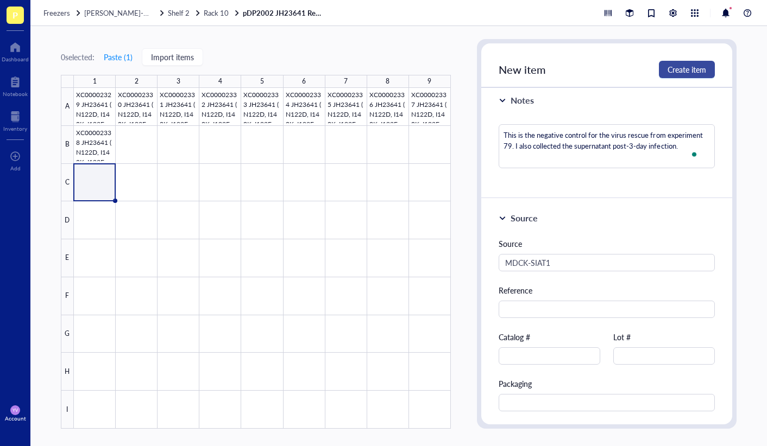
click at [685, 72] on span "Create item" at bounding box center [686, 69] width 39 height 9
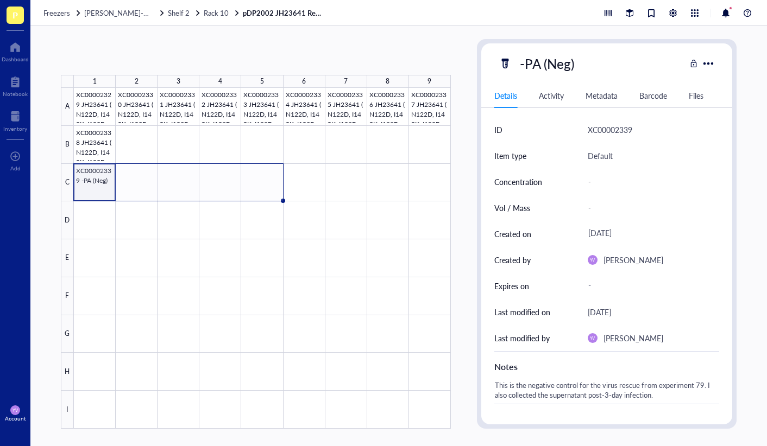
drag, startPoint x: 114, startPoint y: 200, endPoint x: 251, endPoint y: 189, distance: 137.7
click at [0, 0] on div "XC00002329 JH23641 (N122D, I140K, I192F, K276E) XC00002330 JH23641 (N122D, I140…" at bounding box center [0, 0] width 0 height 0
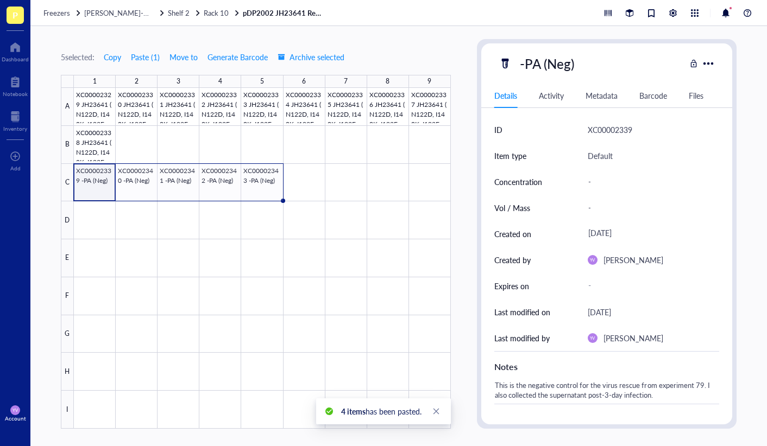
click at [454, 37] on div "5 selected: Copy Paste ( 1 ) Move to Generate Barcode Archive selected 1 2 3 4 …" at bounding box center [398, 236] width 736 height 420
